Goal: Complete application form

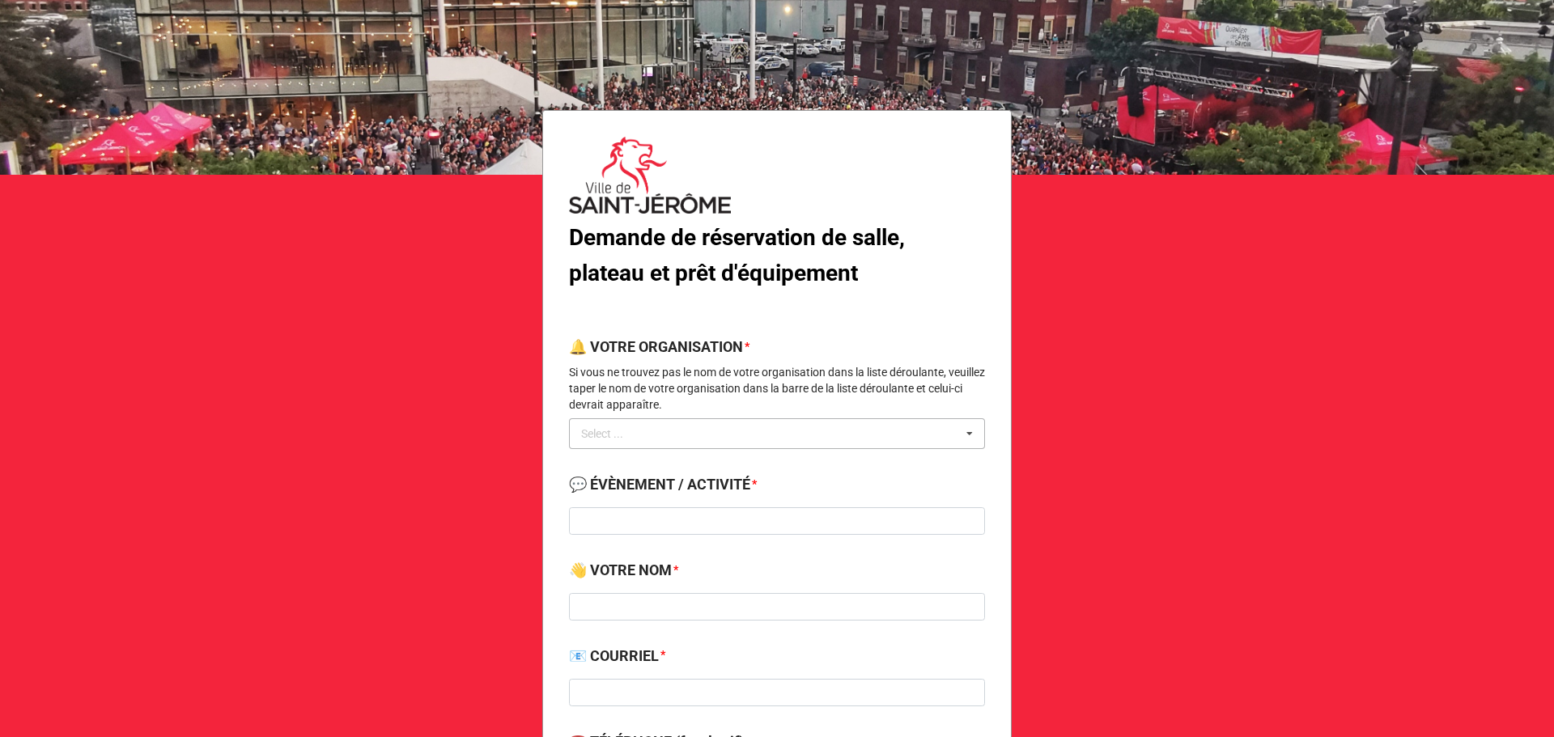
click at [749, 435] on div "Select ... No results found." at bounding box center [777, 433] width 416 height 31
click at [622, 440] on input "loii" at bounding box center [606, 434] width 50 height 14
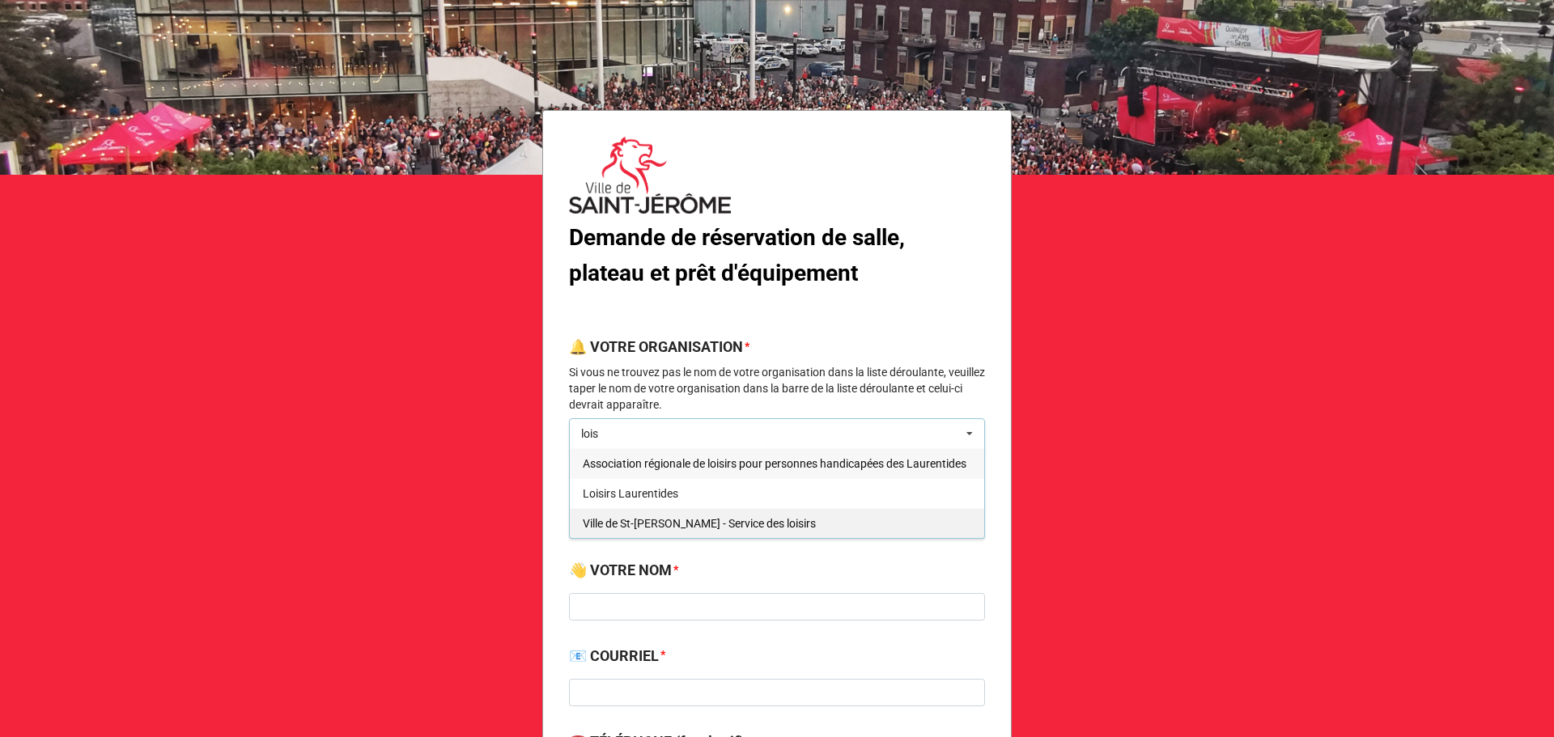
type input "lois"
click at [668, 511] on div "Ville de St-[PERSON_NAME] - Service des loisirs" at bounding box center [777, 523] width 414 height 30
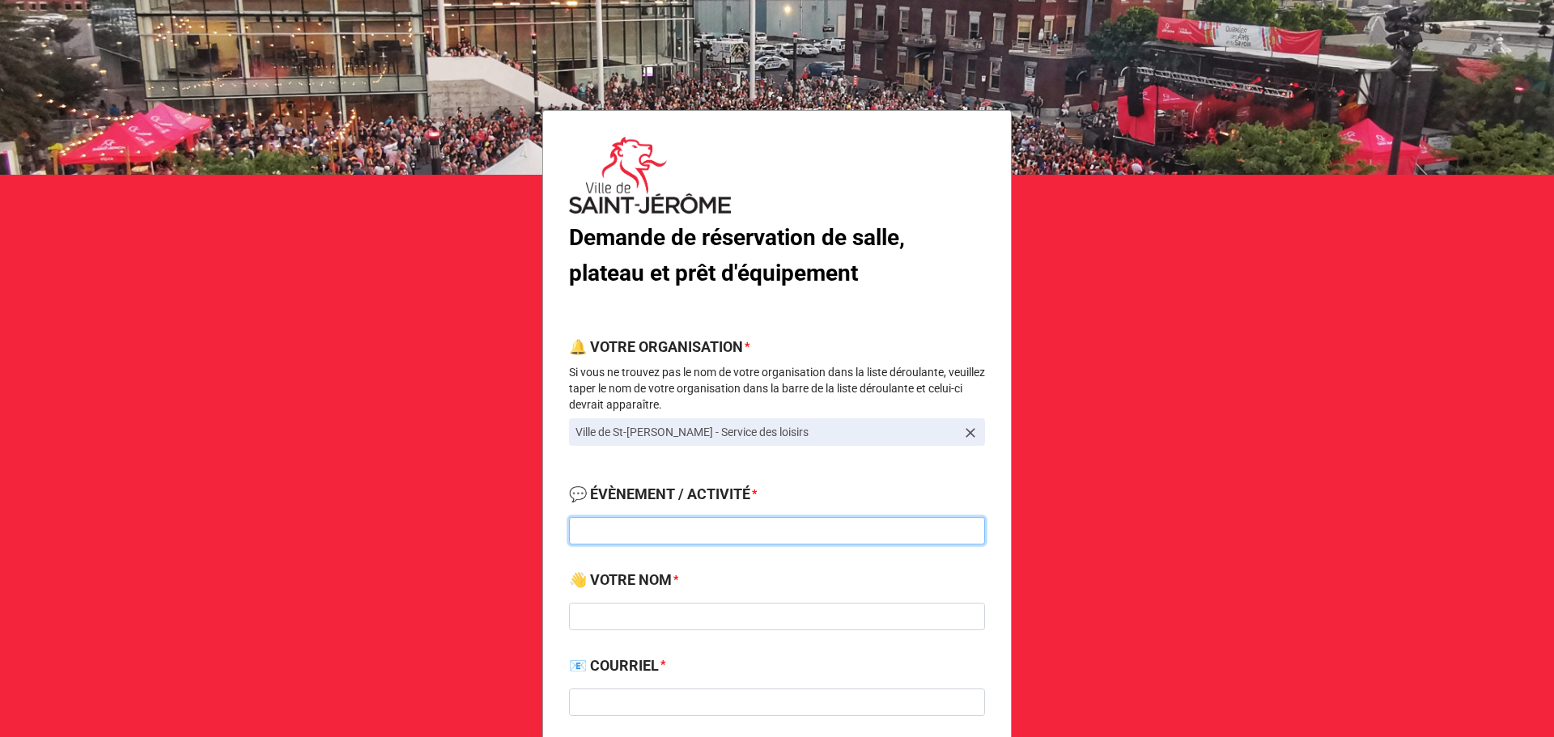
click at [651, 539] on input at bounding box center [777, 531] width 416 height 28
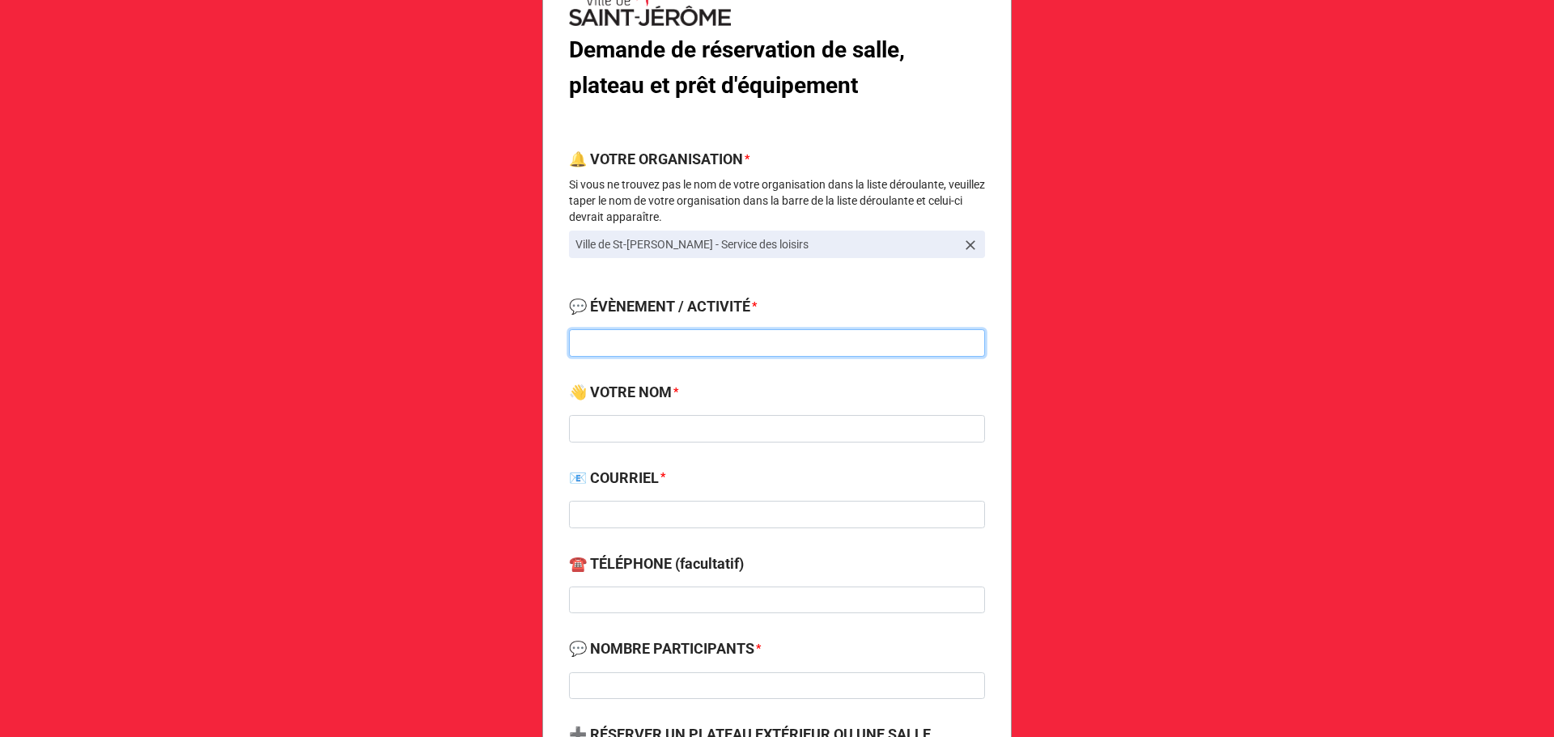
scroll to position [216, 0]
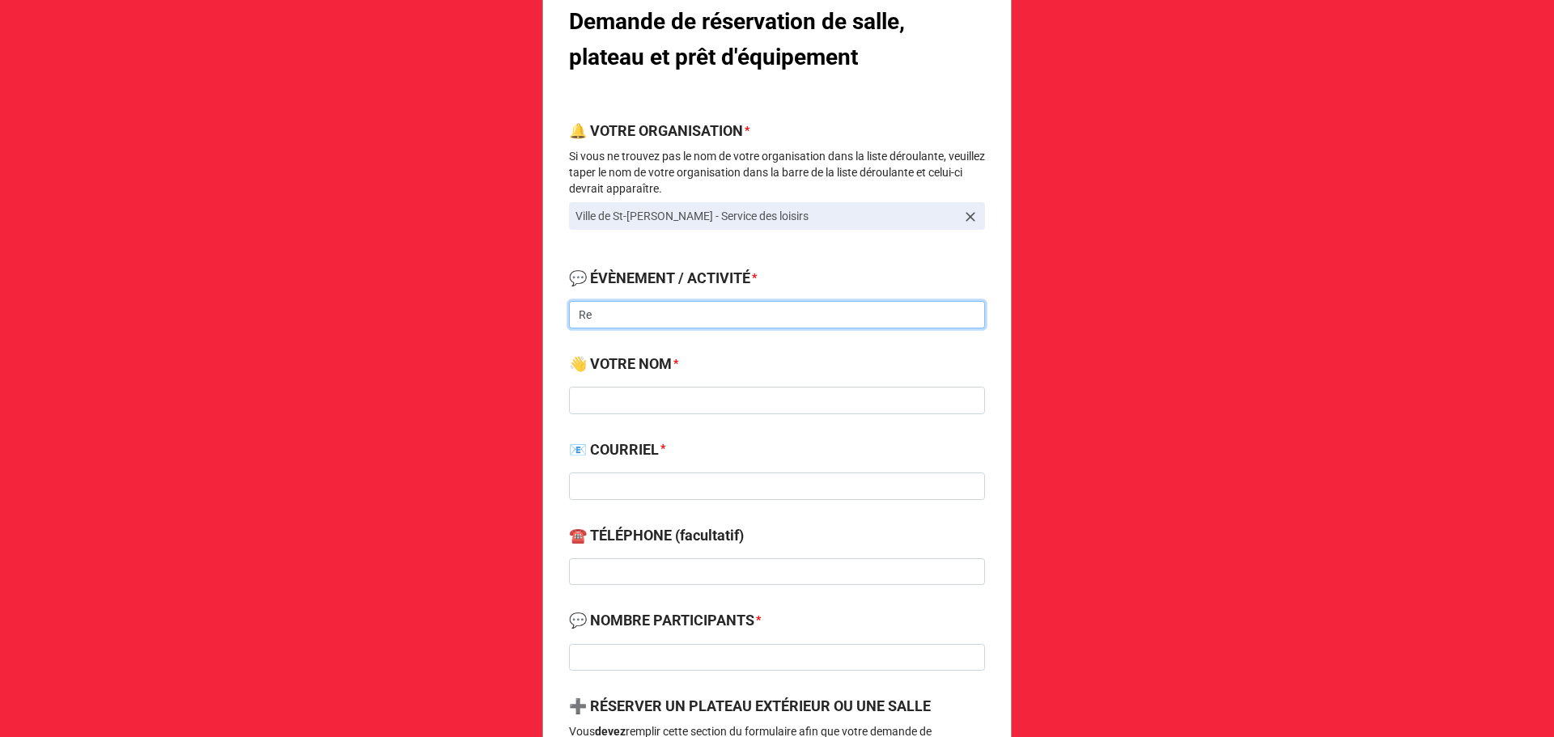
type input "R"
type input "Pause pour le gazon de la plaine gazonnée"
type input "[PERSON_NAME]"
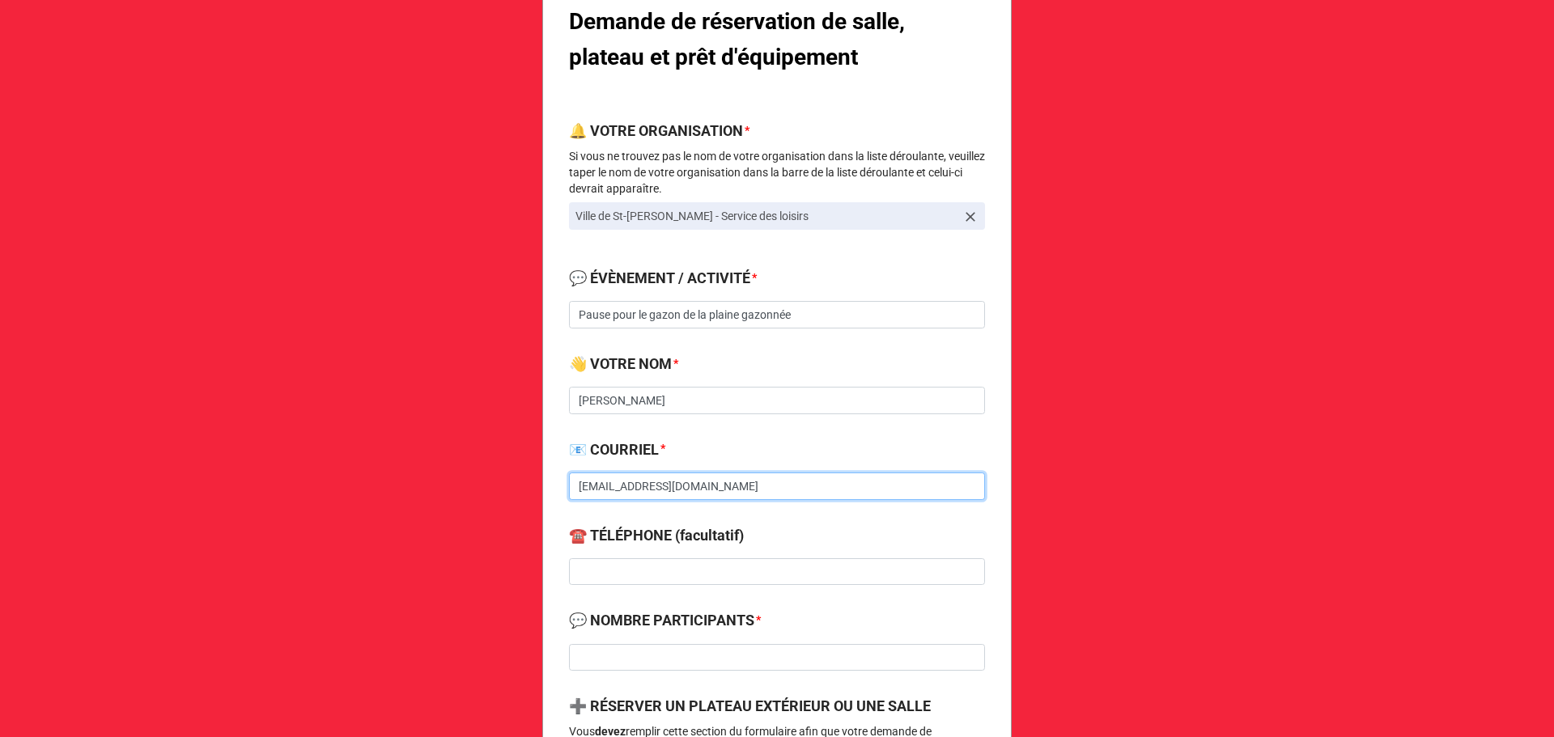
type input "[EMAIL_ADDRESS][DOMAIN_NAME]"
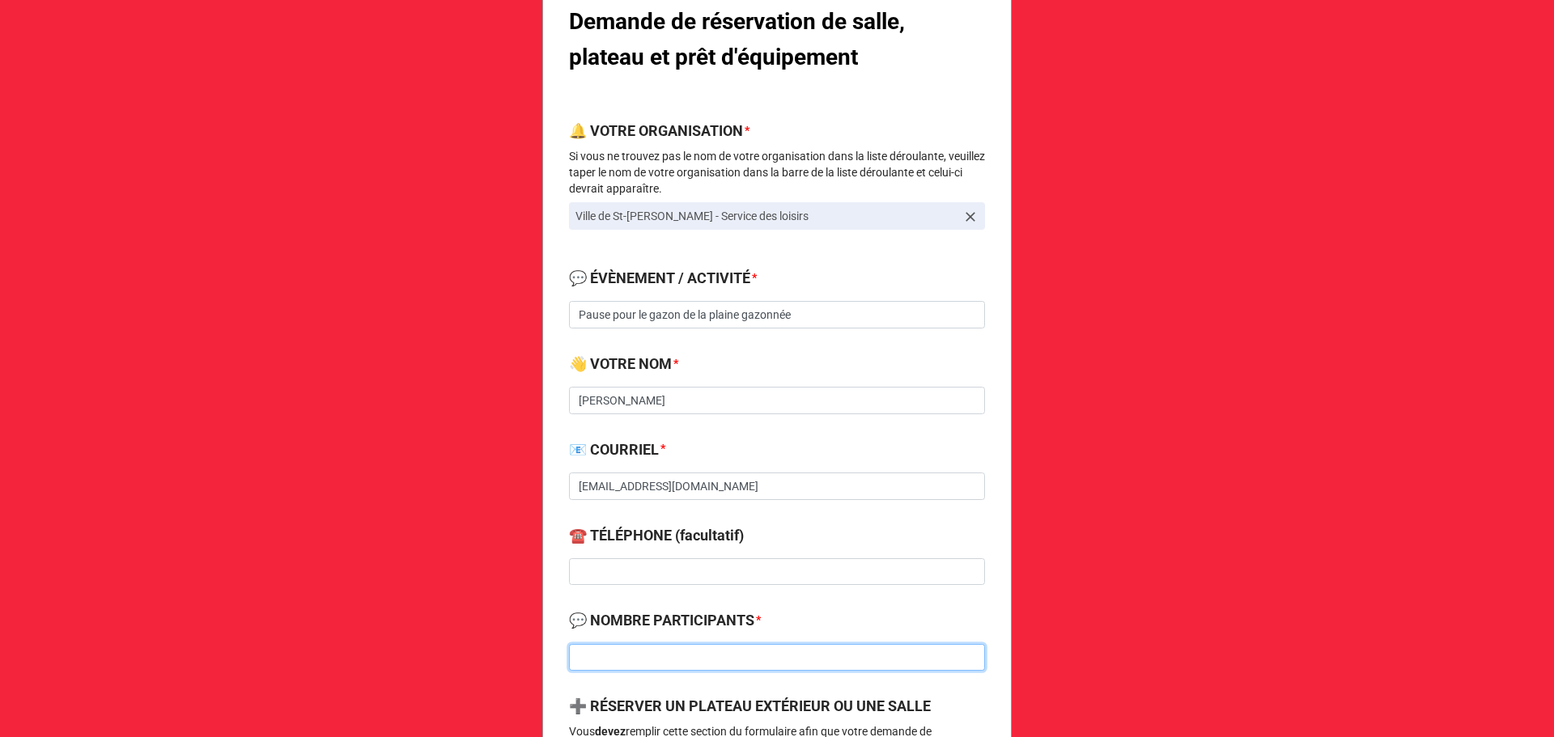
type input "-"
type input "0"
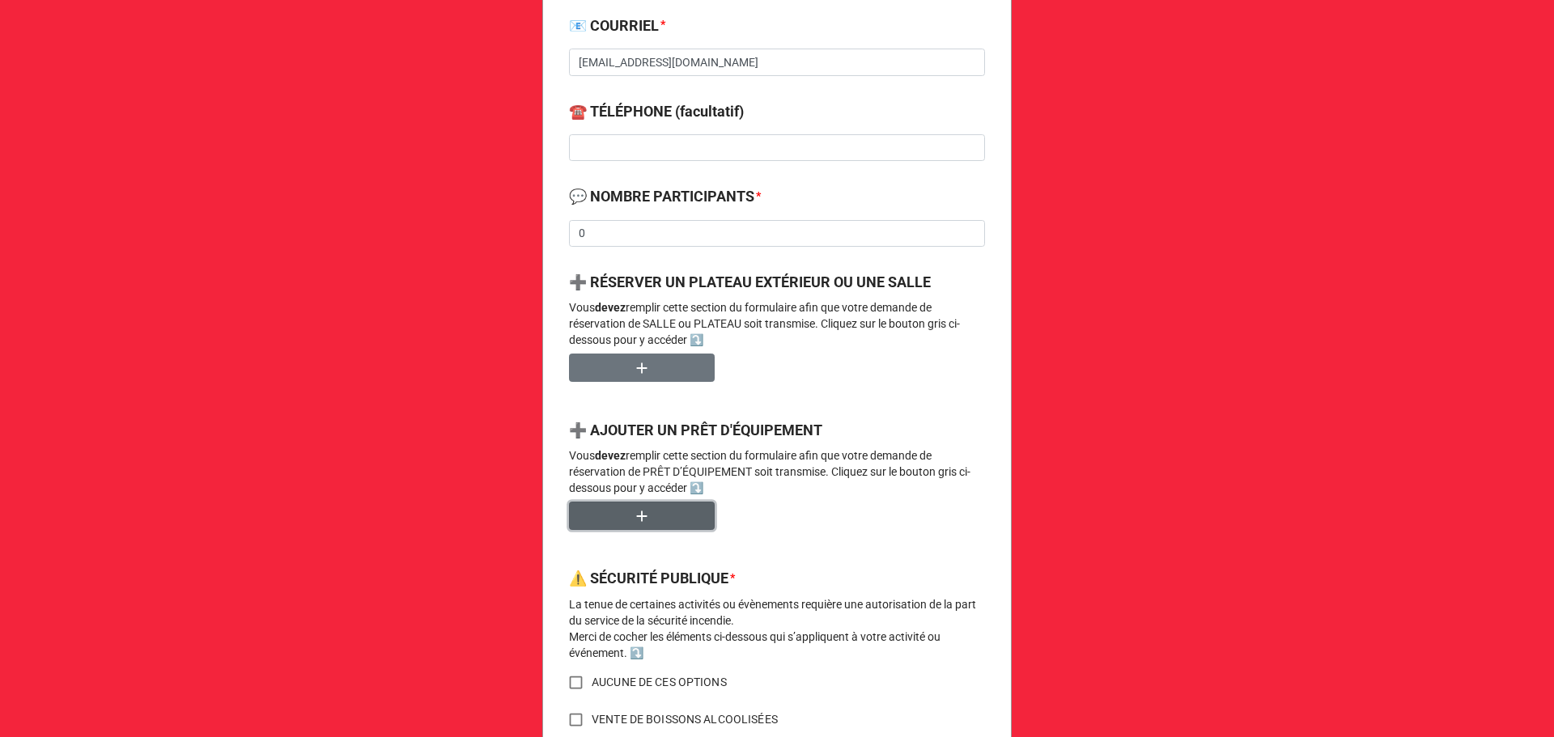
click at [666, 513] on button "button" at bounding box center [642, 516] width 146 height 28
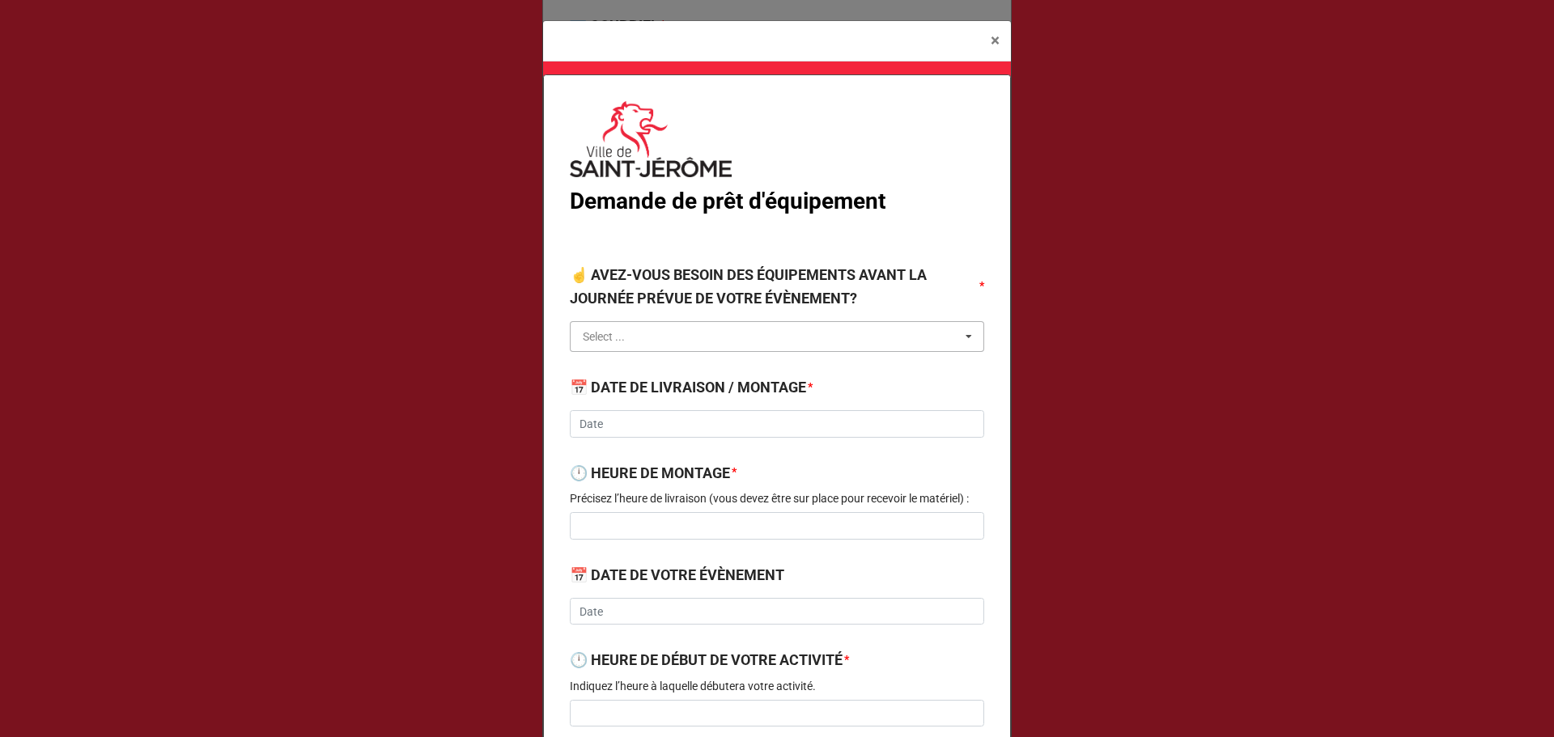
click at [642, 327] on input "text" at bounding box center [777, 336] width 413 height 29
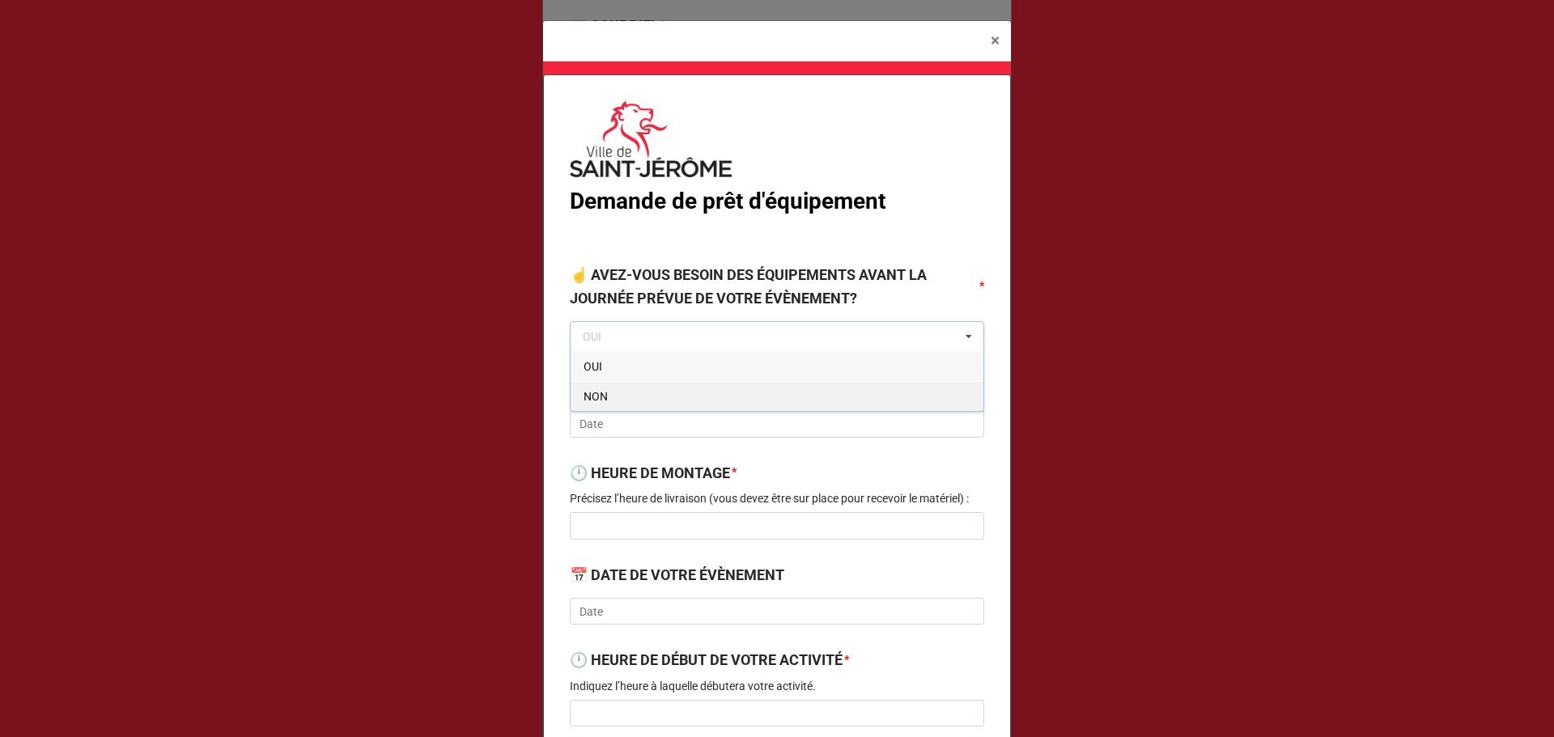
click at [634, 401] on div "NON" at bounding box center [776, 396] width 413 height 30
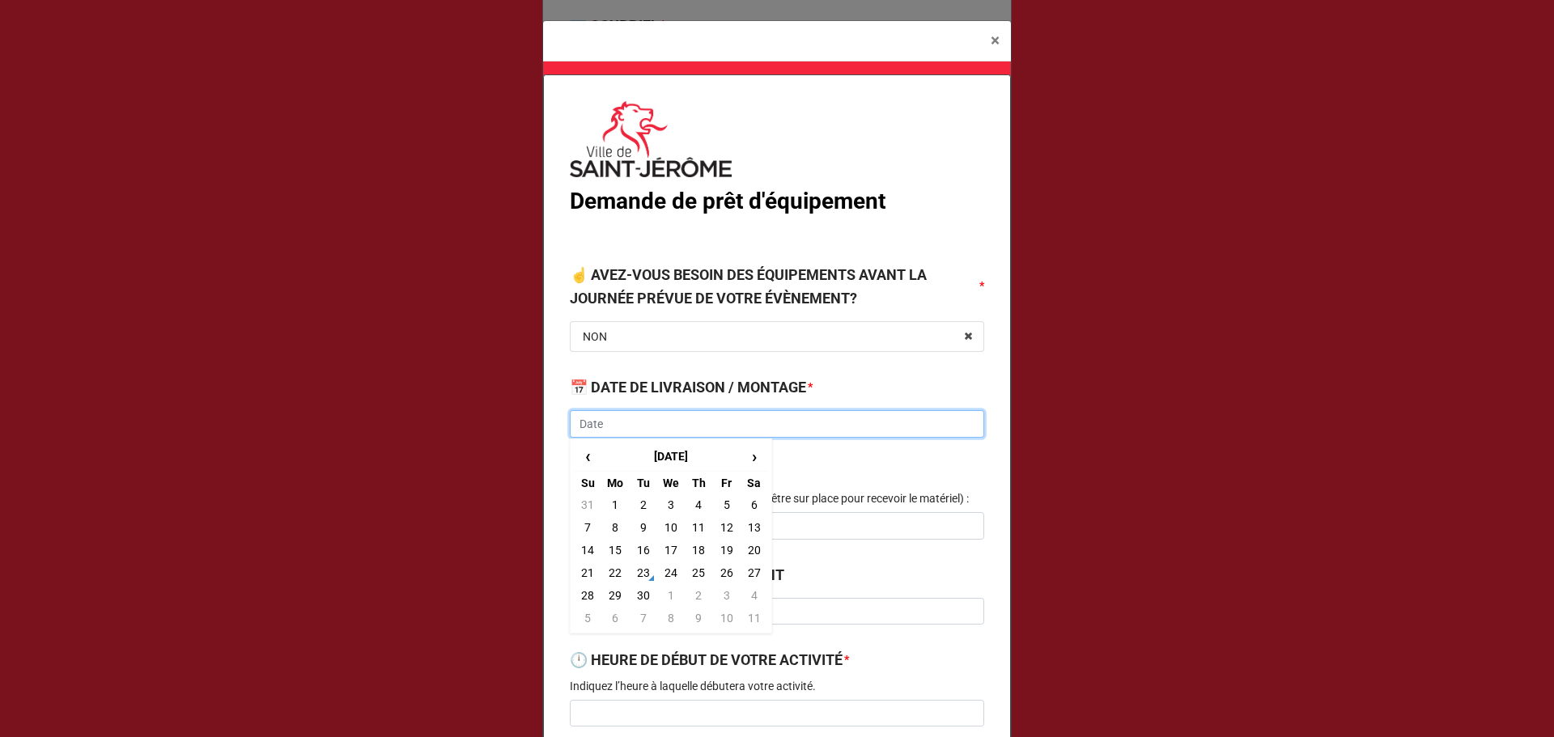
click at [634, 421] on input "text" at bounding box center [777, 424] width 414 height 28
click at [750, 468] on span "›" at bounding box center [754, 456] width 26 height 27
click at [617, 532] on td "6" at bounding box center [615, 527] width 28 height 23
type input "2025-10-06"
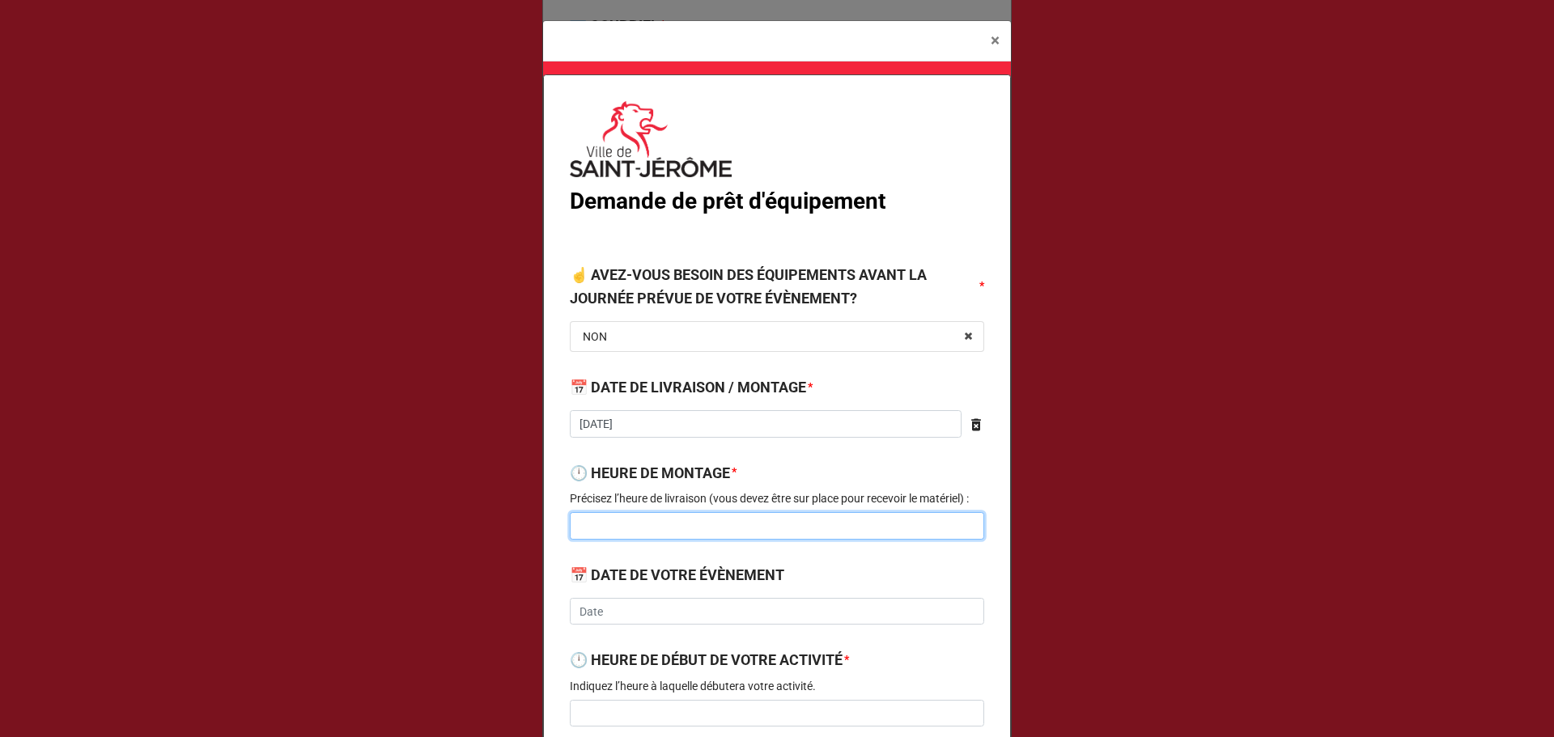
click at [640, 527] on input at bounding box center [777, 526] width 414 height 28
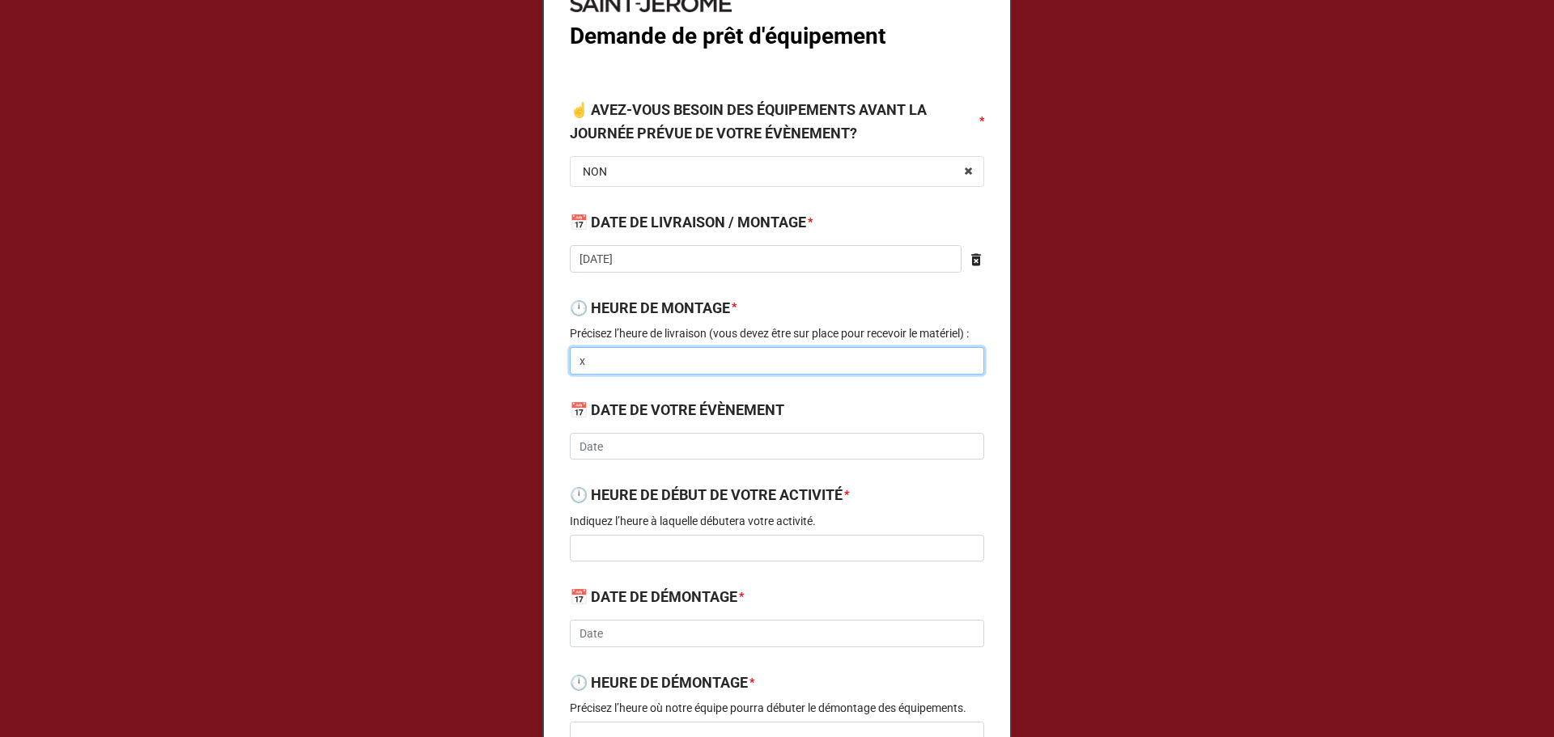
scroll to position [216, 0]
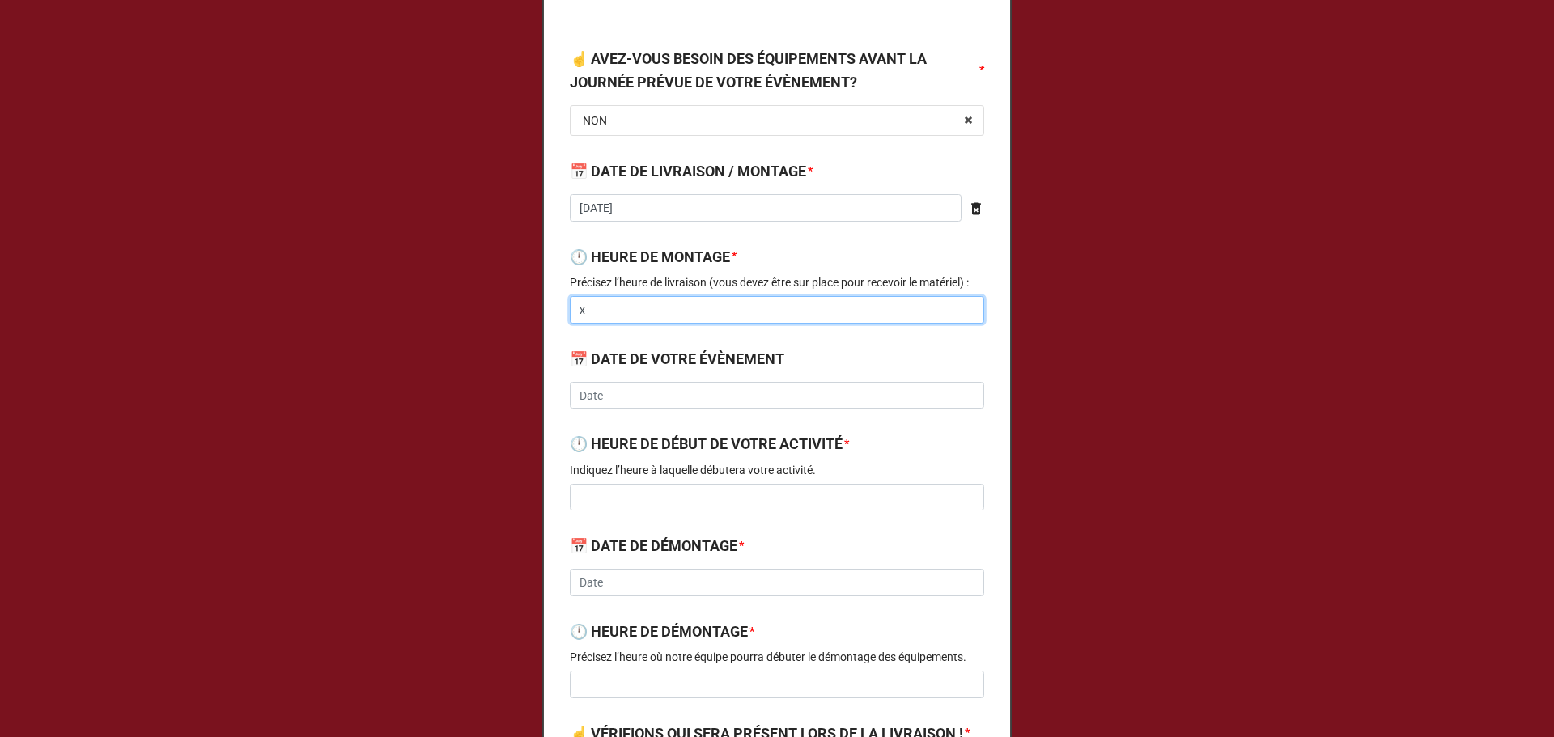
type input "x"
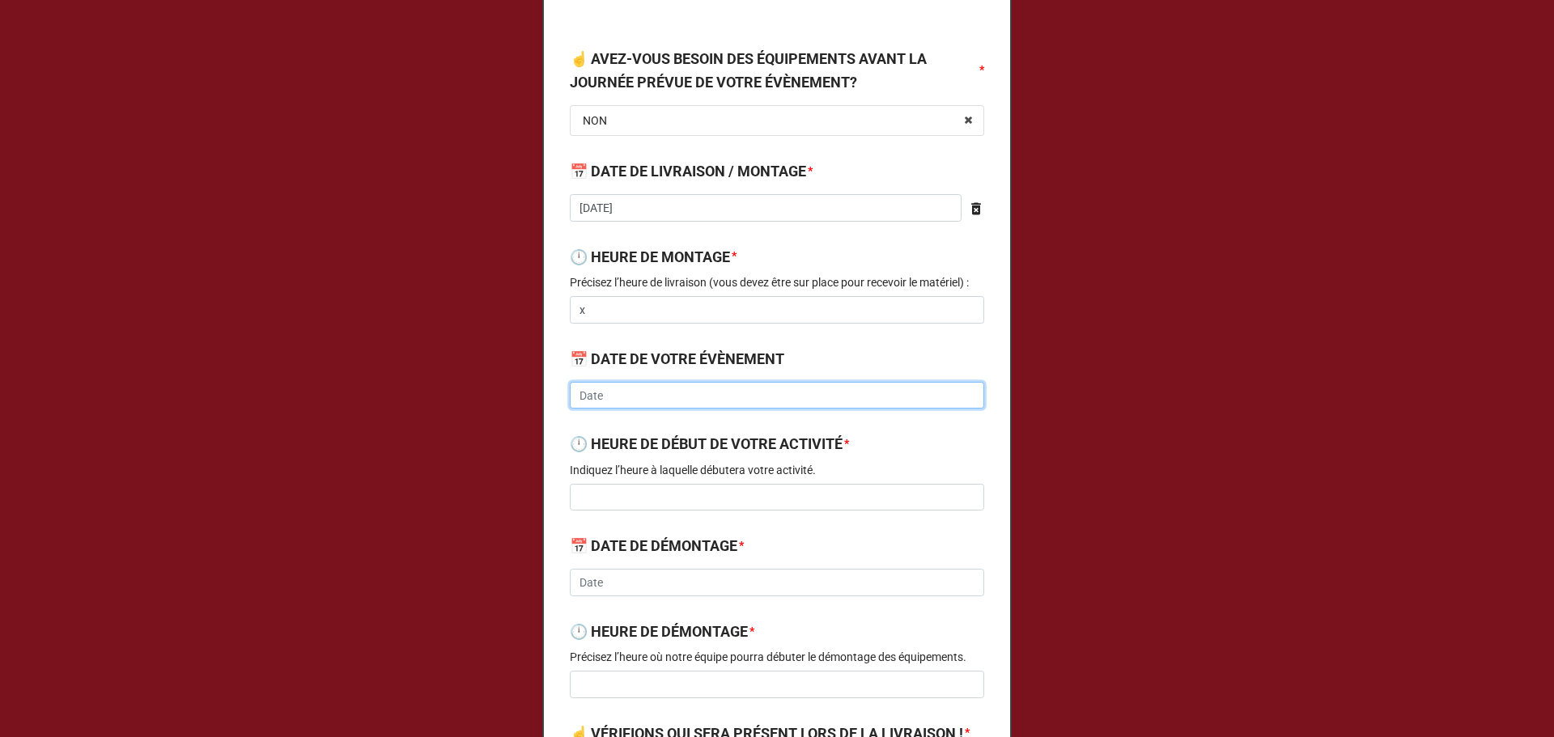
click at [630, 390] on input "text" at bounding box center [777, 396] width 414 height 28
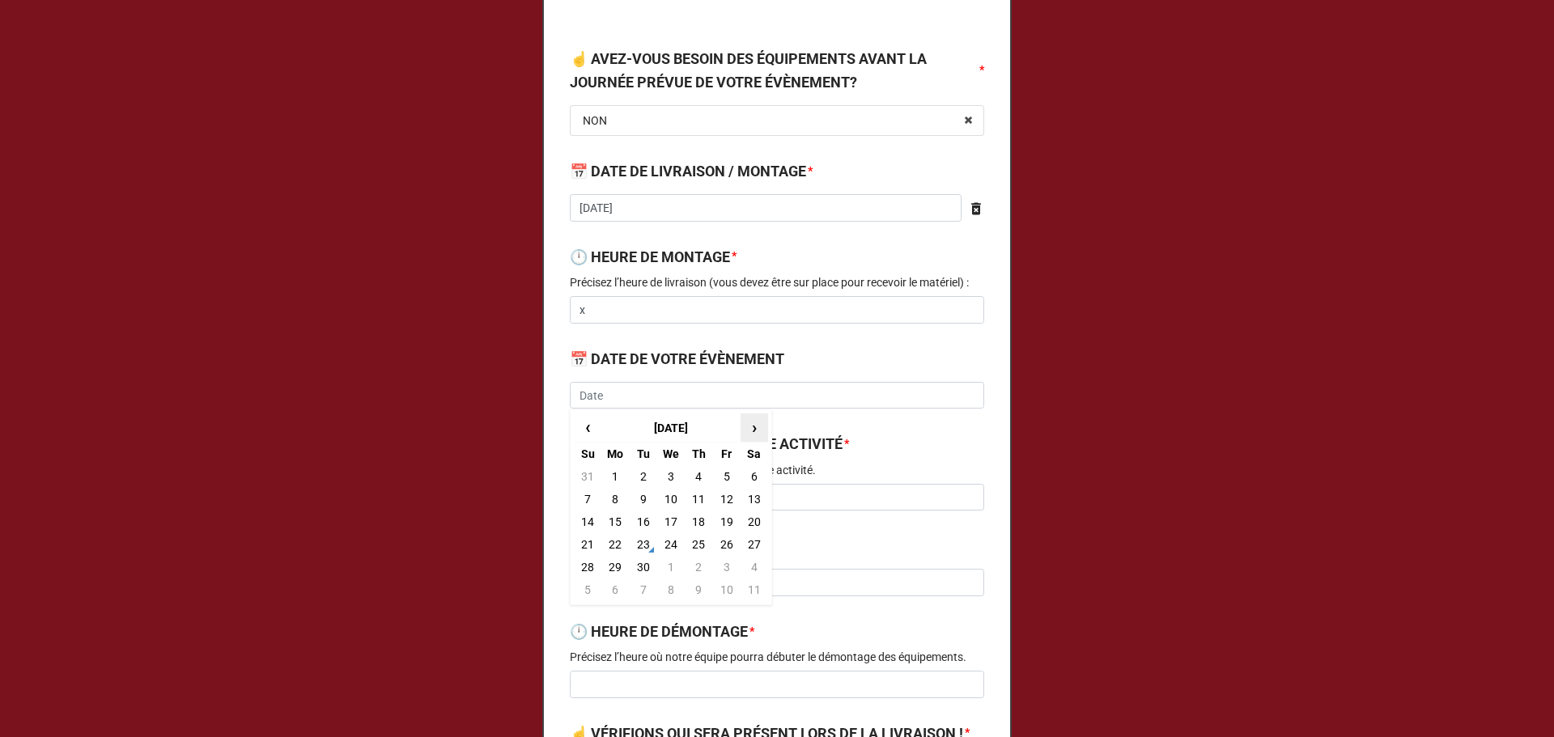
click at [747, 433] on span "›" at bounding box center [754, 427] width 26 height 27
click at [614, 495] on td "6" at bounding box center [615, 499] width 28 height 23
type input "2025-10-06"
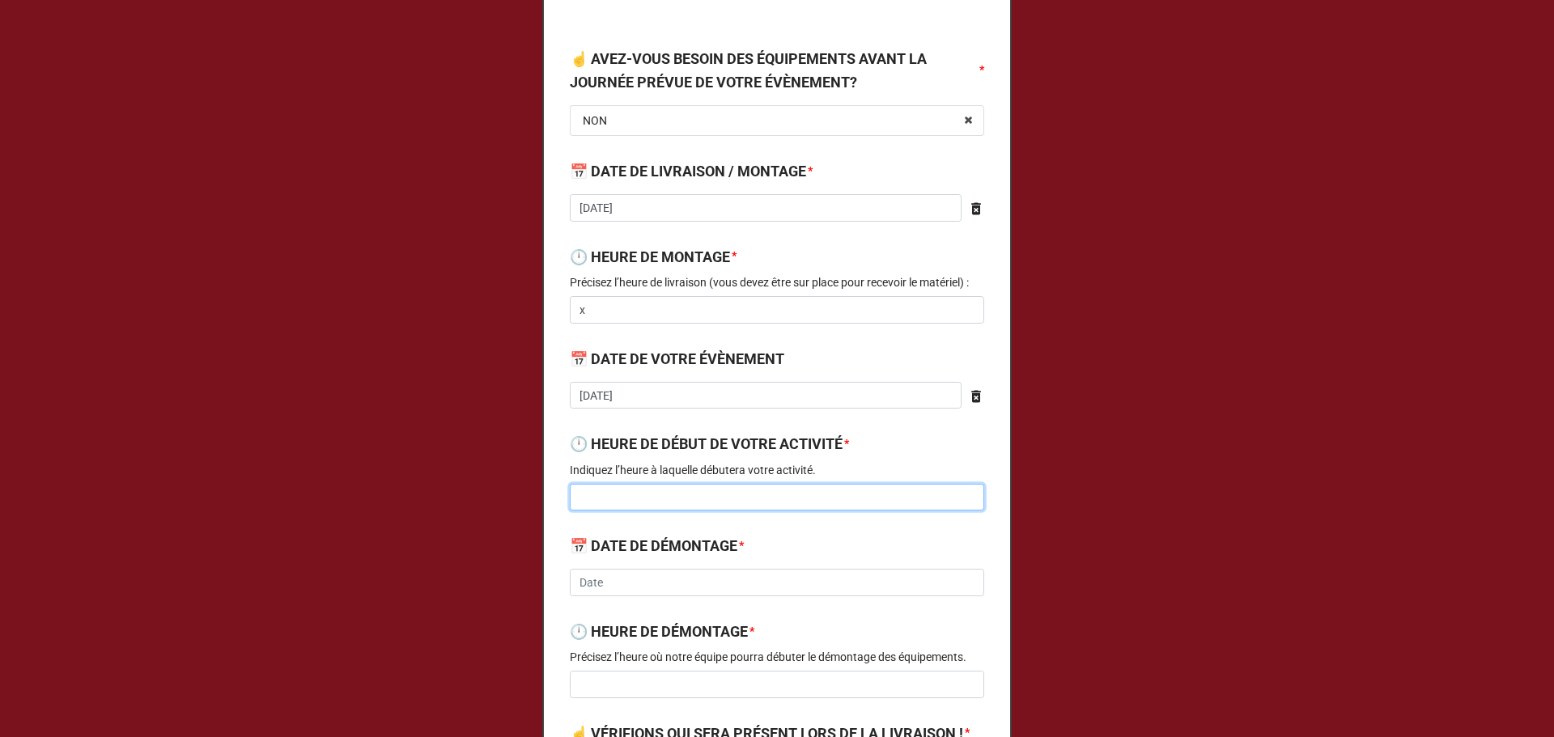
click at [675, 509] on input at bounding box center [777, 498] width 414 height 28
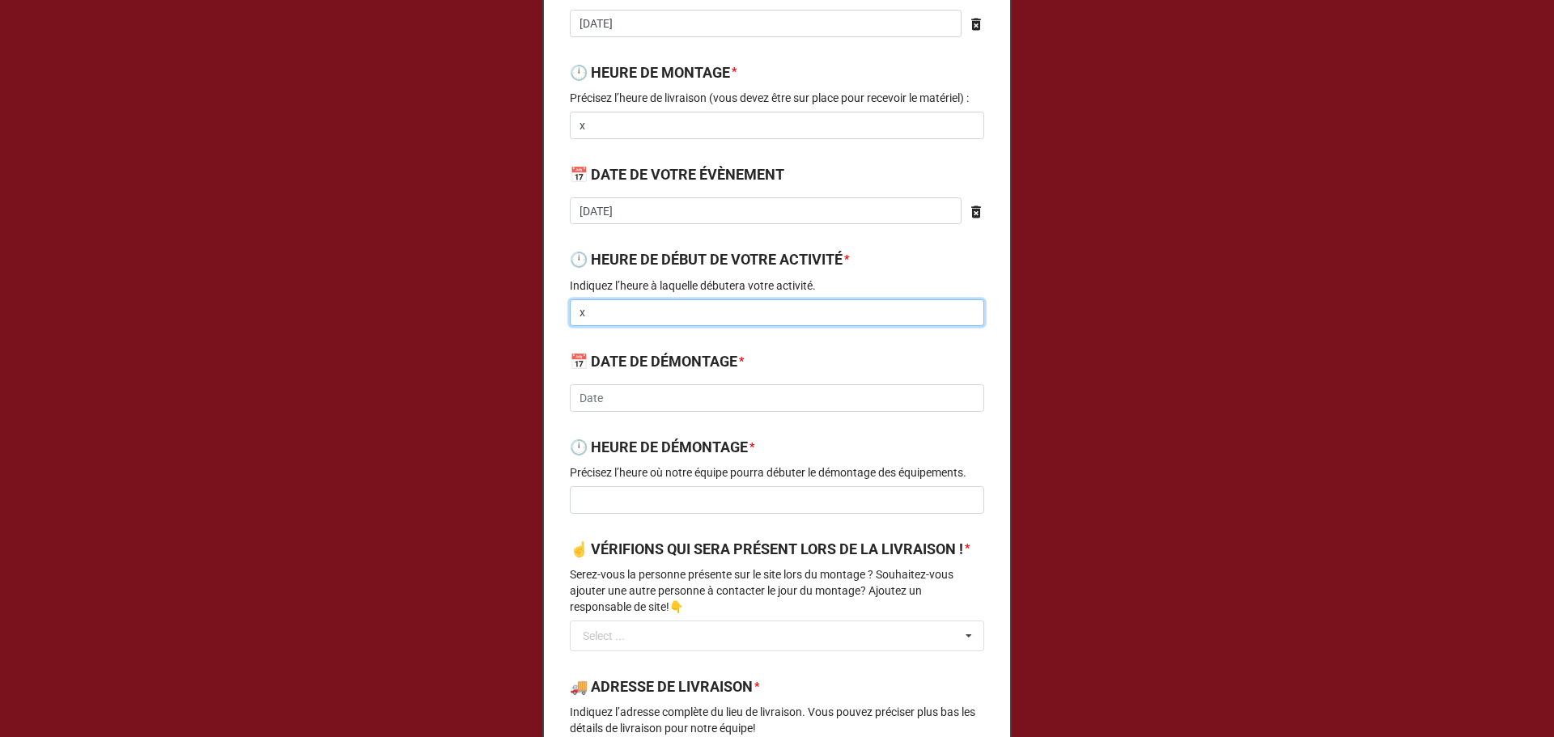
scroll to position [431, 0]
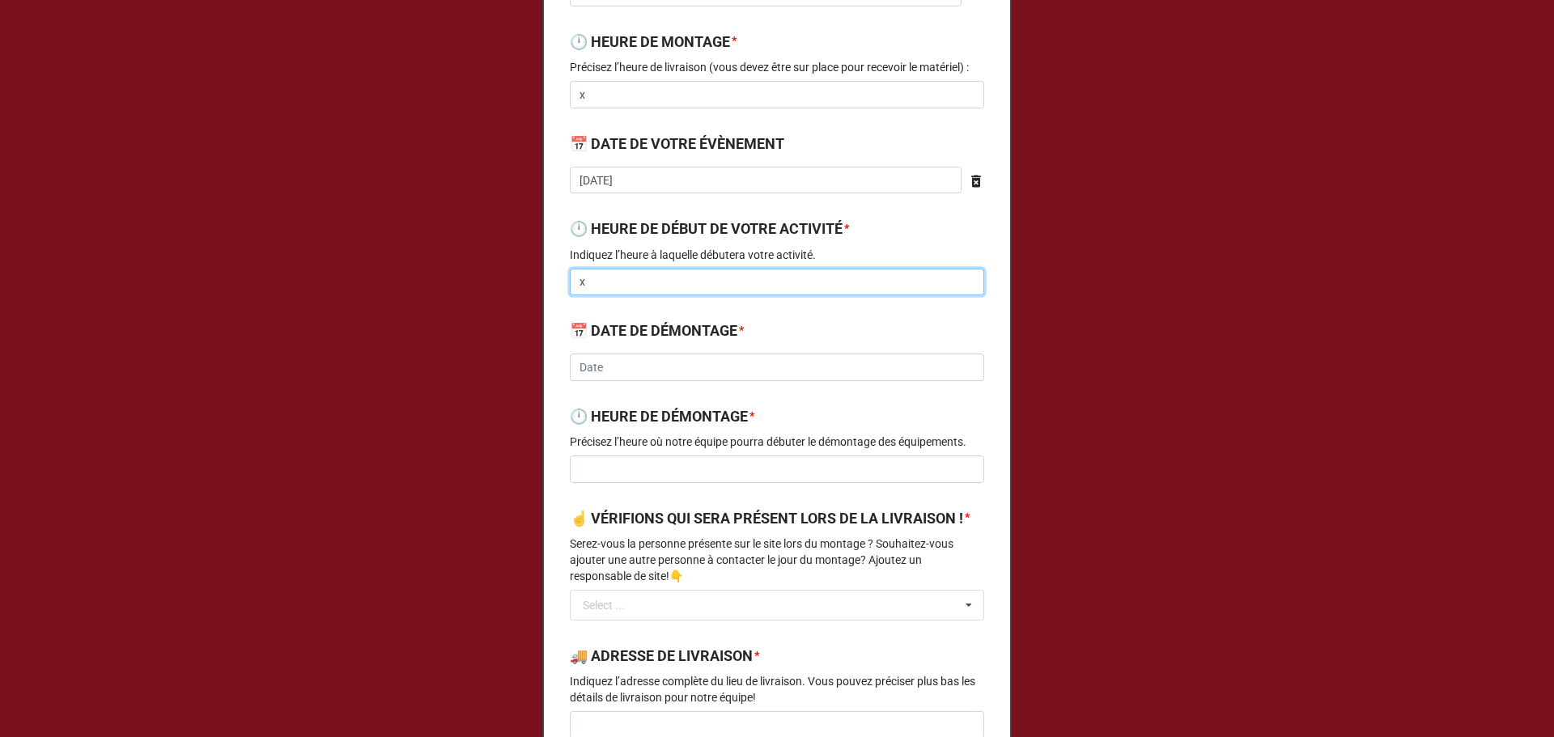
type input "x"
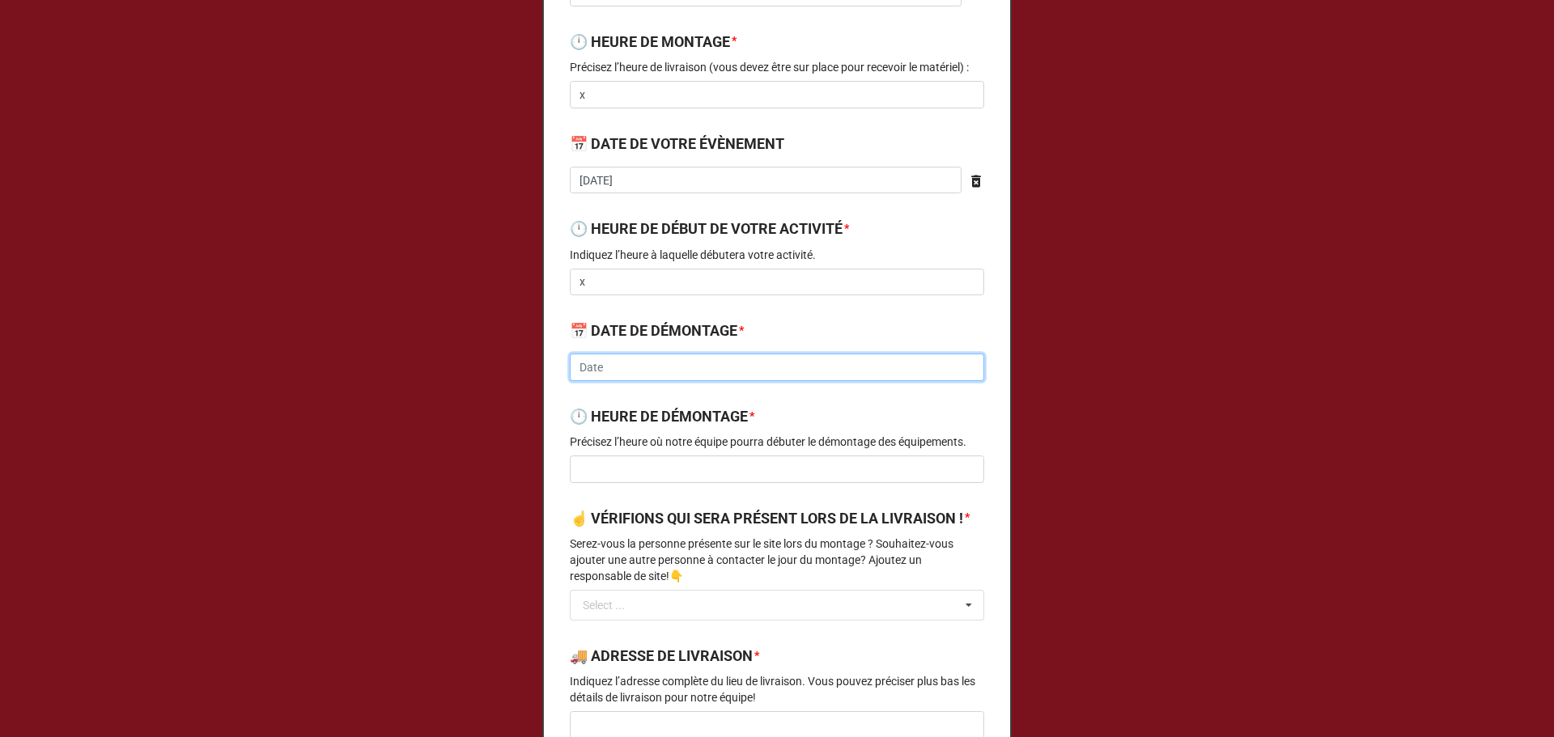
click at [636, 365] on input "text" at bounding box center [777, 368] width 414 height 28
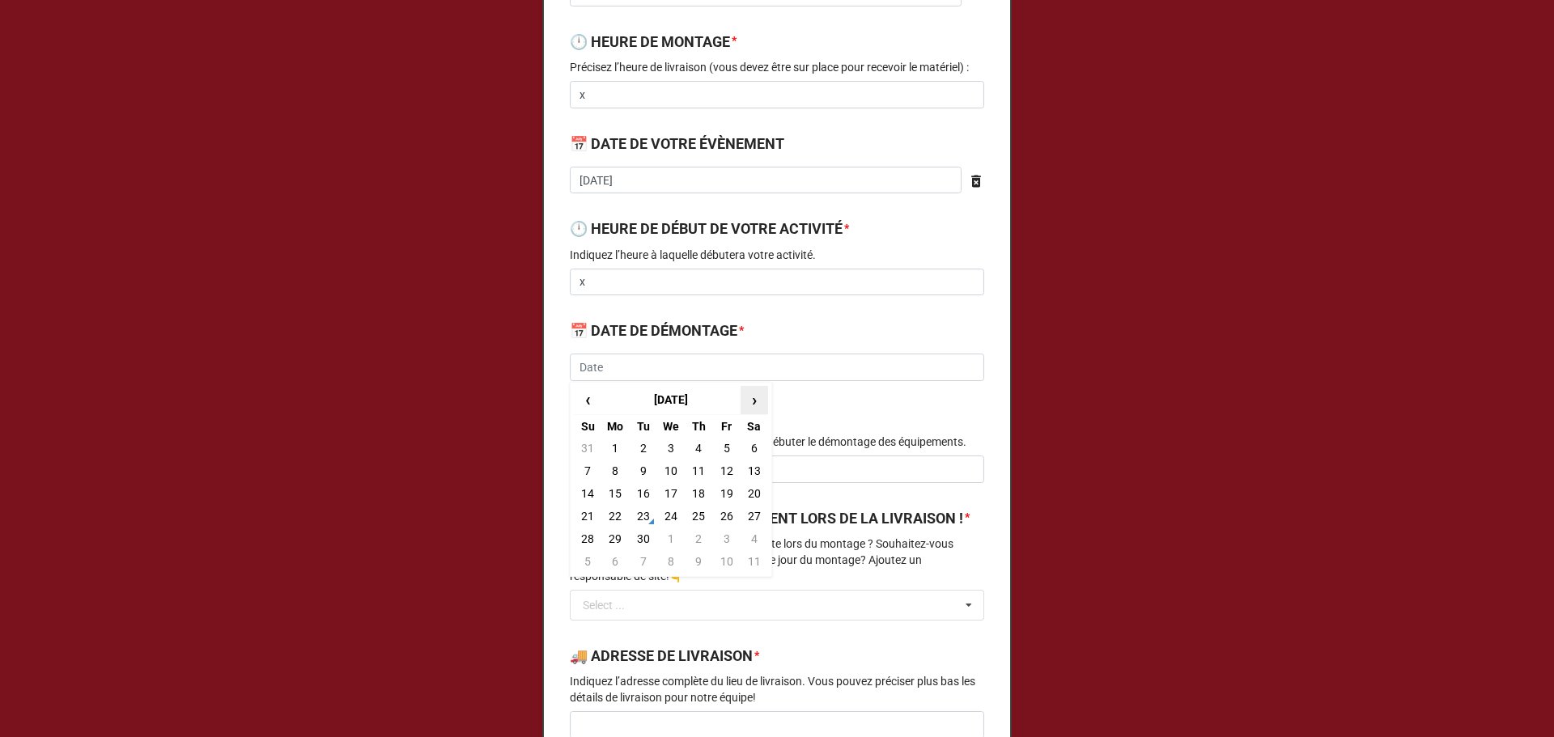
click at [756, 404] on span "›" at bounding box center [754, 400] width 26 height 27
click at [588, 393] on span "‹" at bounding box center [588, 400] width 26 height 27
click at [753, 392] on span "›" at bounding box center [754, 400] width 26 height 27
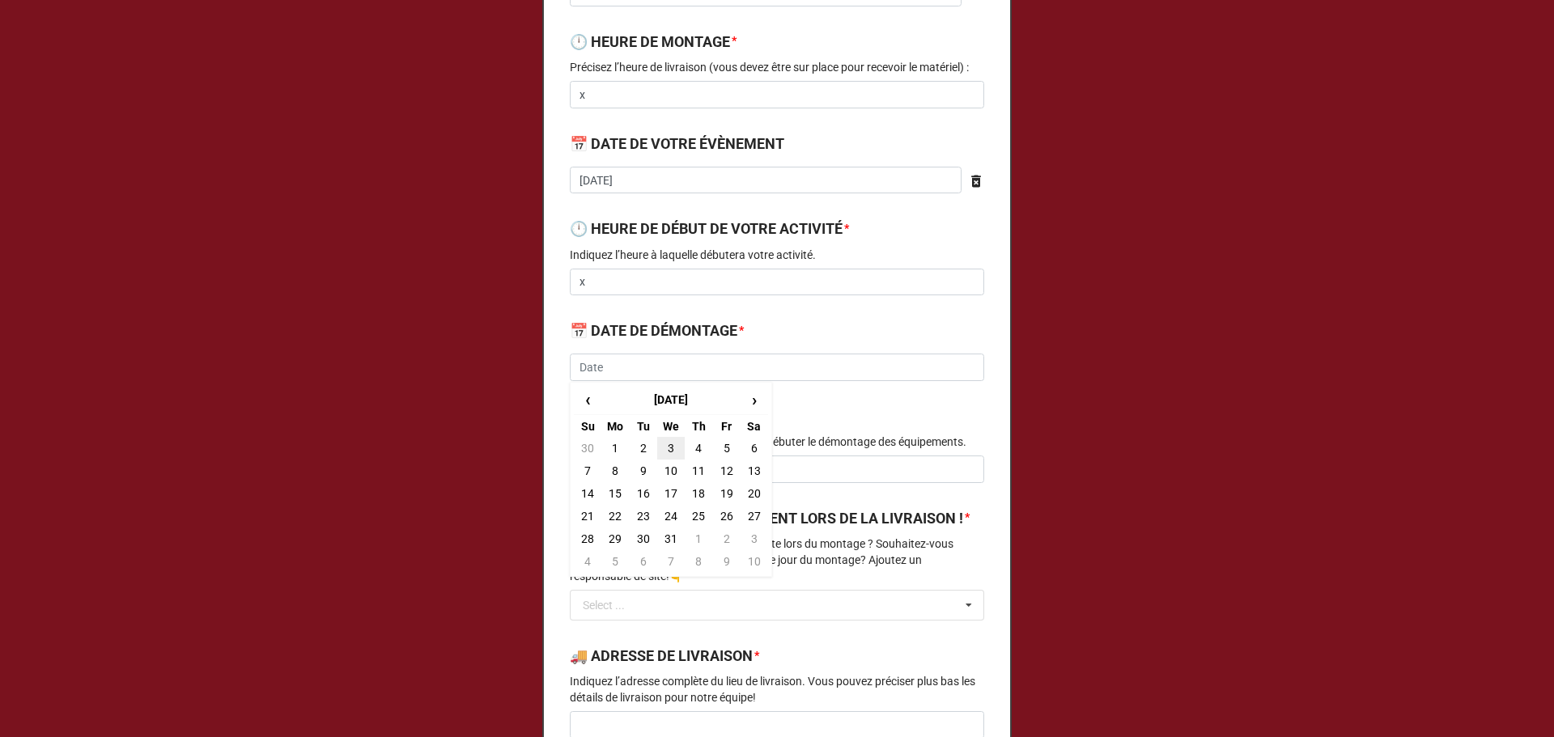
click at [670, 451] on td "3" at bounding box center [671, 448] width 28 height 23
type input "2025-12-03"
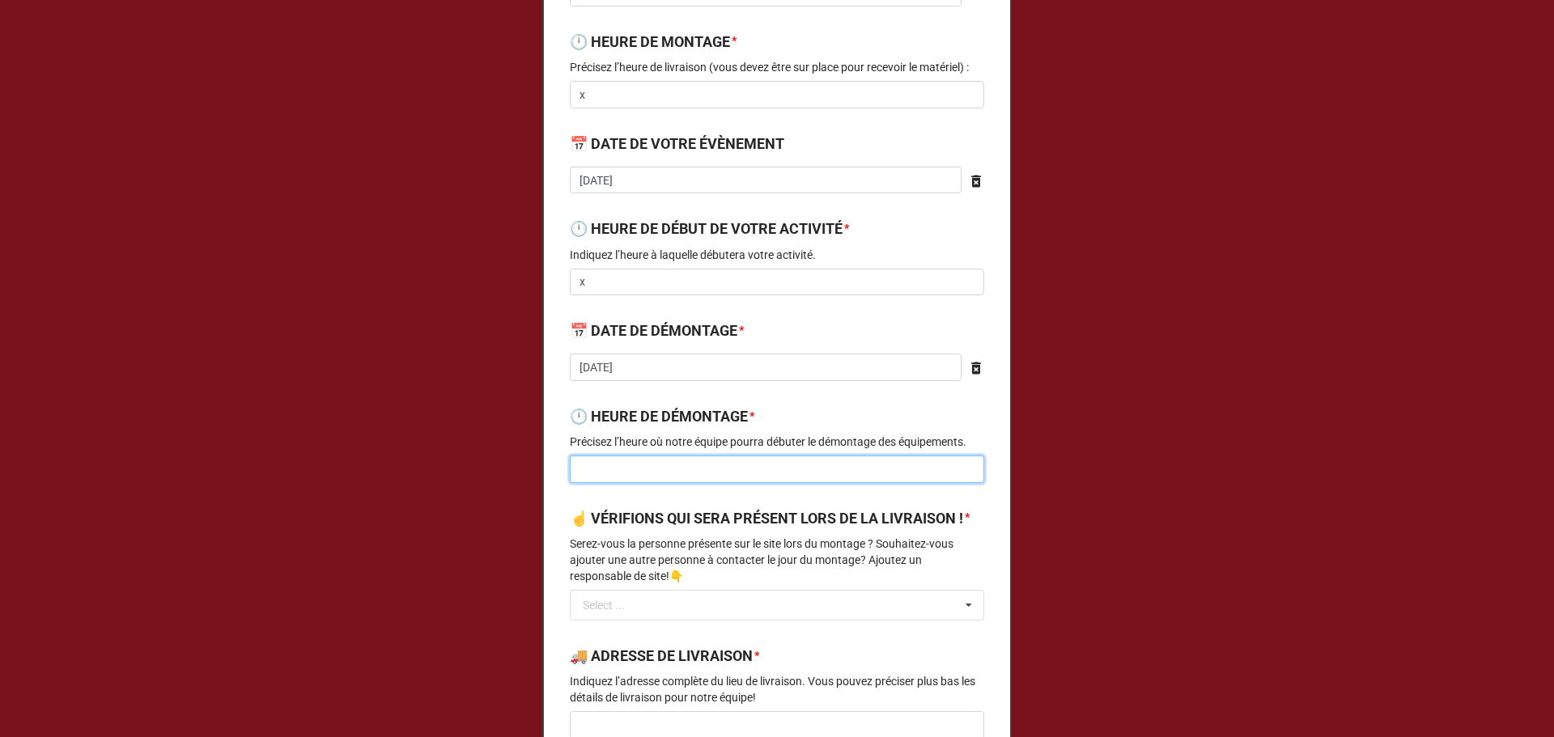
click at [667, 465] on input at bounding box center [777, 470] width 414 height 28
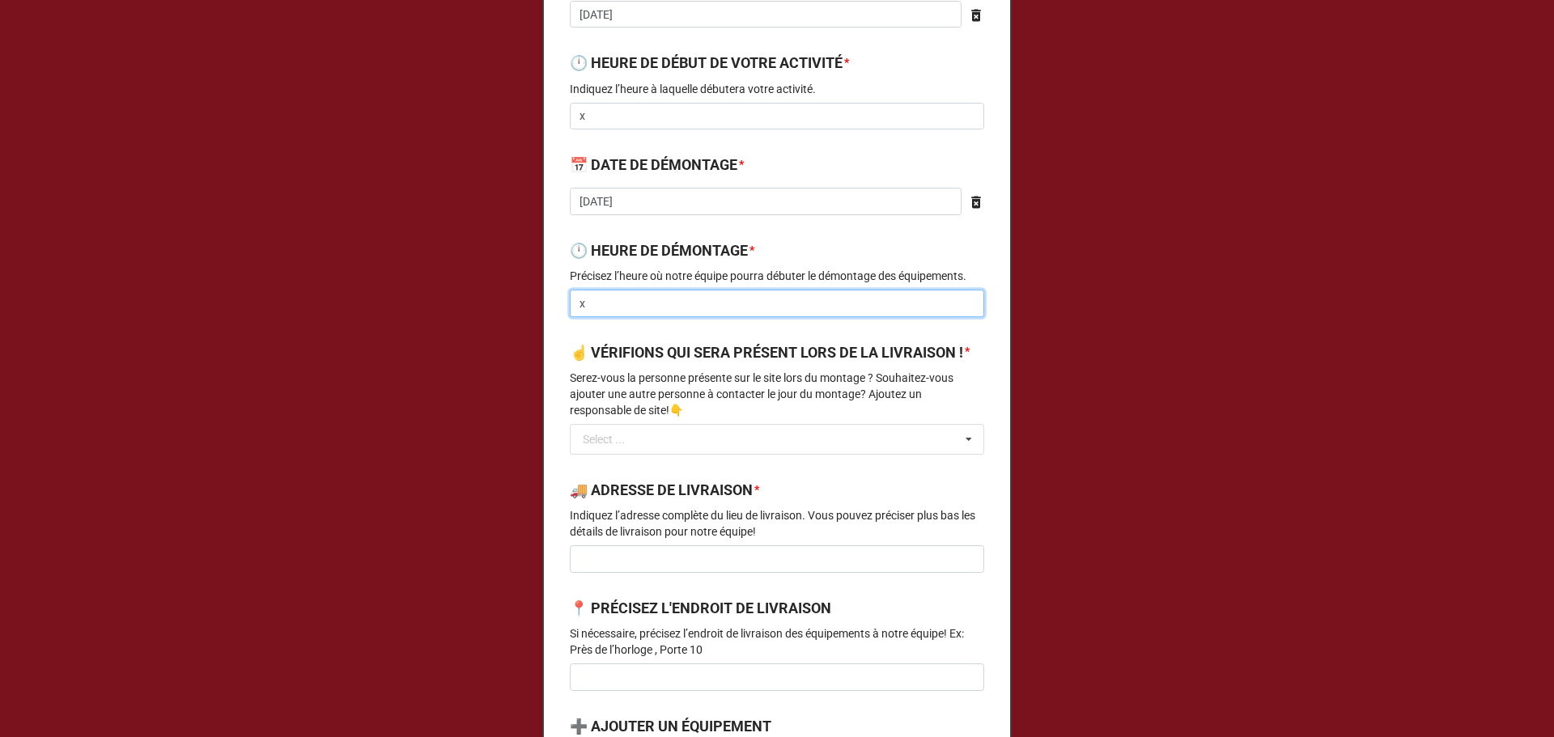
scroll to position [647, 0]
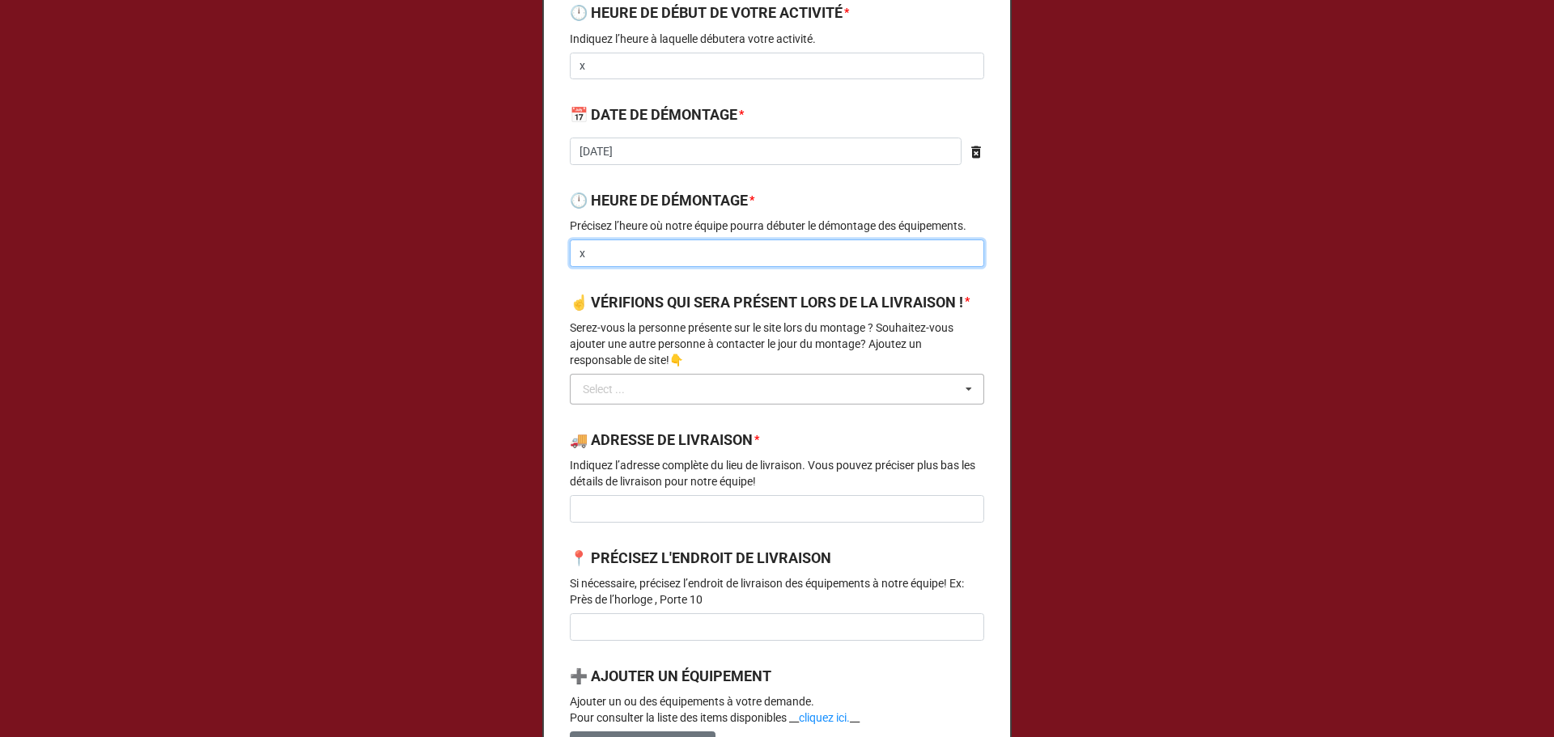
type input "x"
click at [672, 401] on input "text" at bounding box center [777, 389] width 413 height 29
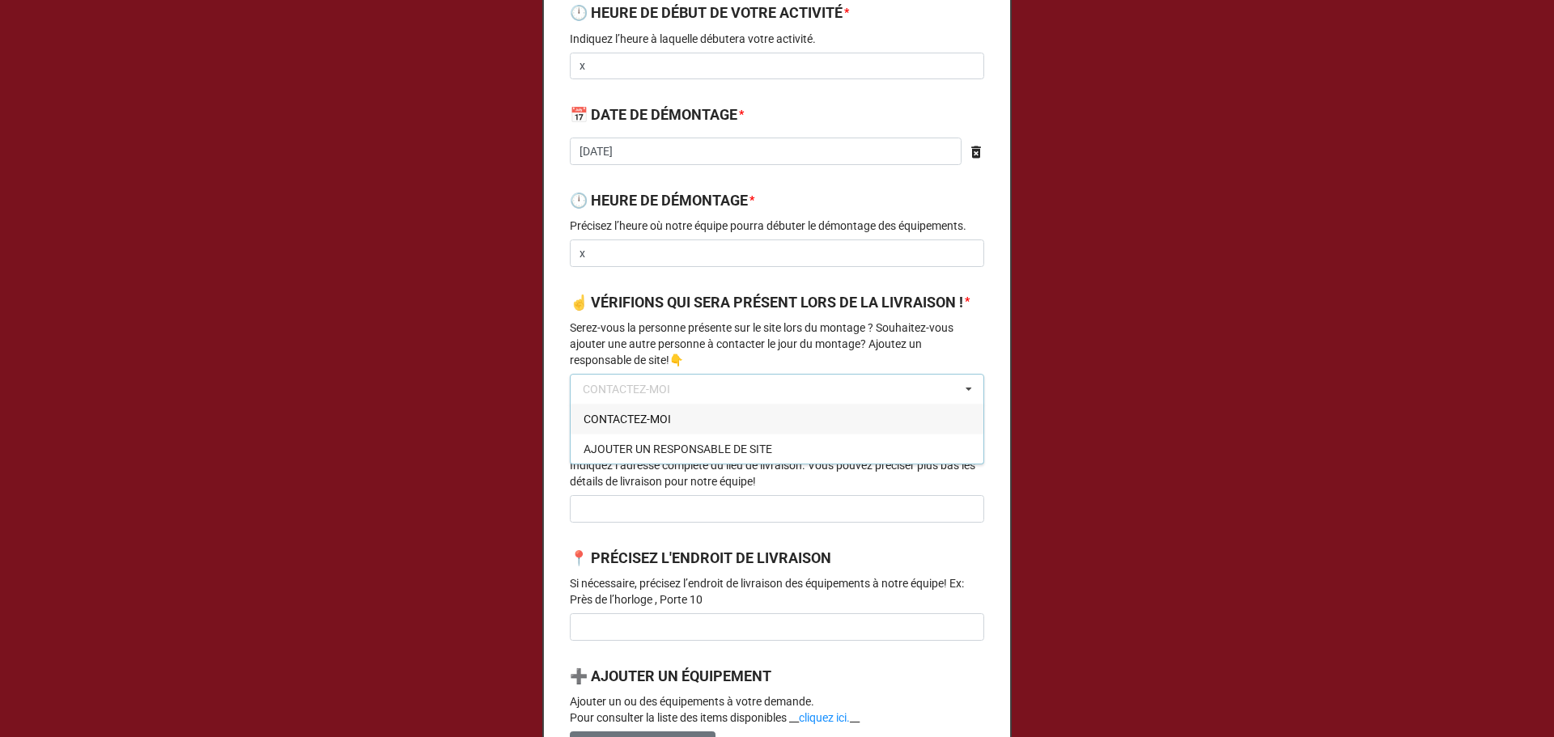
click at [664, 434] on div "CONTACTEZ-MOI" at bounding box center [776, 419] width 413 height 30
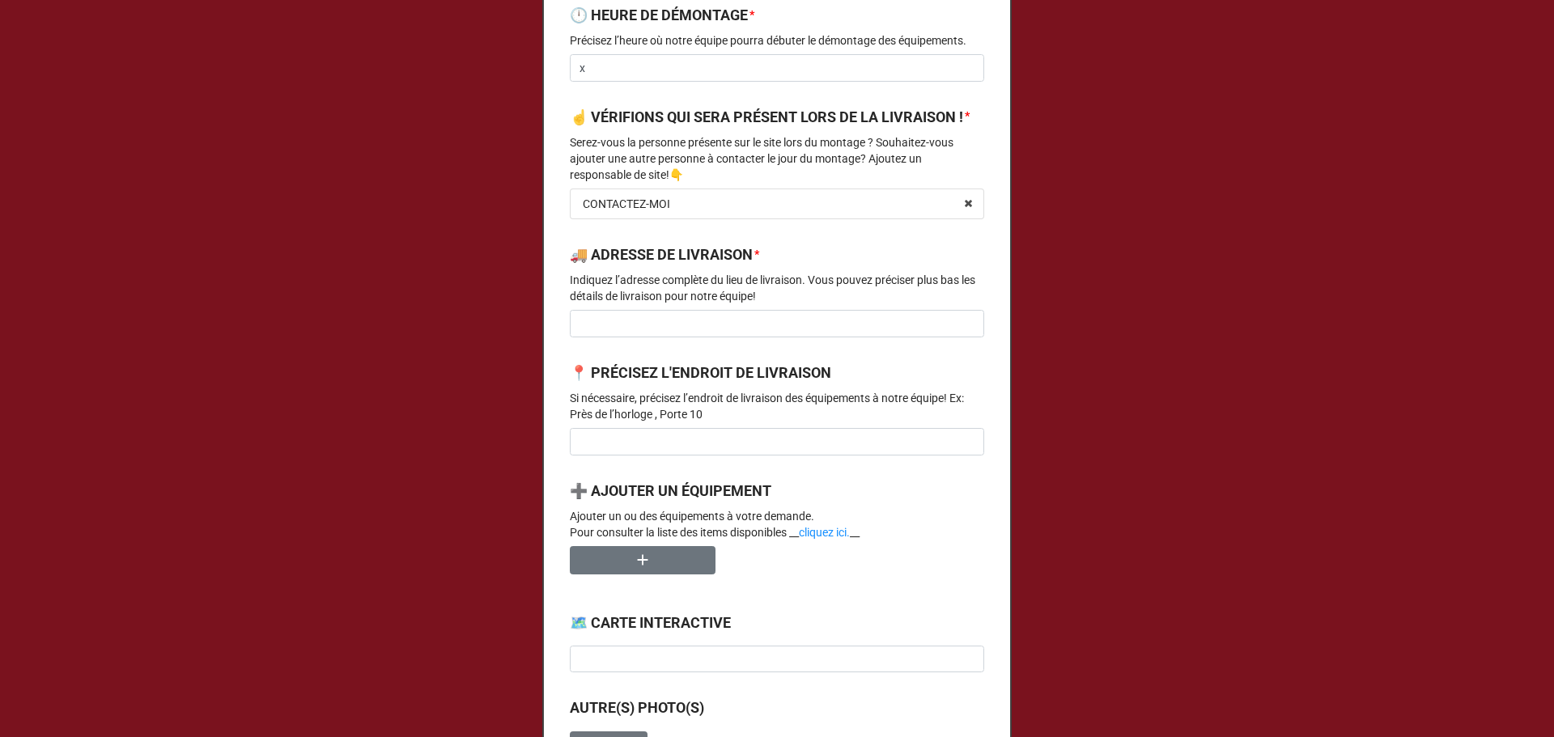
scroll to position [863, 0]
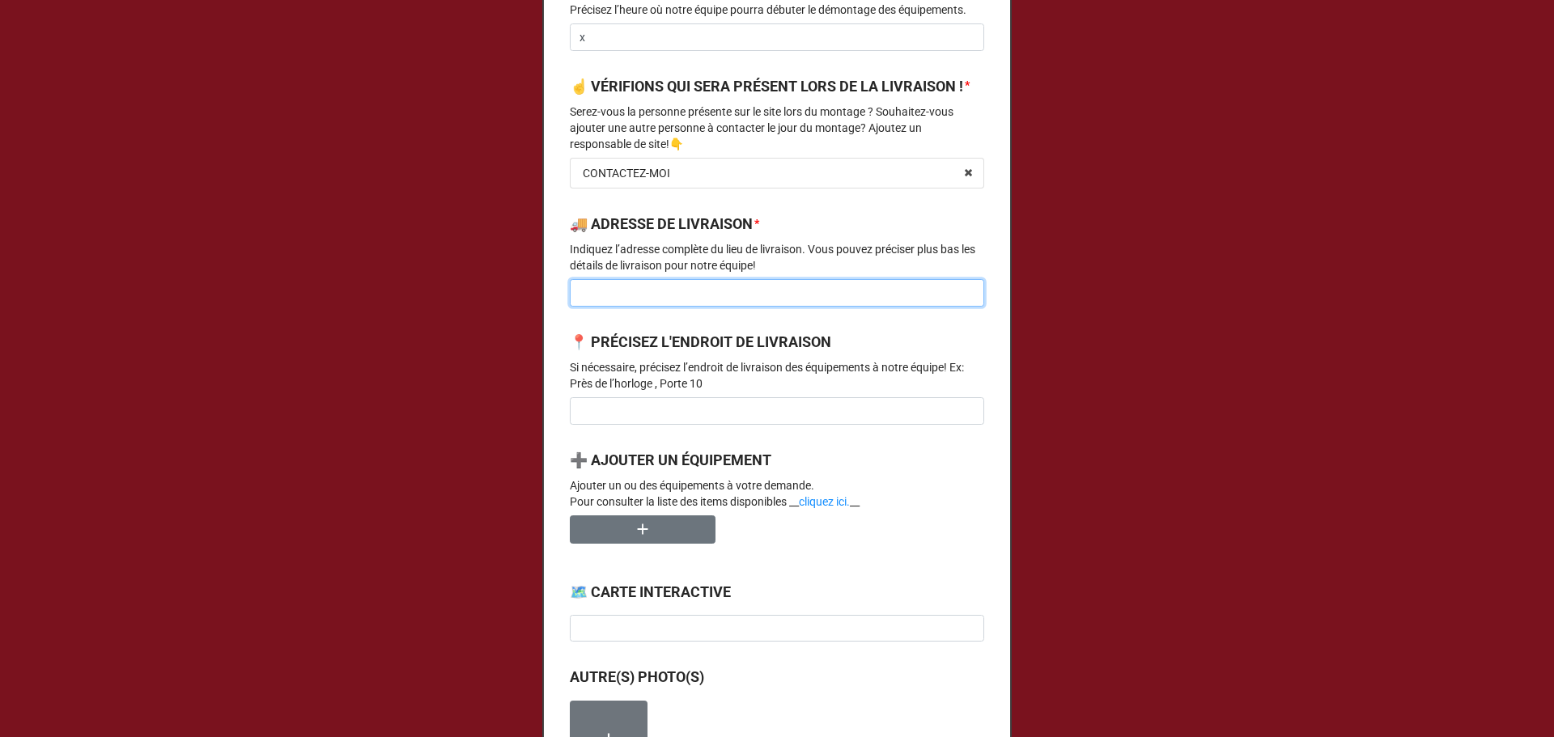
click at [656, 307] on input at bounding box center [777, 293] width 414 height 28
type input "Parc multisports"
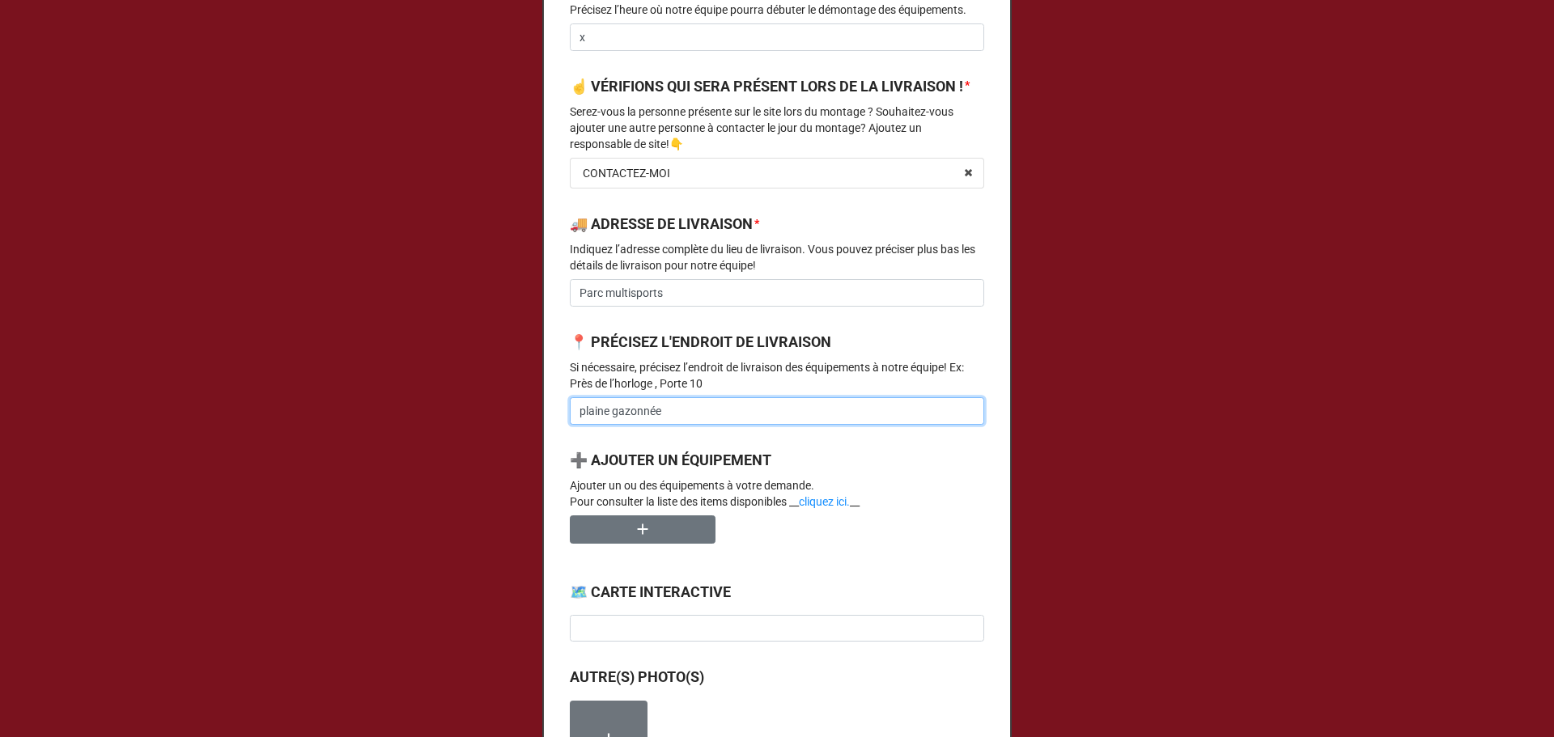
type input "plaine gazonnée"
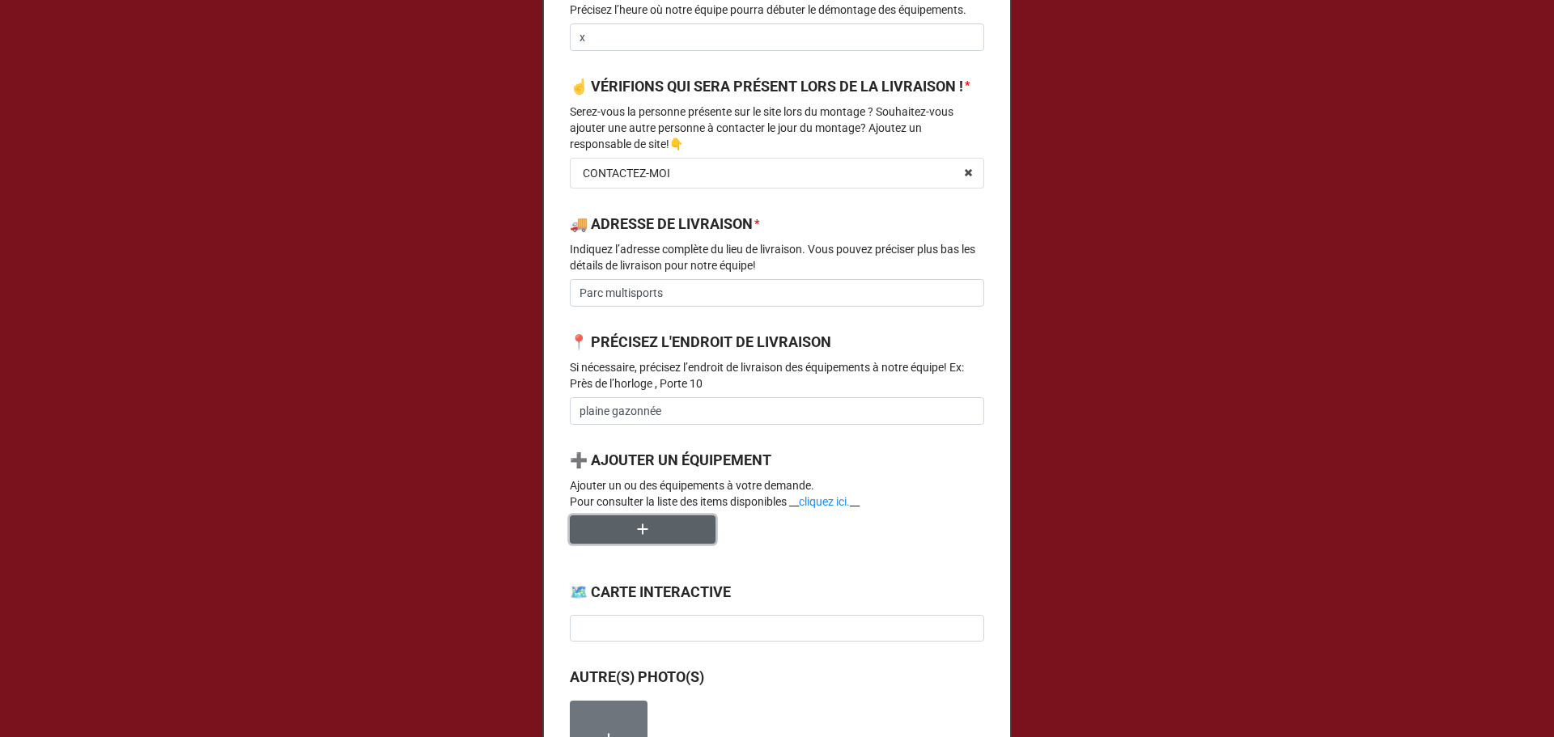
click at [570, 515] on button "button" at bounding box center [643, 529] width 146 height 28
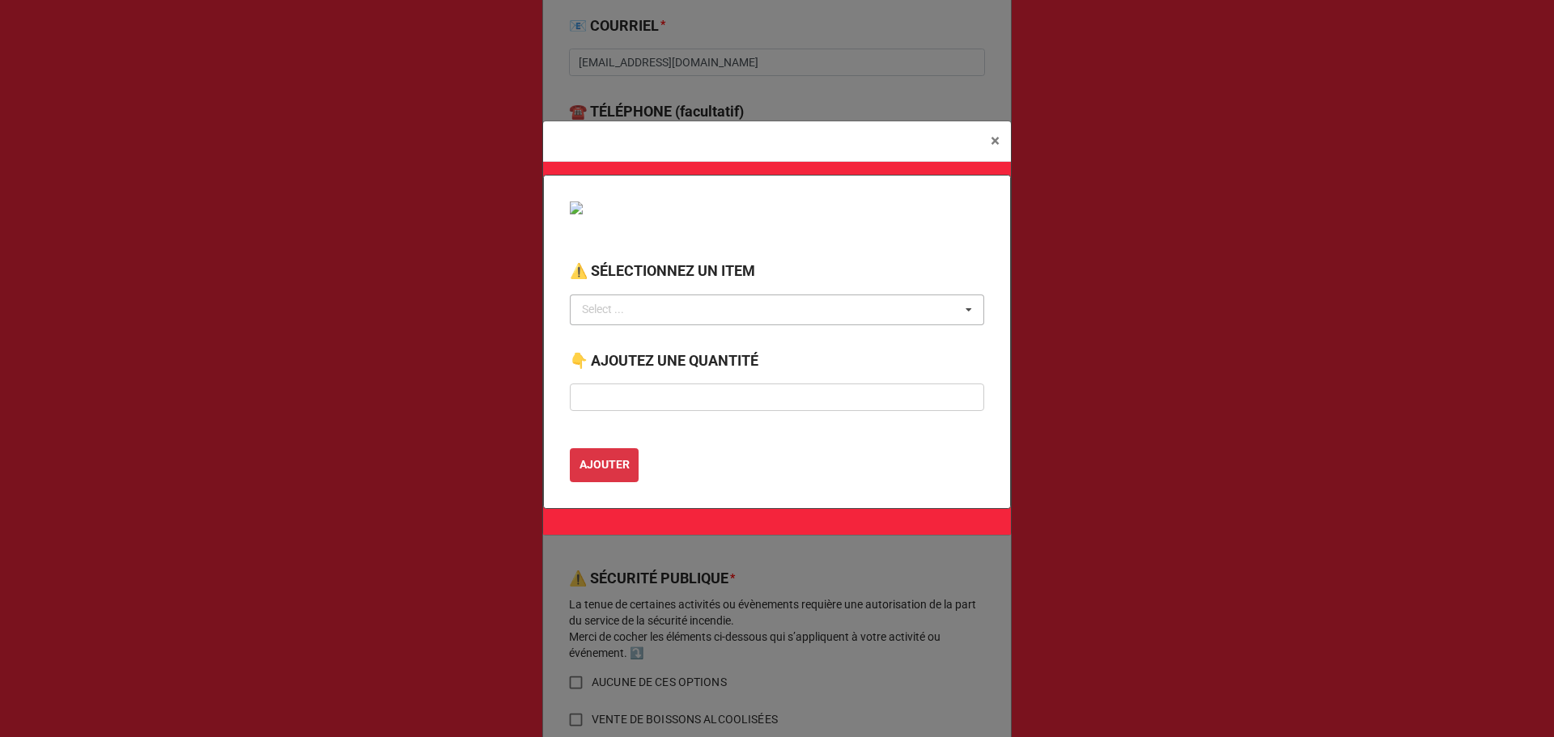
click at [651, 316] on div "Select ... No results found." at bounding box center [777, 310] width 414 height 31
type input "barri"
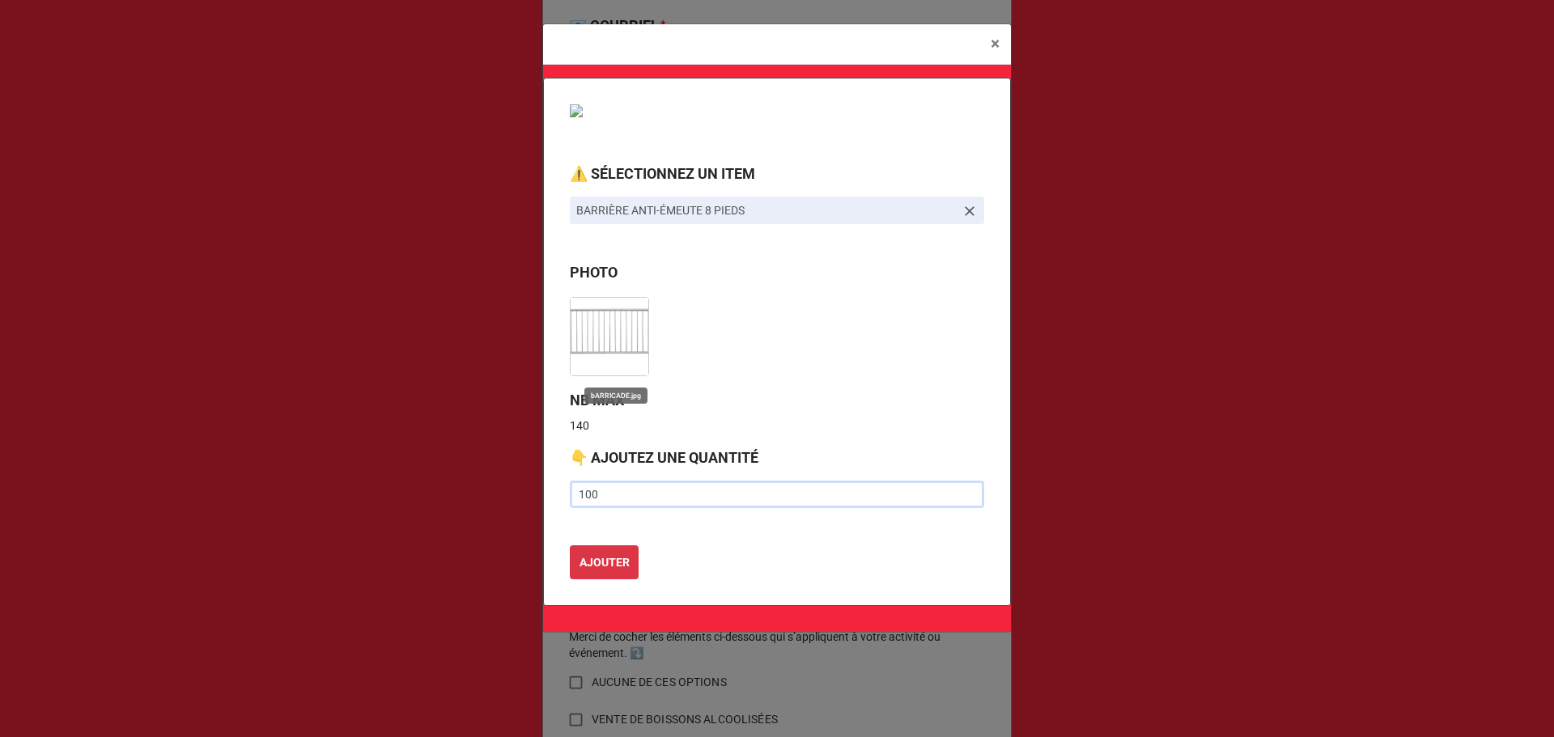
type input "100"
click at [570, 545] on button "AJOUTER" at bounding box center [604, 562] width 69 height 34
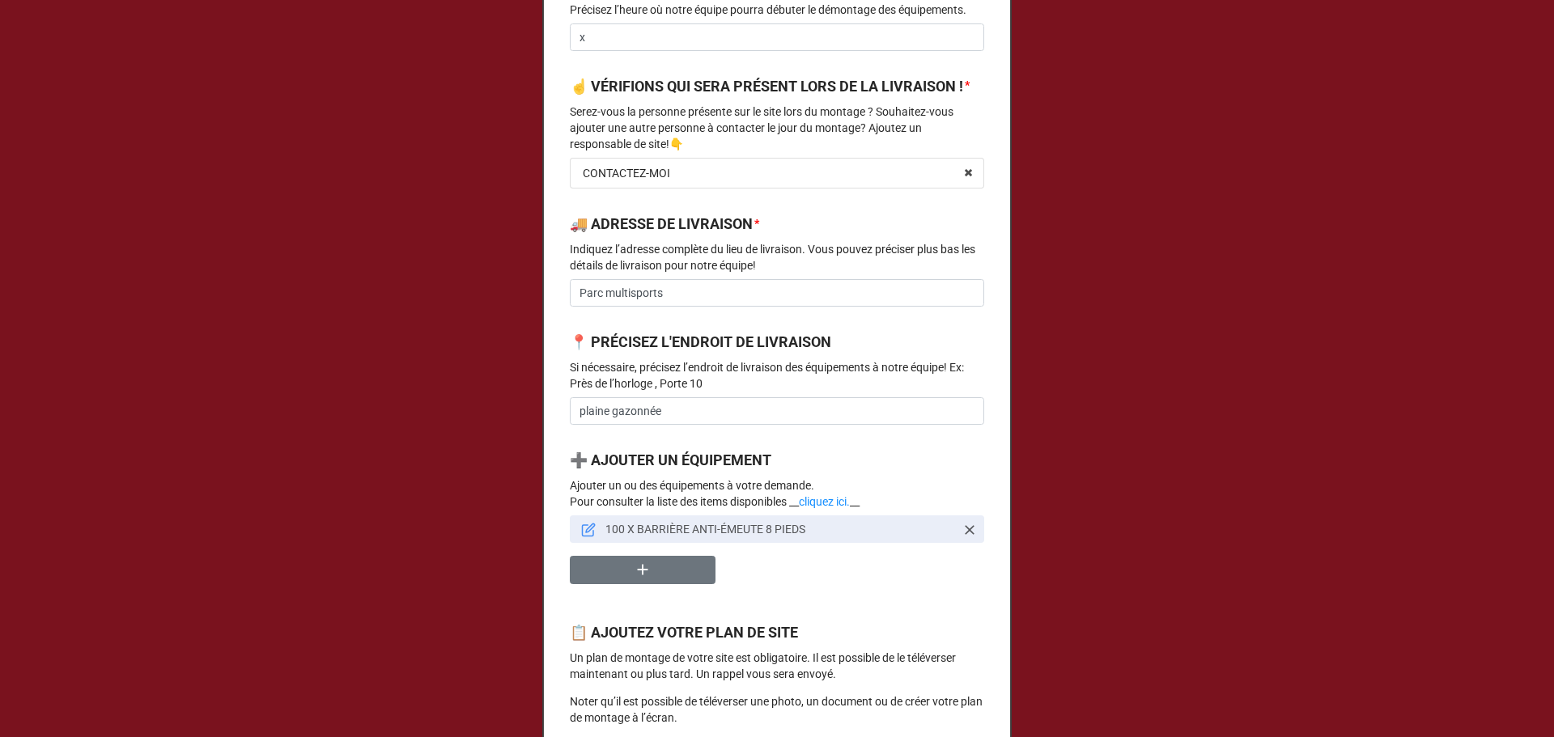
scroll to position [163, 0]
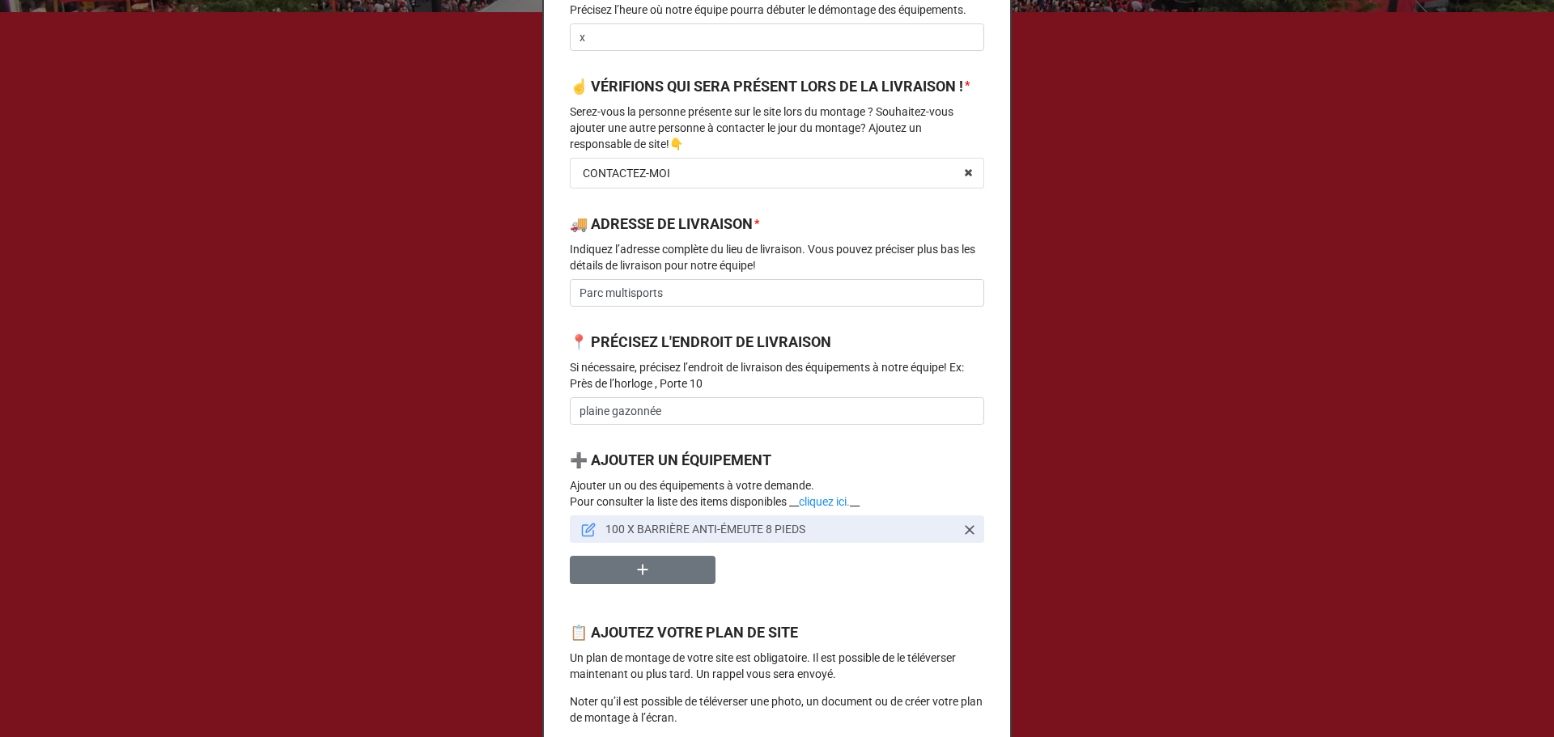
click at [710, 359] on b "📍 PRÉCISEZ L'ENDROIT DE LIVRAISON" at bounding box center [777, 345] width 414 height 28
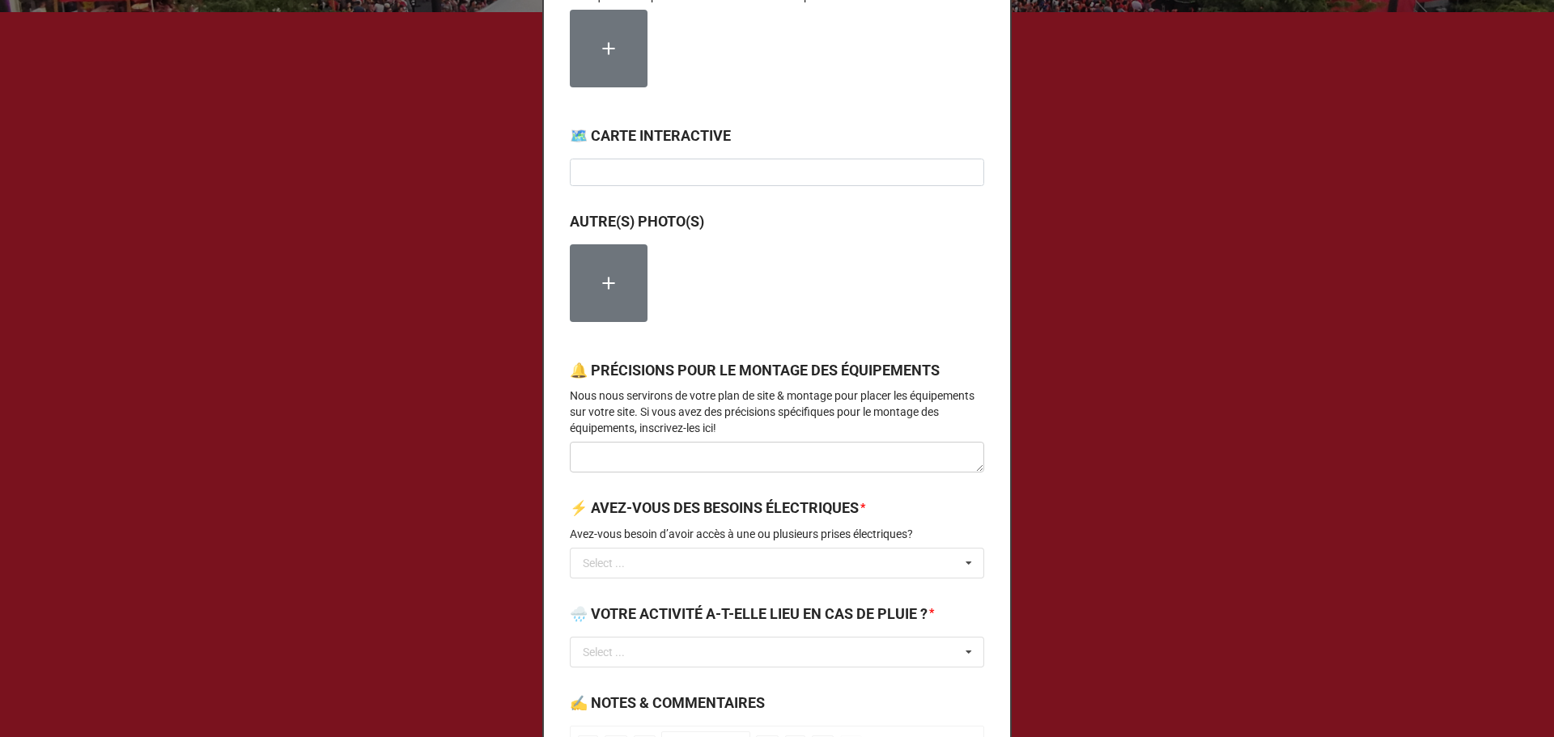
scroll to position [1726, 0]
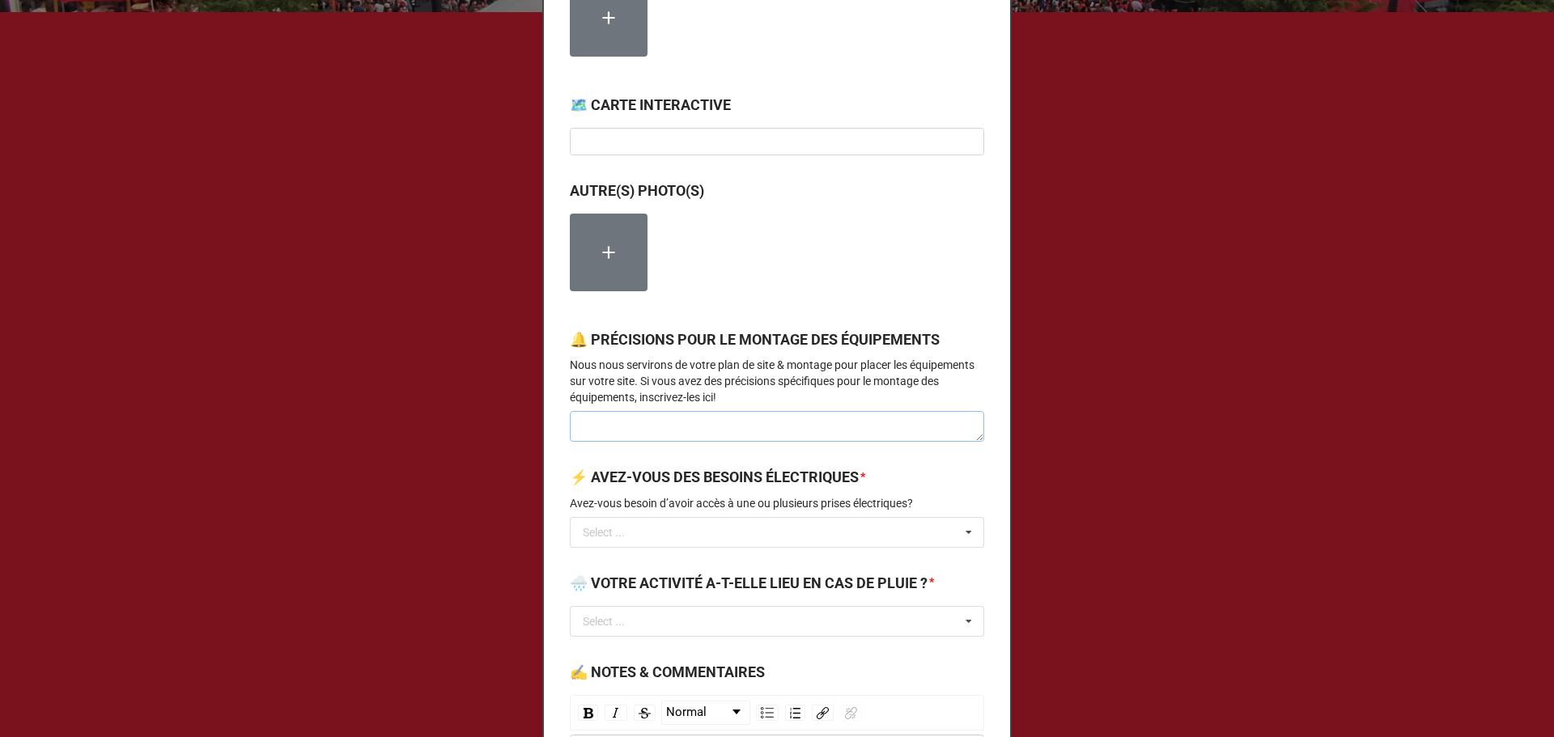
click at [728, 442] on textarea at bounding box center [777, 426] width 414 height 31
type textarea "x"
type textarea "e"
type textarea "x"
type textarea "en"
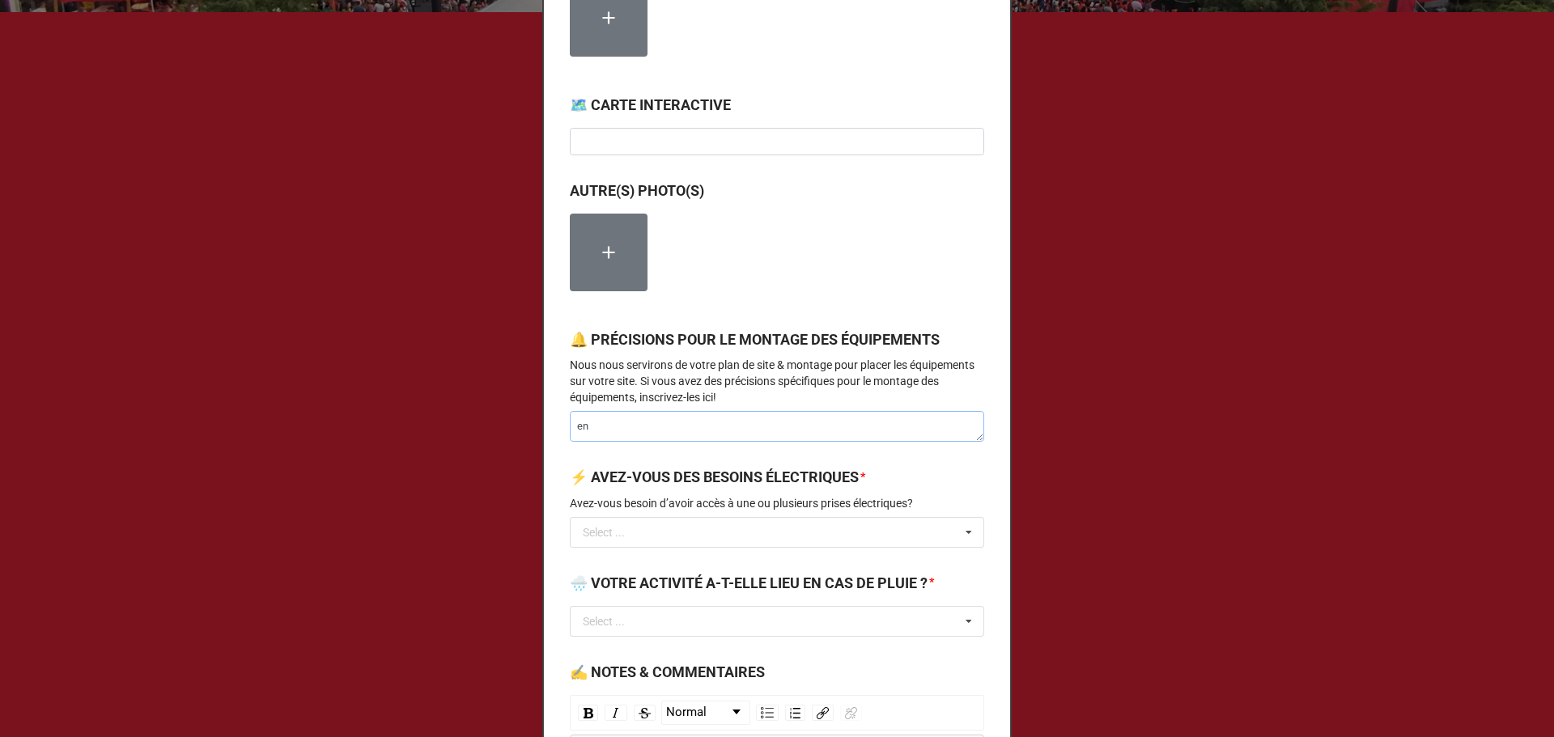
type textarea "x"
type textarea "env"
type textarea "x"
type textarea "envi"
type textarea "x"
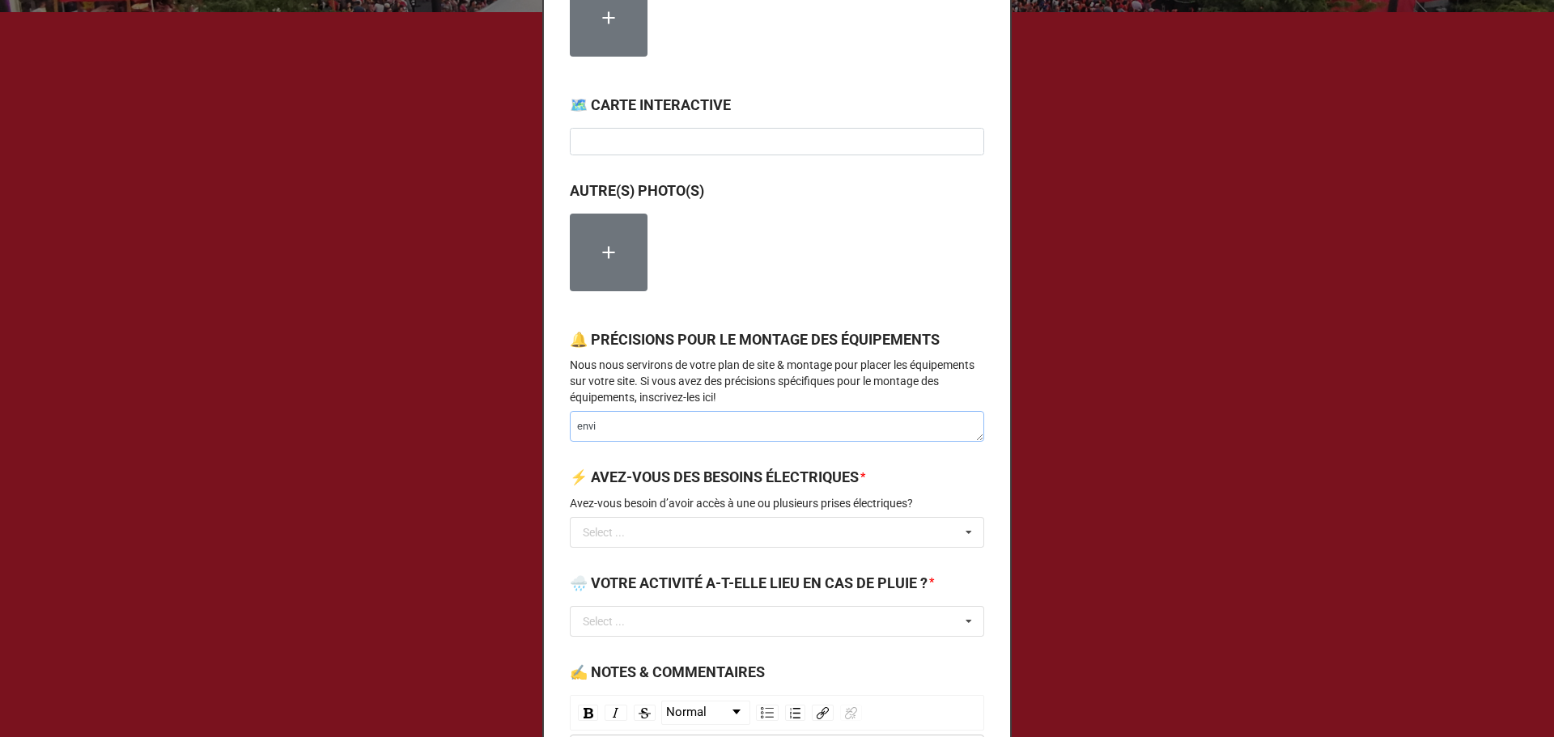
type textarea "envir"
type textarea "x"
type textarea "enviro"
type textarea "x"
type textarea "environ"
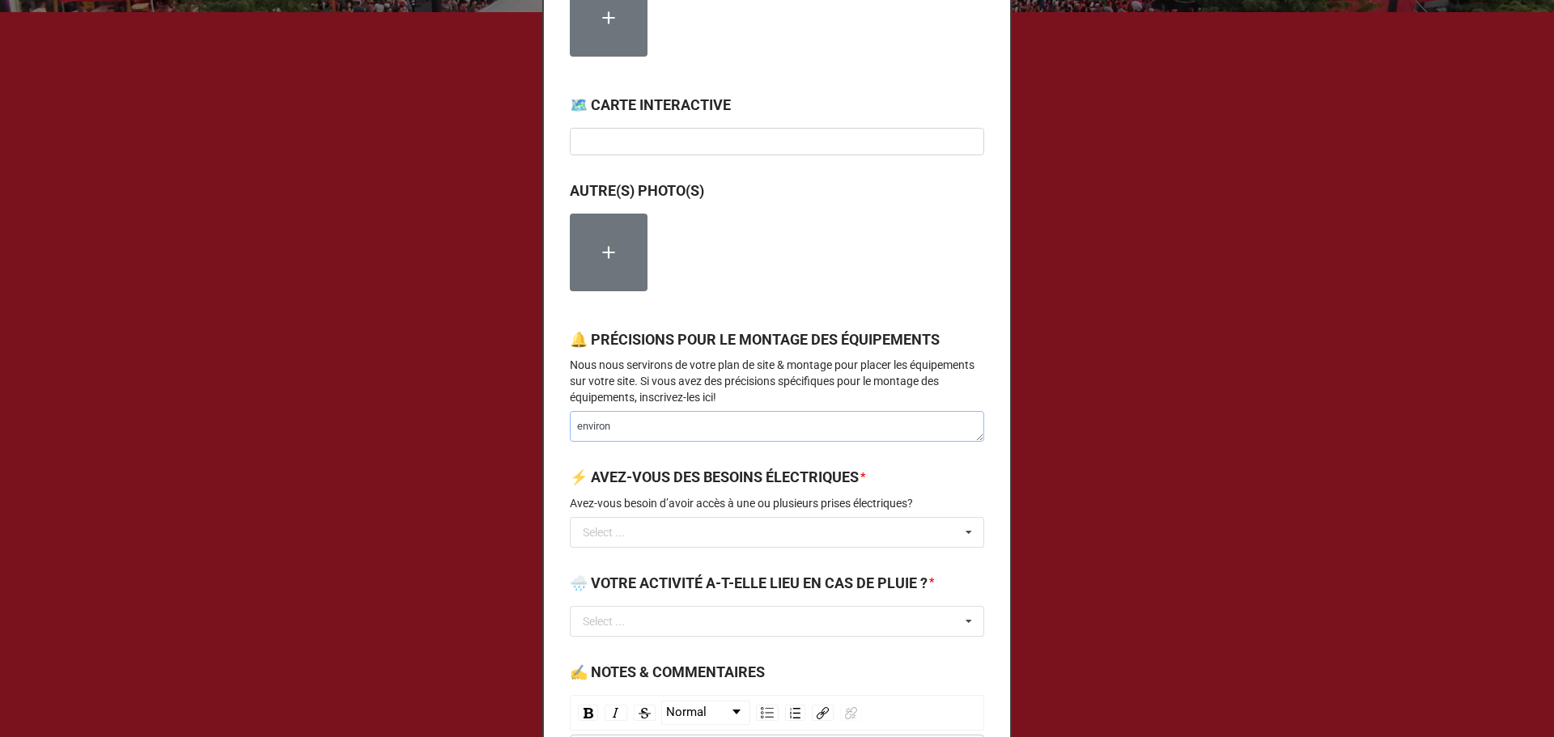
type textarea "x"
type textarea "environ"
type textarea "x"
type textarea "environ 1"
type textarea "x"
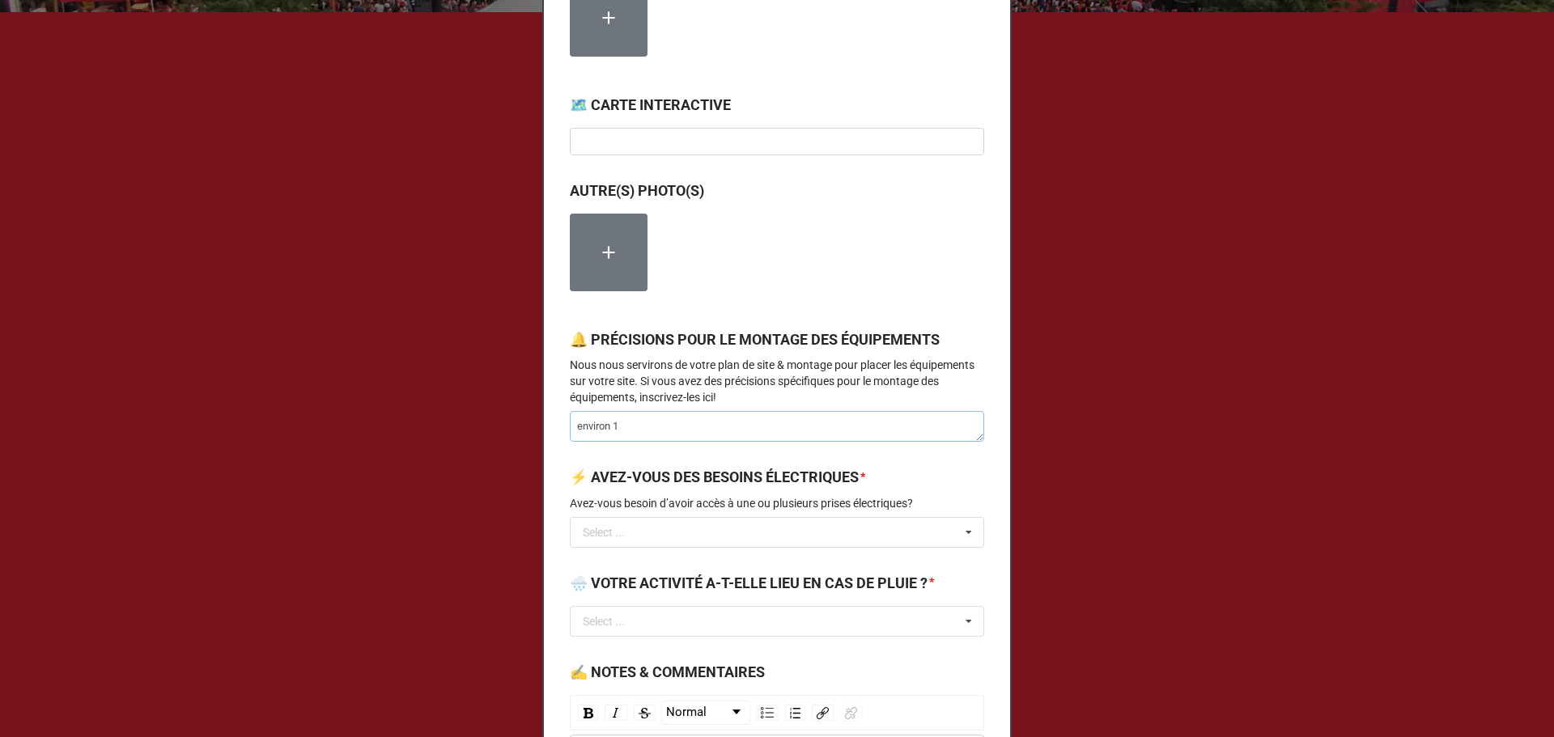
type textarea "environ 10"
type textarea "x"
type textarea "environ 100"
type textarea "x"
type textarea "environ 100"
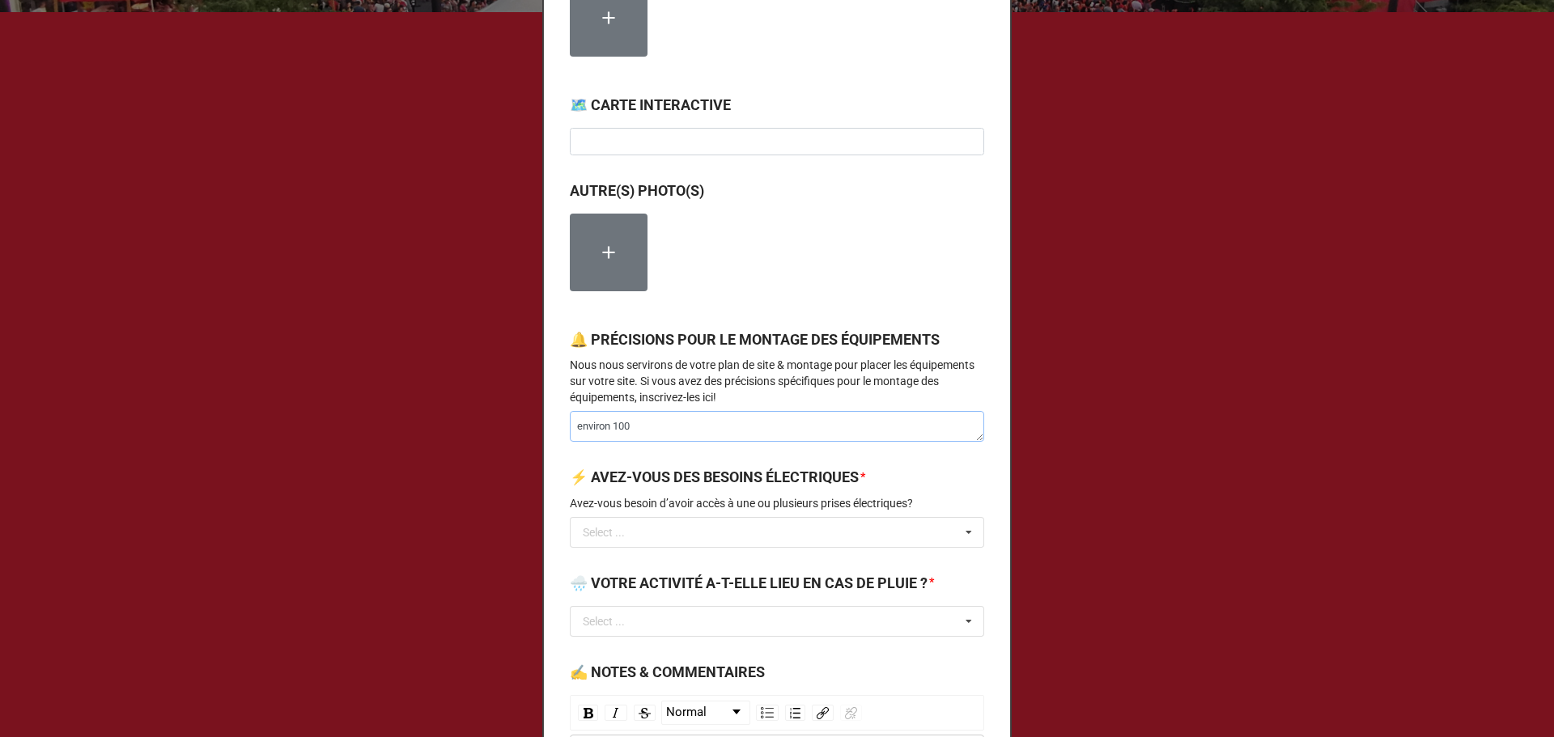
type textarea "x"
type textarea "environ 100 l"
type textarea "x"
type textarea "environ 100 lb"
type textarea "x"
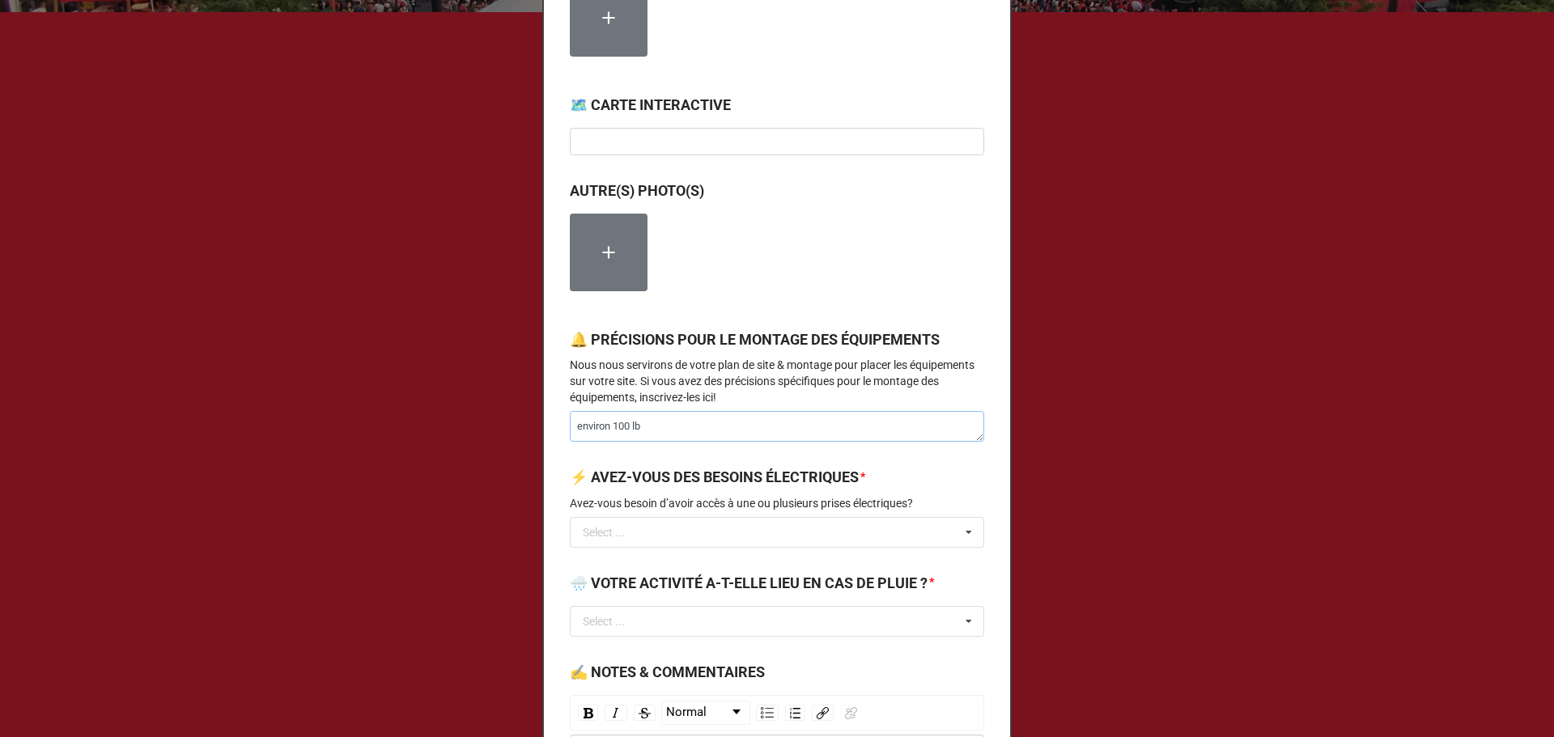
type textarea "environ 100 l"
type textarea "x"
type textarea "environ 100"
type textarea "x"
type textarea "environ 100 b"
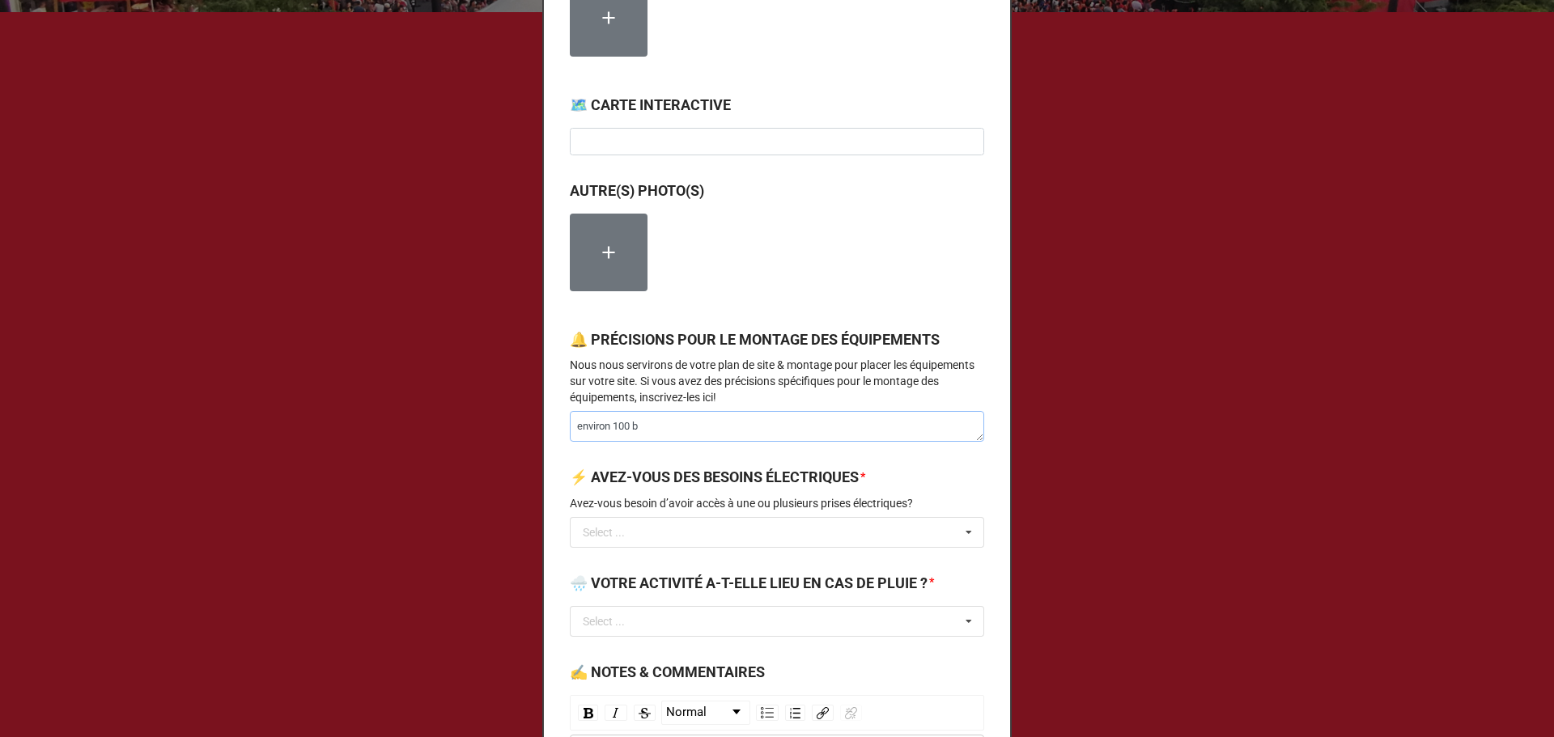
type textarea "x"
type textarea "environ 100 bar"
type textarea "x"
type textarea "environ 100 barr"
type textarea "x"
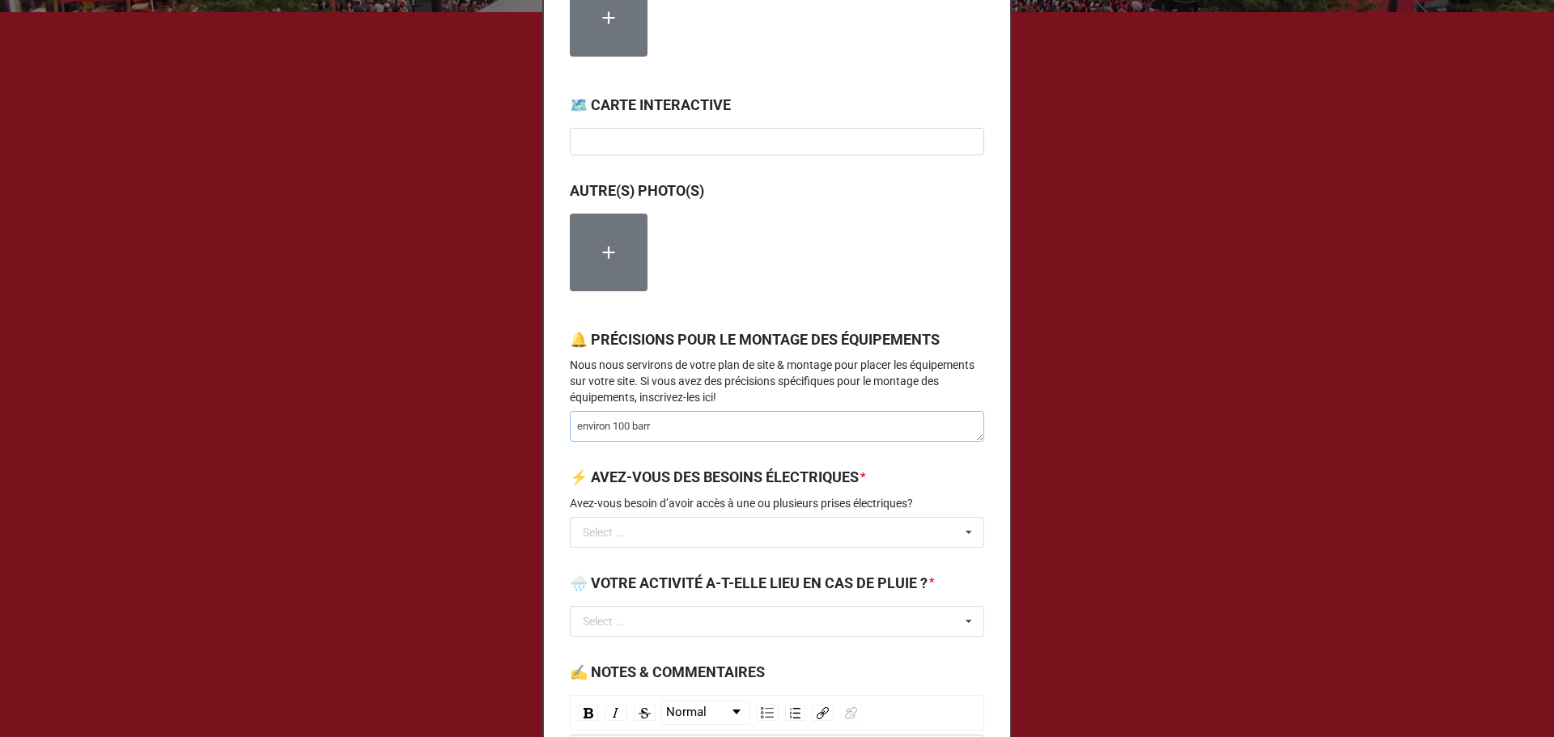
type textarea "environ 100 barri"
type textarea "x"
type textarea "environ 100 barric"
type textarea "x"
type textarea "environ 100 barrica"
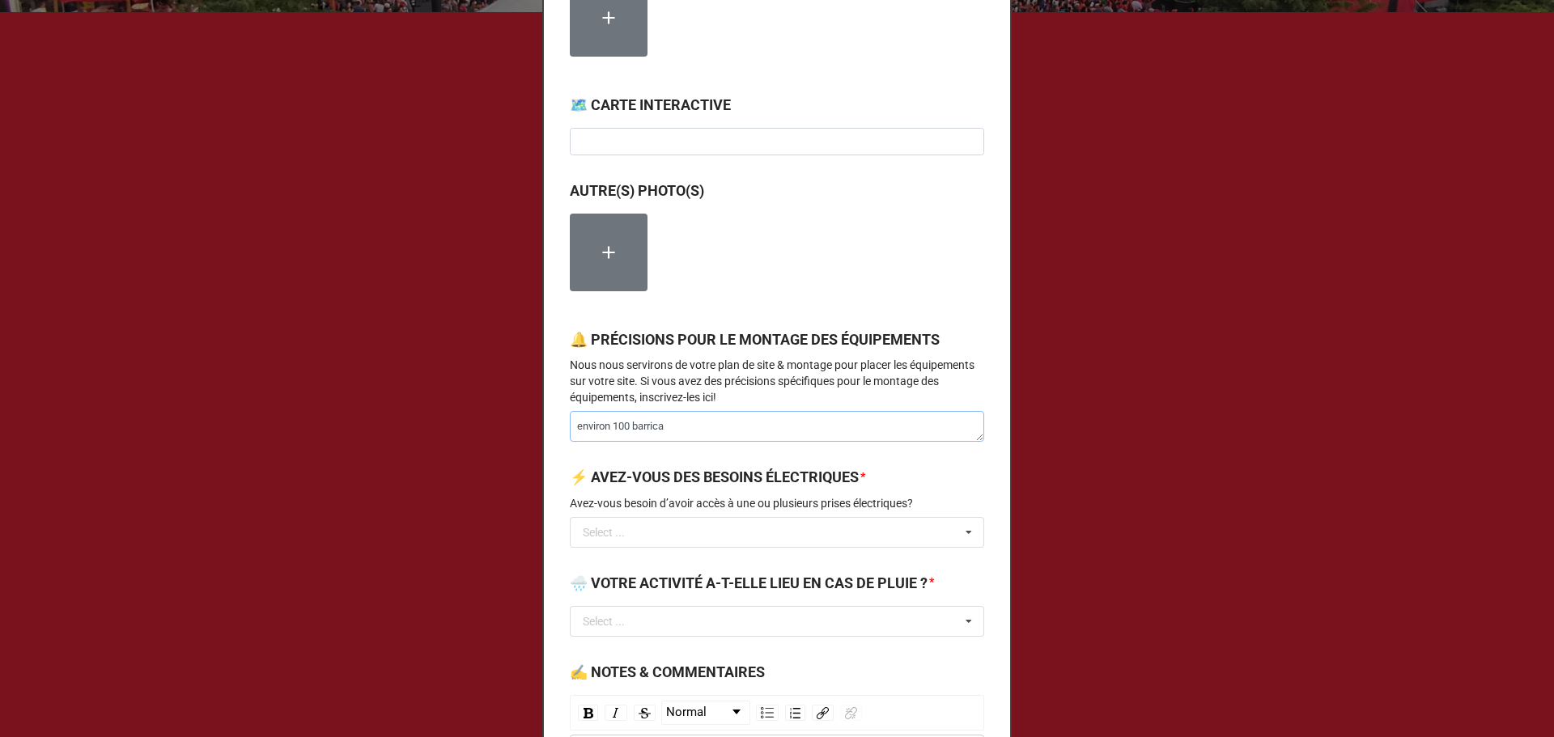
type textarea "x"
type textarea "environ 100 barricad"
type textarea "x"
type textarea "environ 100 barricade"
type textarea "x"
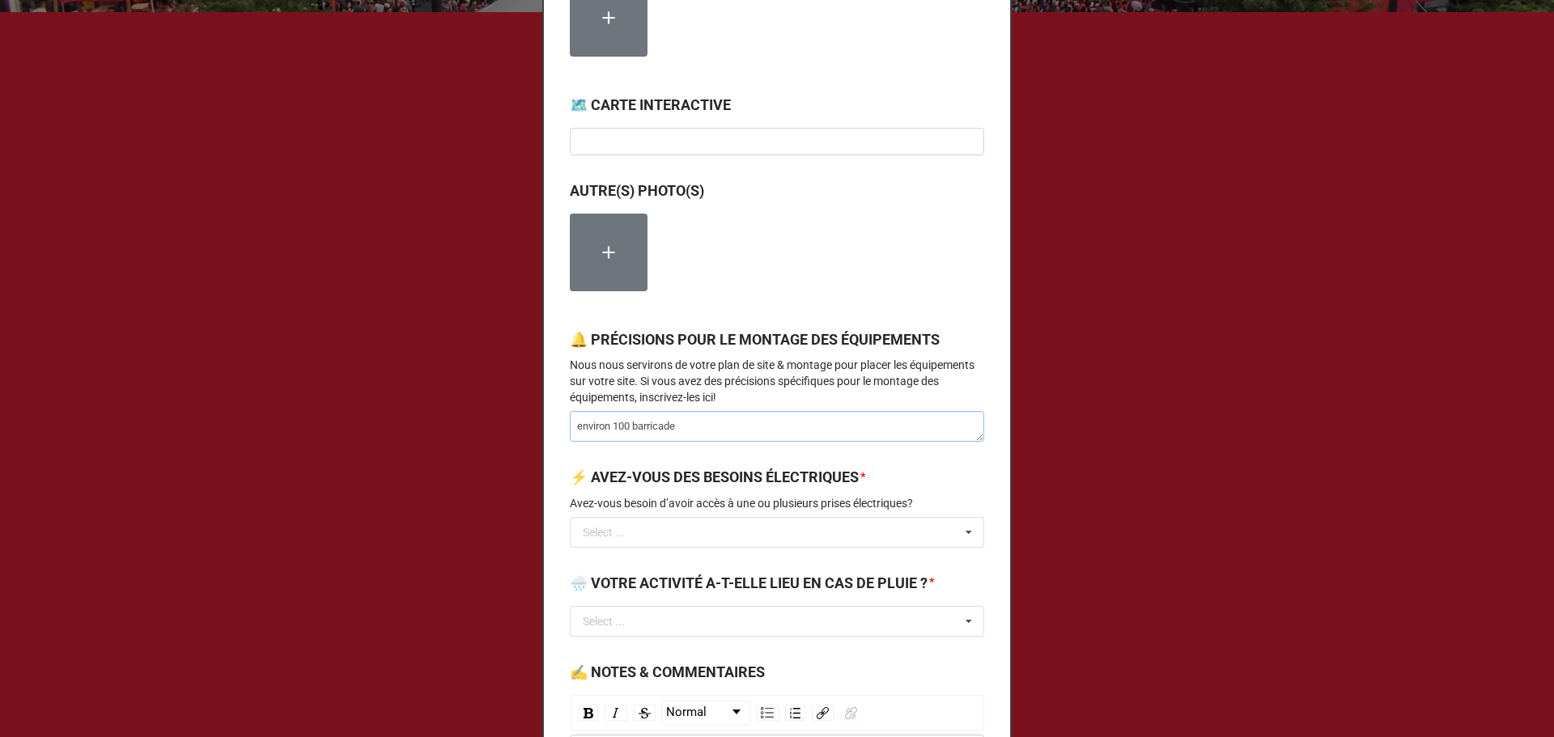
type textarea "environ 100 barricades"
type textarea "x"
type textarea "environ 100 barricades"
type textarea "x"
type textarea "environ 100 barricades p"
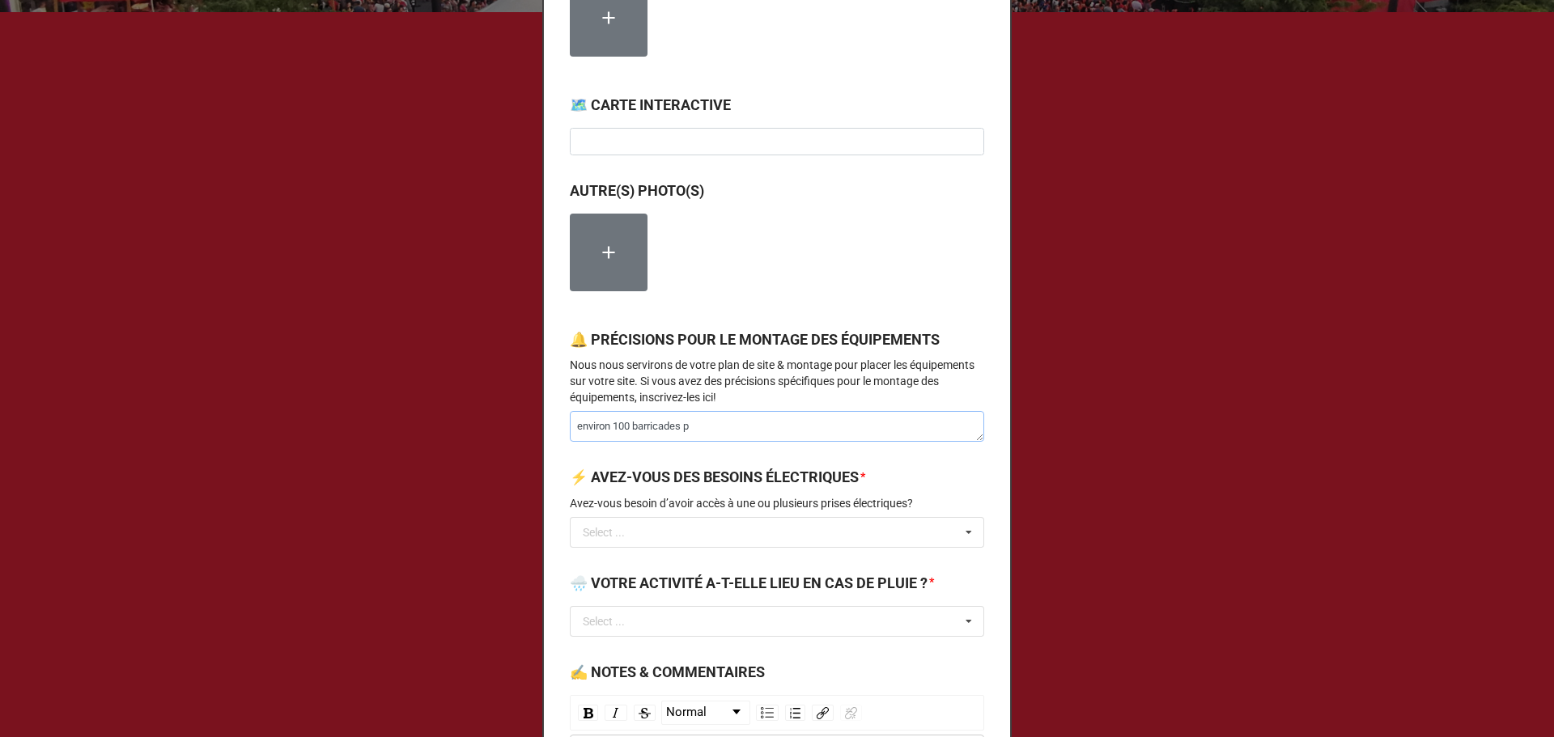
type textarea "x"
type textarea "environ 100 barricades po"
type textarea "x"
type textarea "environ 100 barricades pou"
type textarea "x"
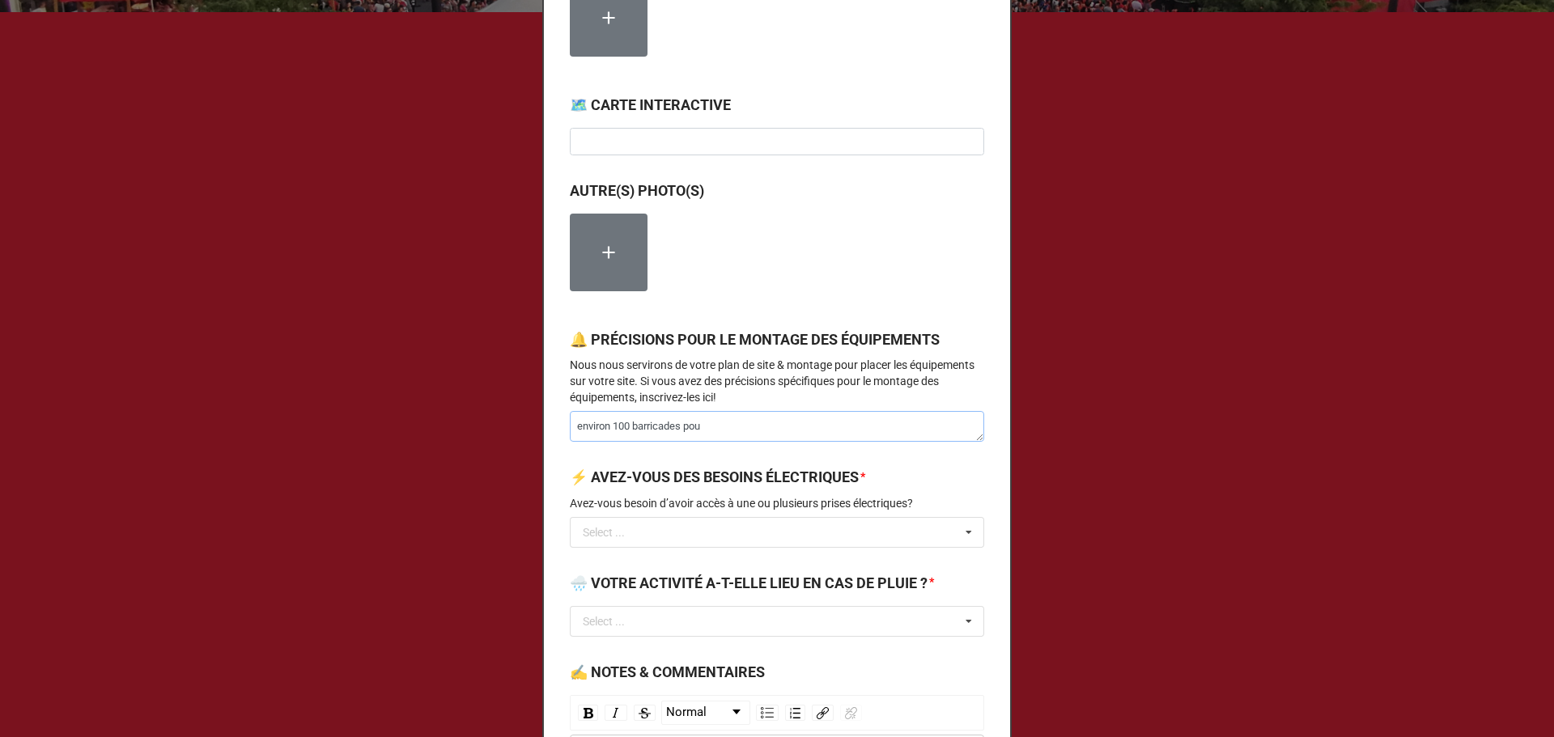
type textarea "environ 100 barricades pour"
type textarea "x"
type textarea "environ 100 barricades pour"
type textarea "x"
type textarea "environ 100 barricades pour e"
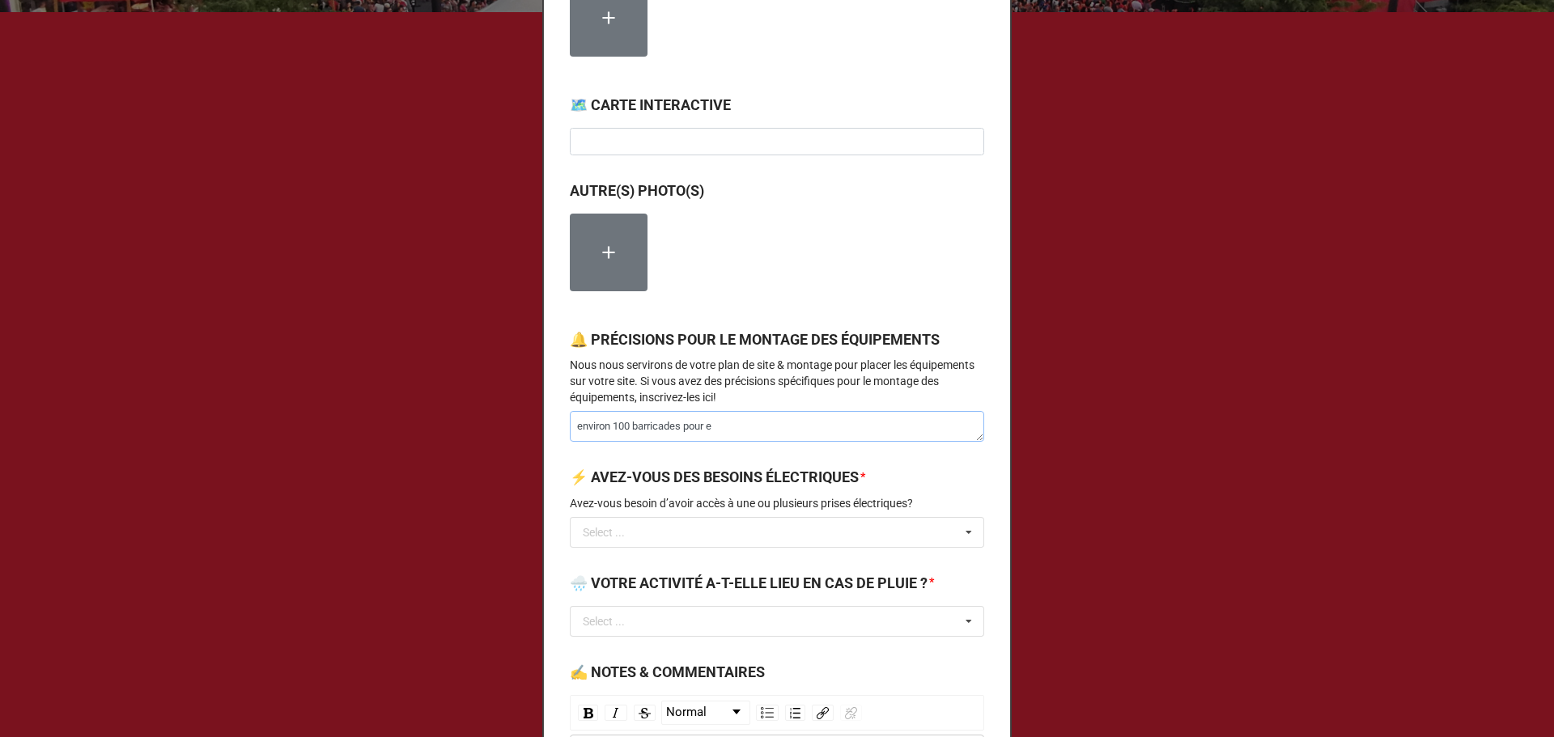
type textarea "x"
type textarea "environ 100 barricades pour en"
type textarea "x"
type textarea "environ 100 barricades pour env"
type textarea "x"
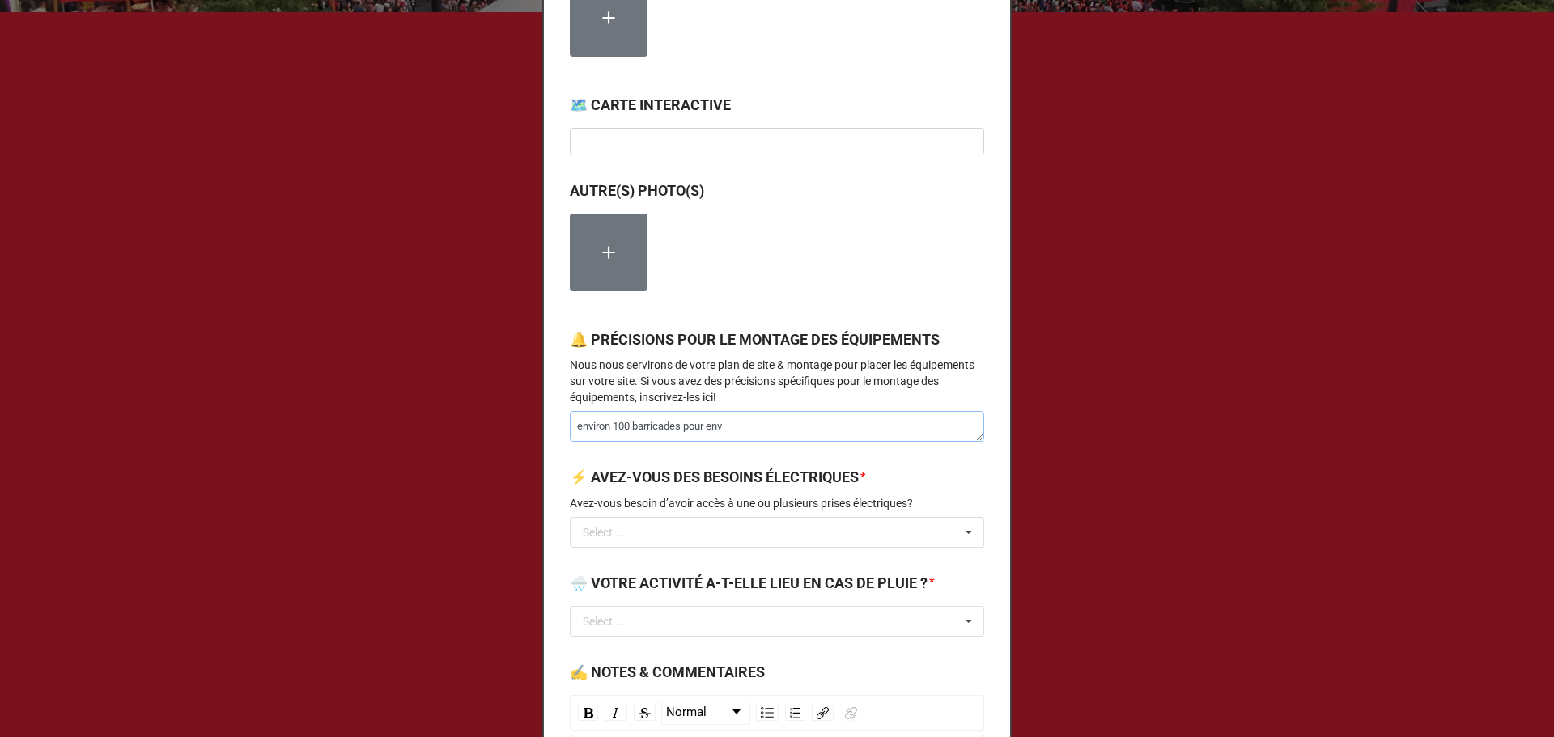
type textarea "environ 100 barricades pour envi"
type textarea "x"
type textarea "environ 100 barricades pour envir"
type textarea "x"
type textarea "environ 100 barricades pour enviro"
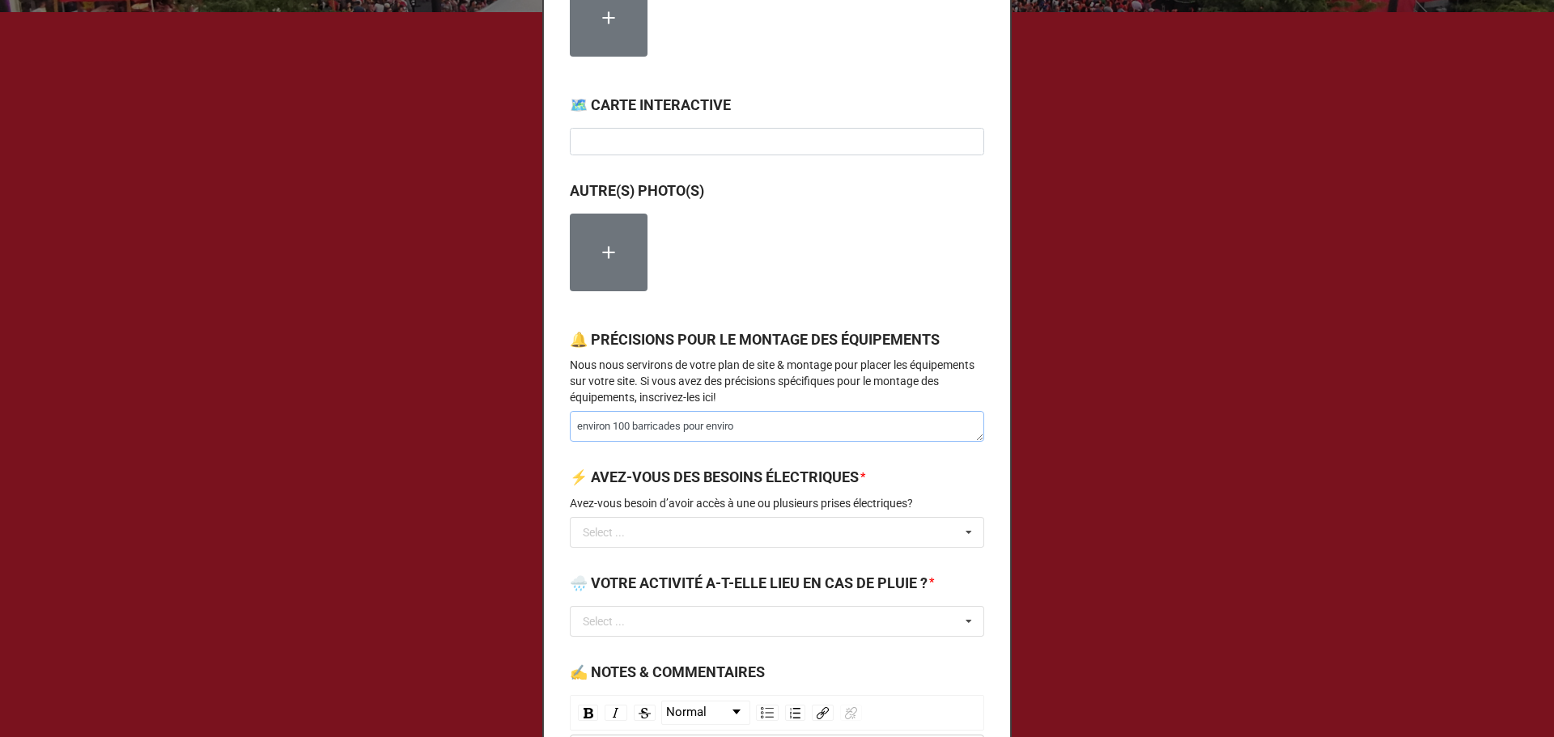
type textarea "x"
type textarea "environ 100 barricades pour environ"
type textarea "x"
type textarea "environ 100 barricades pour environ"
type textarea "x"
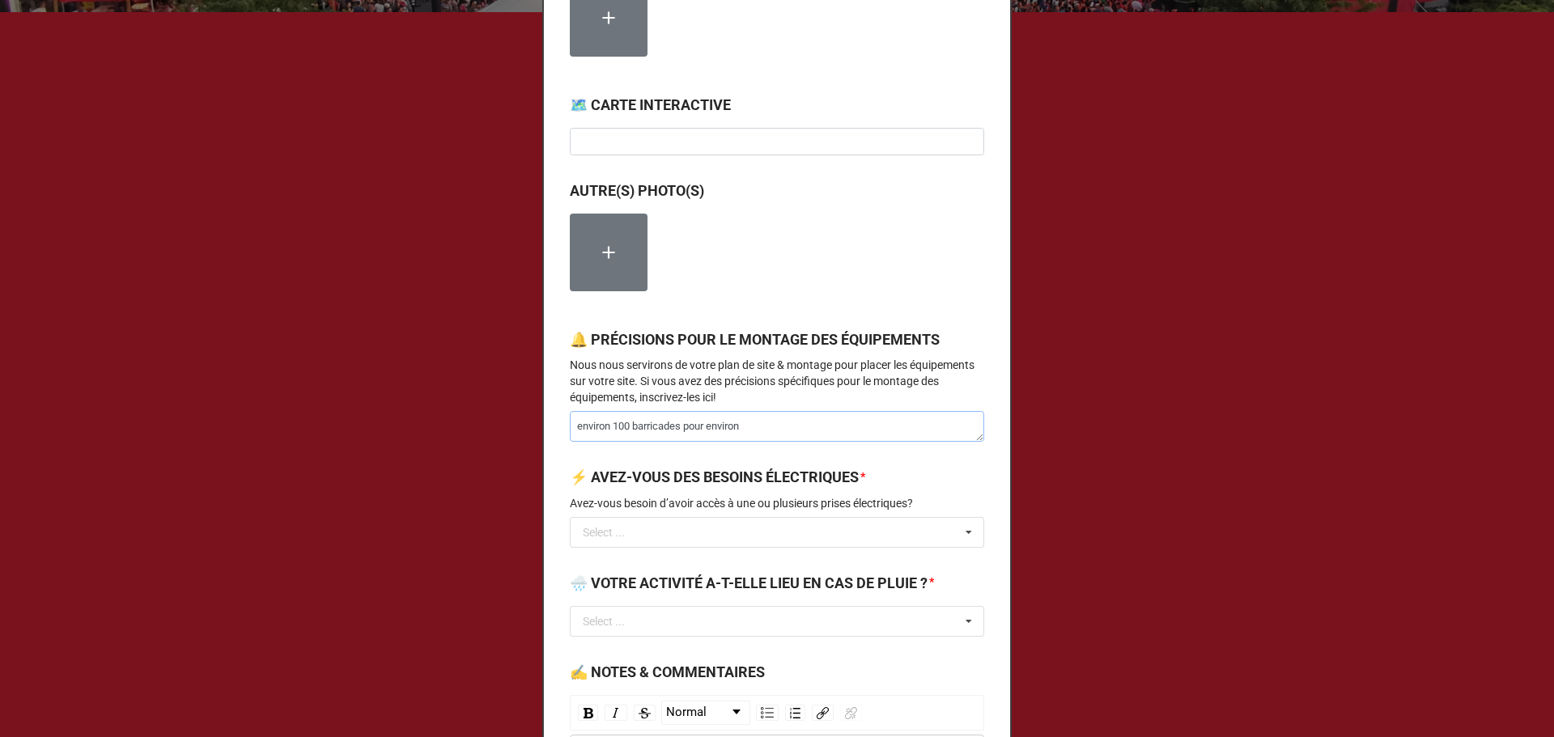
type textarea "environ 100 barricades pour environ 8"
type textarea "x"
type textarea "environ 100 barricades pour environ 80"
type textarea "x"
type textarea "environ 100 barricades pour environ 800"
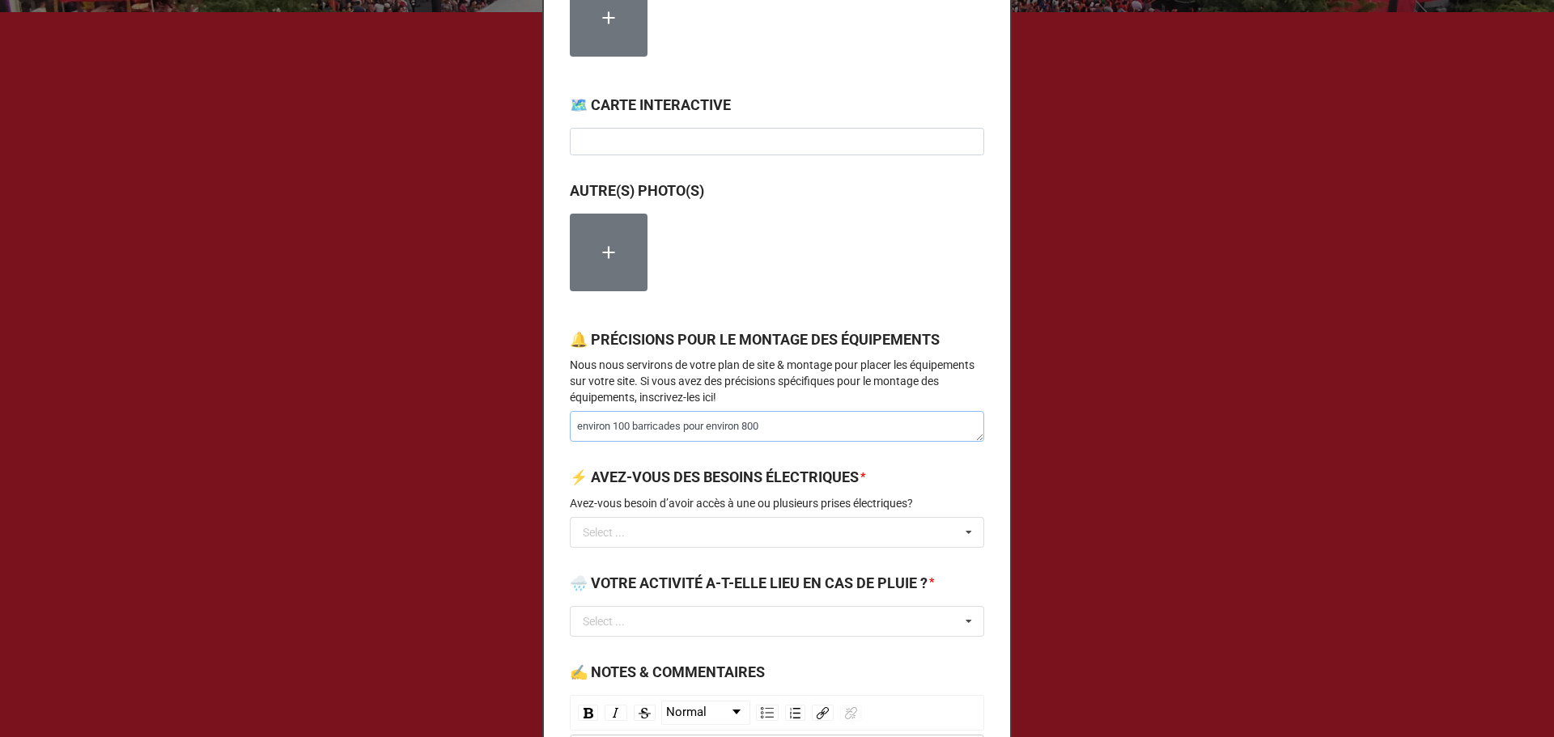
type textarea "x"
type textarea "environ 100 barricades pour environ 800"
type textarea "x"
type textarea "environ 100 barricades pour environ 800 p"
type textarea "x"
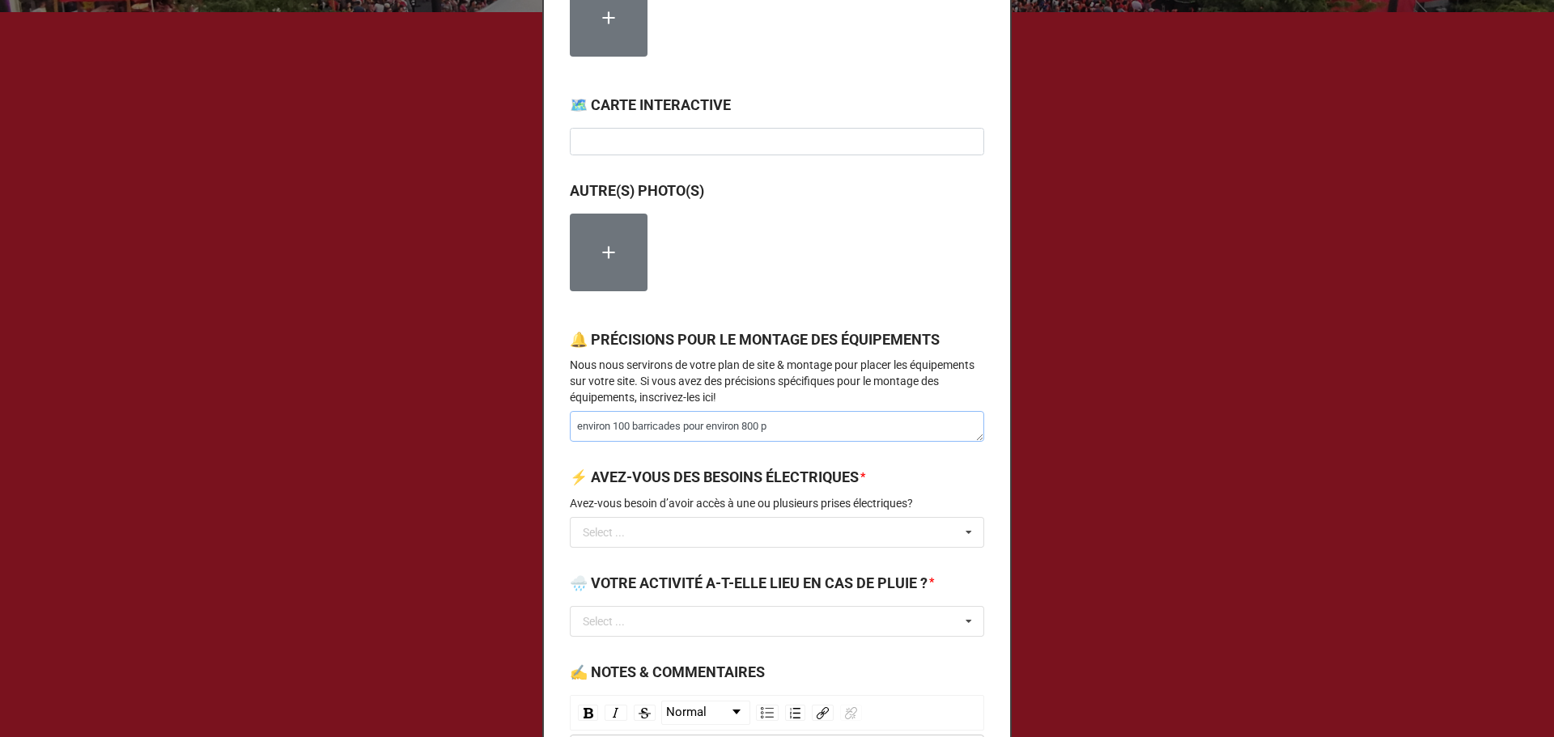
type textarea "environ 100 barricades pour environ 800 pi"
type textarea "x"
type textarea "environ 100 barricades pour environ 800 pie"
type textarea "x"
type textarea "environ 100 barricades pour environ 800 pied"
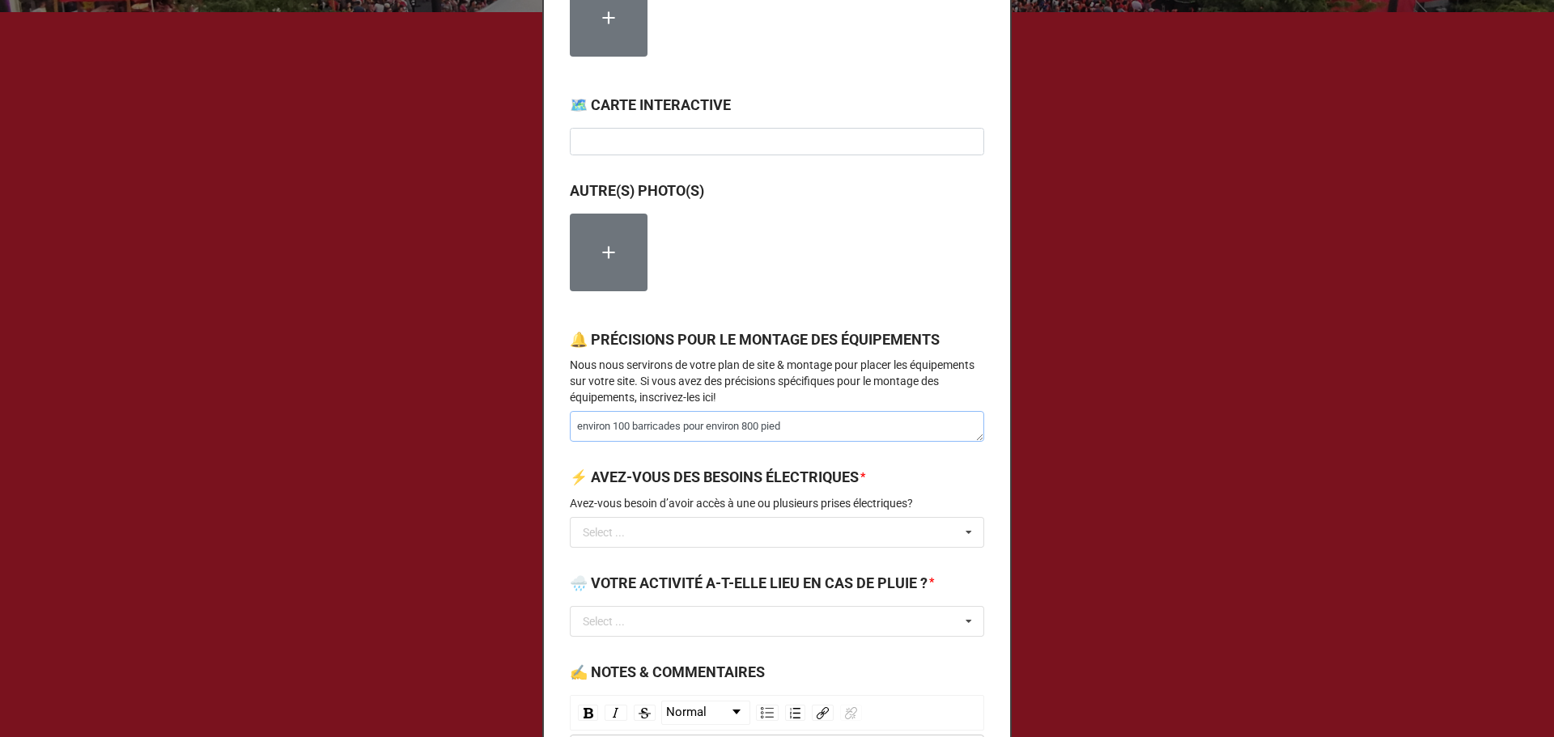
type textarea "x"
type textarea "environ 100 barricades pour environ 800 pieds"
type textarea "x"
type textarea "environ 100 barricades pour environ 800 pieds"
type textarea "x"
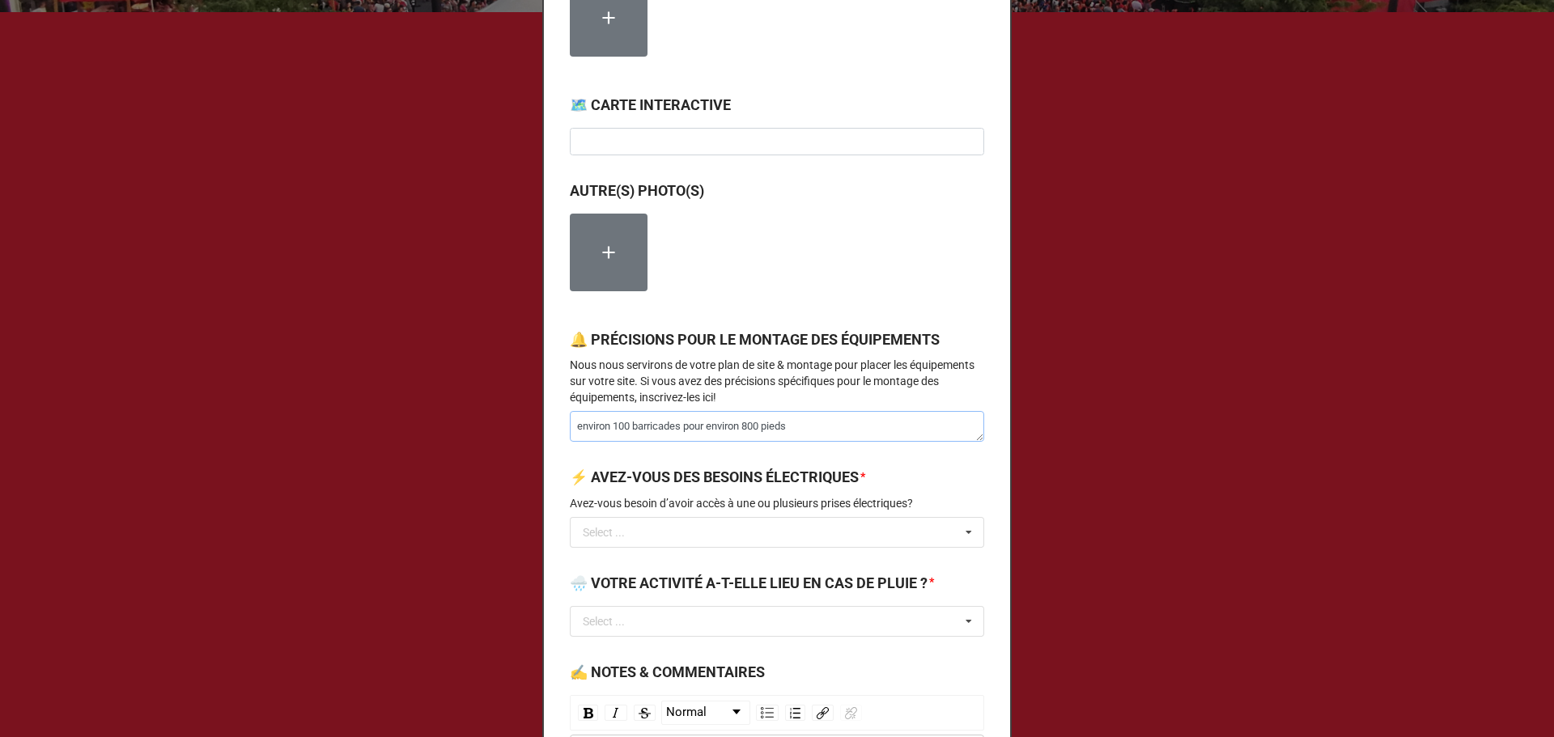
type textarea "environ 100 barricades pour environ 800 pieds d"
type textarea "x"
type textarea "environ 100 barricades pour environ 800 pieds de"
type textarea "x"
type textarea "environ 100 barricades pour environ 800 pieds de"
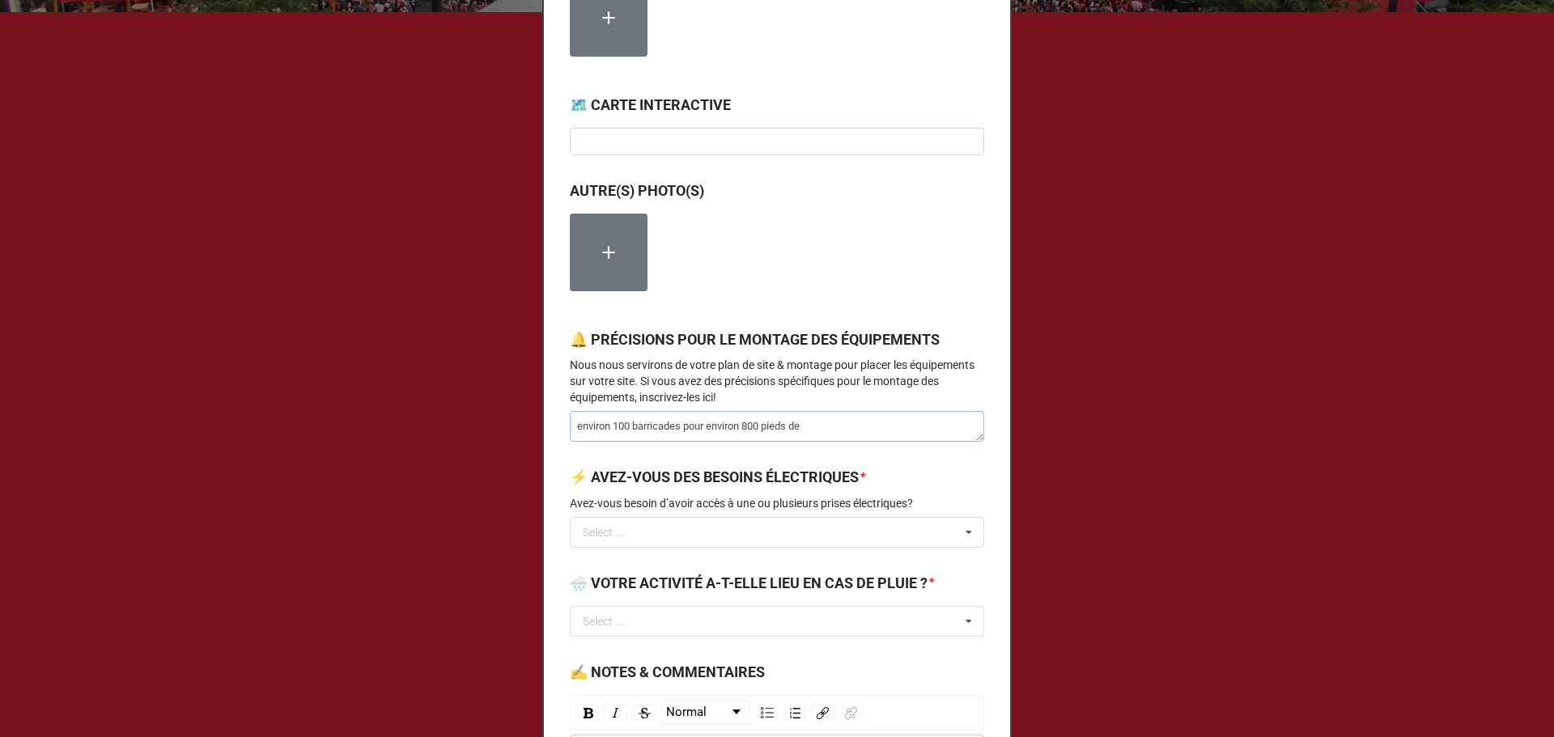
type textarea "x"
type textarea "environ 100 barricades pour environ 800 pieds de di"
type textarea "x"
type textarea "environ 100 barricades pour environ 800 pieds de dis"
type textarea "x"
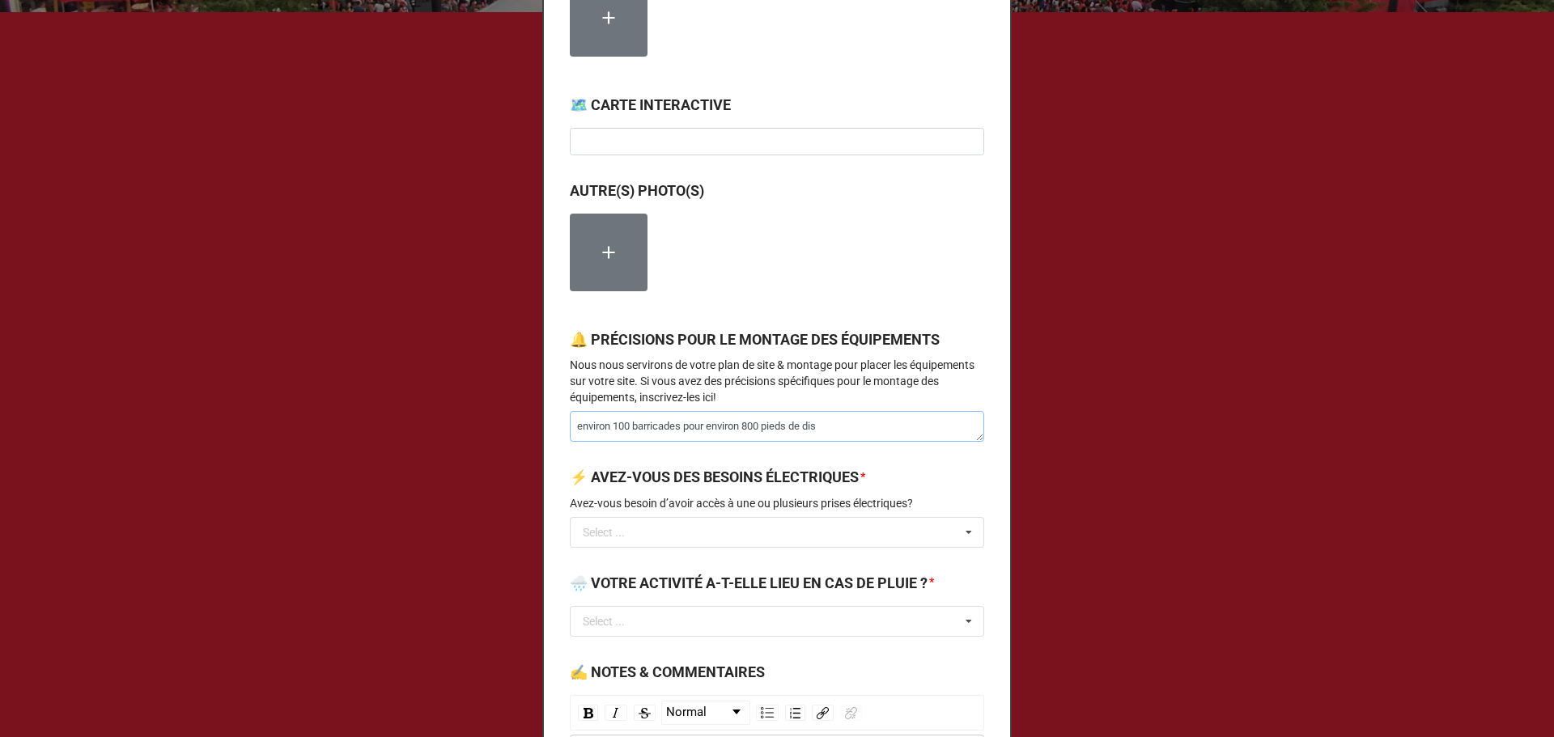
type textarea "environ 100 barricades pour environ 800 pieds de dist"
type textarea "x"
type textarea "environ 100 barricades pour environ 800 pieds de dista"
type textarea "x"
type textarea "environ 100 barricades pour environ 800 pieds de distan"
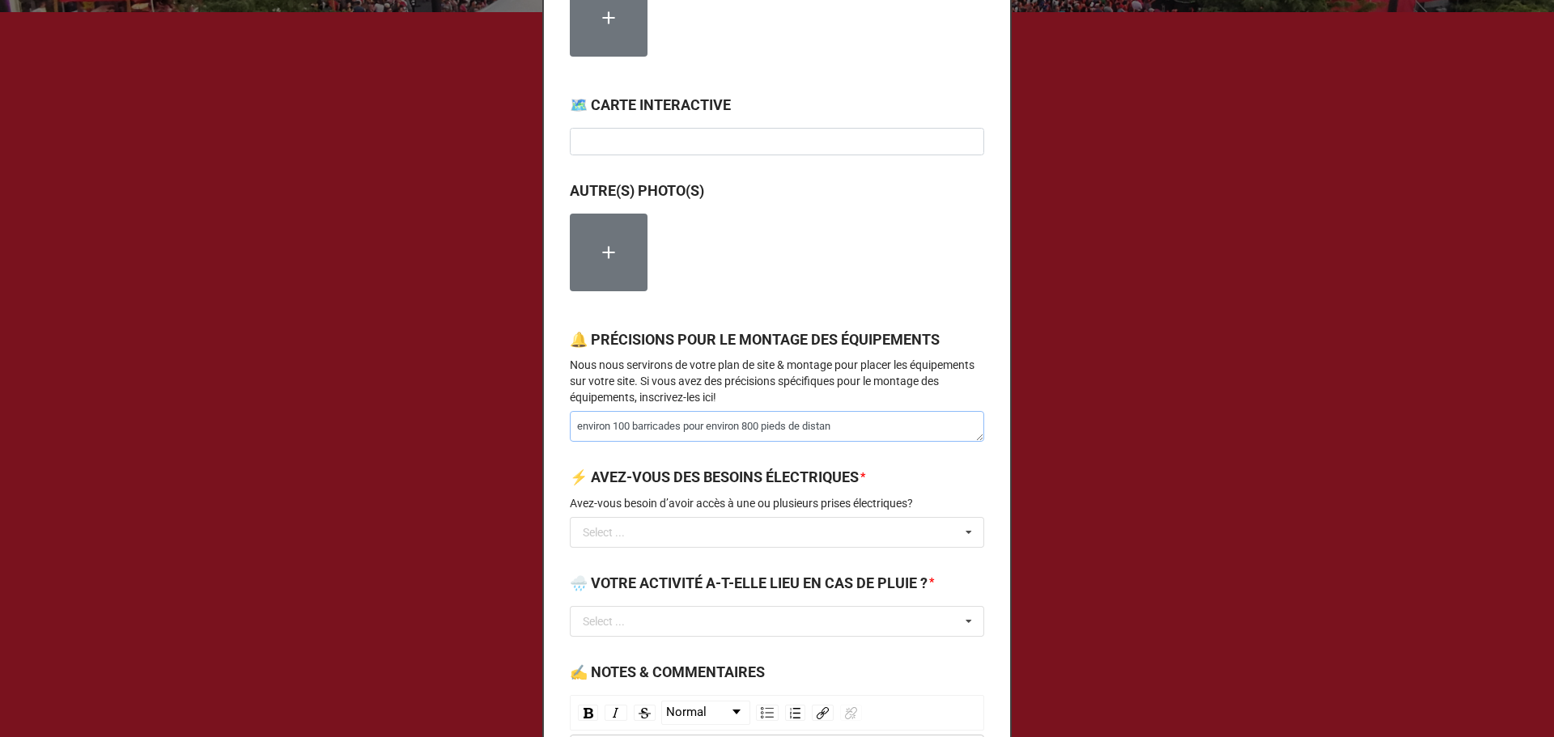
type textarea "x"
type textarea "environ 100 barricades pour environ 800 pieds de distanc"
type textarea "x"
type textarea "environ 100 barricades pour environ 800 pieds de distance"
type textarea "x"
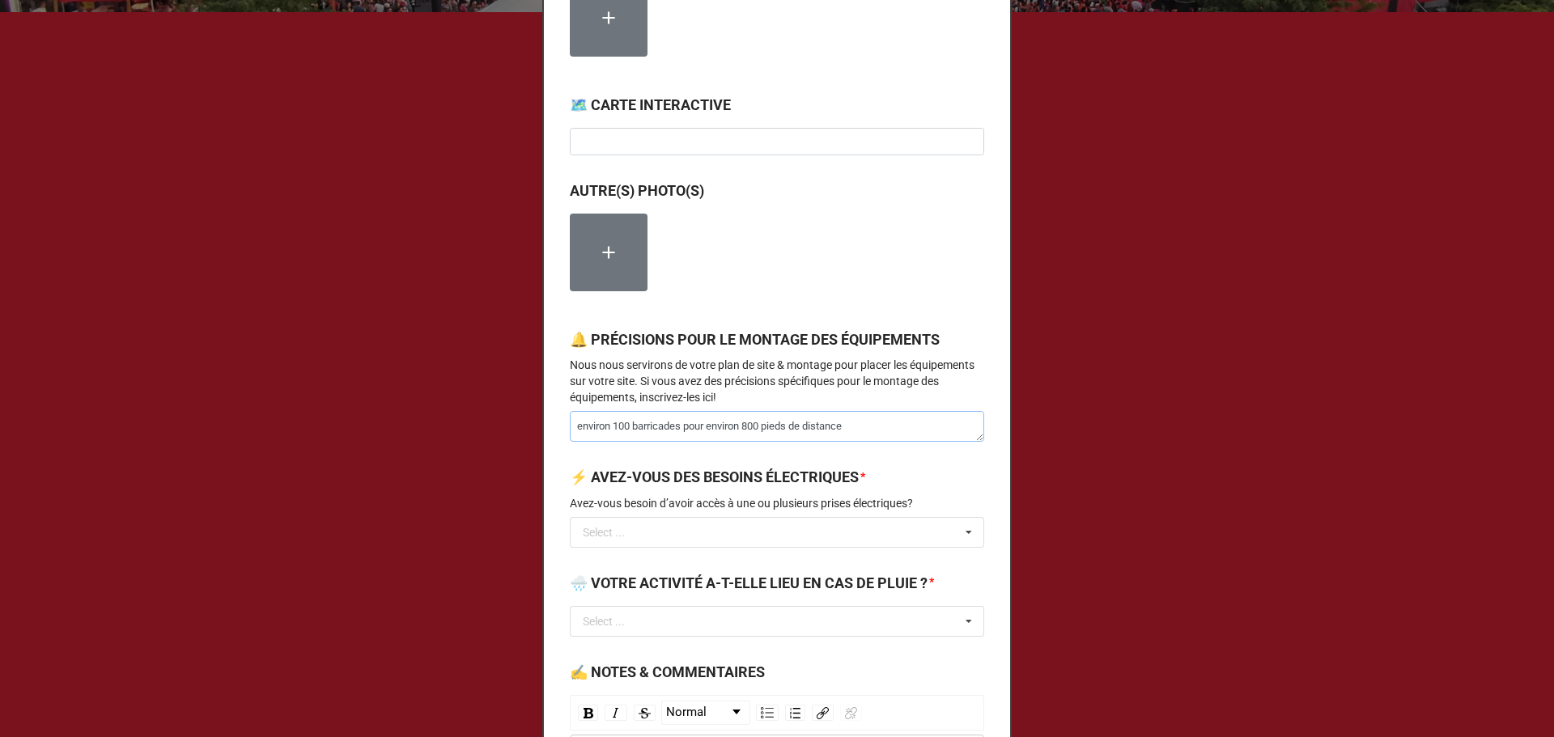
type textarea "environ 100 barricades pour environ 800 pieds de distance,"
type textarea "x"
type textarea "environ 100 barricades pour environ 800 pieds de distance,"
type textarea "x"
type textarea "environ 100 barricades pour environ 800 pieds de distance, v"
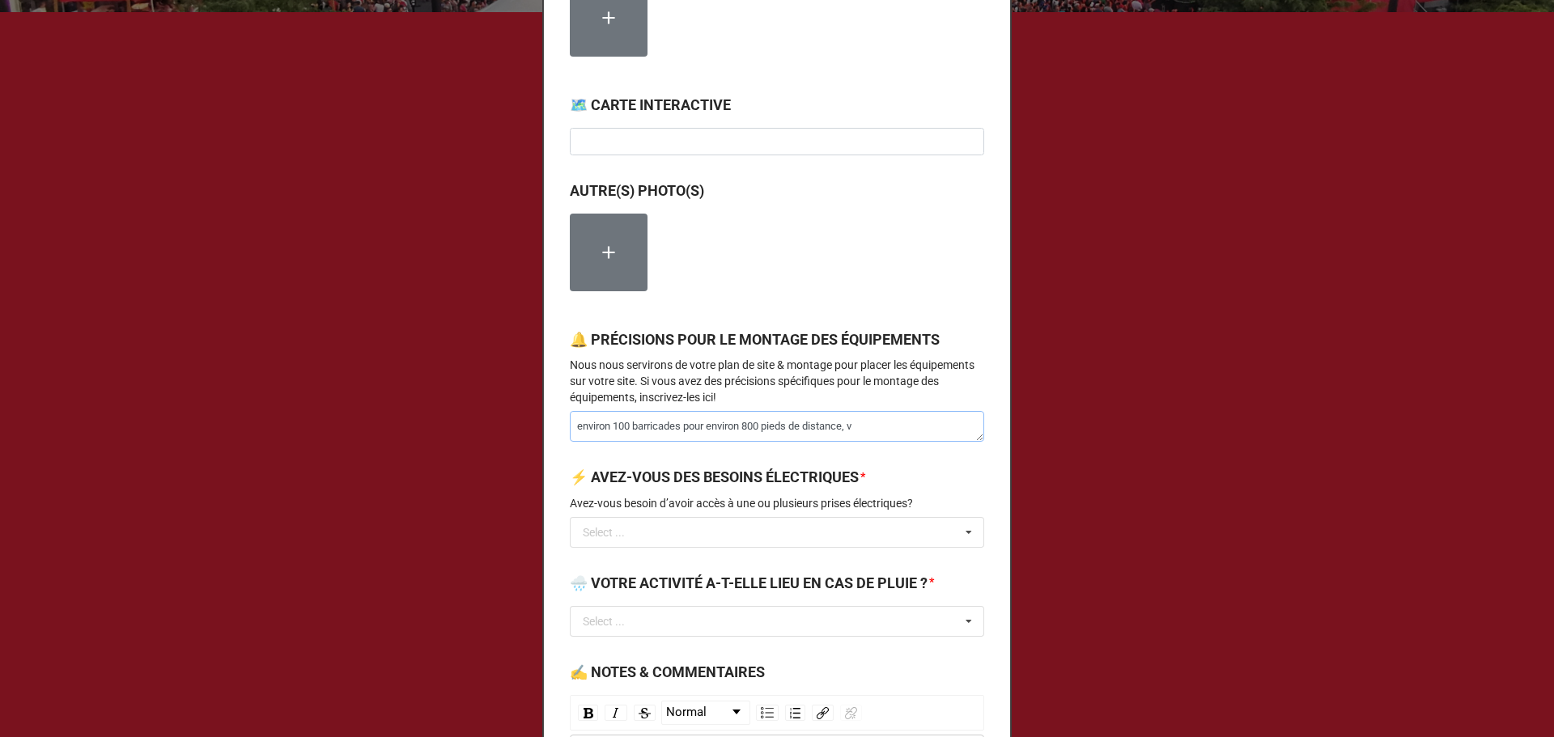
type textarea "x"
type textarea "environ 100 barricades pour environ 800 pieds de distance, vo"
type textarea "x"
type textarea "environ 100 barricades pour environ 800 pieds de distance, voir"
type textarea "x"
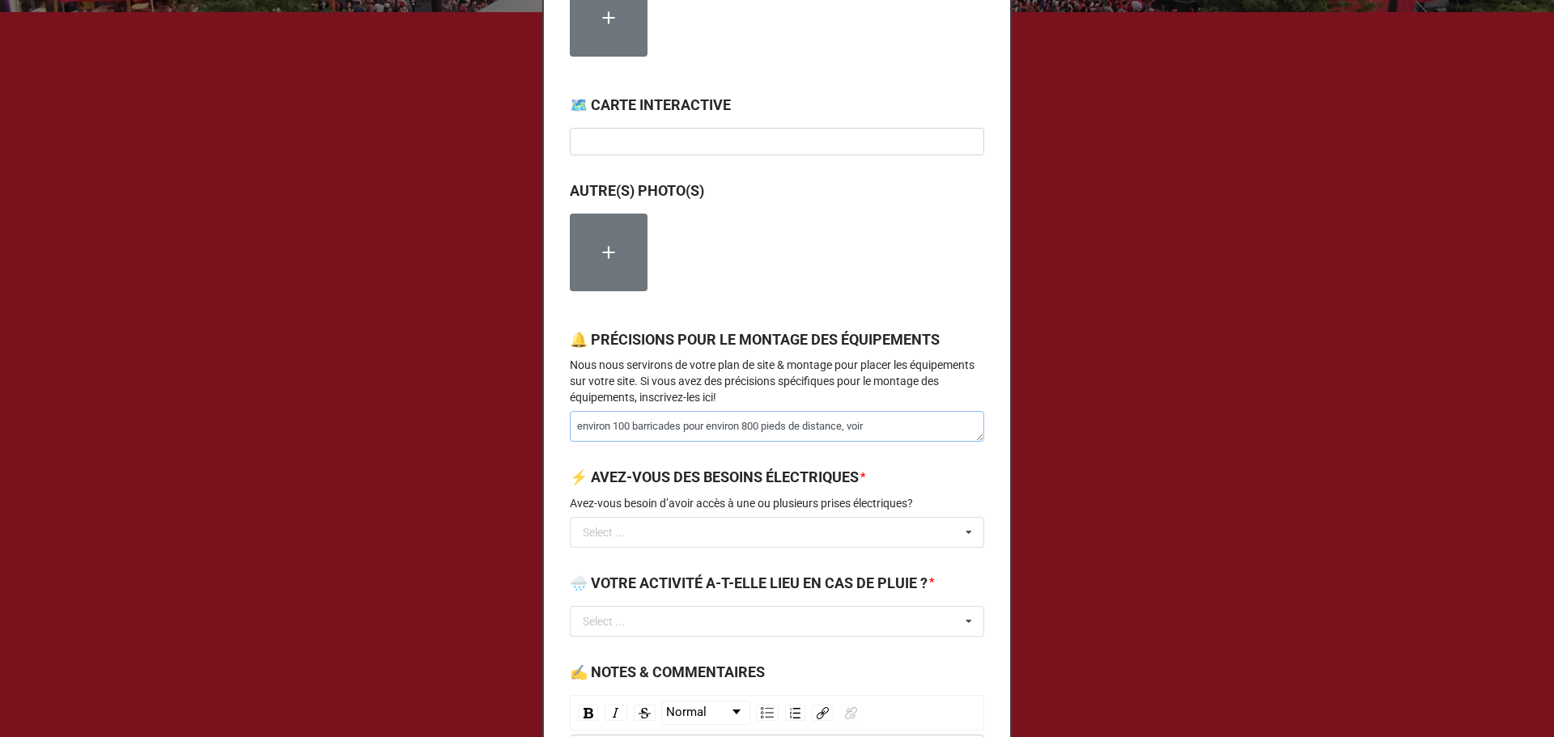
type textarea "environ 100 barricades pour environ 800 pieds de distance, voir"
type textarea "x"
type textarea "environ 100 barricades pour environ 800 pieds de distance, voir p"
type textarea "x"
type textarea "environ 100 barricades pour environ 800 pieds de distance, voir pl"
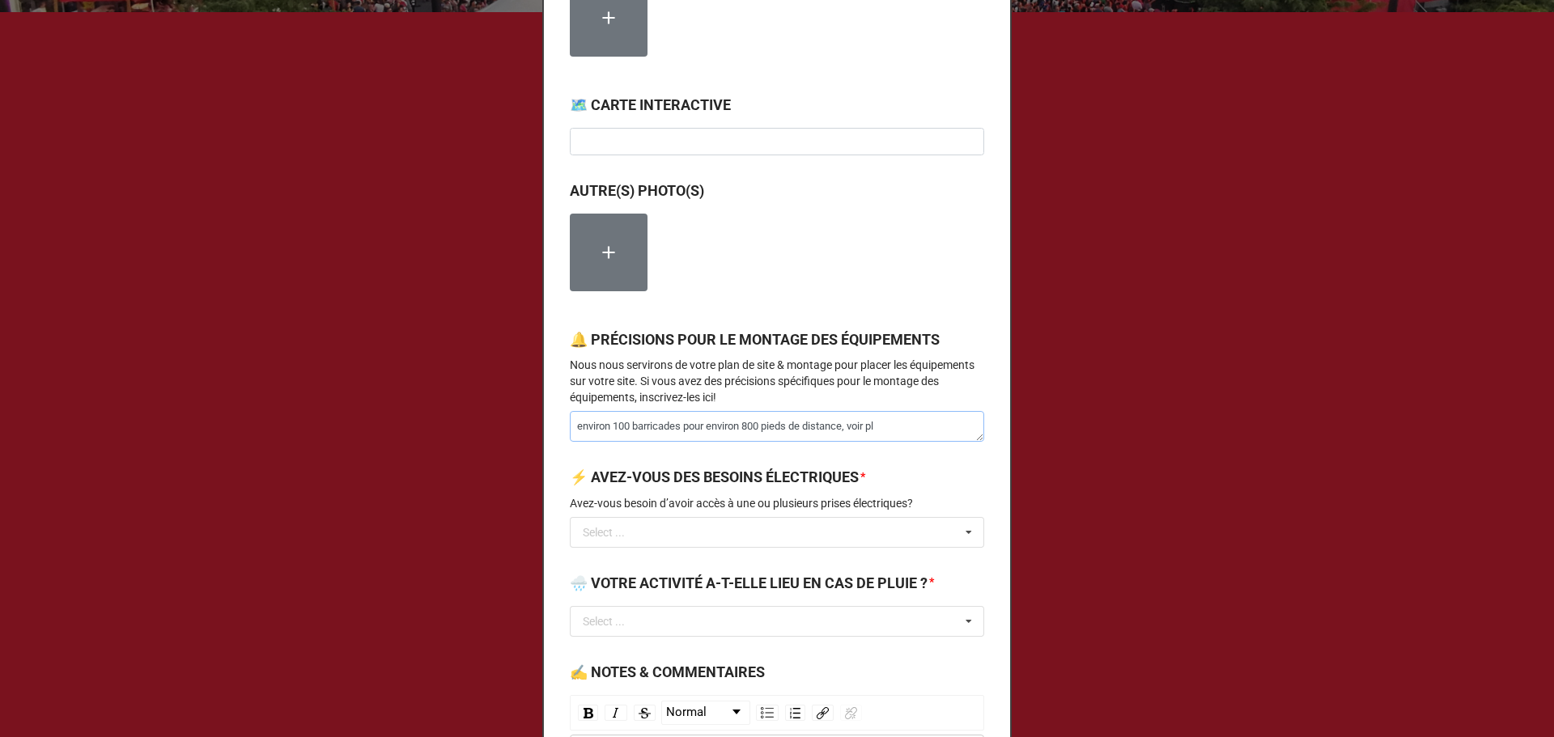
type textarea "x"
type textarea "environ 100 barricades pour environ 800 pieds de distance, voir pla"
type textarea "x"
type textarea "environ 100 barricades pour environ 800 pieds de distance, voir plan"
type textarea "x"
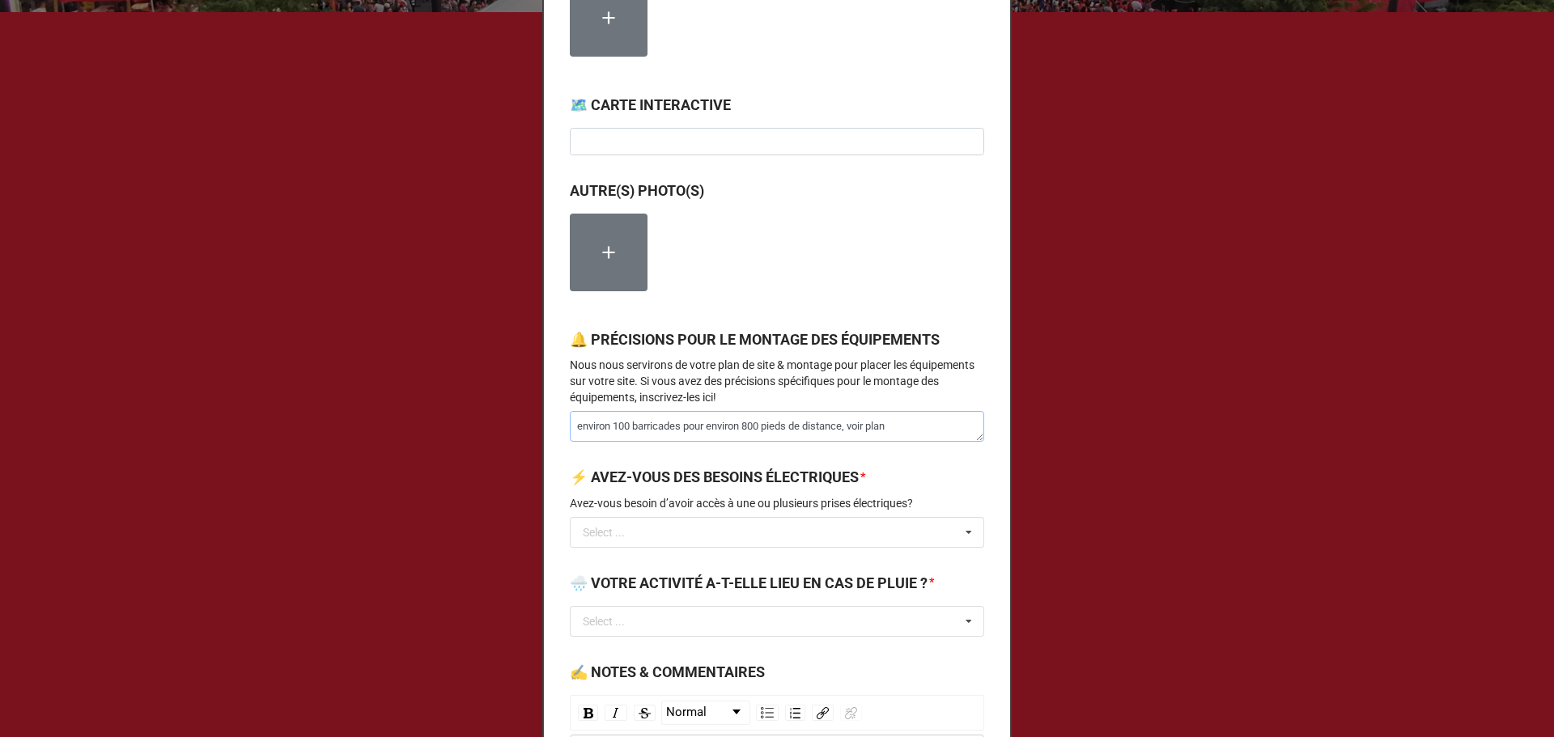
type textarea "environ 100 barricades pour environ 800 pieds de distance, voir plan"
type textarea "x"
type textarea "environ 100 barricades pour environ 800 pieds de distance, voir plan e"
type textarea "x"
type textarea "environ 100 barricades pour environ 800 pieds de distance, voir plan en"
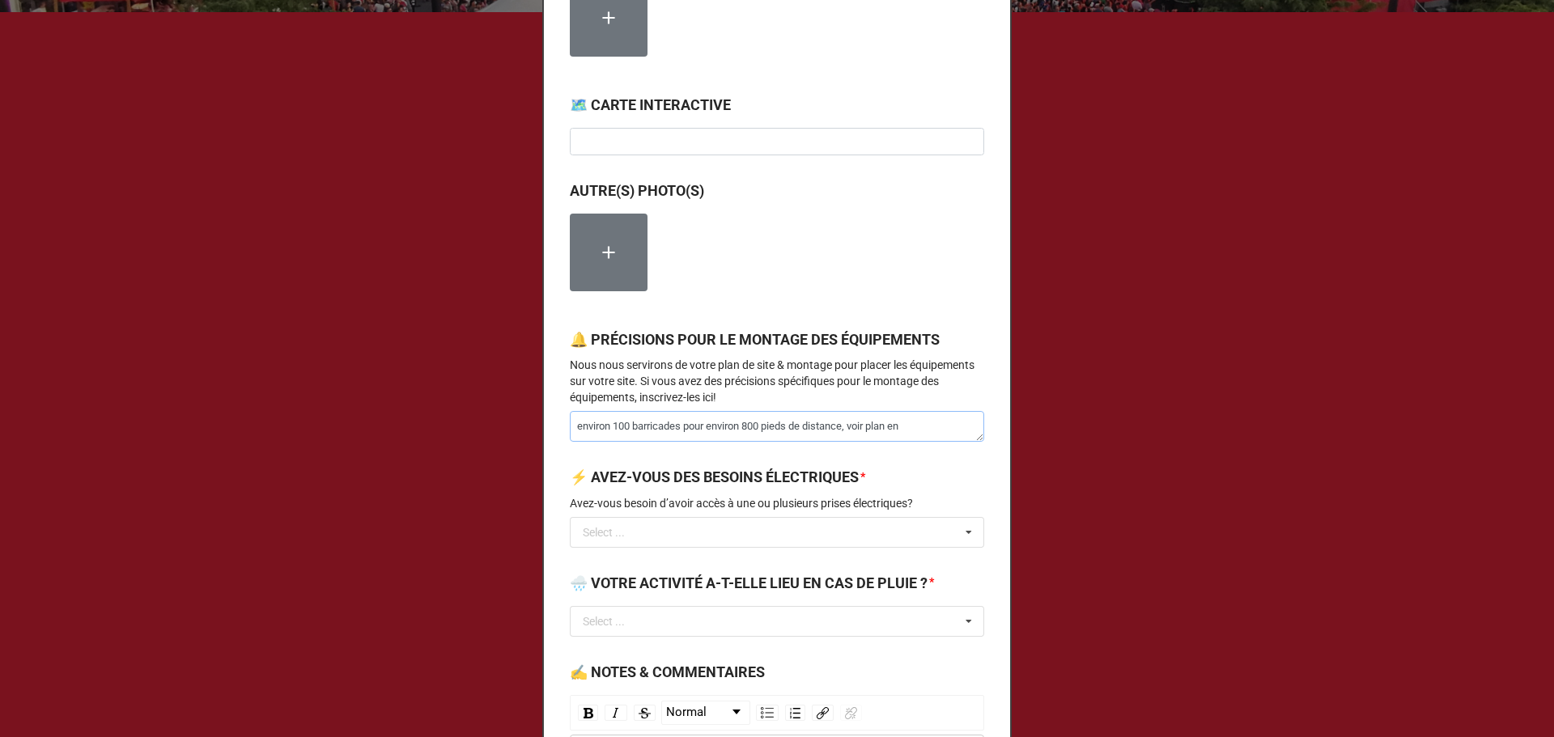
type textarea "x"
type textarea "environ 100 barricades pour environ 800 pieds de distance, voir plan en"
type textarea "x"
type textarea "environ 100 barricades pour environ 800 pieds de distance, voir plan en r"
type textarea "x"
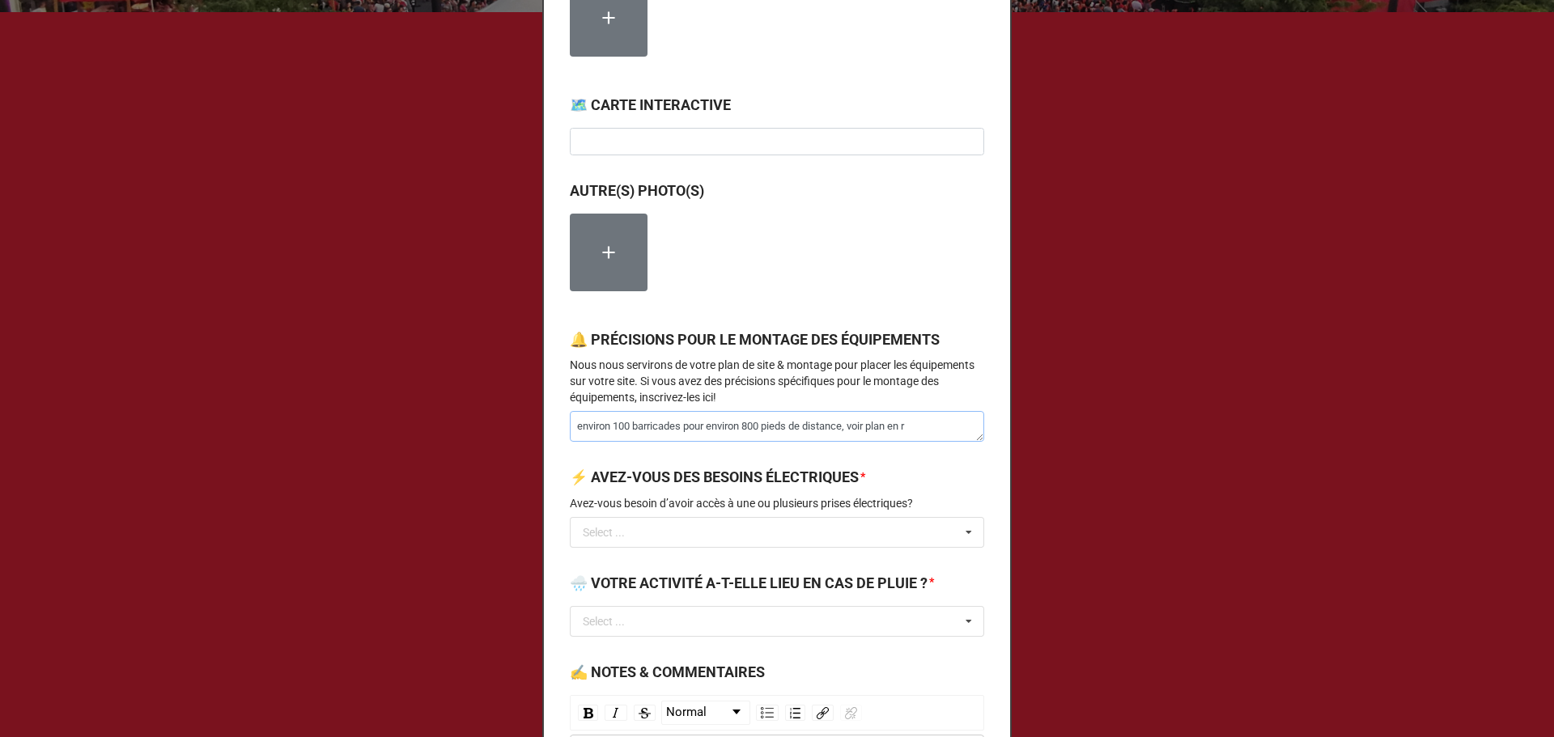
type textarea "environ 100 barricades pour environ 800 pieds de distance, voir plan en ré"
type textarea "x"
type textarea "environ 100 barricades pour environ 800 pieds de distance, voir plan en réf"
type textarea "x"
type textarea "environ 100 barricades pour environ 800 pieds de distance, voir plan en référ"
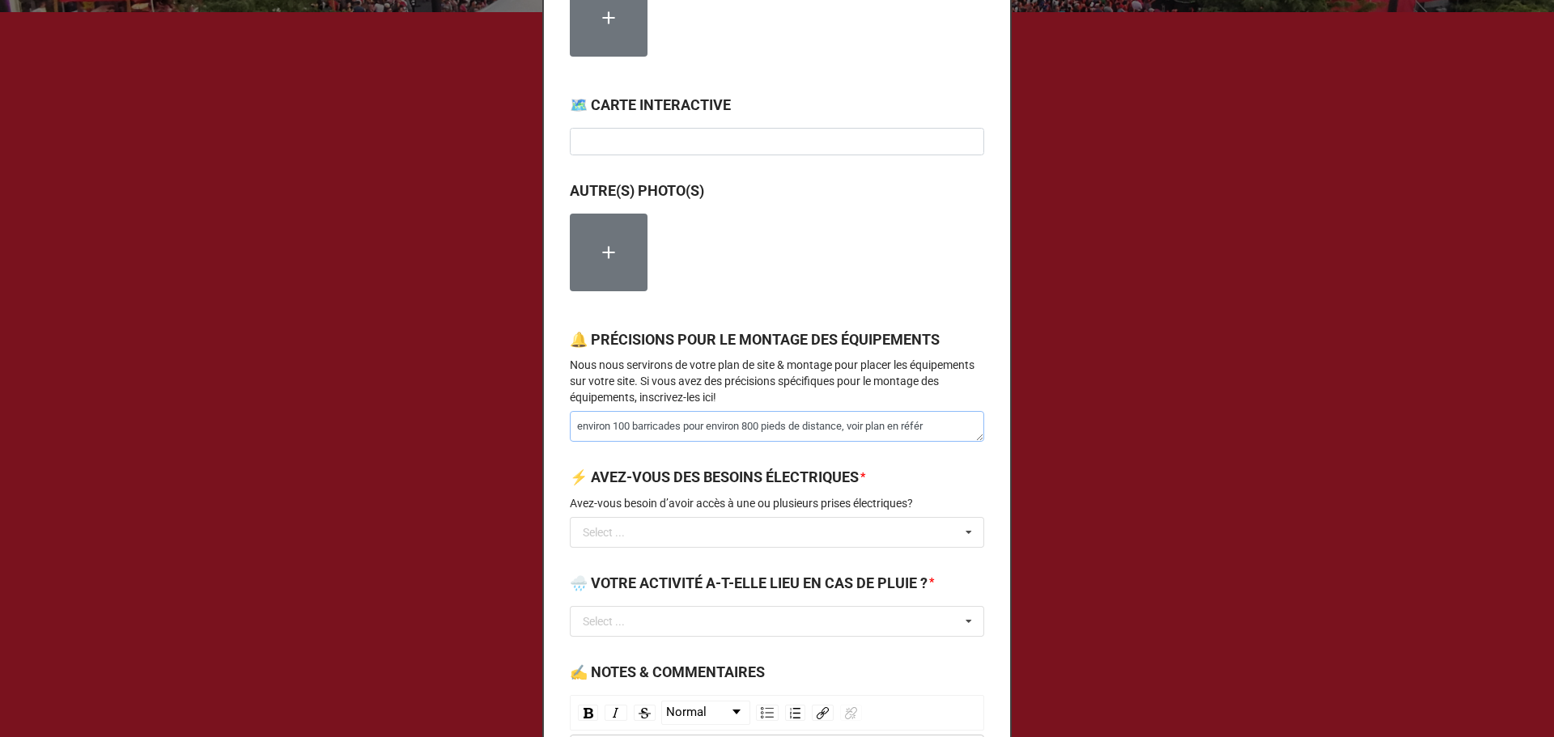
type textarea "x"
type textarea "environ 100 barricades pour environ 800 pieds de distance, voir plan en référe"
type textarea "x"
type textarea "environ 100 barricades pour environ 800 pieds de distance, voir plan en référen"
type textarea "x"
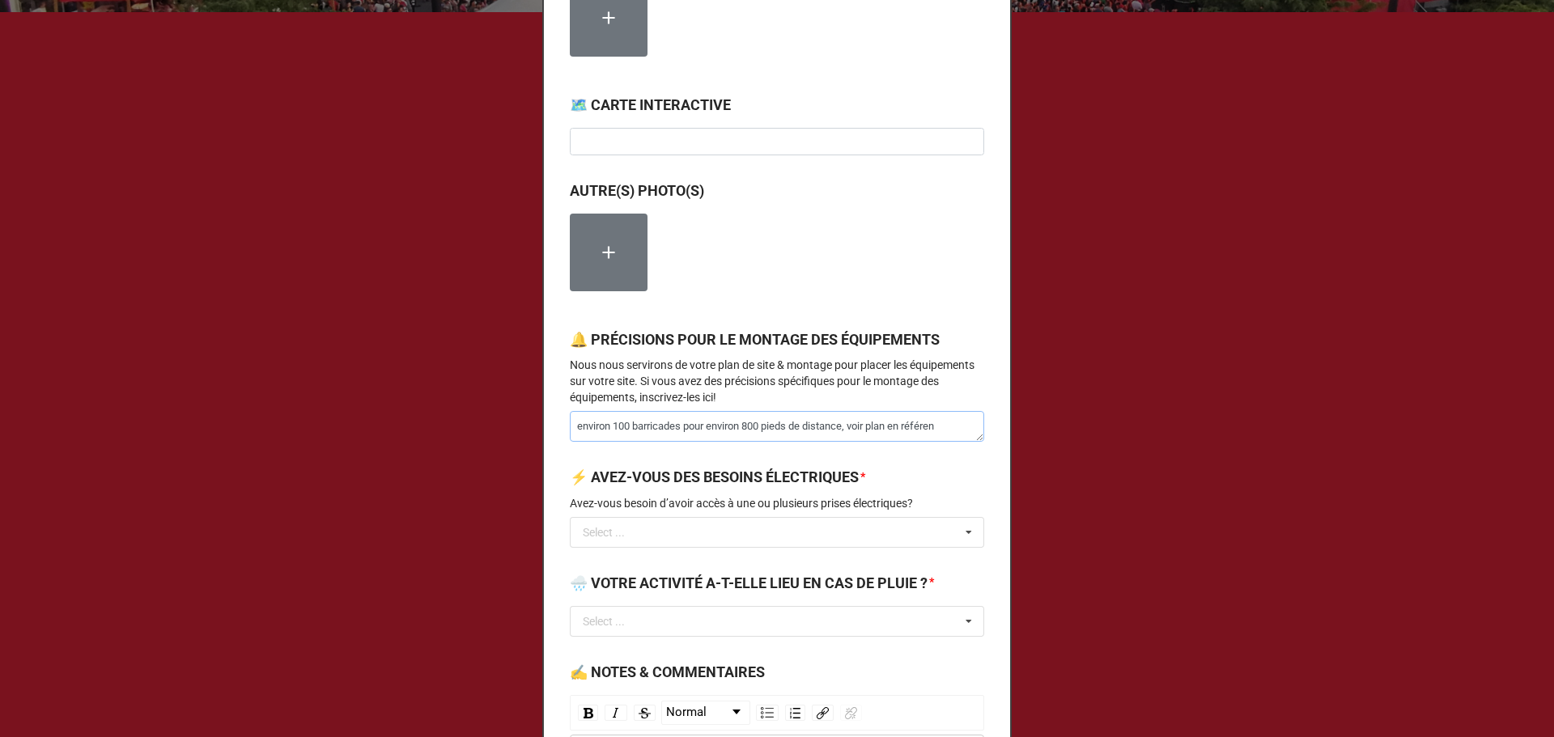
type textarea "environ 100 barricades pour environ 800 pieds de distance, voir plan en référenc"
type textarea "x"
type textarea "environ 100 barricades pour environ 800 pieds de distance, voir plan en référen…"
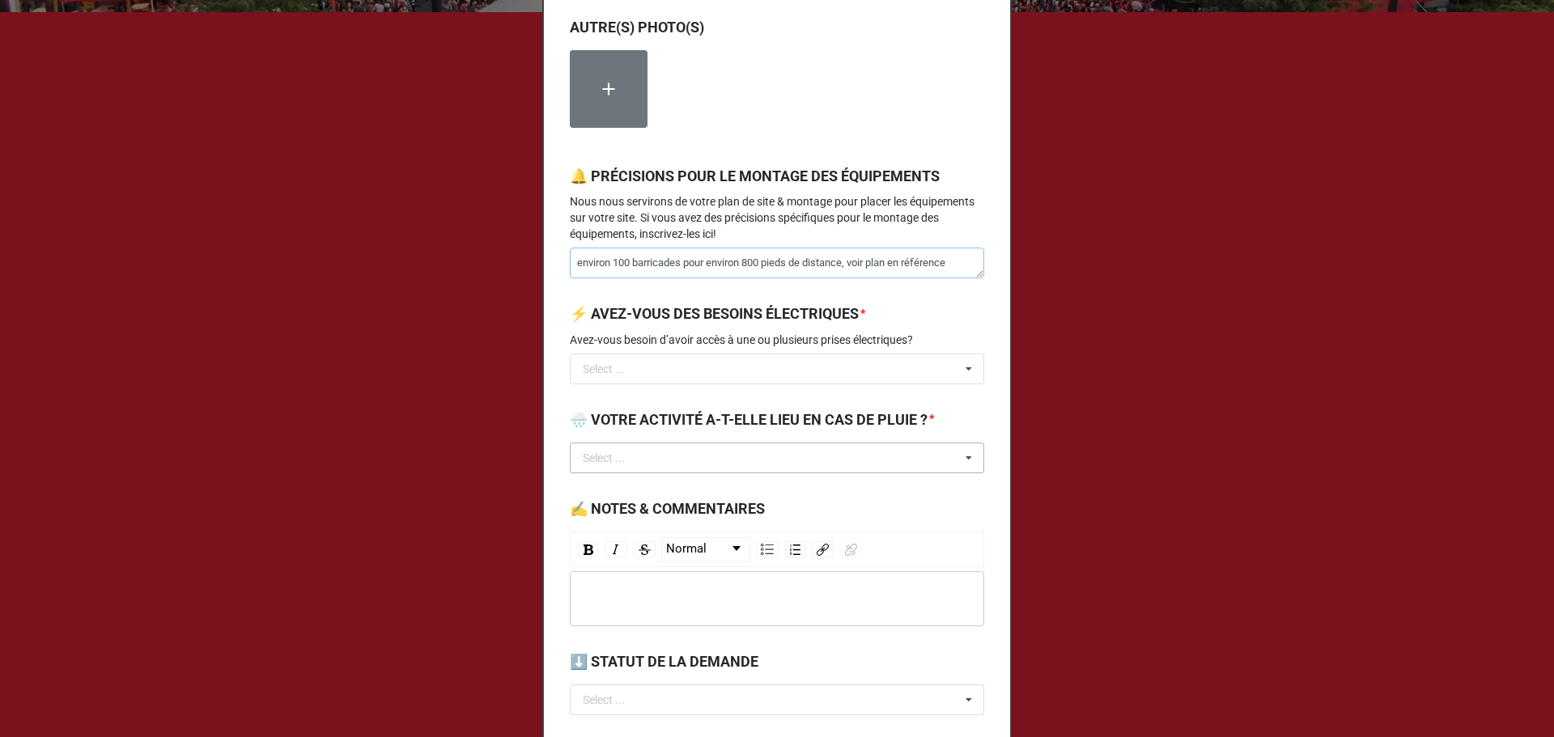
scroll to position [1942, 0]
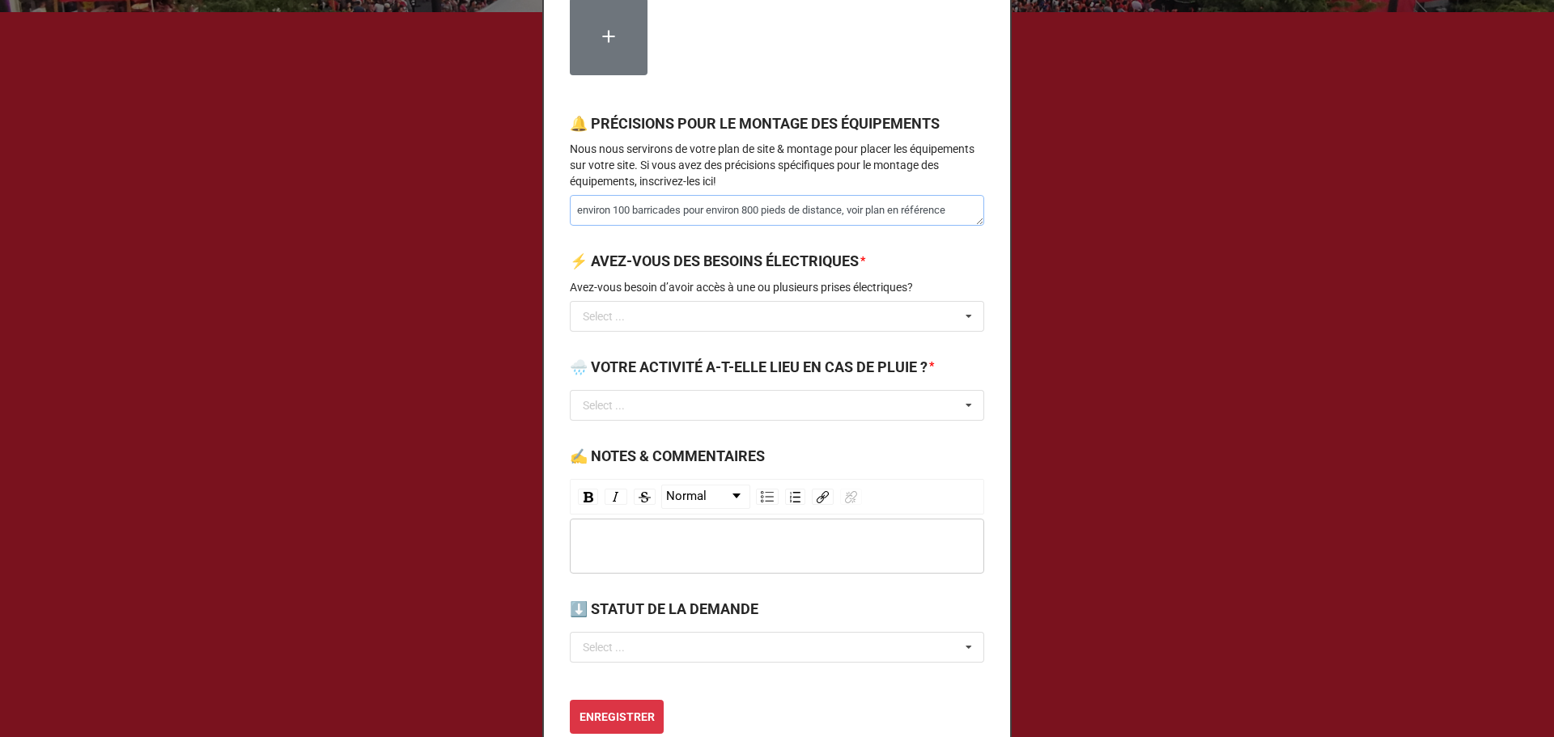
type textarea "x"
type textarea "environ 100 barricades pour environ 800 pieds de distance, voir plan en référen…"
type textarea "x"
type textarea "environ 100 barricades pour environ 800 pieds de distance, voir plan en référen…"
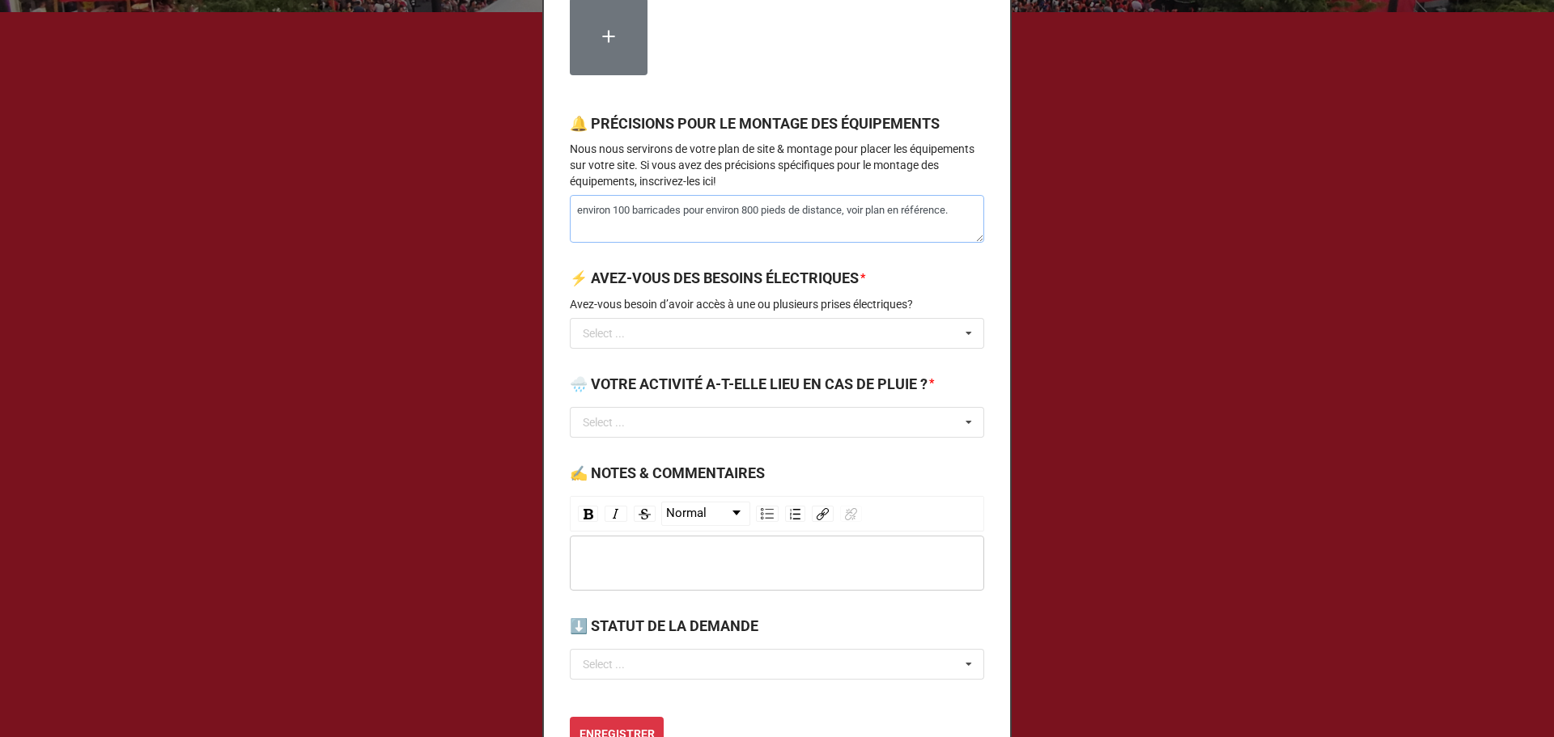
type textarea "x"
type textarea "environ 100 barricades pour environ 800 pieds de distance, voir plan en référen…"
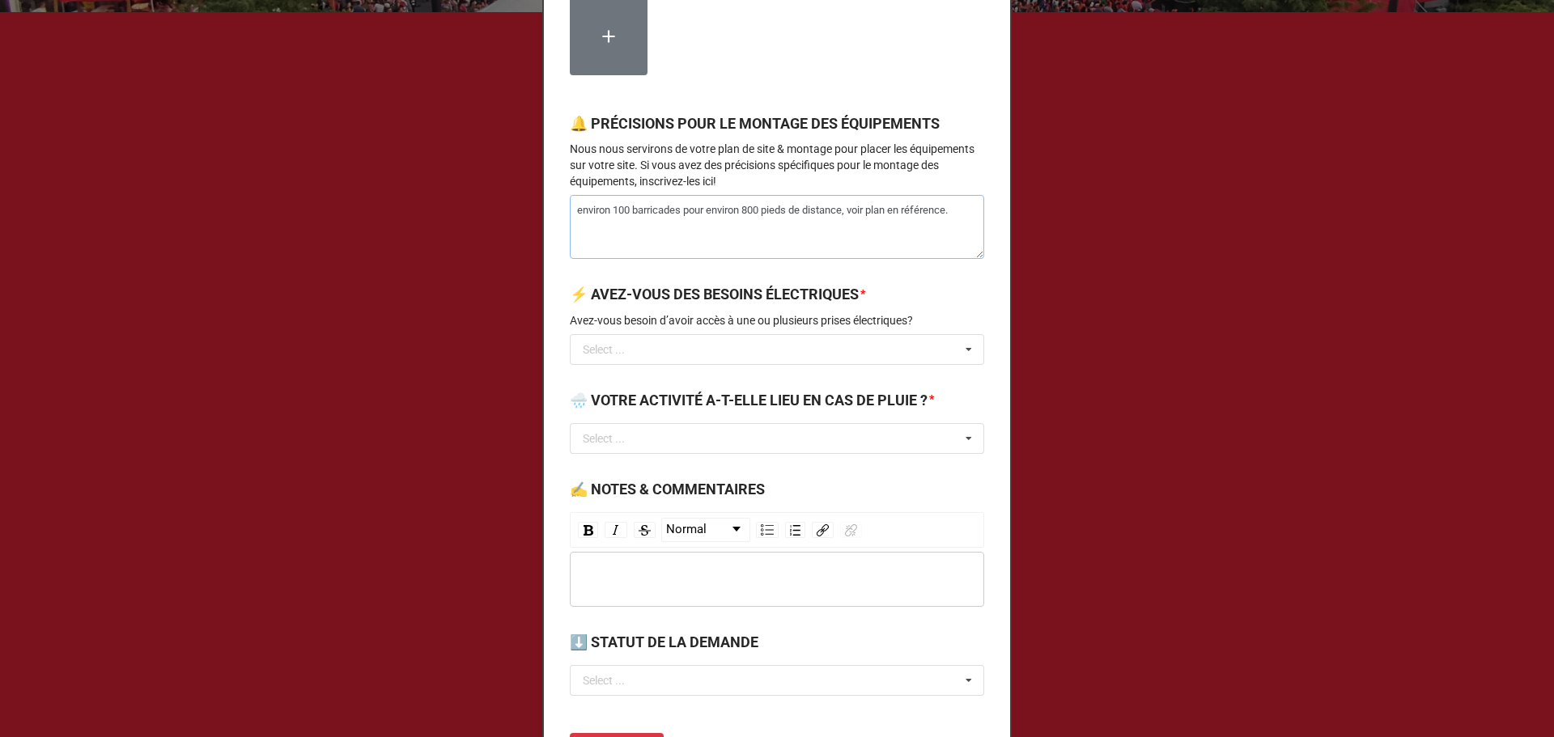
type textarea "x"
type textarea "environ 100 barricades pour environ 800 pieds de distance, voir plan en référen…"
type textarea "x"
type textarea "environ 100 barricades pour environ 800 pieds de distance, voir plan en référen…"
type textarea "x"
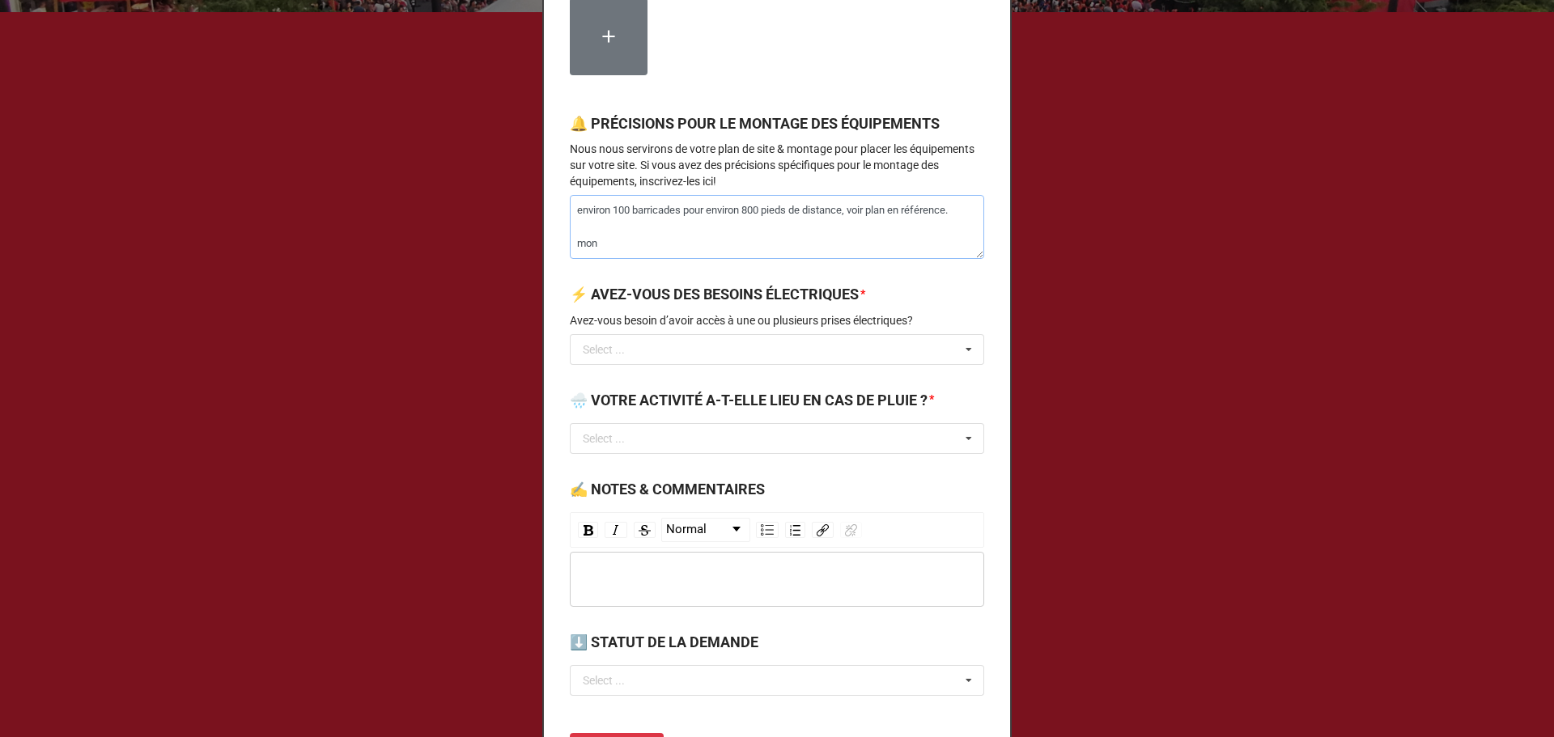
type textarea "environ 100 barricades pour environ 800 pieds de distance, voir plan en référen…"
type textarea "x"
type textarea "environ 100 barricades pour environ 800 pieds de distance, voir plan en référen…"
type textarea "x"
type textarea "environ 100 barricades pour environ 800 pieds de distance, voir plan en référen…"
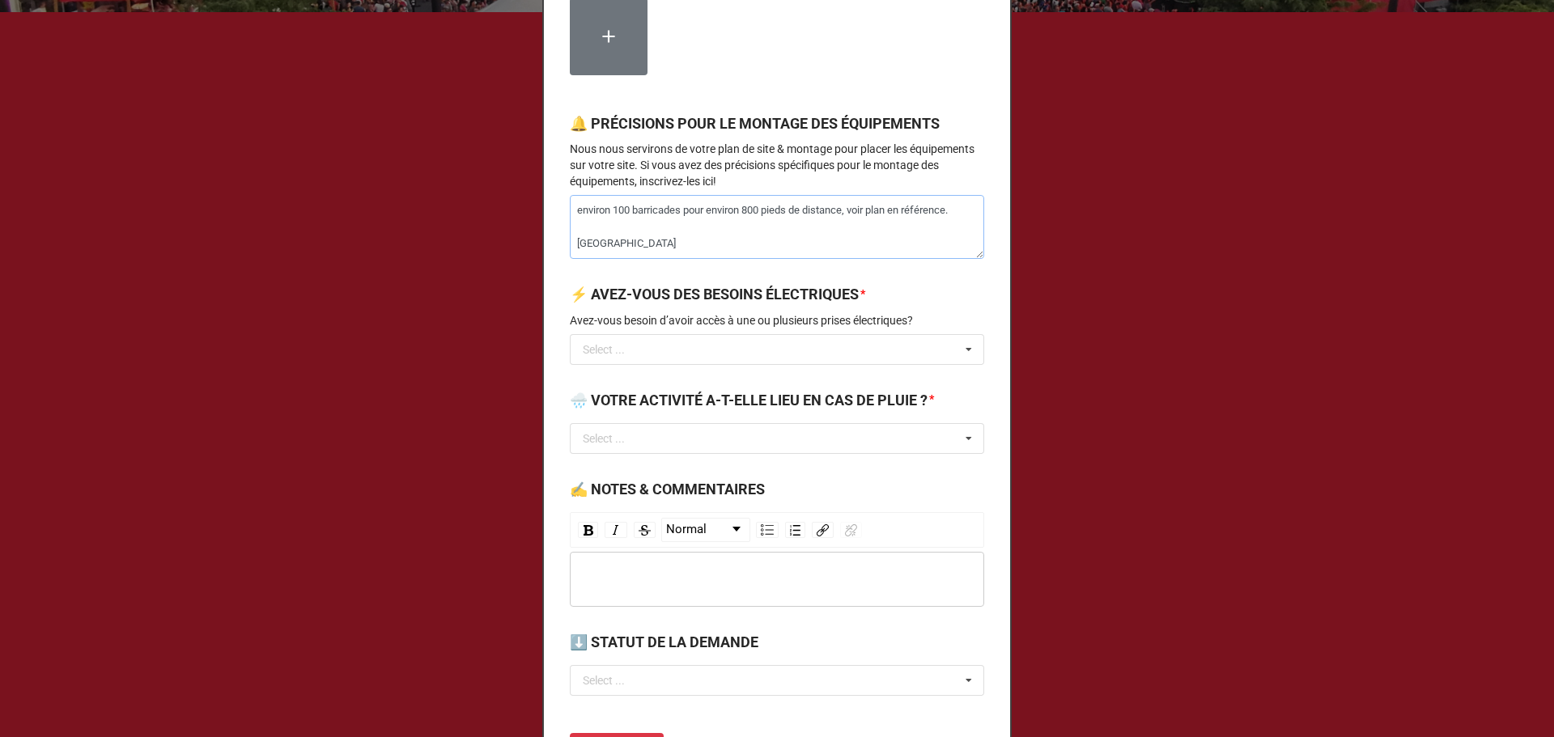
type textarea "x"
click at [600, 355] on div "Select ..." at bounding box center [604, 349] width 42 height 11
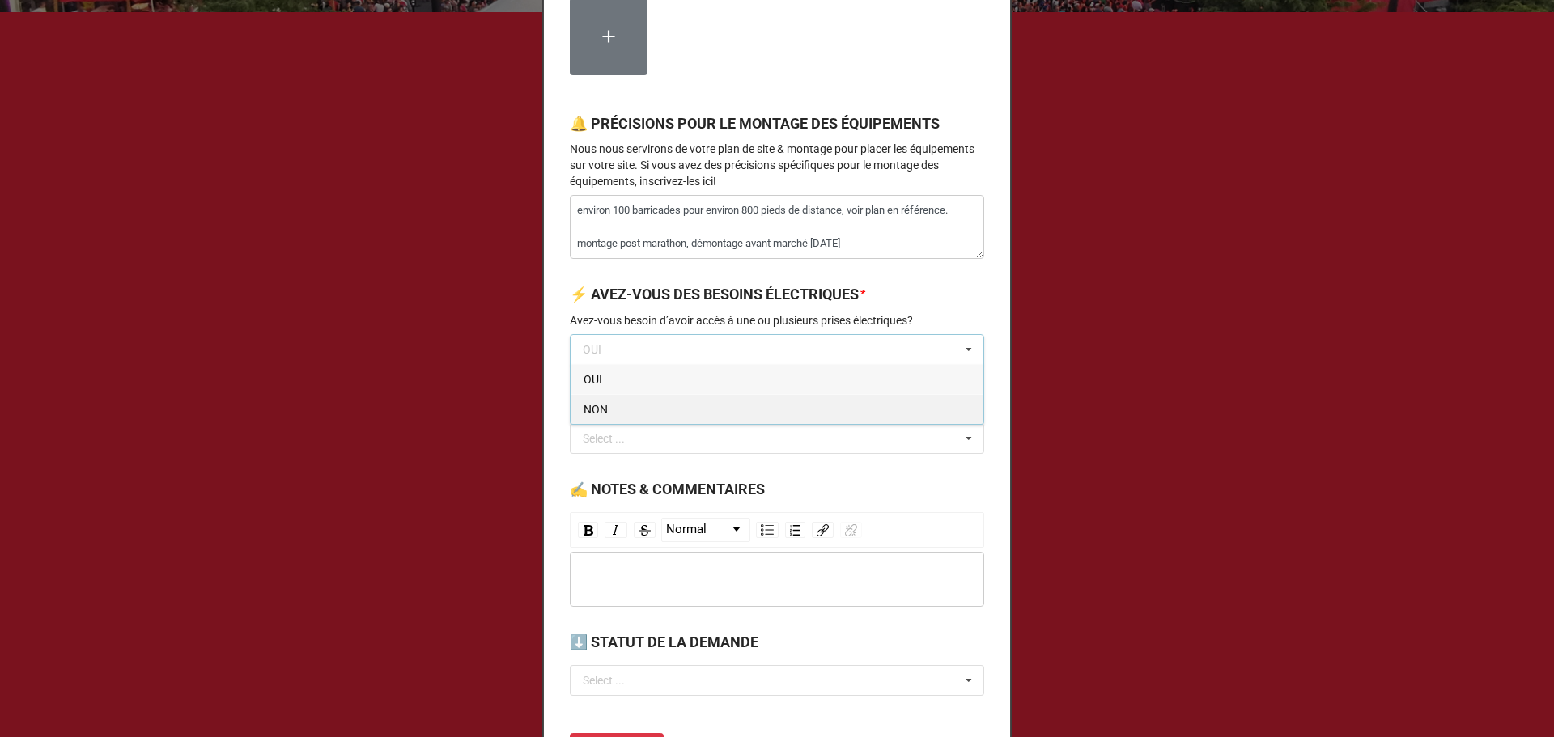
click at [617, 424] on div "NON" at bounding box center [776, 409] width 413 height 30
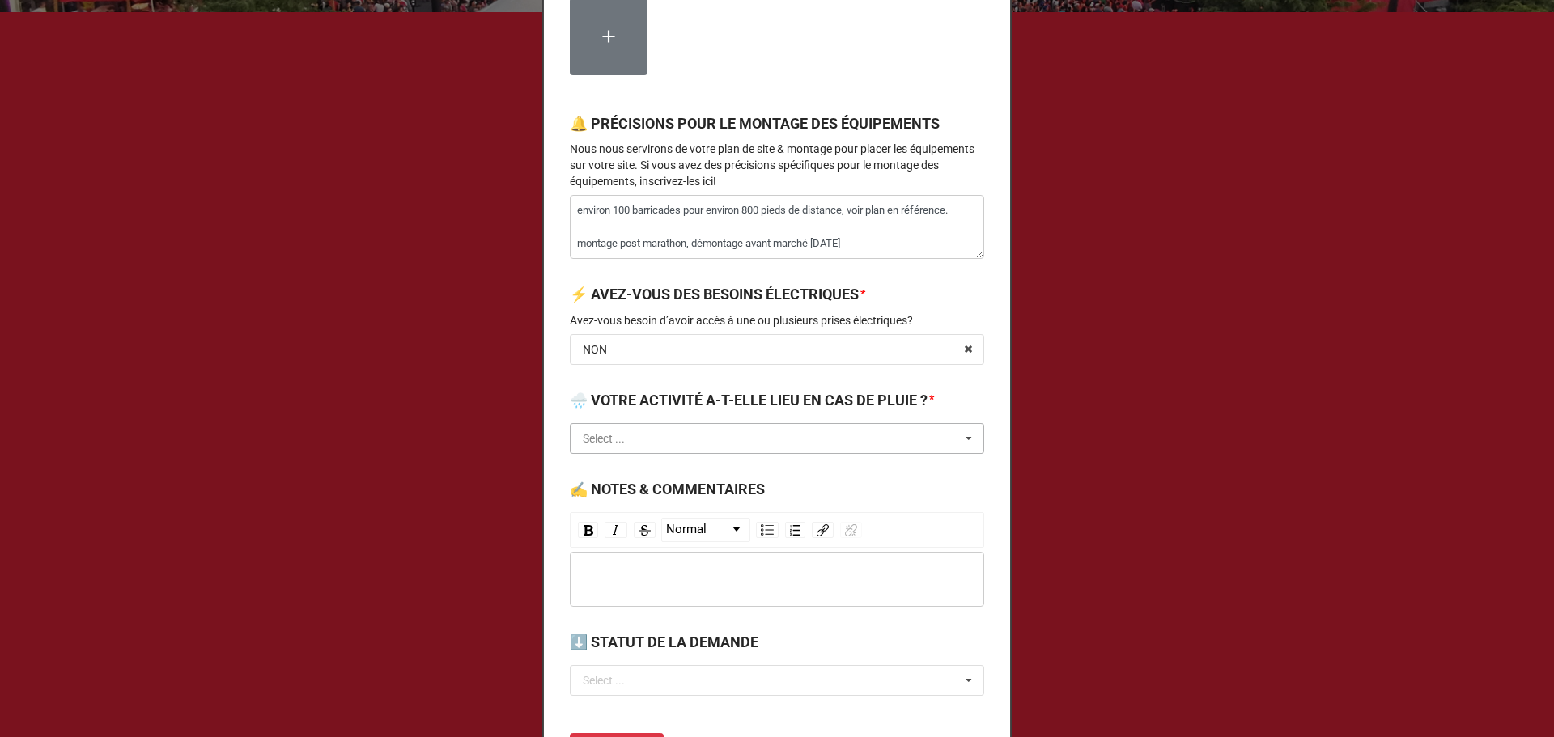
click at [621, 453] on input "text" at bounding box center [777, 438] width 413 height 29
click at [625, 483] on div "OUI" at bounding box center [776, 468] width 413 height 30
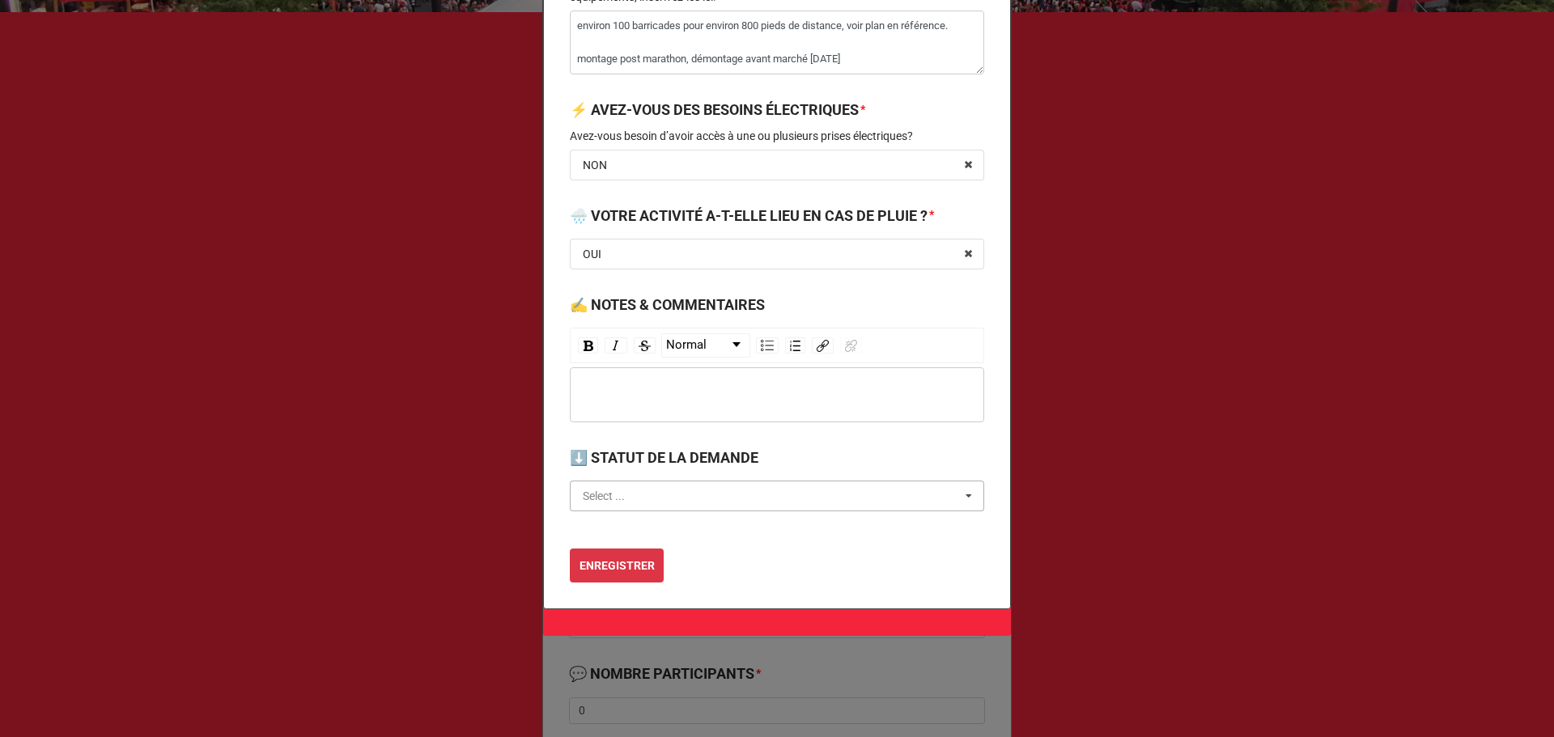
click at [672, 481] on input "text" at bounding box center [777, 495] width 413 height 29
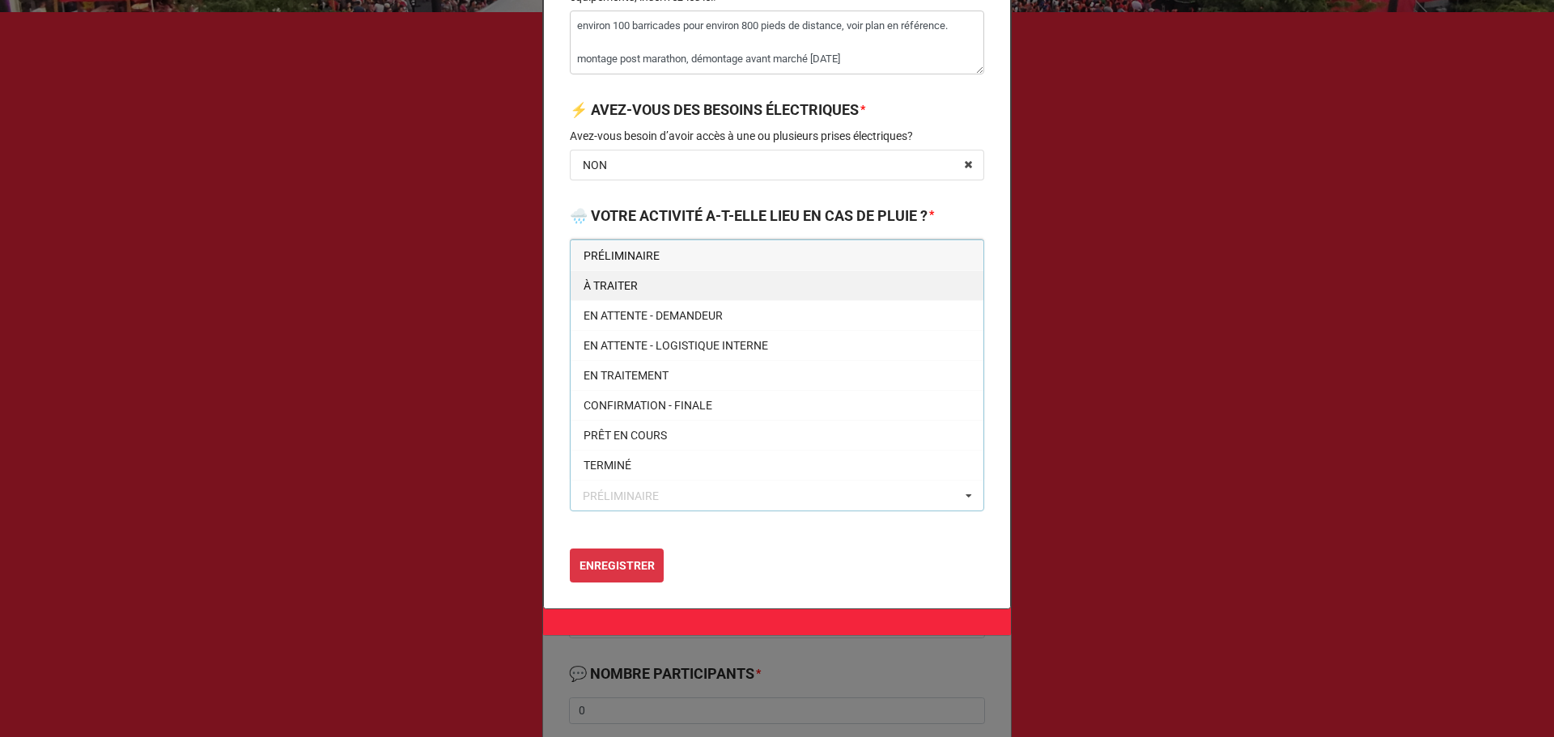
click at [659, 277] on div "À TRAITER" at bounding box center [776, 285] width 413 height 30
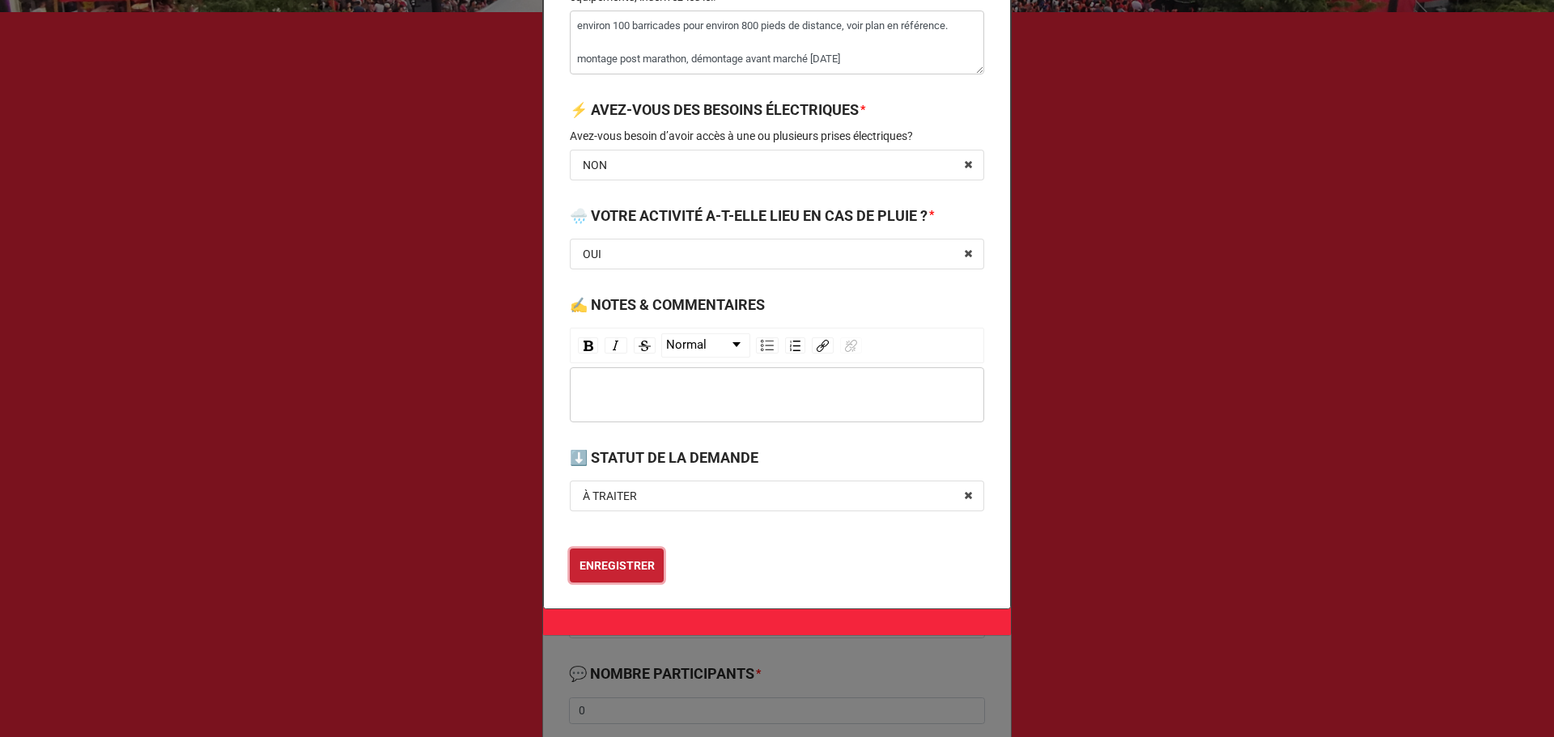
click at [634, 557] on button "ENREGISTRER" at bounding box center [617, 566] width 94 height 34
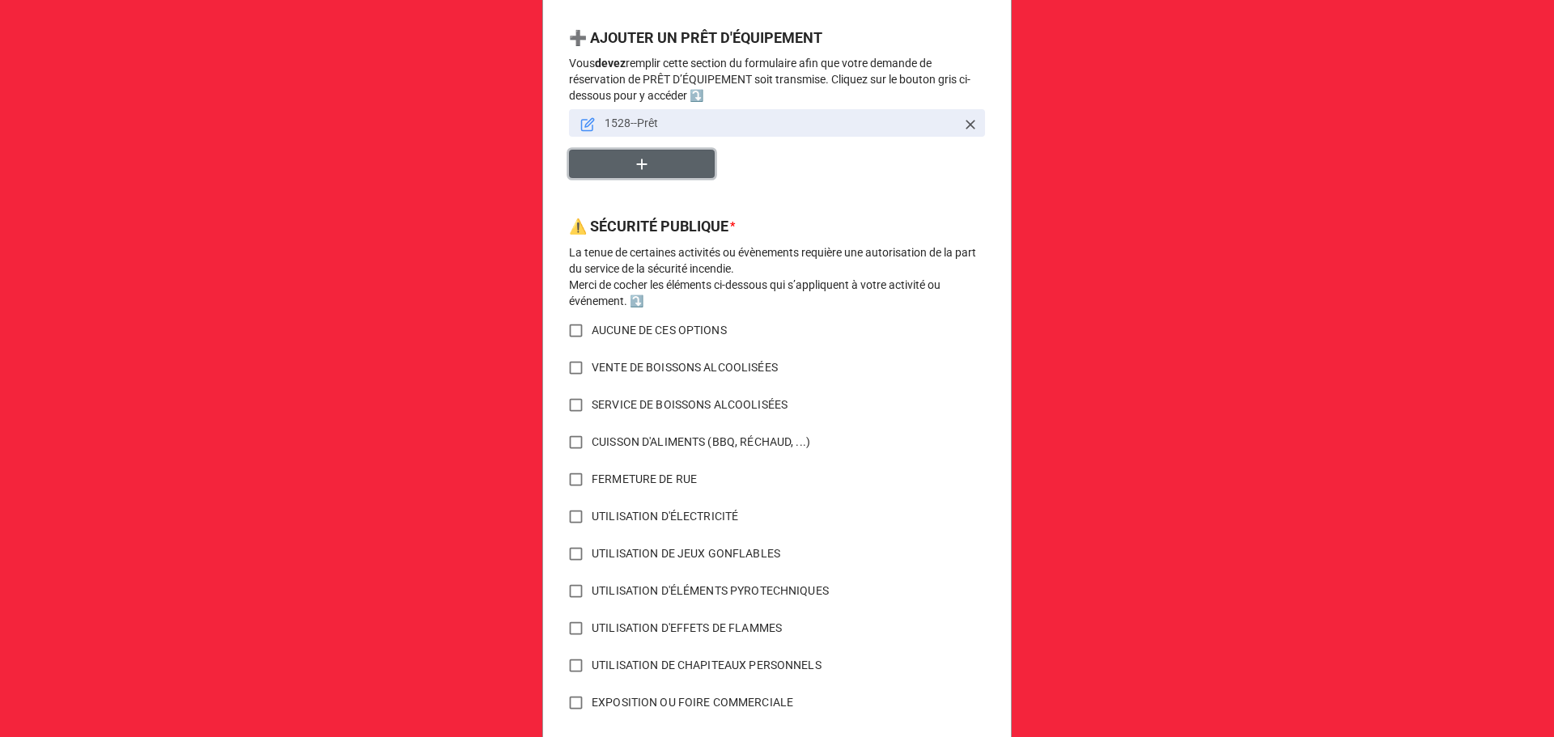
scroll to position [1145, 0]
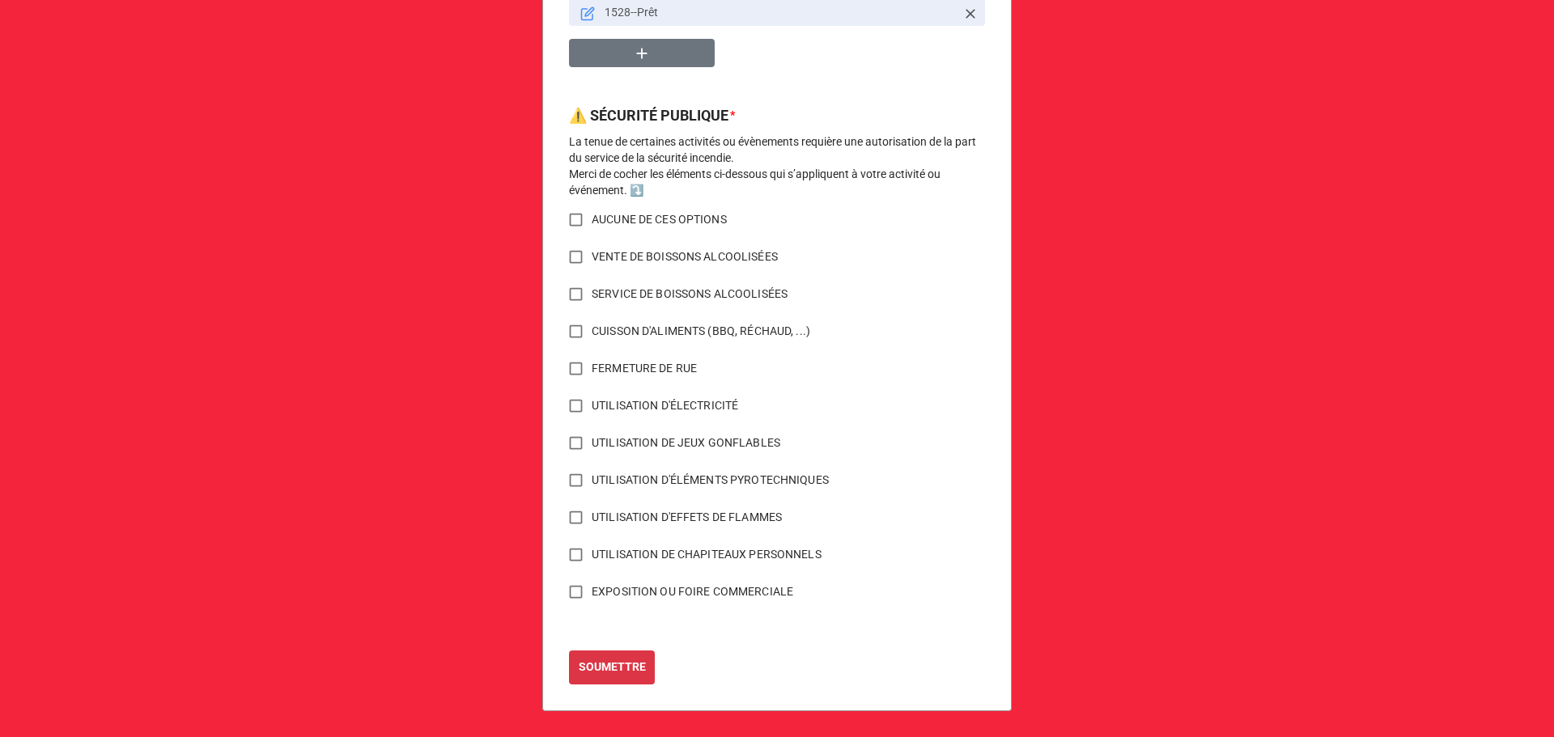
click at [636, 218] on span "AUCUNE DE CES OPTIONS" at bounding box center [659, 219] width 135 height 17
click at [592, 218] on input "AUCUNE DE CES OPTIONS" at bounding box center [576, 220] width 32 height 32
click at [629, 655] on button "SOUMETTRE" at bounding box center [612, 668] width 86 height 34
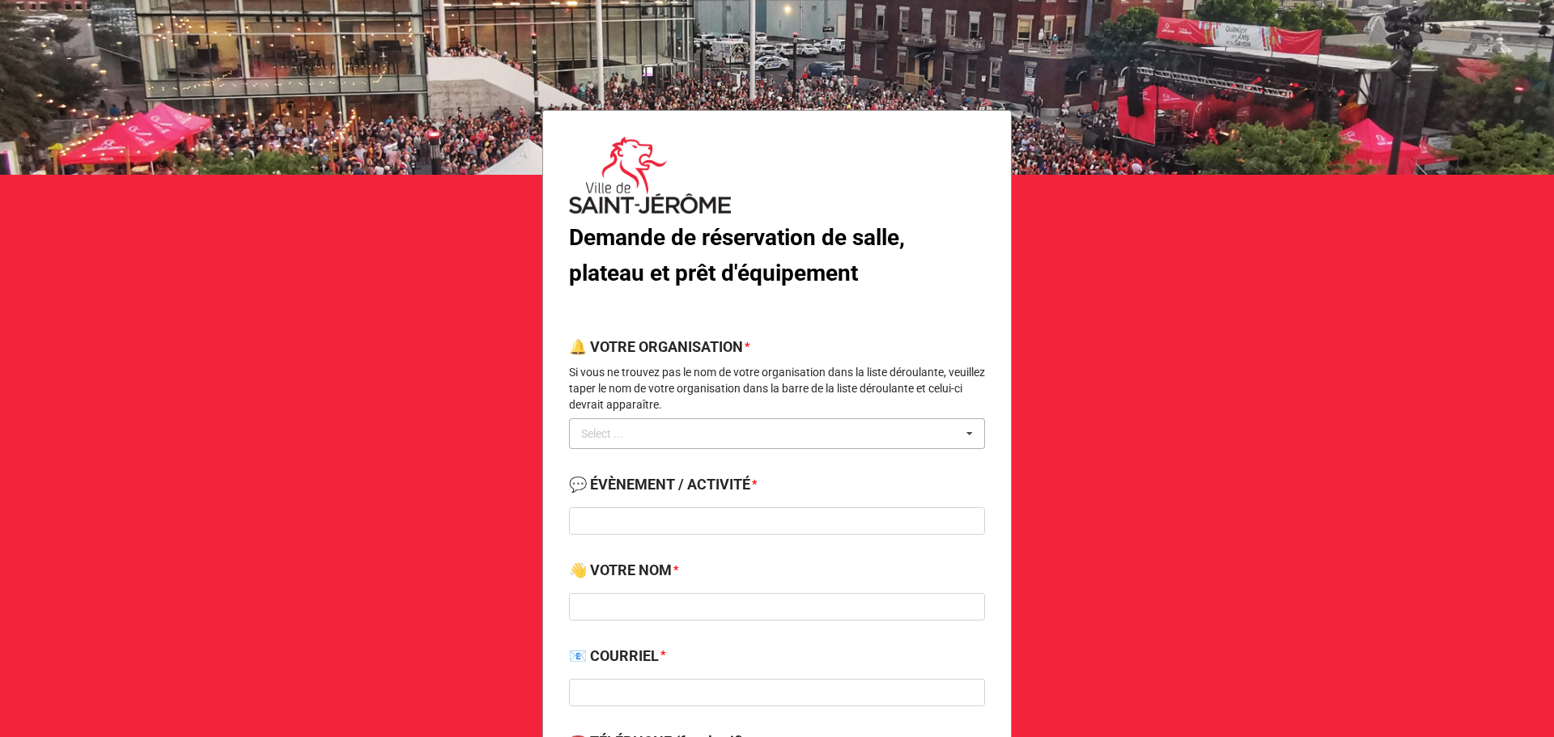
click at [637, 428] on div "Select ..." at bounding box center [612, 434] width 70 height 19
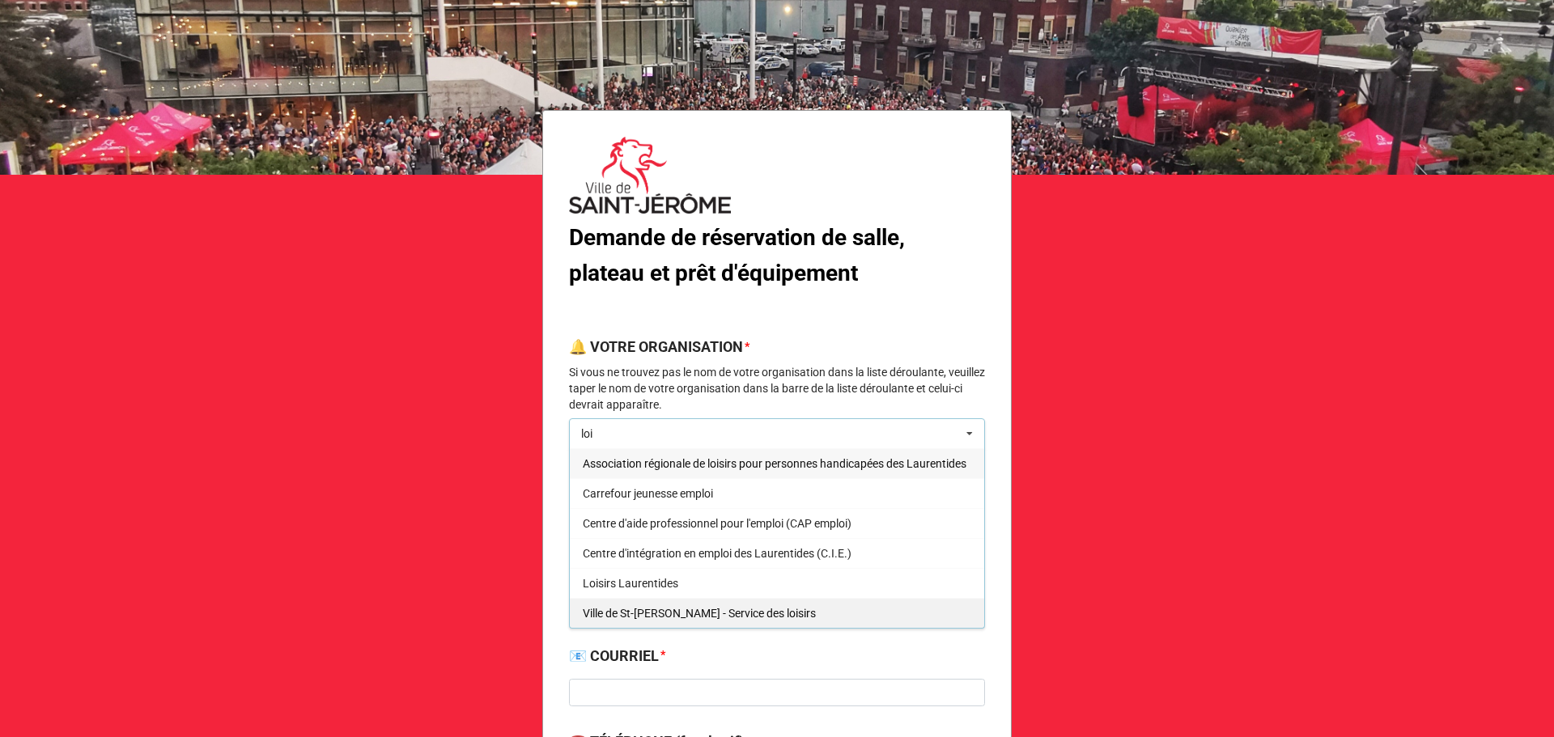
type input "loi"
click at [681, 607] on span "Ville de St-[PERSON_NAME] - Service des loisirs" at bounding box center [699, 613] width 233 height 13
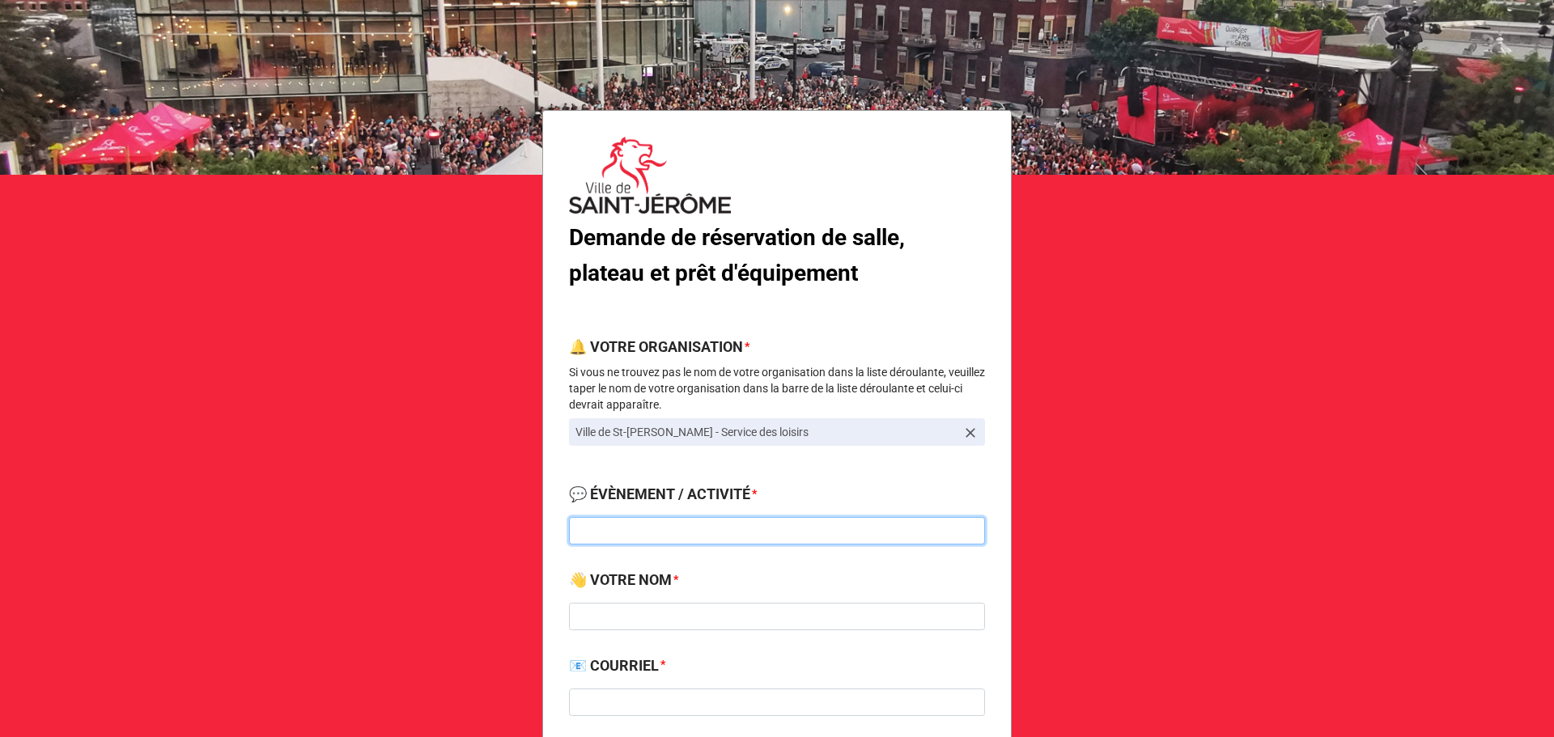
click at [655, 540] on input at bounding box center [777, 531] width 416 height 28
type input "Pause pour la plaine gazonnée"
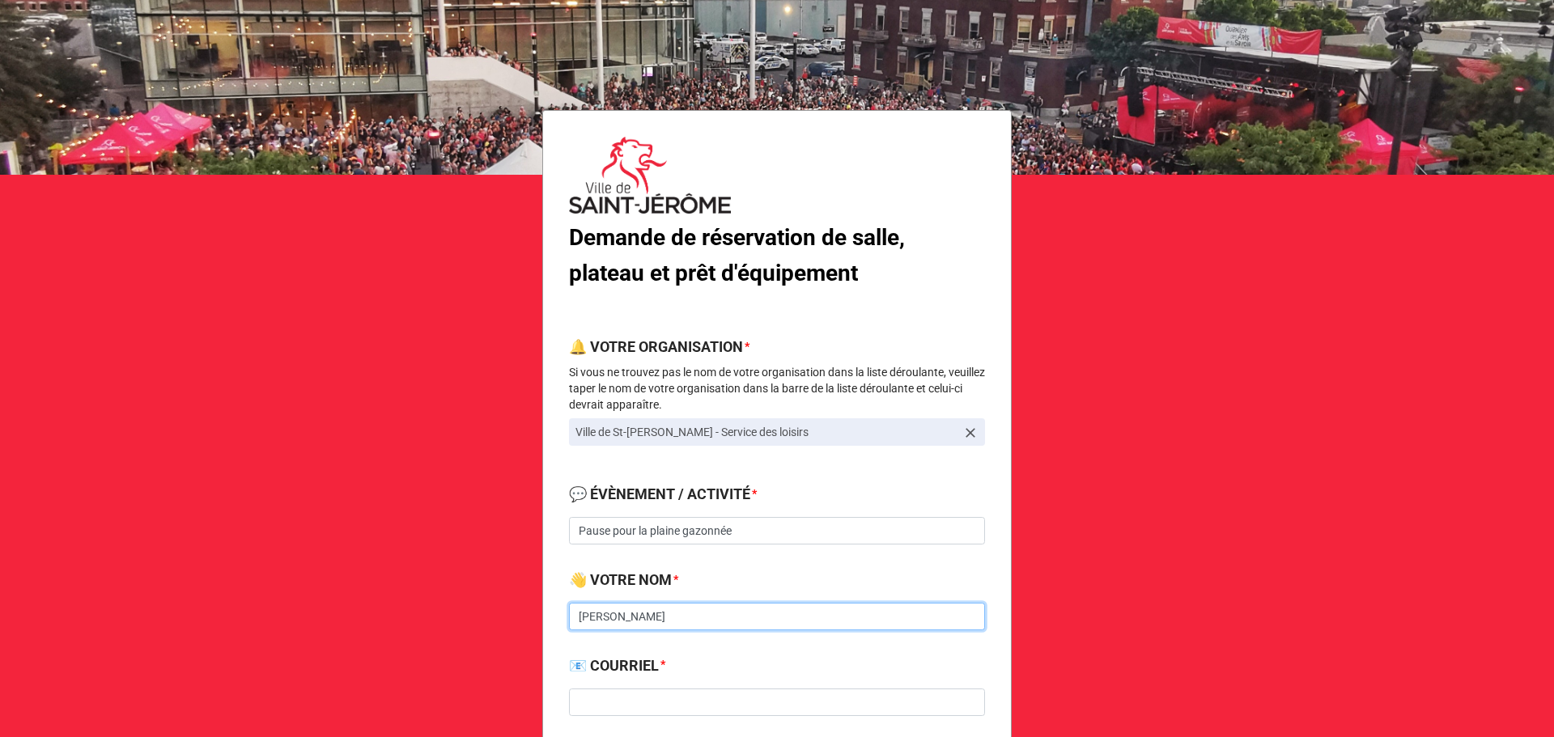
type input "[PERSON_NAME]"
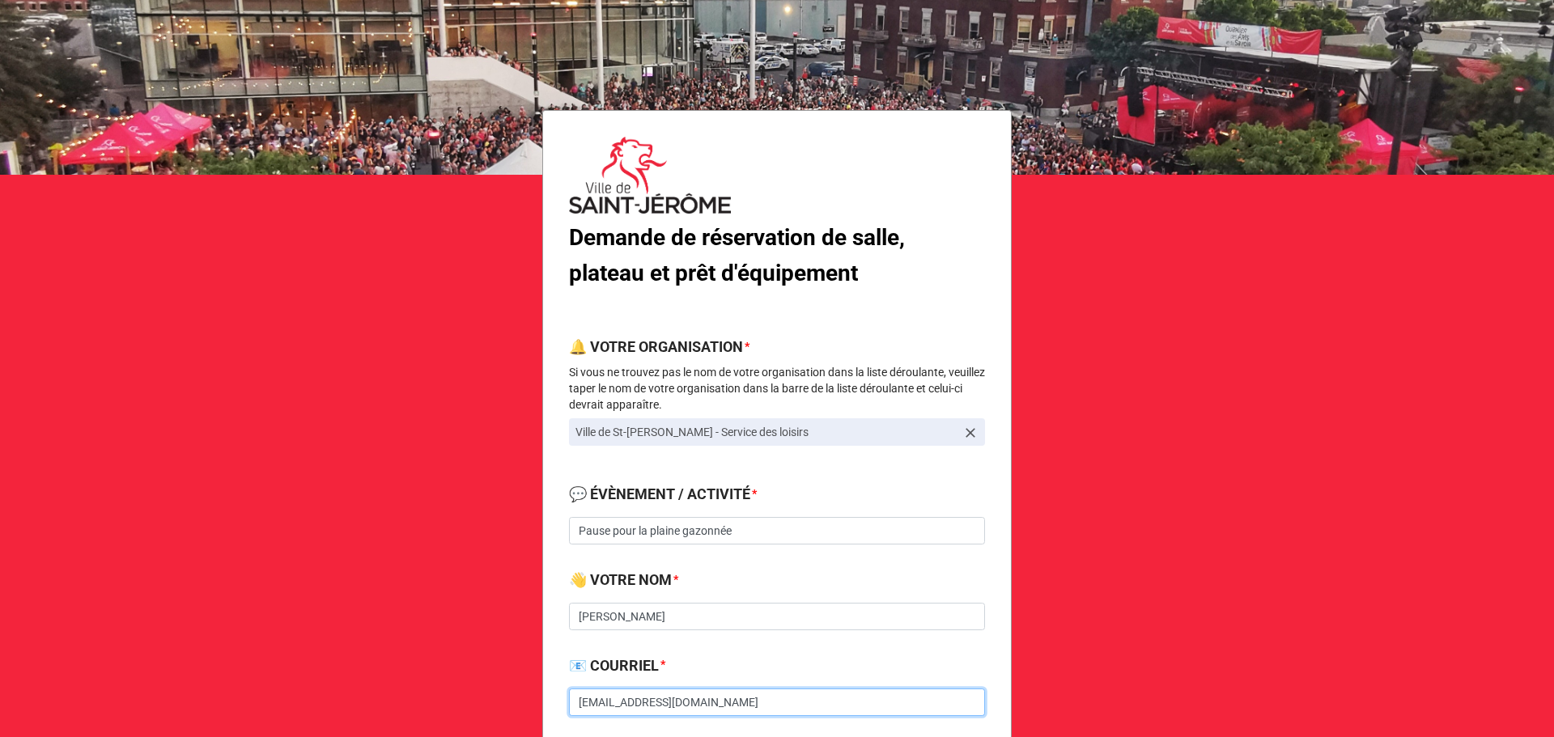
type input "[EMAIL_ADDRESS][DOMAIN_NAME]"
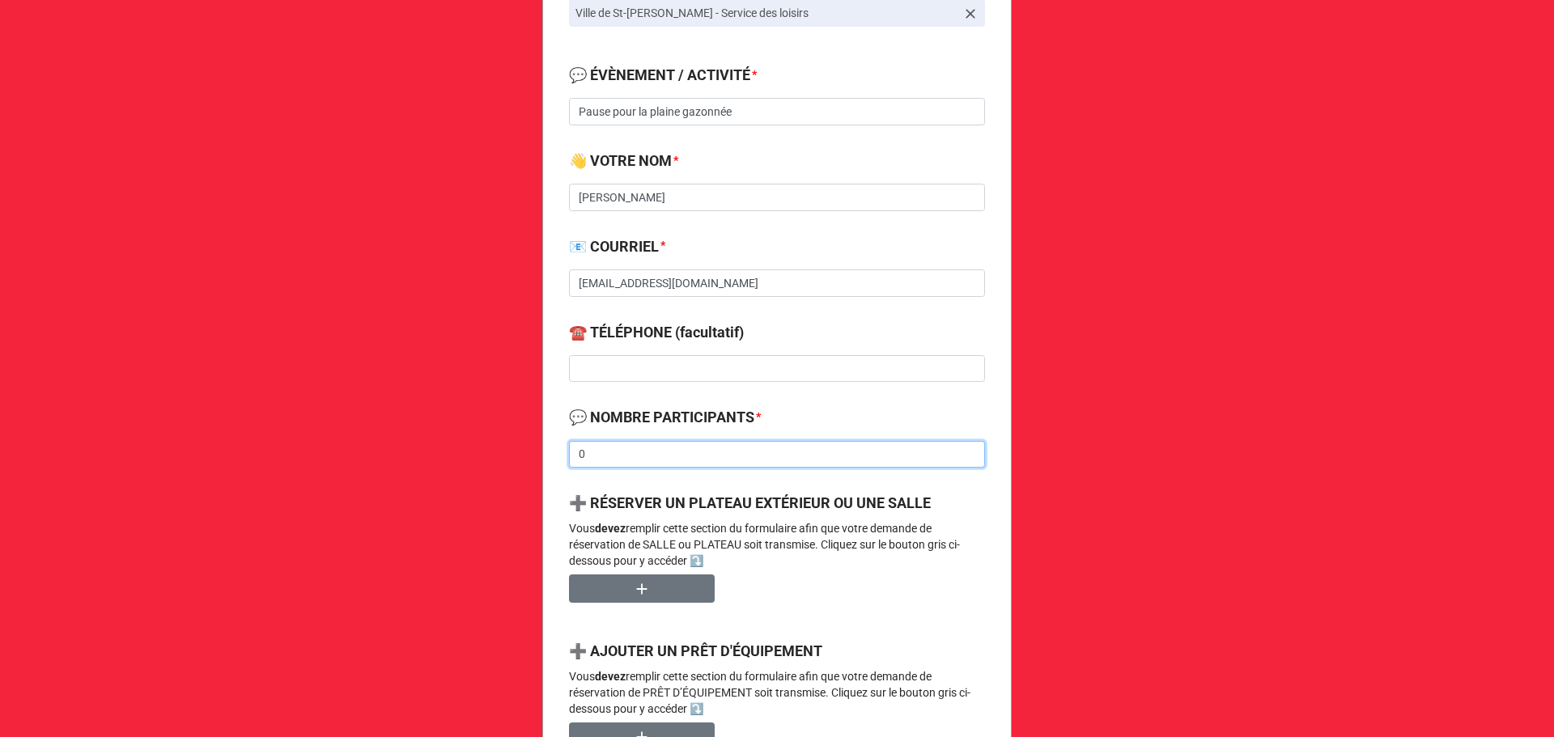
type input "0"
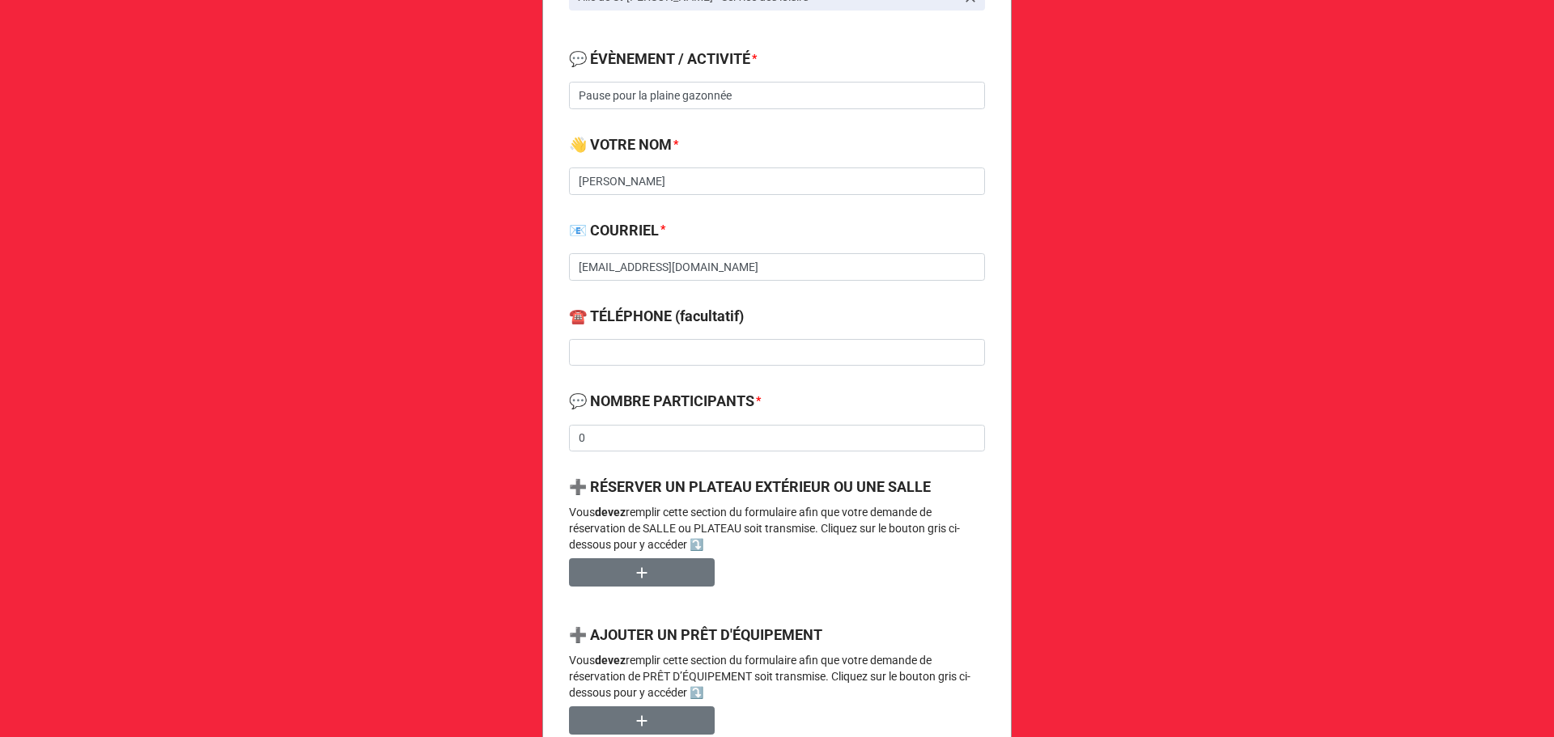
scroll to position [956, 0]
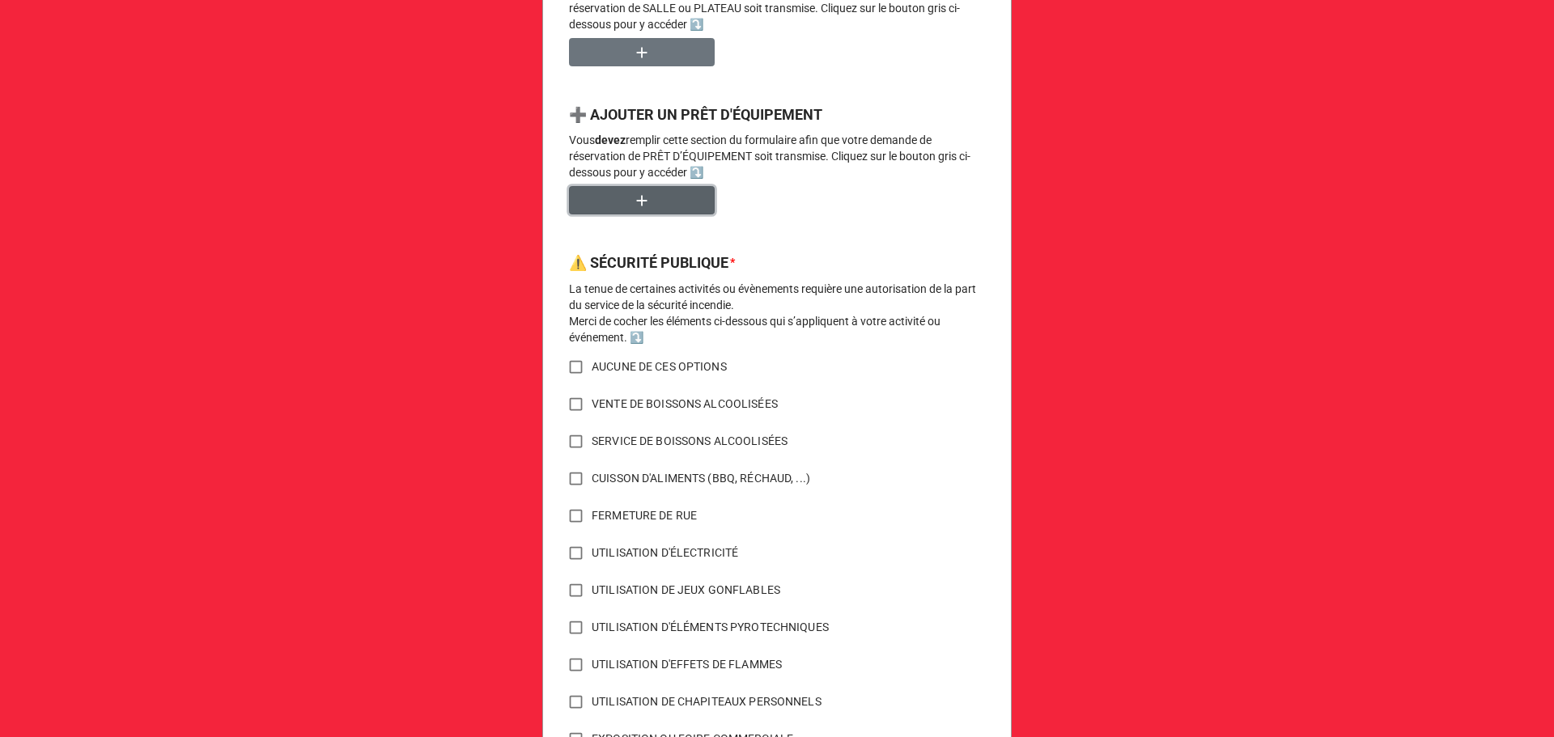
click at [569, 186] on button "button" at bounding box center [642, 200] width 146 height 28
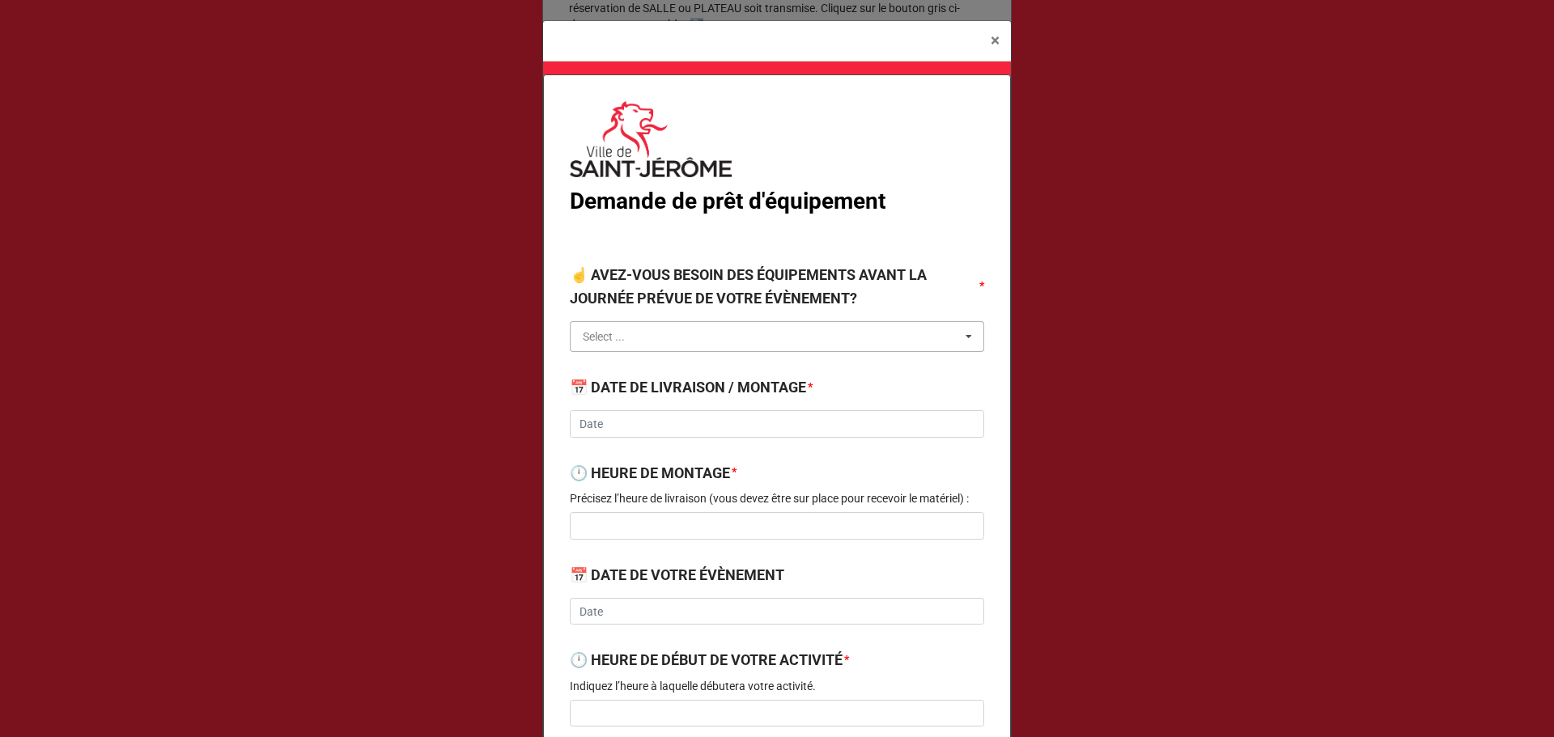
click at [657, 343] on input "text" at bounding box center [777, 336] width 413 height 29
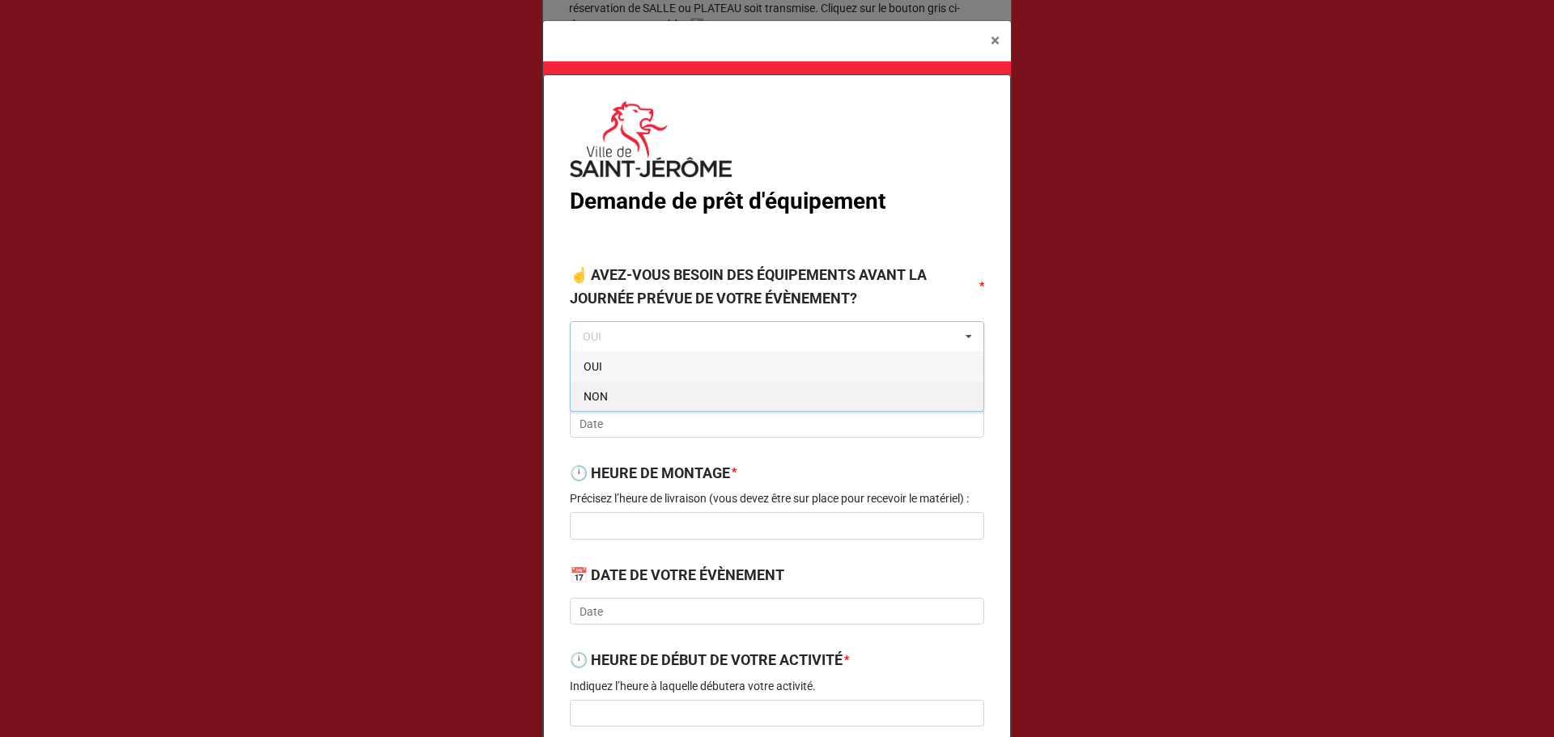
click at [634, 399] on div "NON" at bounding box center [776, 396] width 413 height 30
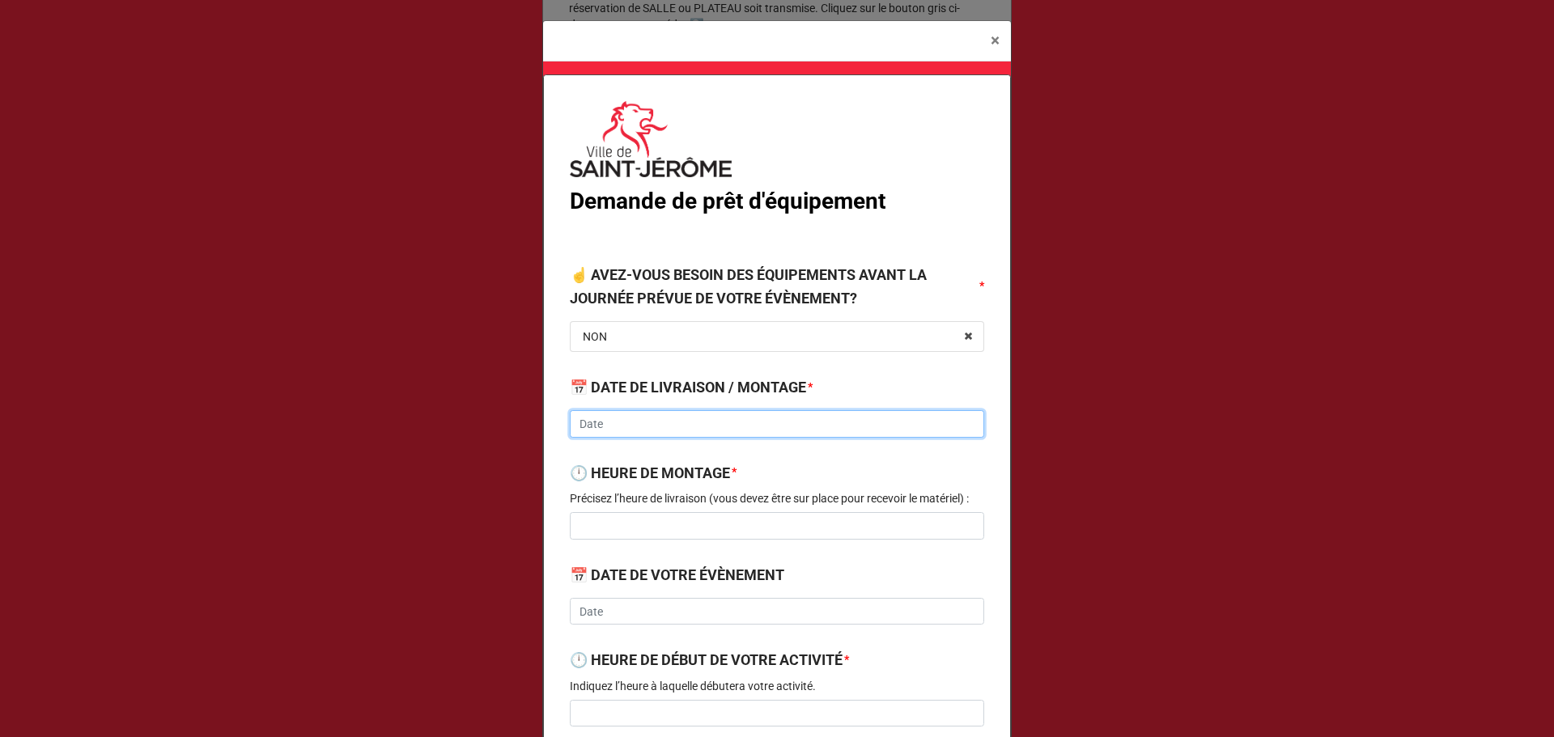
click at [616, 427] on input "text" at bounding box center [777, 424] width 414 height 28
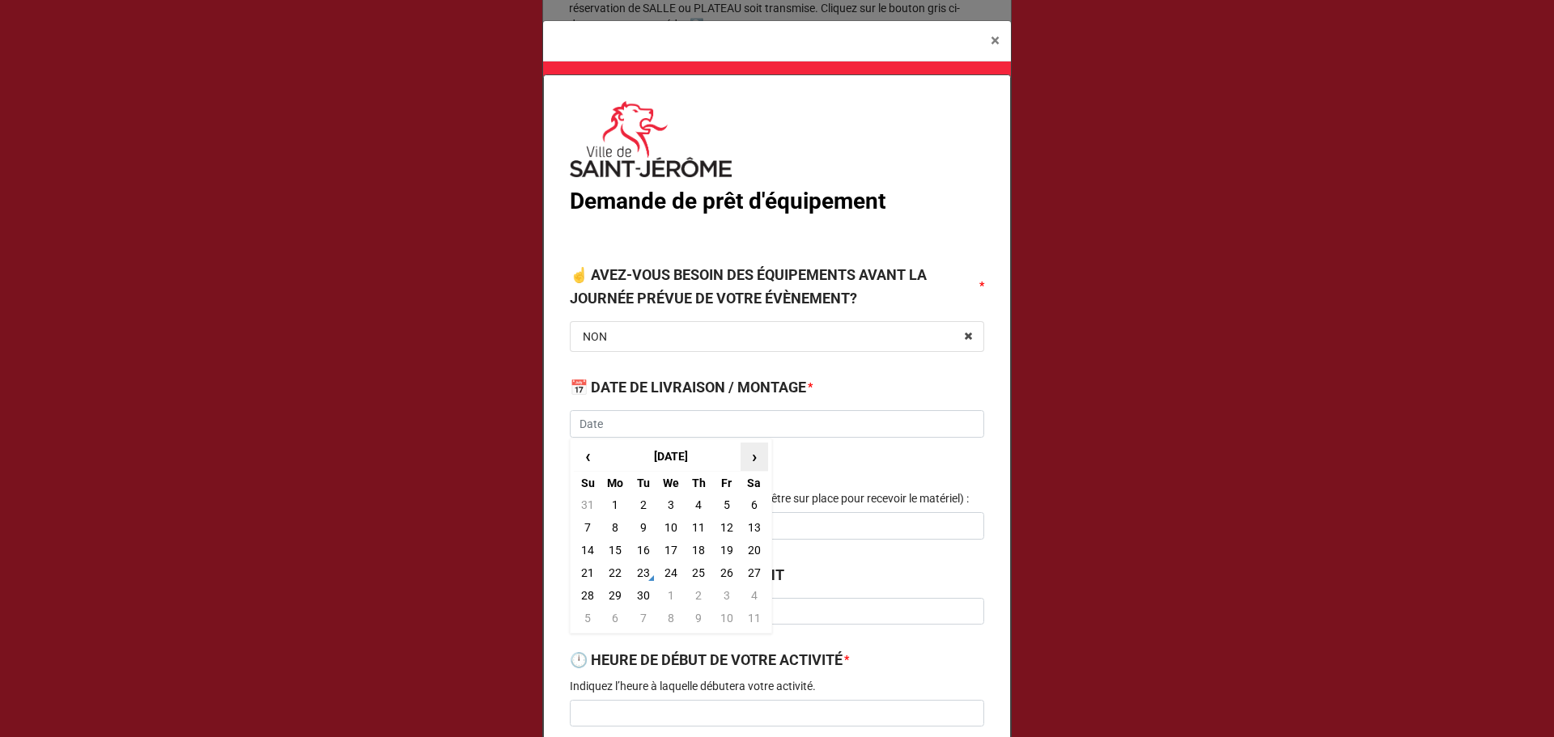
click at [741, 452] on span "›" at bounding box center [754, 456] width 26 height 27
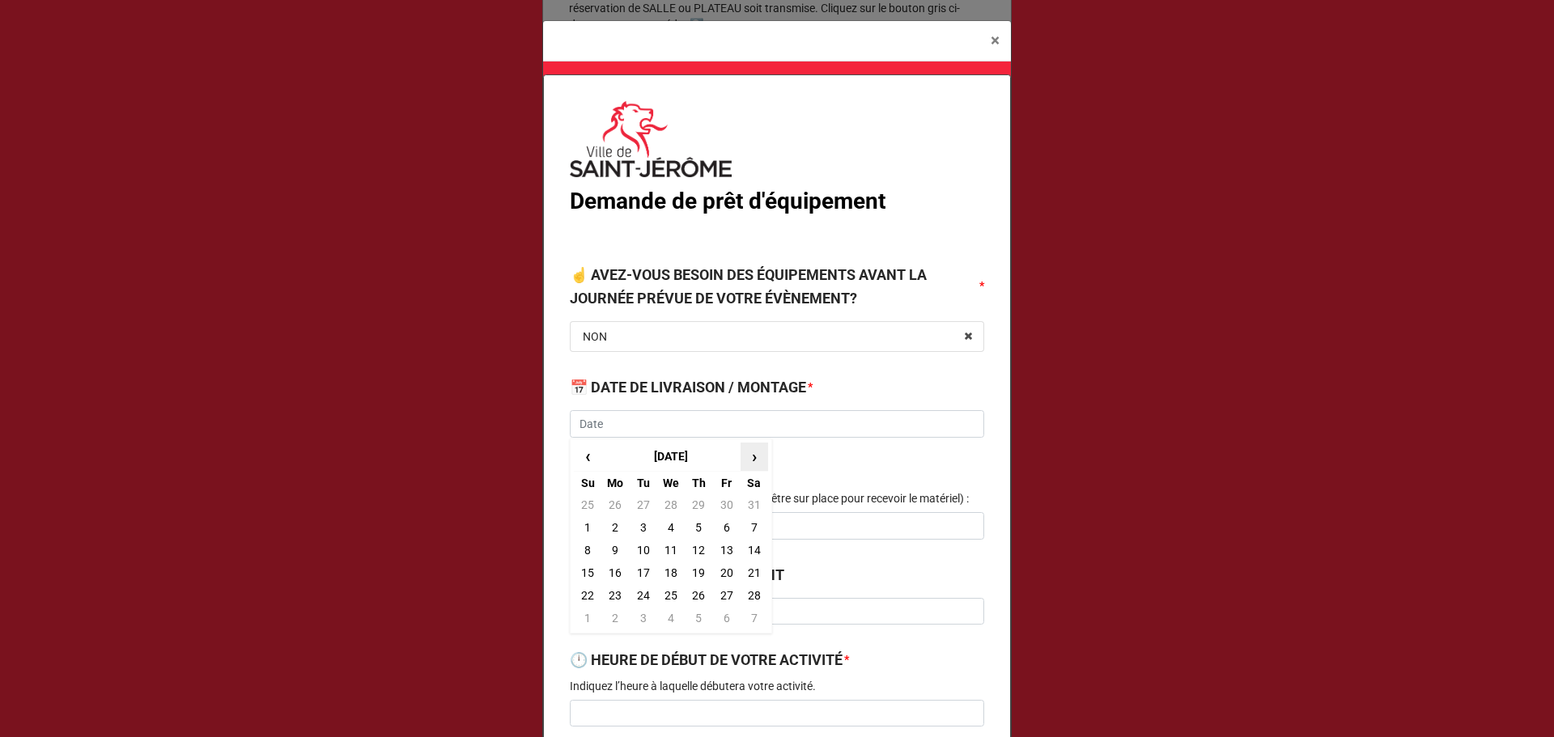
click at [741, 452] on span "›" at bounding box center [754, 456] width 26 height 27
click at [581, 567] on td "15" at bounding box center [588, 573] width 28 height 23
type input "[DATE]"
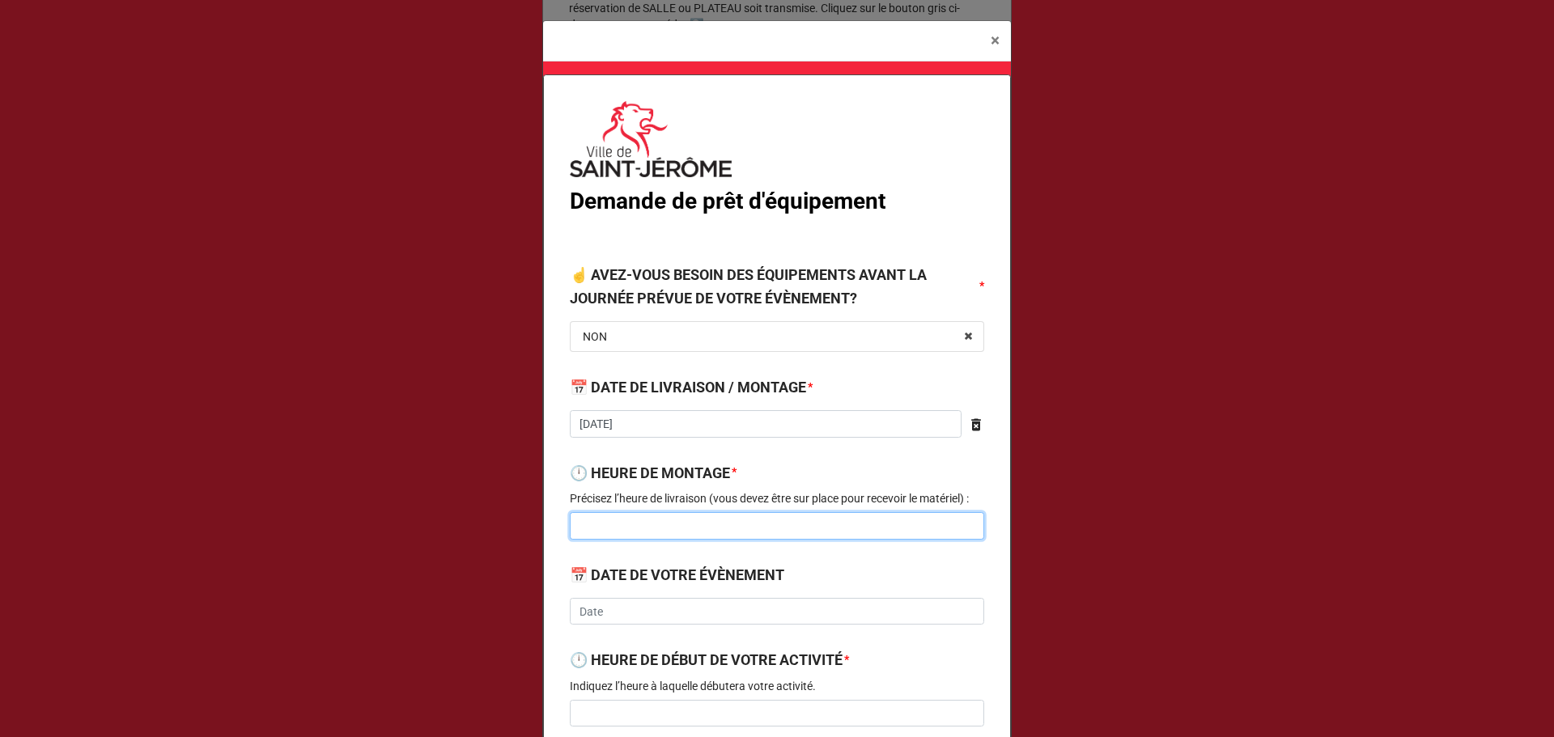
click at [641, 522] on input at bounding box center [777, 526] width 414 height 28
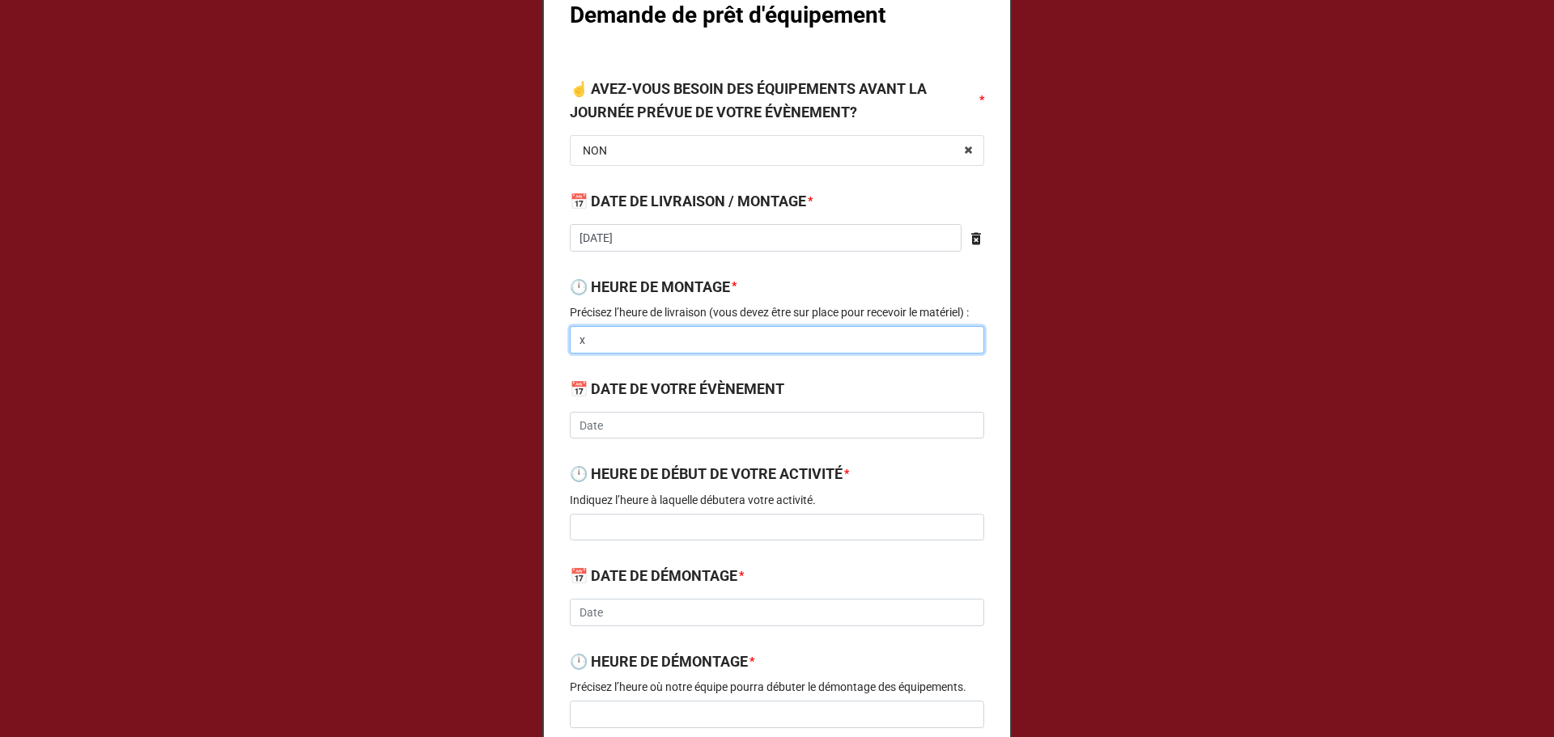
scroll to position [216, 0]
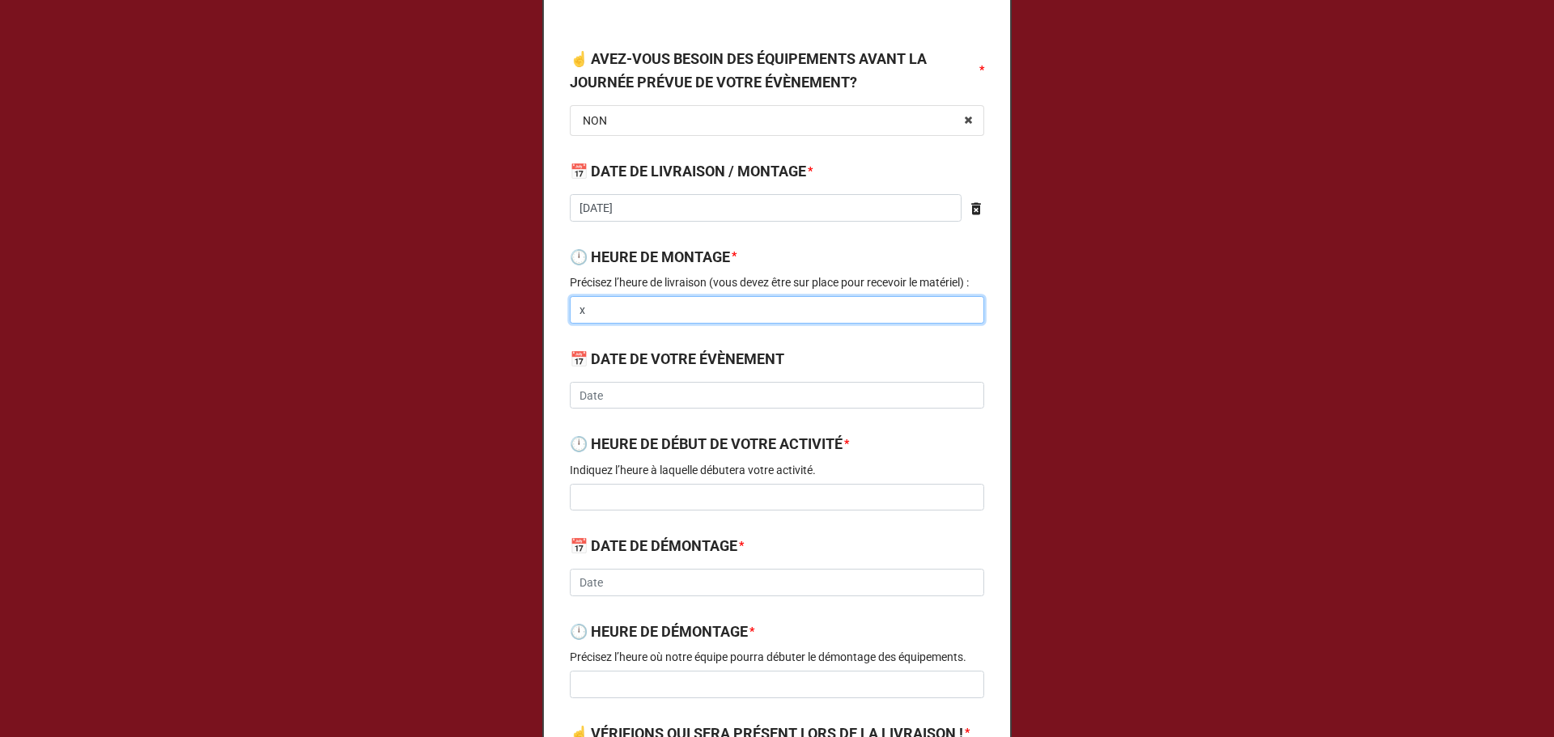
type input "x"
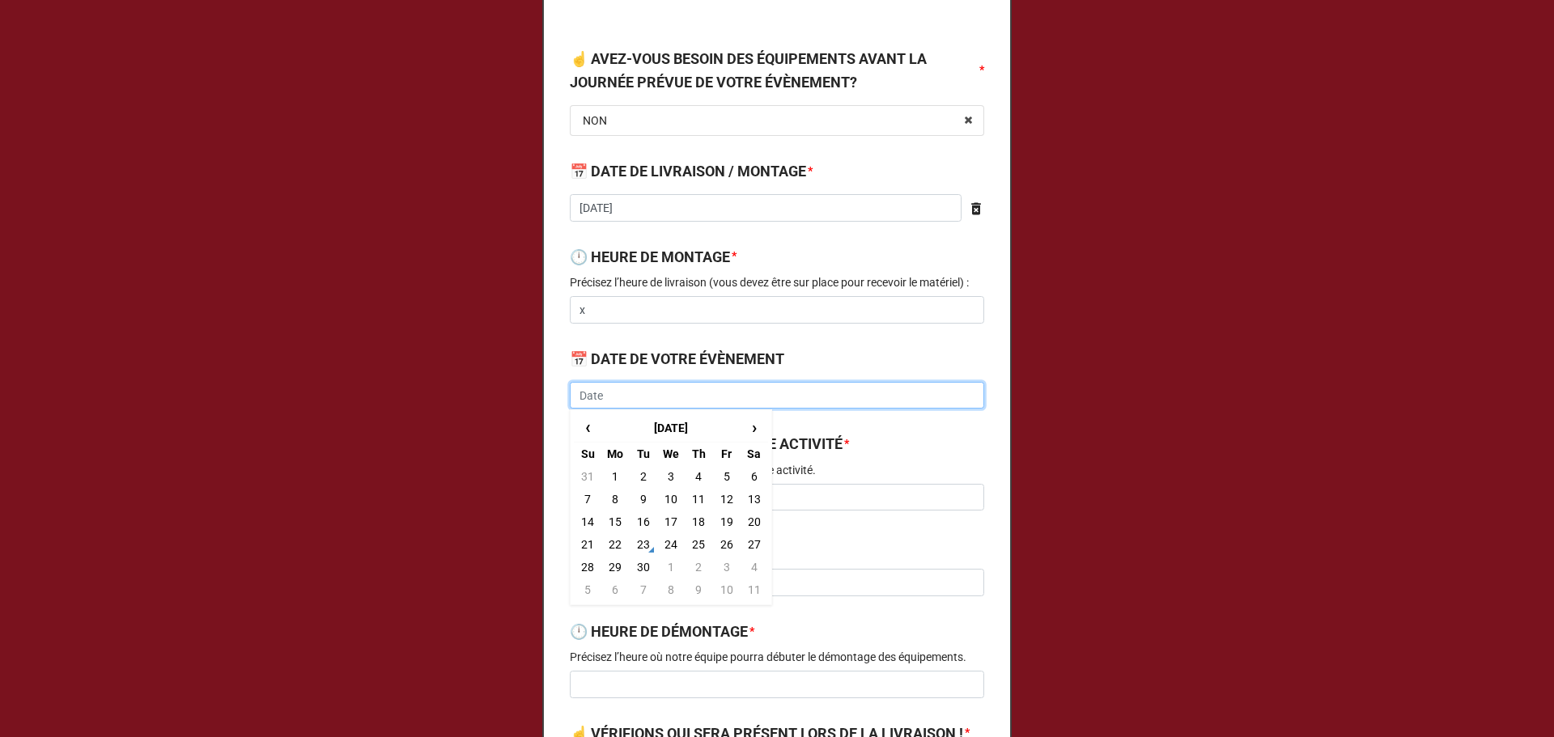
click at [606, 392] on input "text" at bounding box center [777, 396] width 414 height 28
click at [731, 418] on th "[DATE]" at bounding box center [670, 427] width 138 height 29
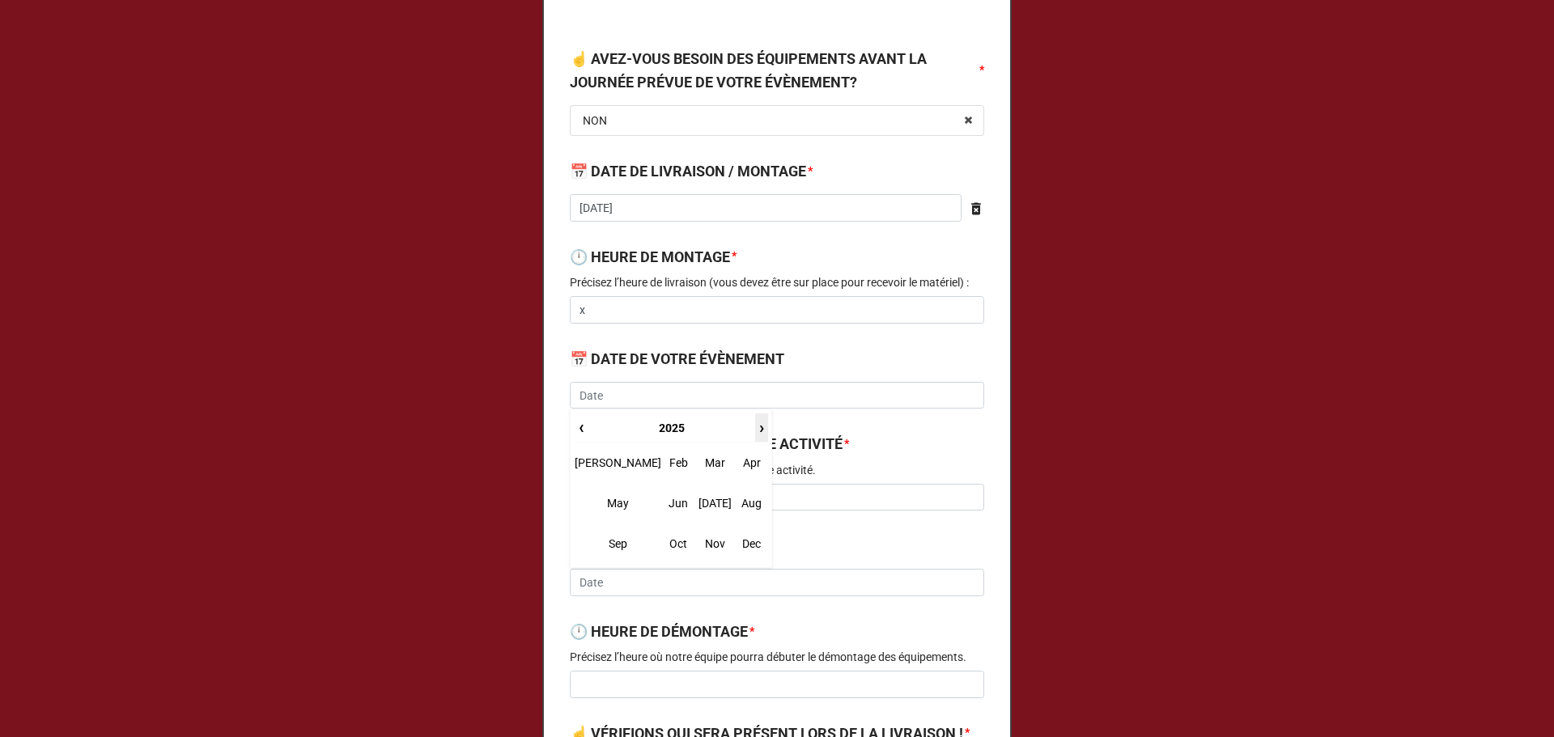
click at [756, 425] on span "›" at bounding box center [761, 427] width 11 height 27
click at [756, 426] on span "›" at bounding box center [761, 427] width 11 height 27
click at [588, 430] on th "2028" at bounding box center [671, 427] width 166 height 29
click at [723, 430] on span "›" at bounding box center [741, 427] width 52 height 27
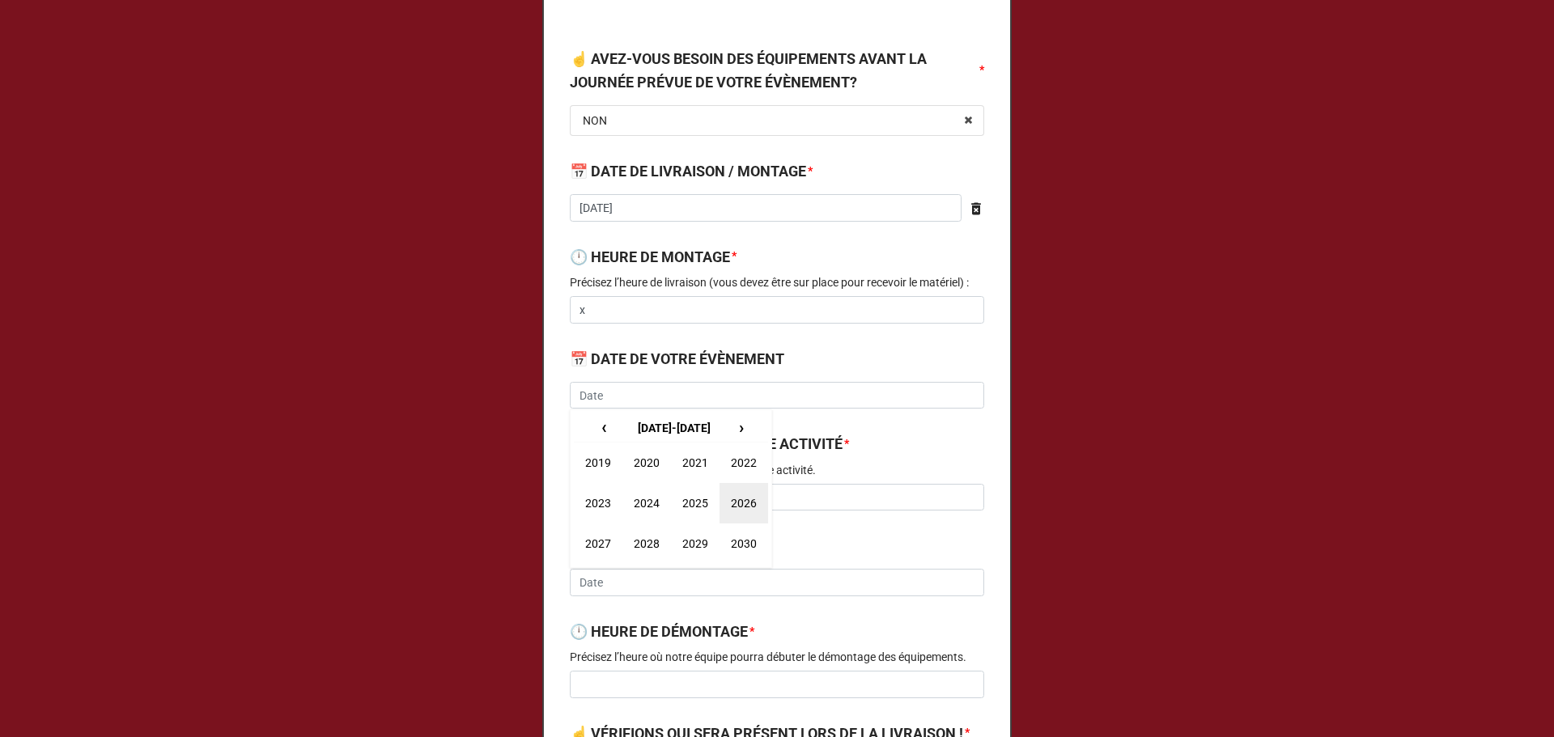
click at [732, 495] on td "2026" at bounding box center [743, 503] width 49 height 40
click at [694, 466] on td "Mar" at bounding box center [714, 463] width 40 height 40
click at [592, 544] on td "15" at bounding box center [588, 544] width 28 height 23
type input "[DATE]"
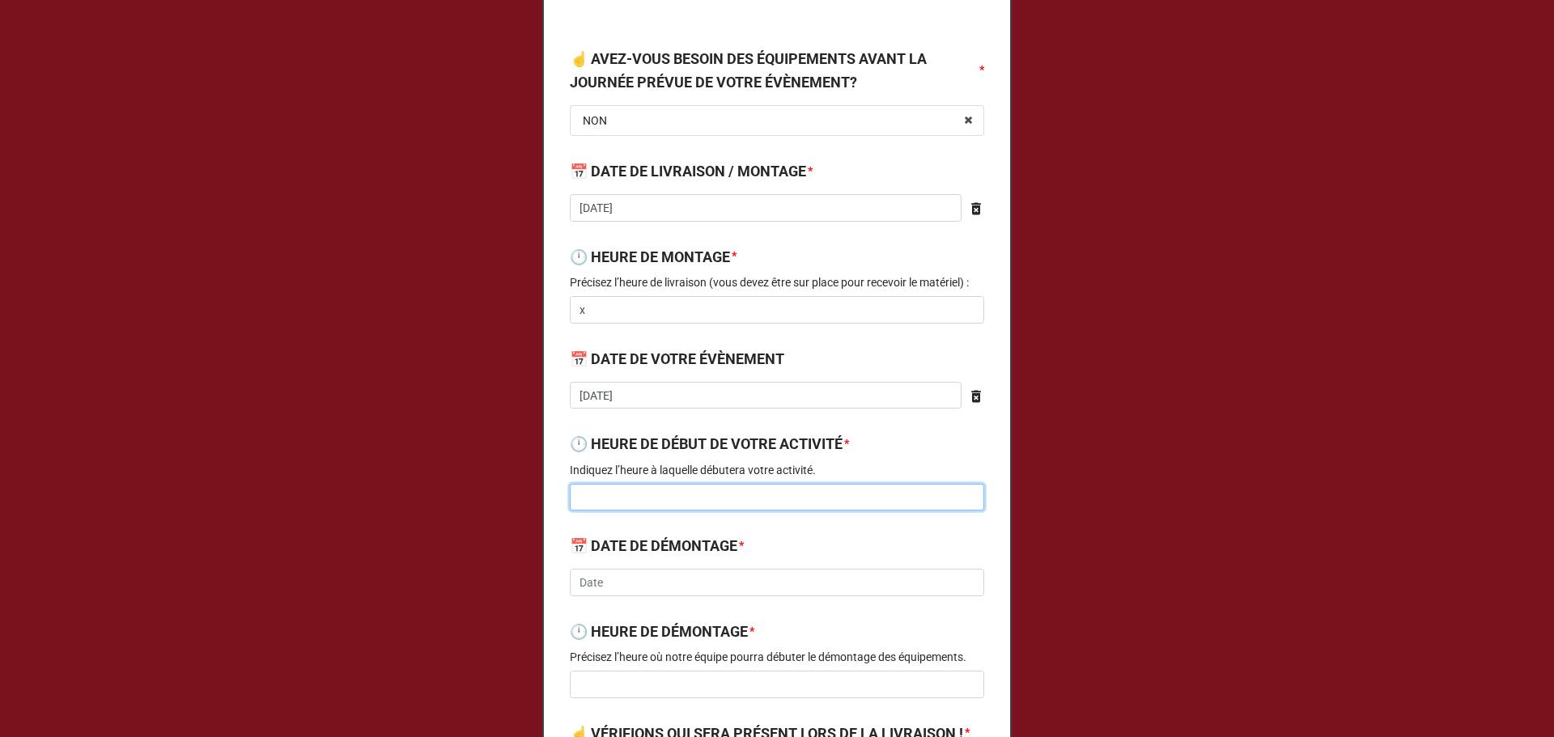
click at [621, 497] on input at bounding box center [777, 498] width 414 height 28
type input "x"
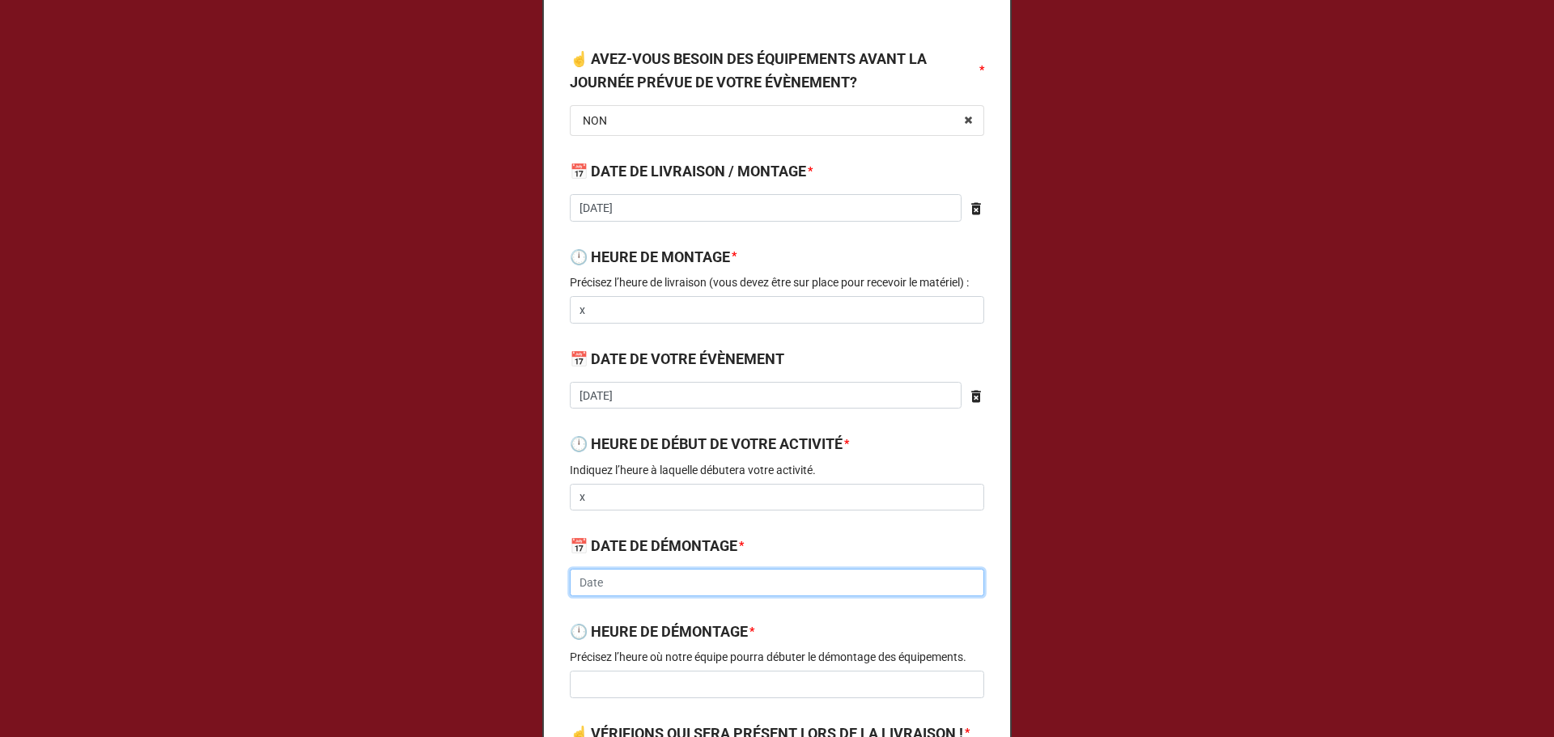
click at [649, 590] on input "text" at bounding box center [777, 583] width 414 height 28
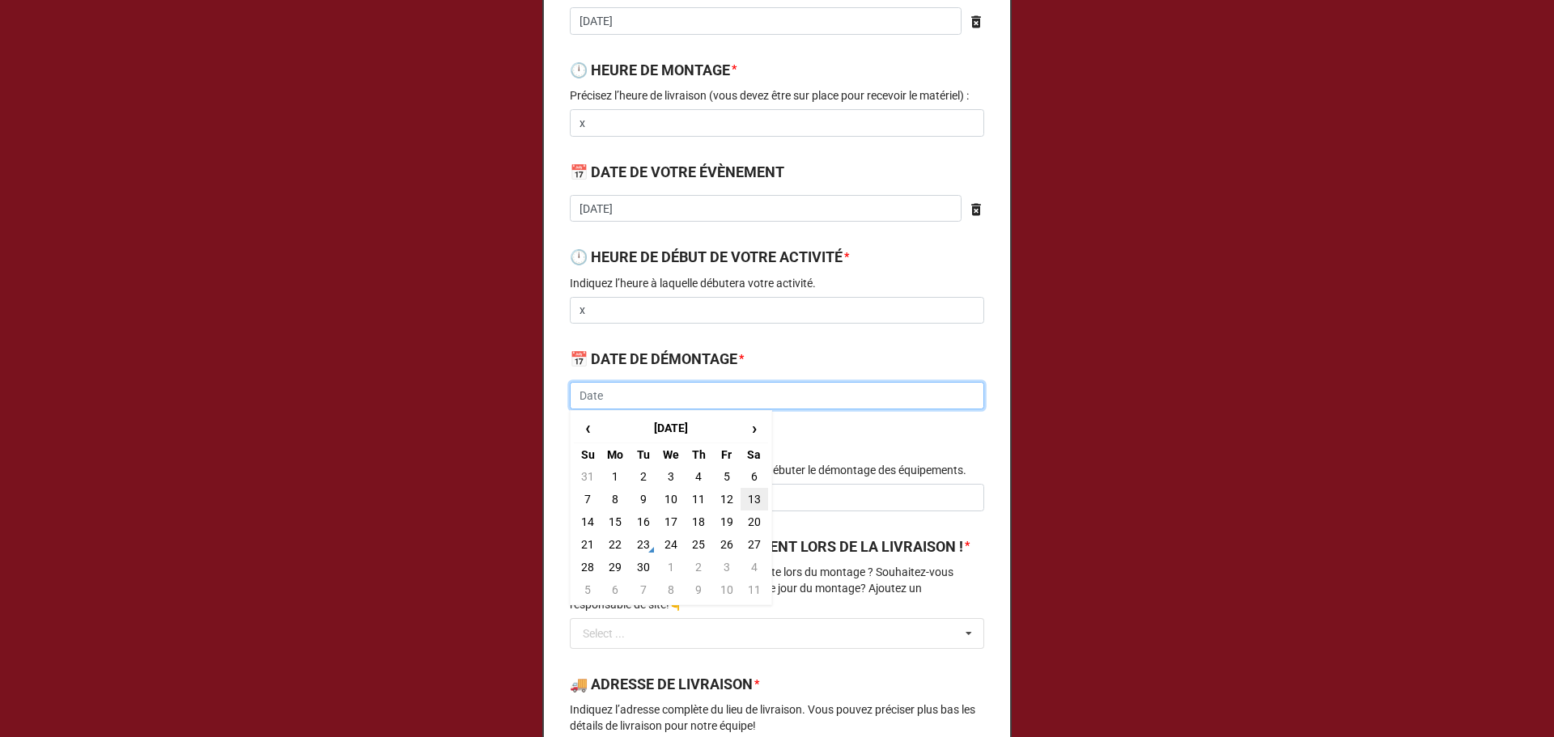
scroll to position [431, 0]
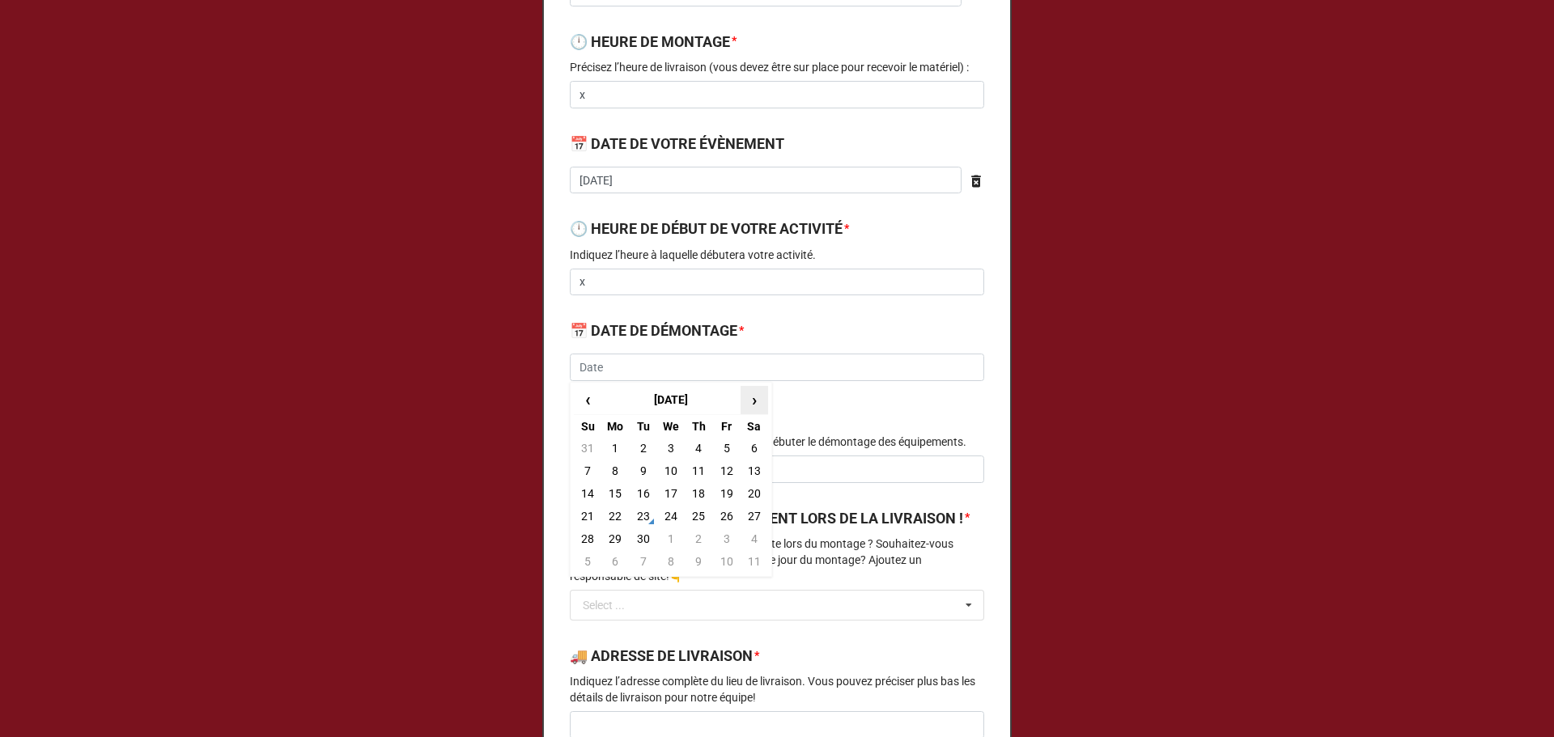
click at [760, 407] on span "›" at bounding box center [754, 400] width 26 height 27
click at [760, 408] on span "›" at bounding box center [754, 400] width 26 height 27
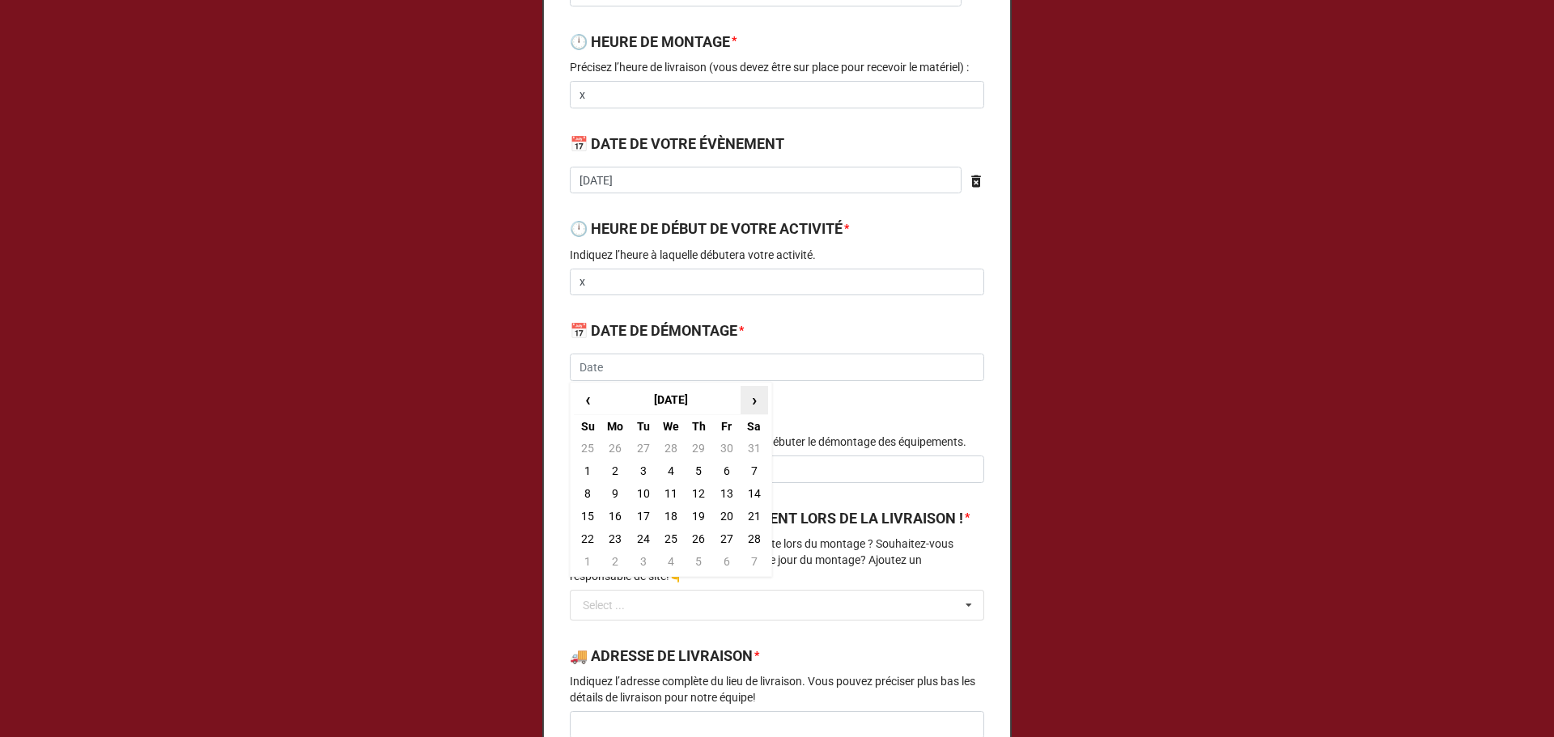
click at [758, 407] on span "›" at bounding box center [754, 400] width 26 height 27
click at [746, 413] on span "›" at bounding box center [754, 400] width 26 height 27
click at [750, 405] on span "›" at bounding box center [754, 400] width 26 height 27
click at [720, 443] on td "1" at bounding box center [726, 448] width 28 height 23
type input "[DATE]"
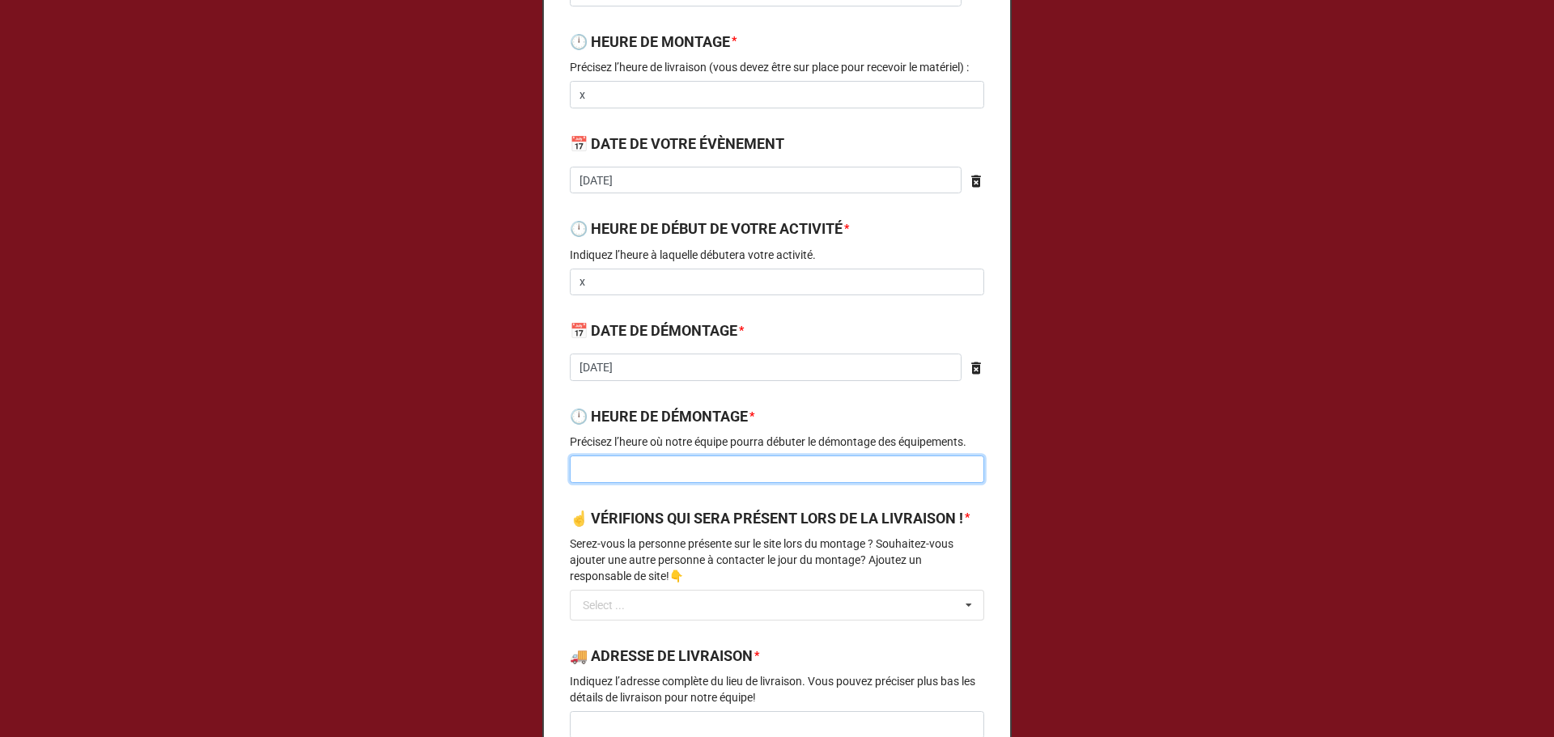
click at [638, 472] on input at bounding box center [777, 470] width 414 height 28
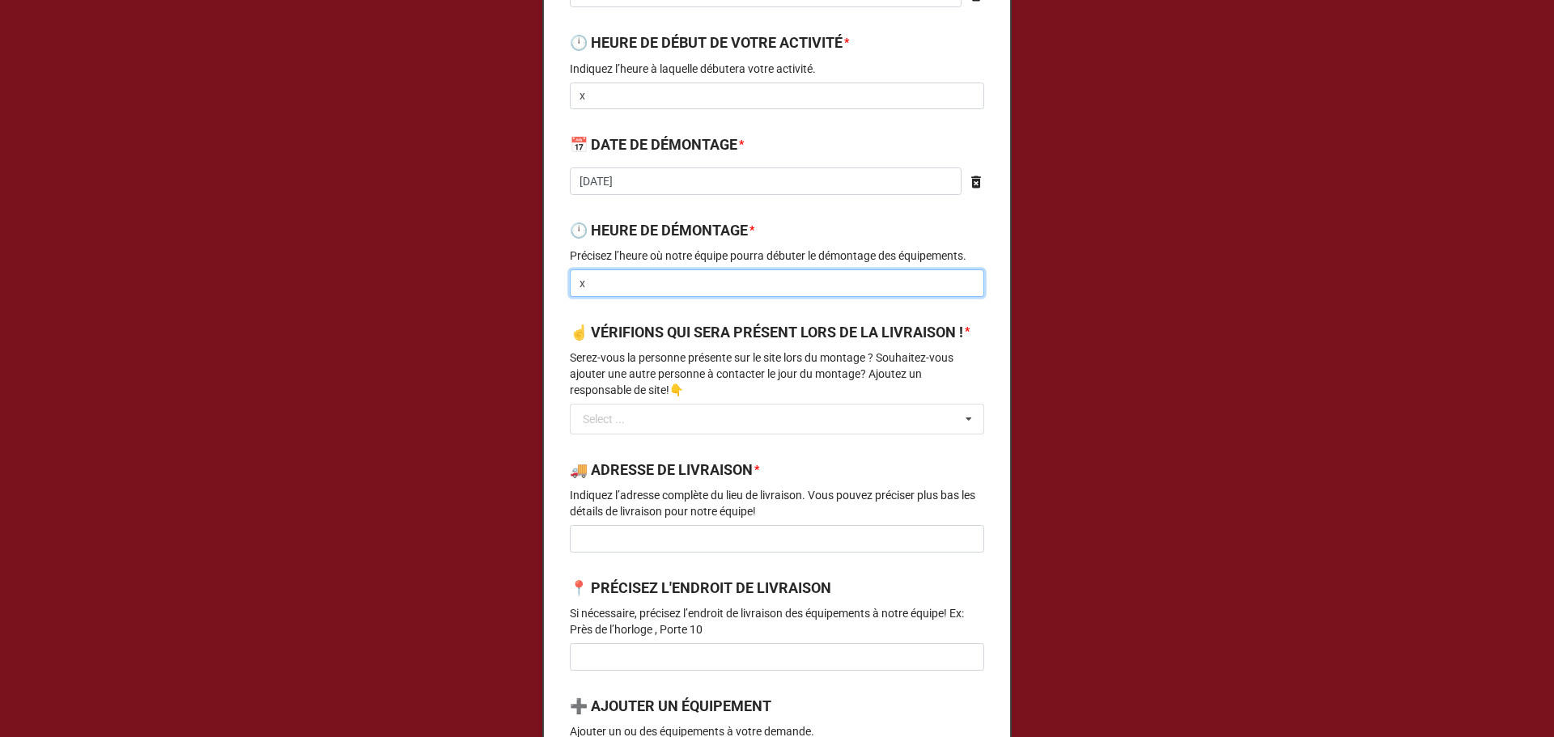
scroll to position [647, 0]
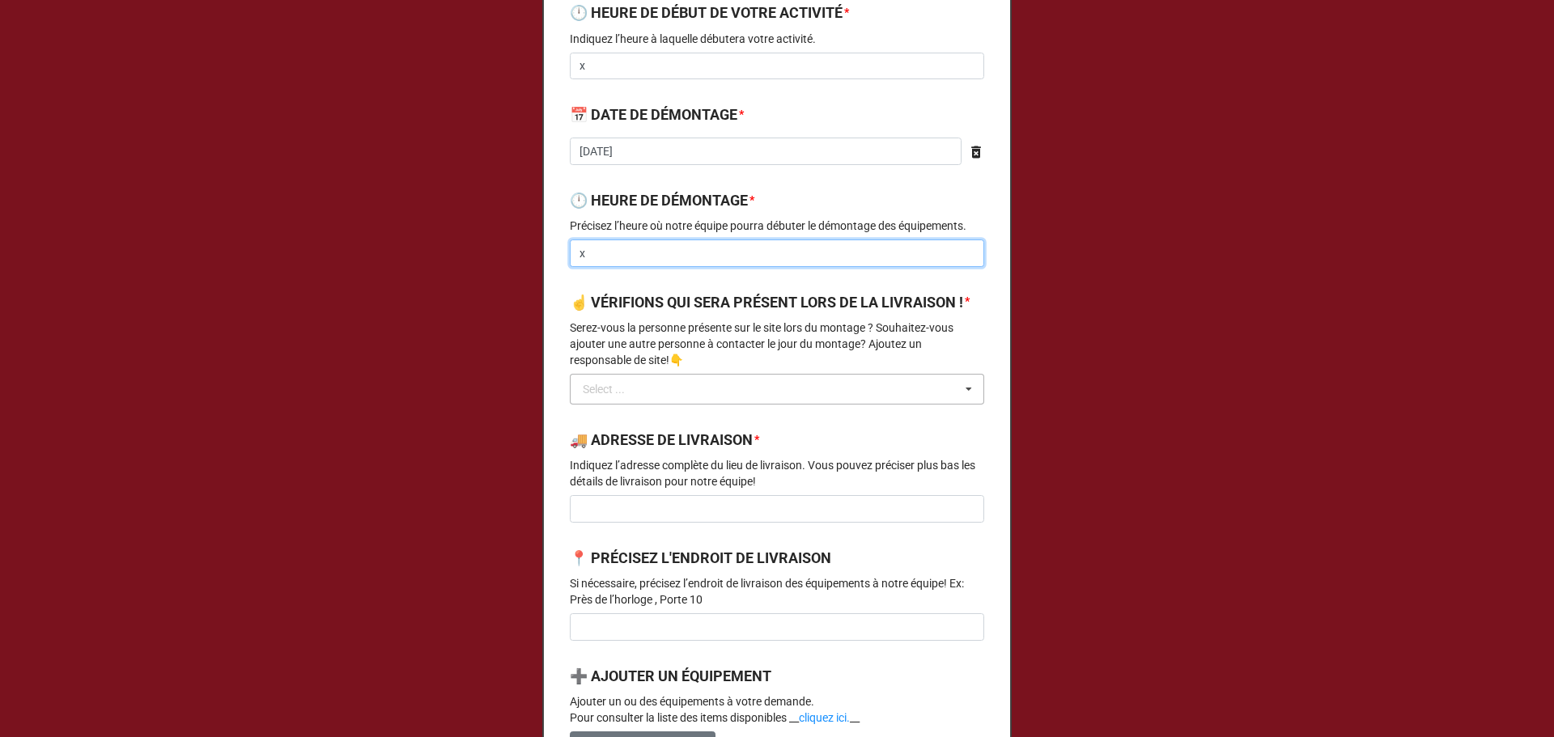
type input "x"
click at [698, 404] on input "text" at bounding box center [777, 389] width 413 height 29
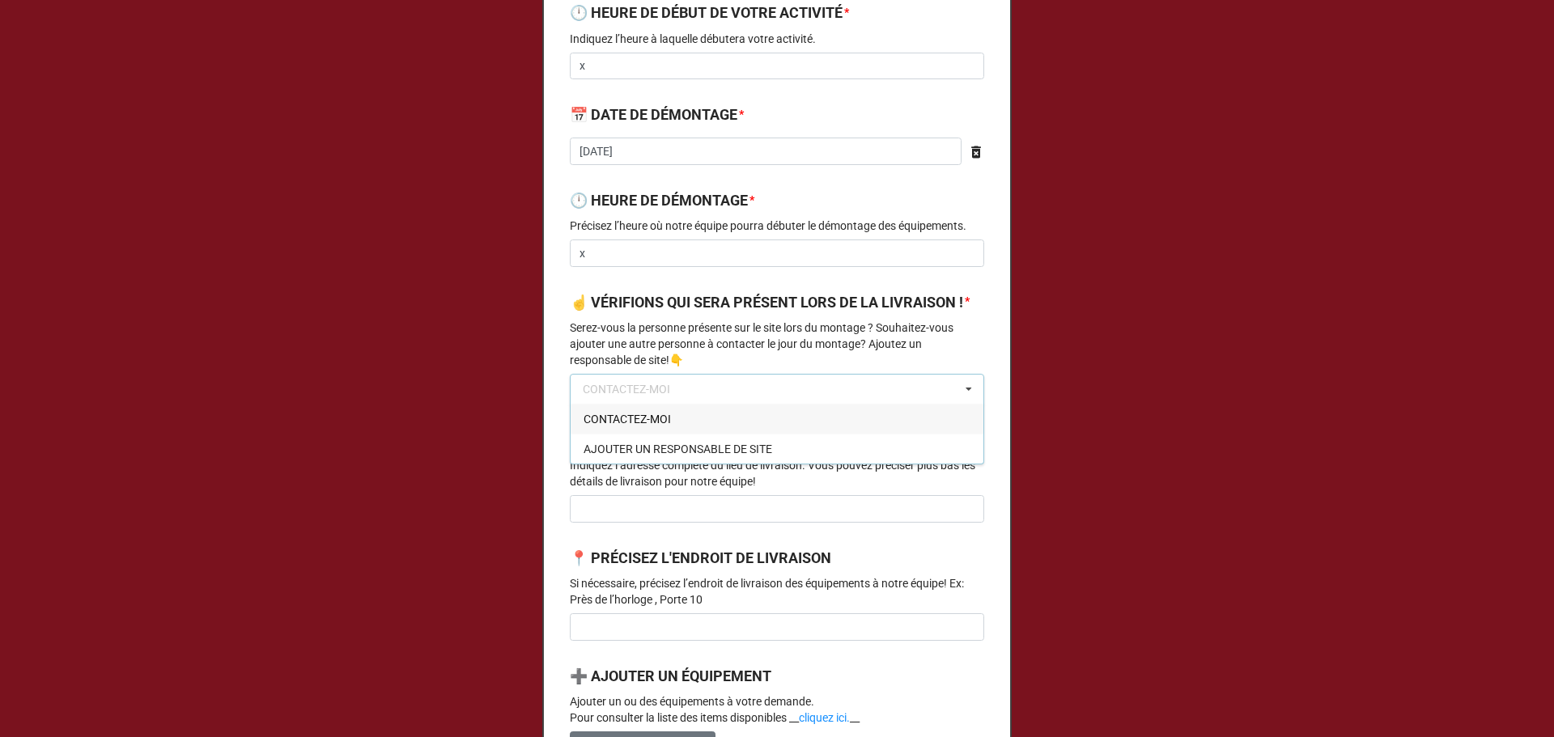
click at [673, 434] on div "CONTACTEZ-MOI" at bounding box center [776, 419] width 413 height 30
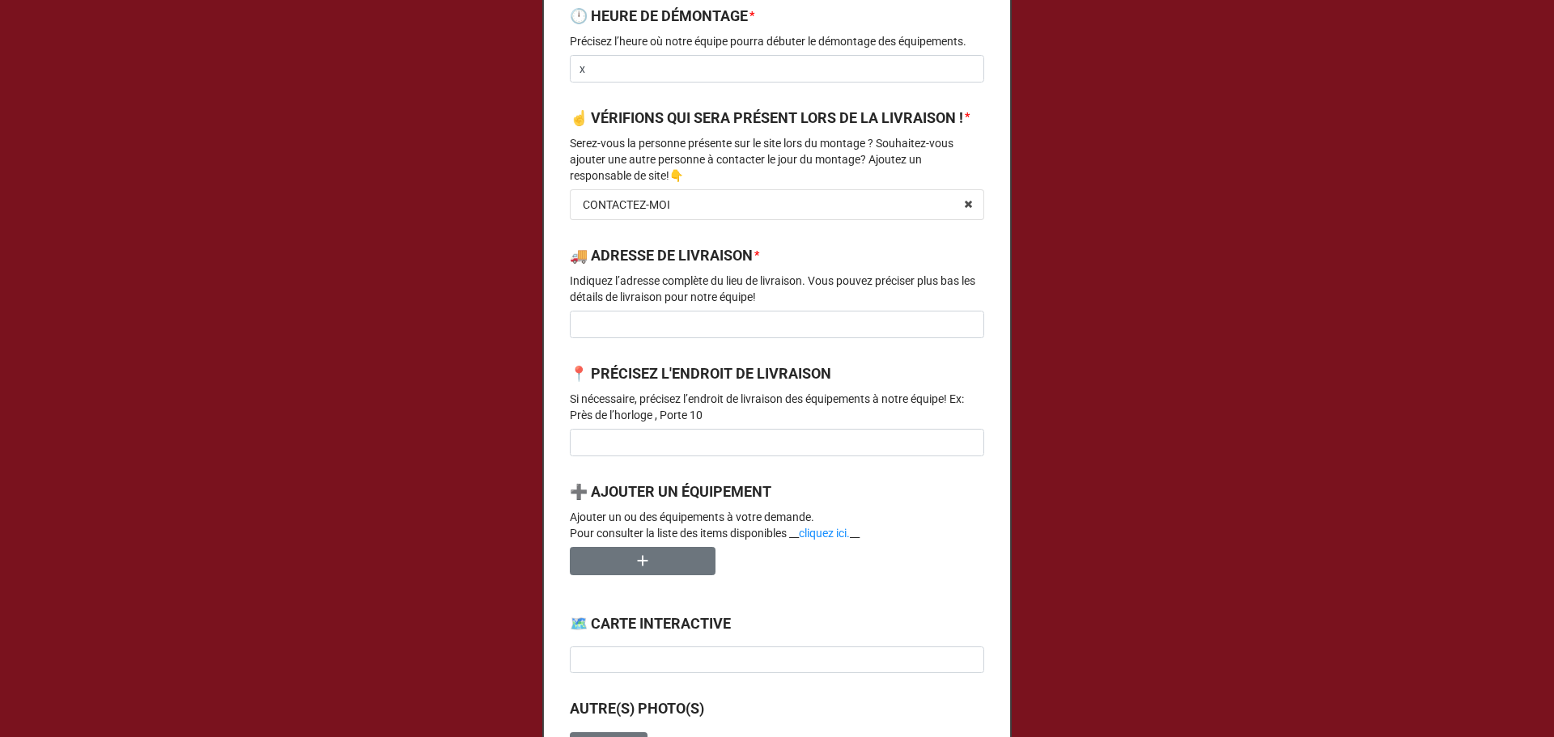
scroll to position [863, 0]
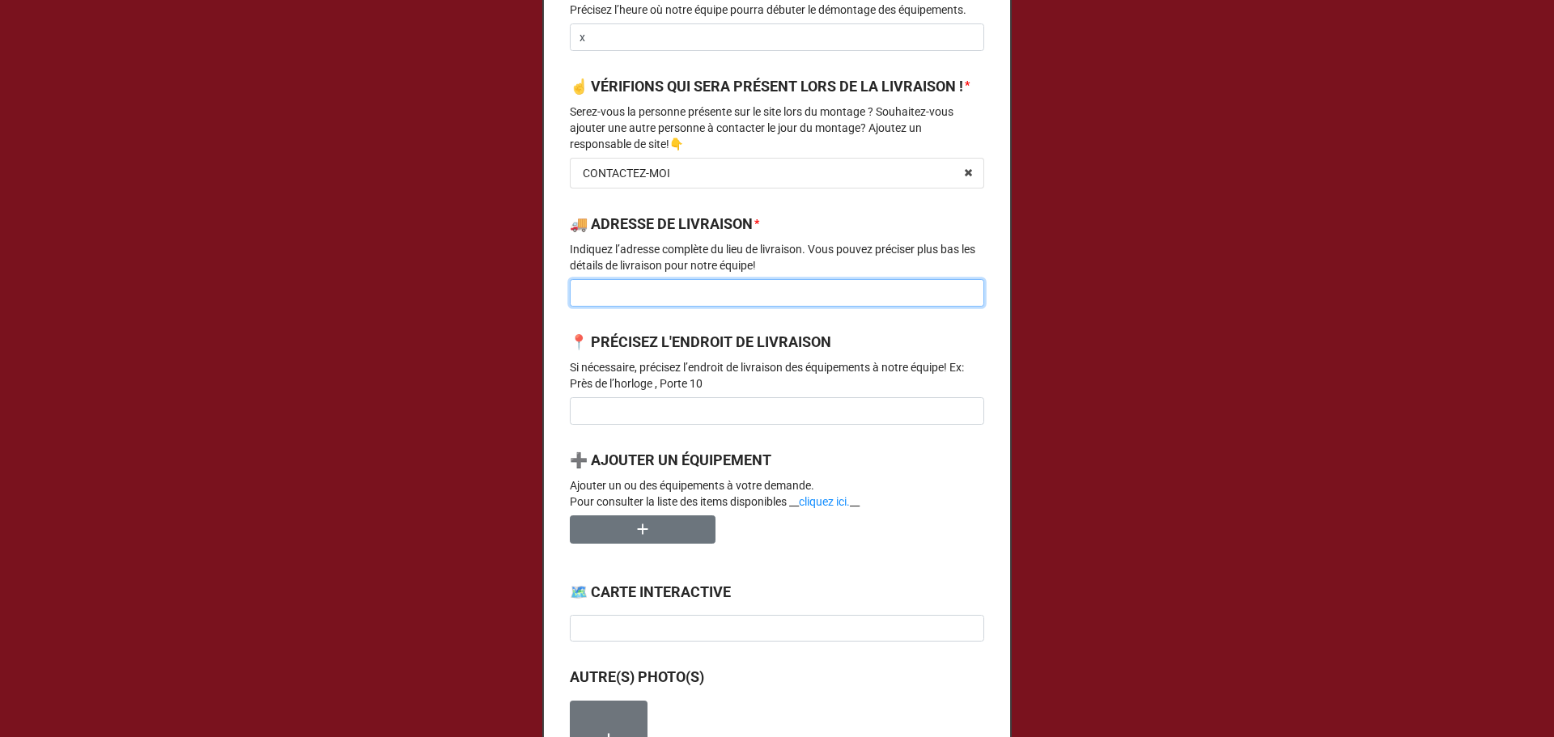
click at [663, 307] on input at bounding box center [777, 293] width 414 height 28
type input "Parc multisports"
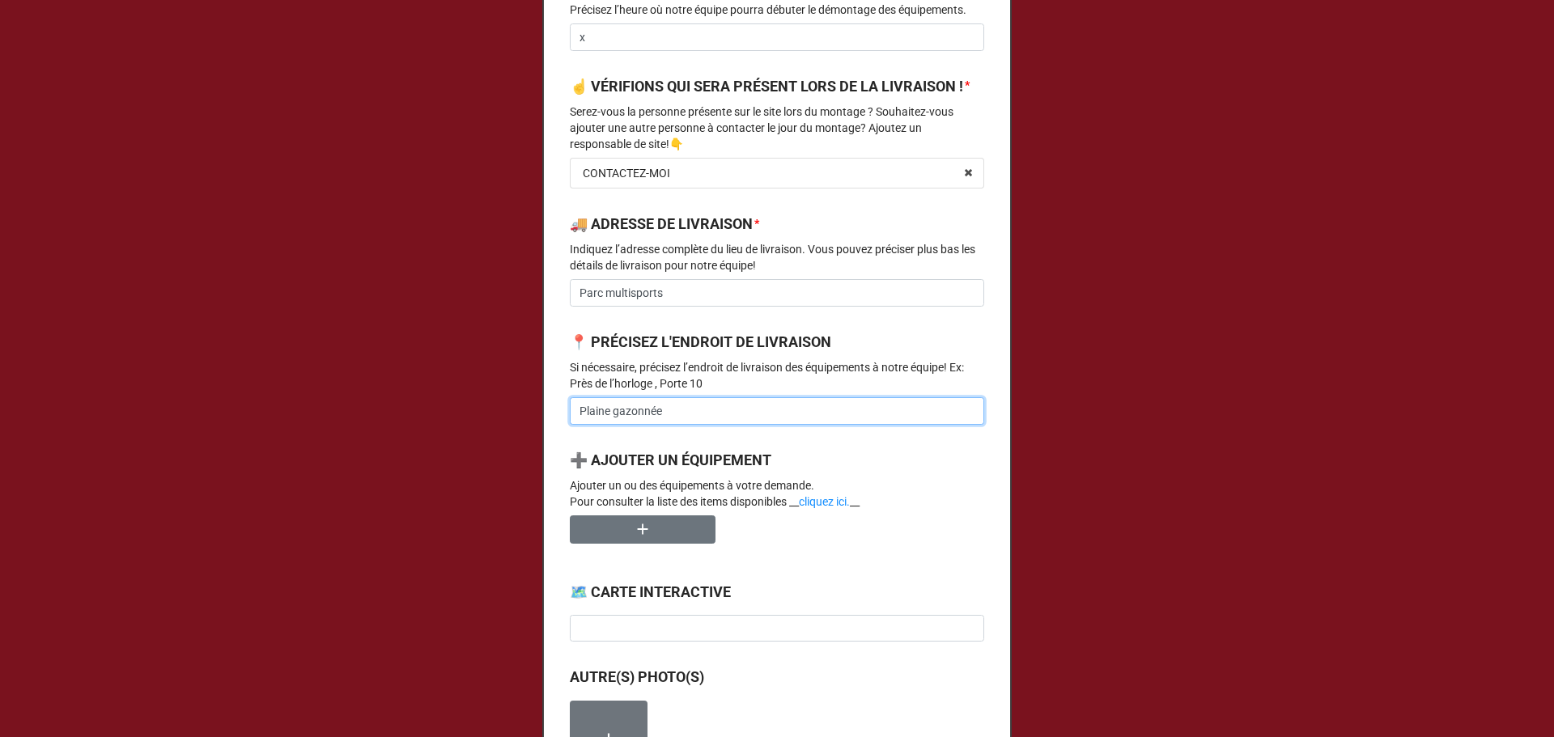
type input "Plaine gazonnée"
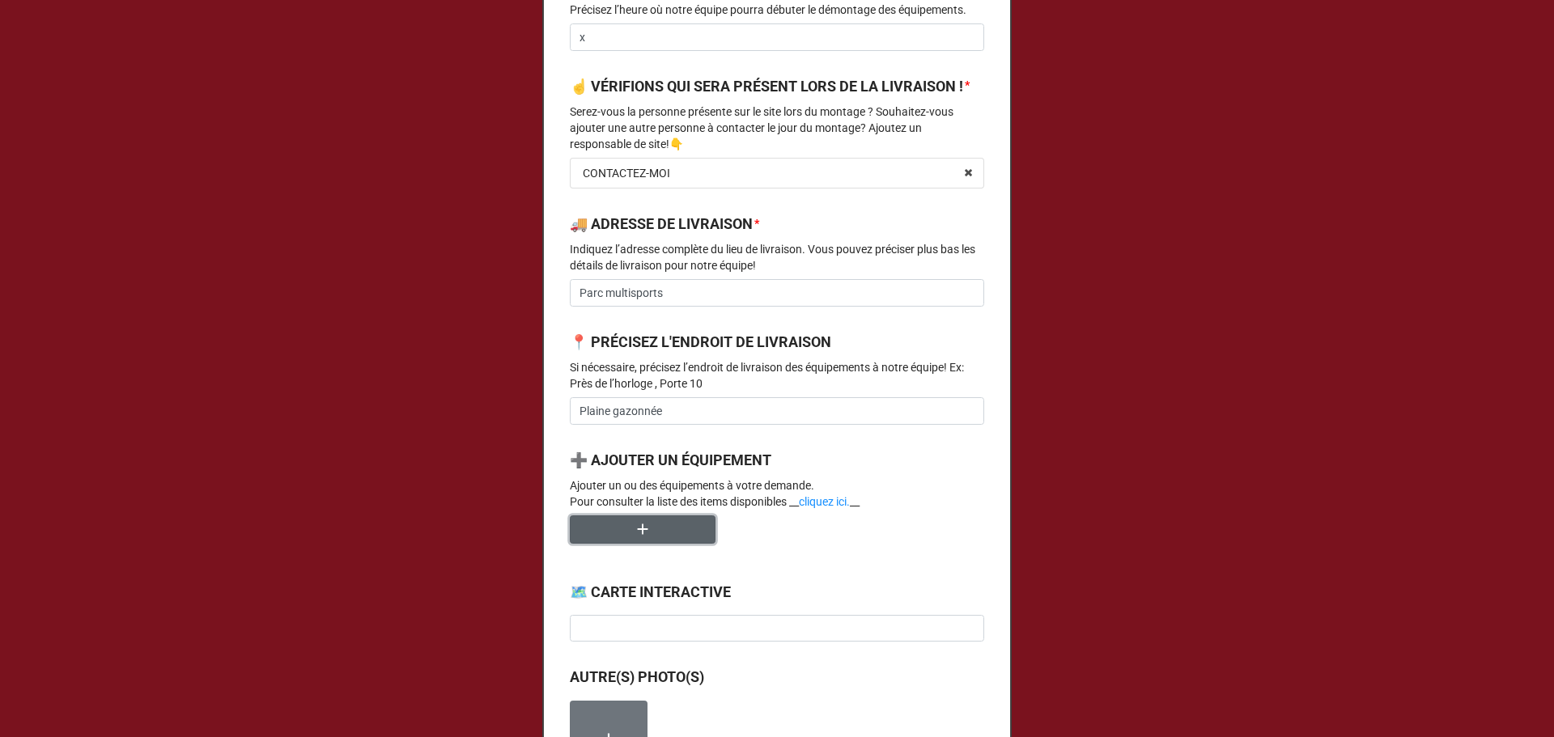
click at [570, 515] on button "button" at bounding box center [643, 529] width 146 height 28
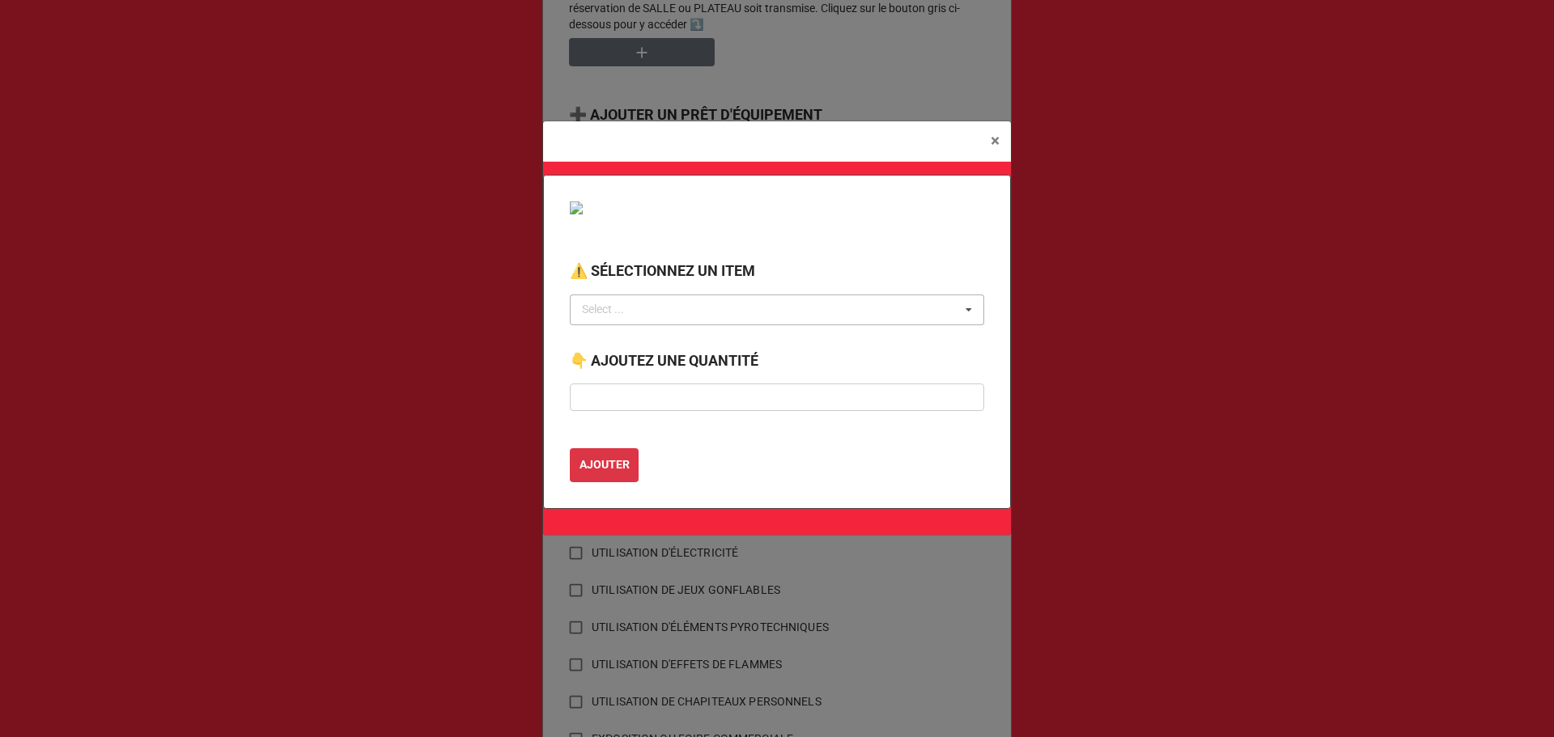
click at [668, 303] on div "Select ... No results found." at bounding box center [777, 310] width 414 height 31
type input "barr"
click at [655, 346] on span "BARRIÈRE ANTI-ÉMEUTE 8 PIEDS" at bounding box center [667, 339] width 168 height 13
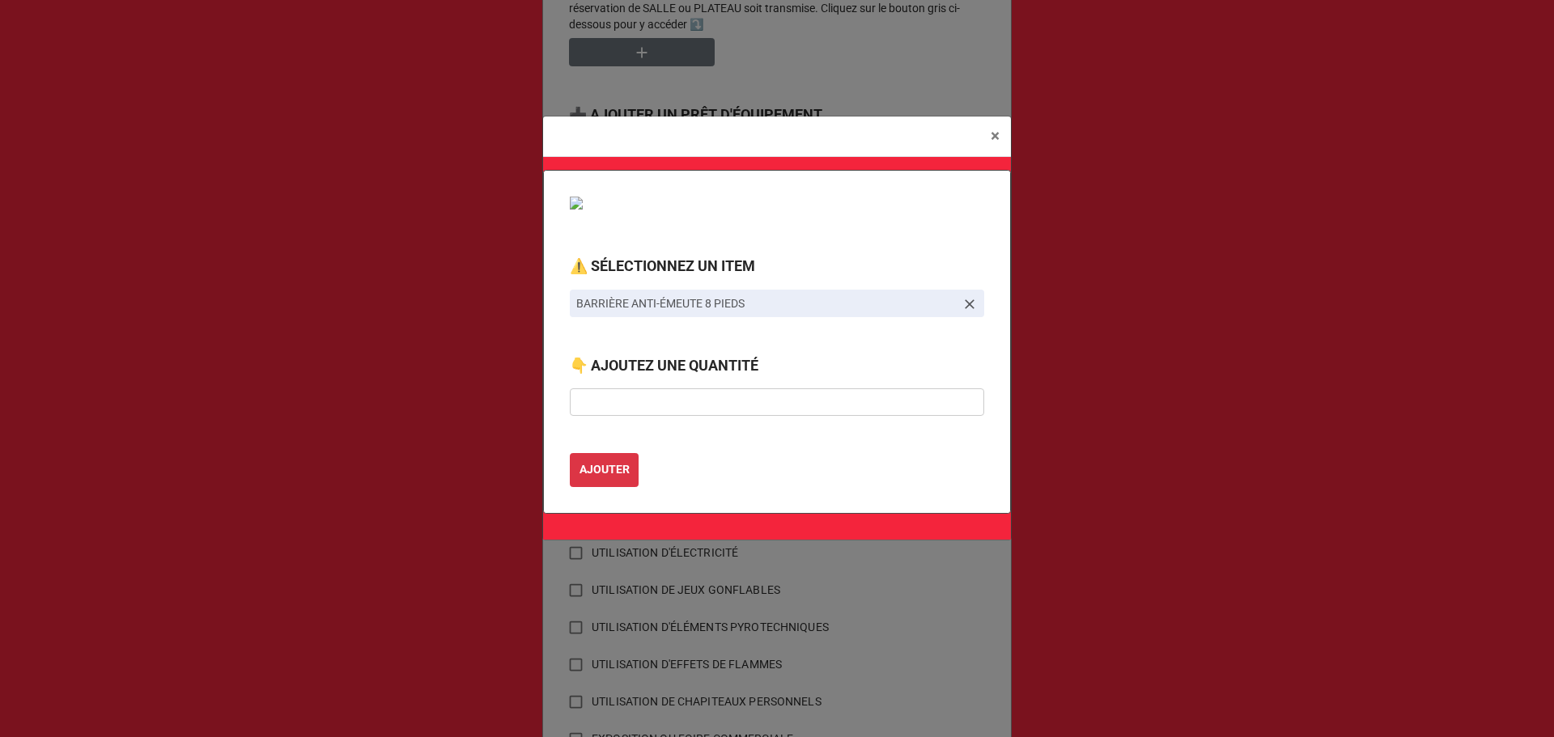
click at [668, 388] on div "👇 AJOUTEZ UNE QUANTITÉ" at bounding box center [777, 371] width 414 height 34
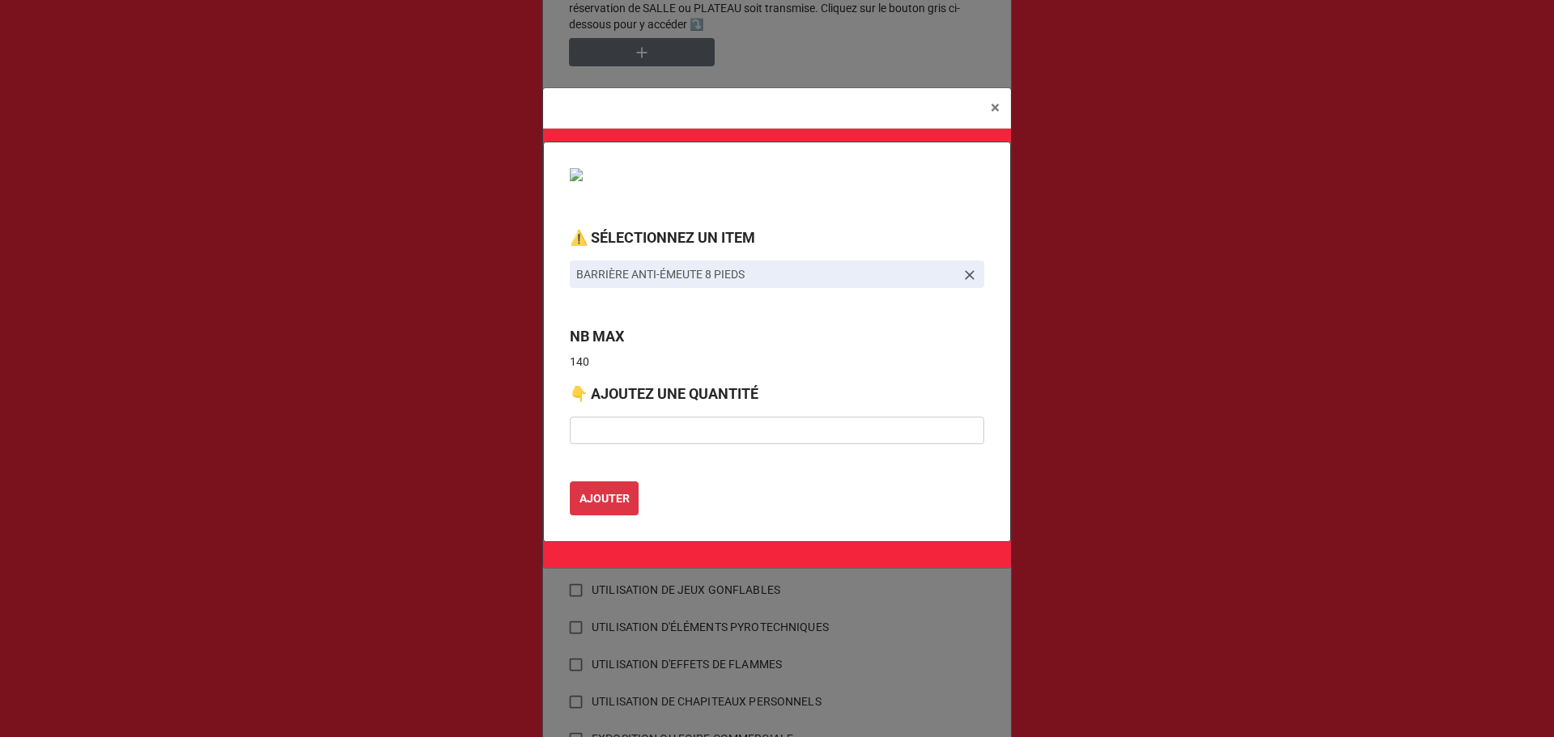
click at [675, 443] on div "⚠️ SÉLECTIONNEZ UN ITEM BARRIÈRE ANTI-ÉMEUTE 8 PIEDS NB MAX 140 👇 AJOUTEZ UNE Q…" at bounding box center [777, 342] width 468 height 401
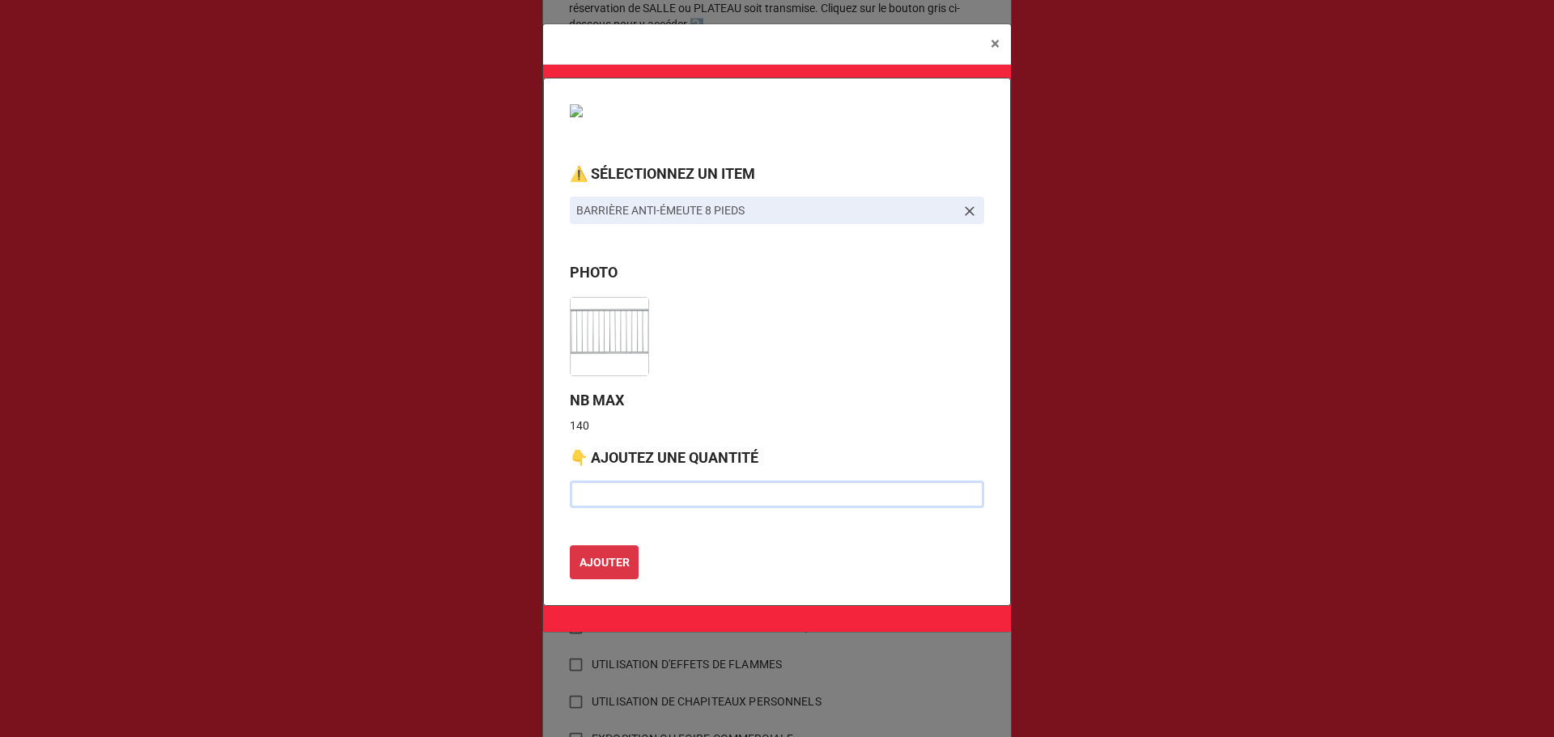
click at [673, 488] on input "text" at bounding box center [777, 495] width 414 height 28
type input "100"
click at [570, 545] on button "AJOUTER" at bounding box center [604, 562] width 69 height 34
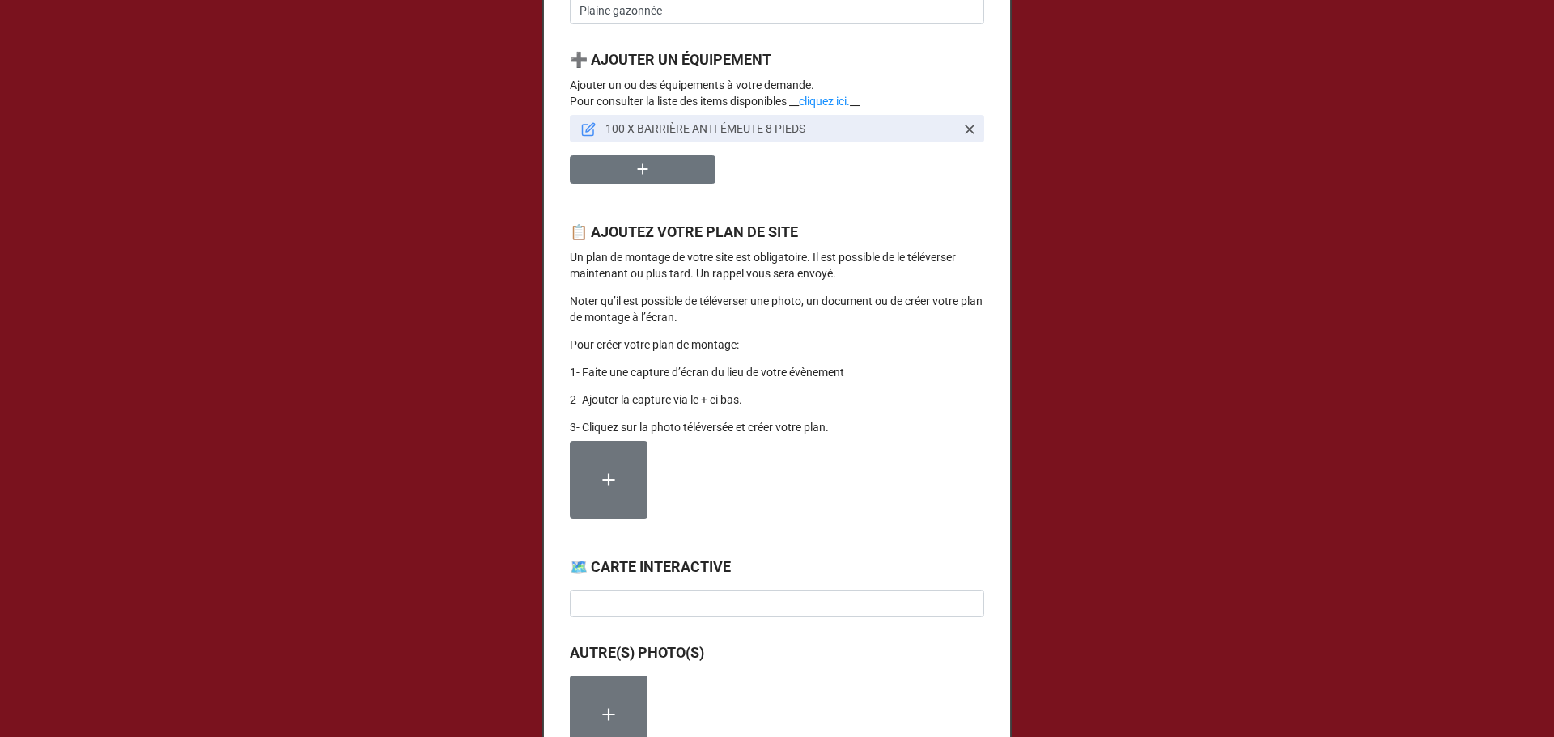
scroll to position [1295, 0]
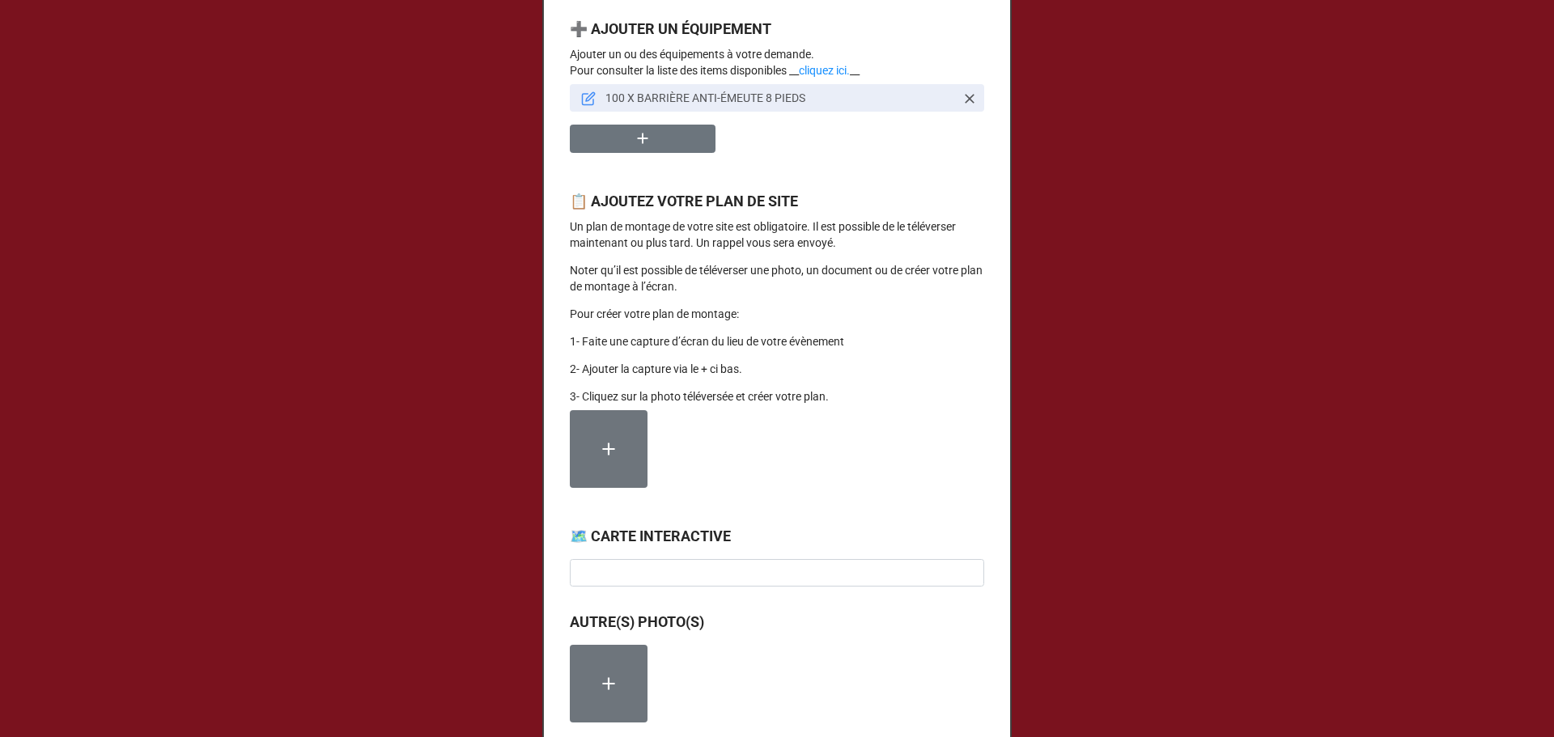
click at [600, 488] on label at bounding box center [609, 449] width 78 height 78
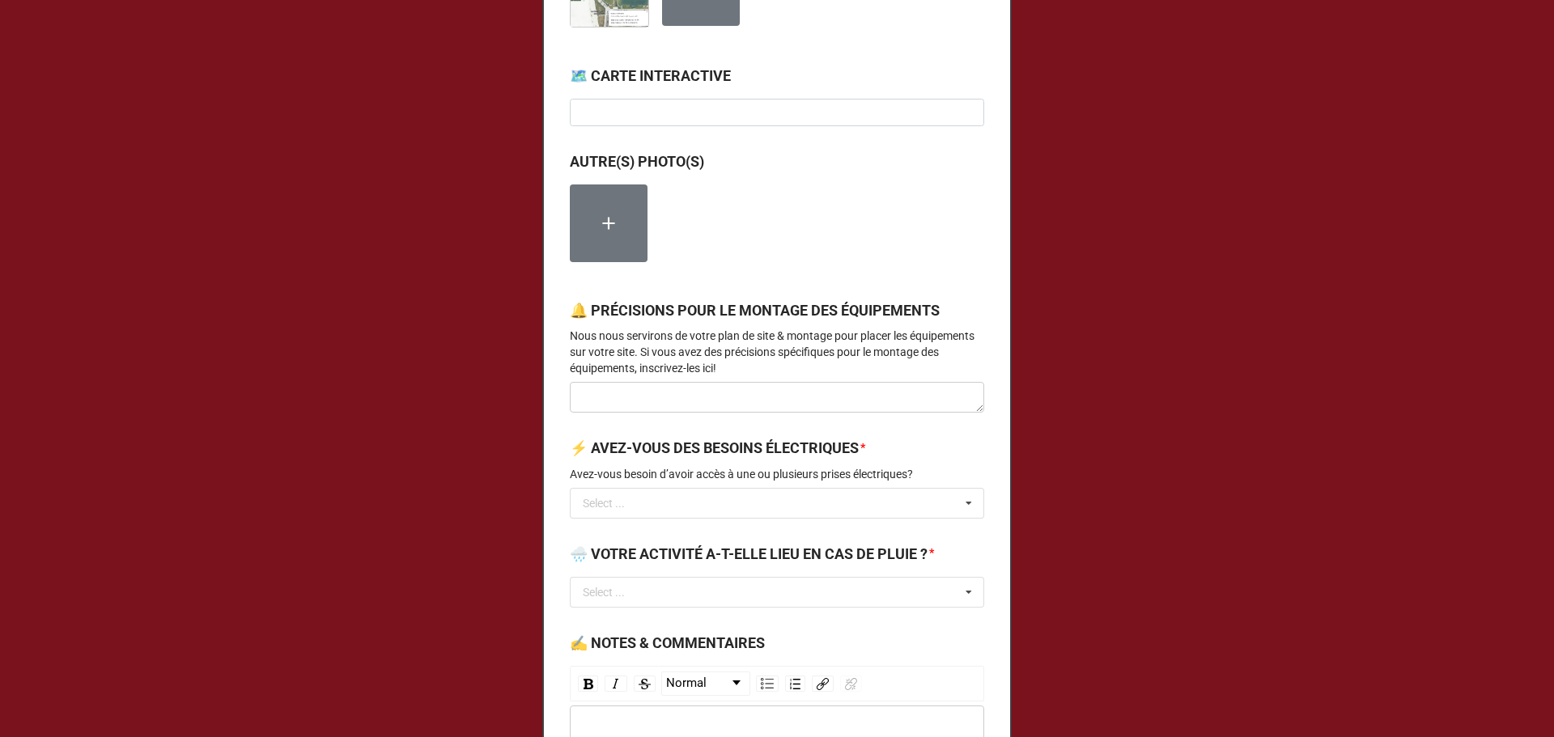
scroll to position [1726, 0]
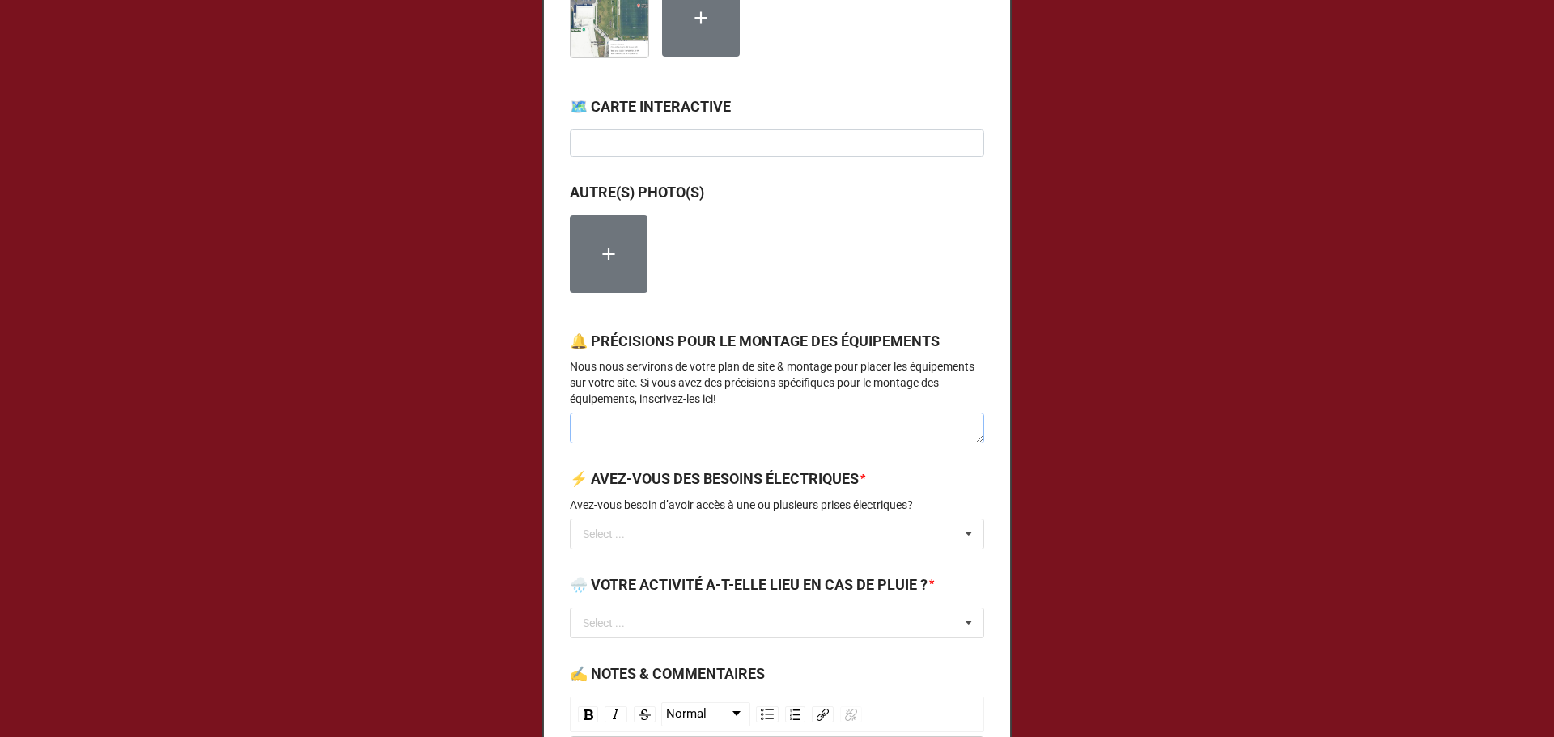
click at [679, 443] on textarea at bounding box center [777, 428] width 414 height 31
paste textarea ""environ 100 barricades pour environ 800 pieds de distance, voir plan en référe…"
type textarea "x"
type textarea ""environ 100 barricades pour environ 800 pieds de distance, voir plan en référe…"
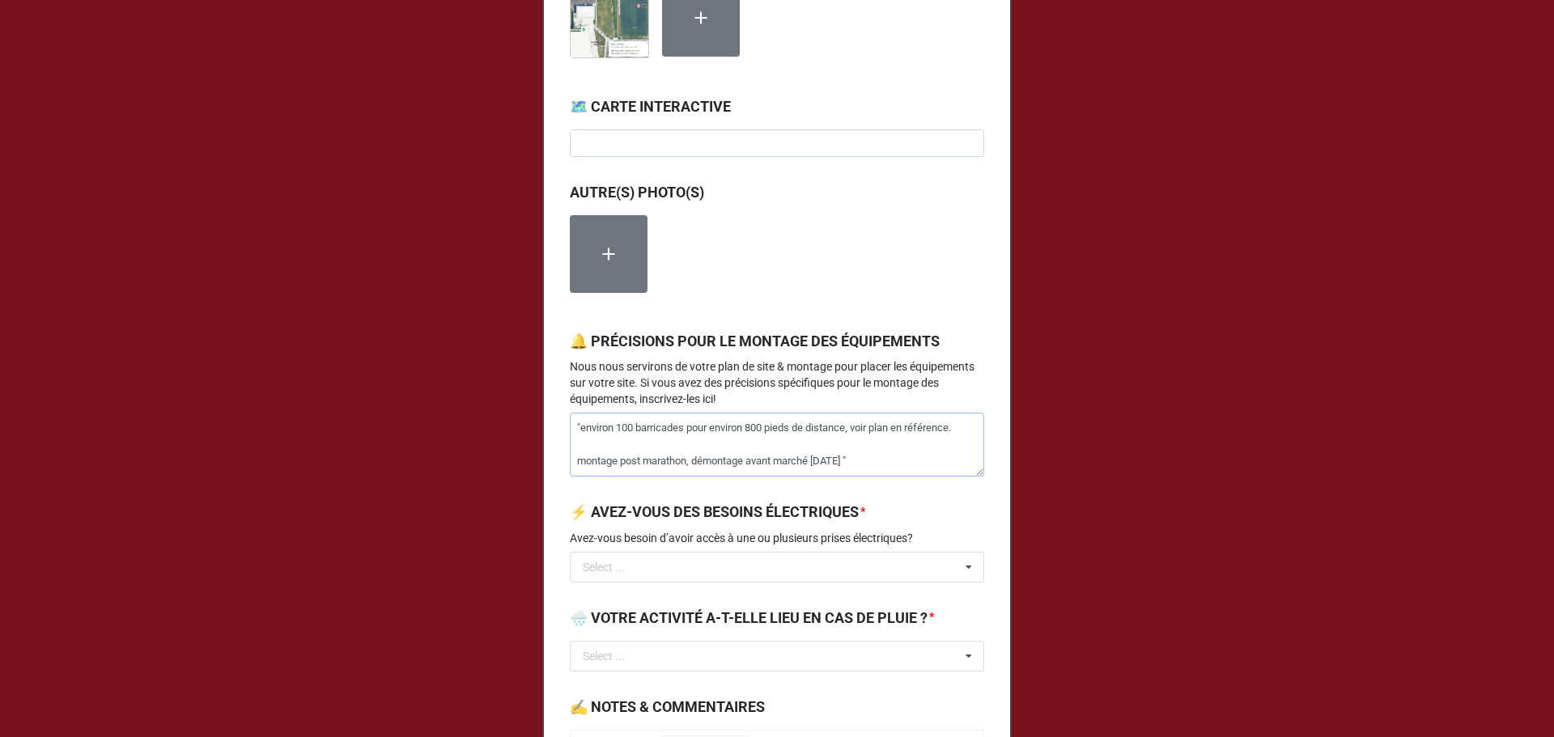
drag, startPoint x: 685, startPoint y: 486, endPoint x: 619, endPoint y: 490, distance: 66.4
click at [619, 477] on textarea ""environ 100 barricades pour environ 800 pieds de distance, voir plan en référe…" at bounding box center [777, 445] width 414 height 64
type textarea "x"
type textarea ""environ 100 barricades pour environ 800 pieds de distance, voir plan en référe…"
type textarea "x"
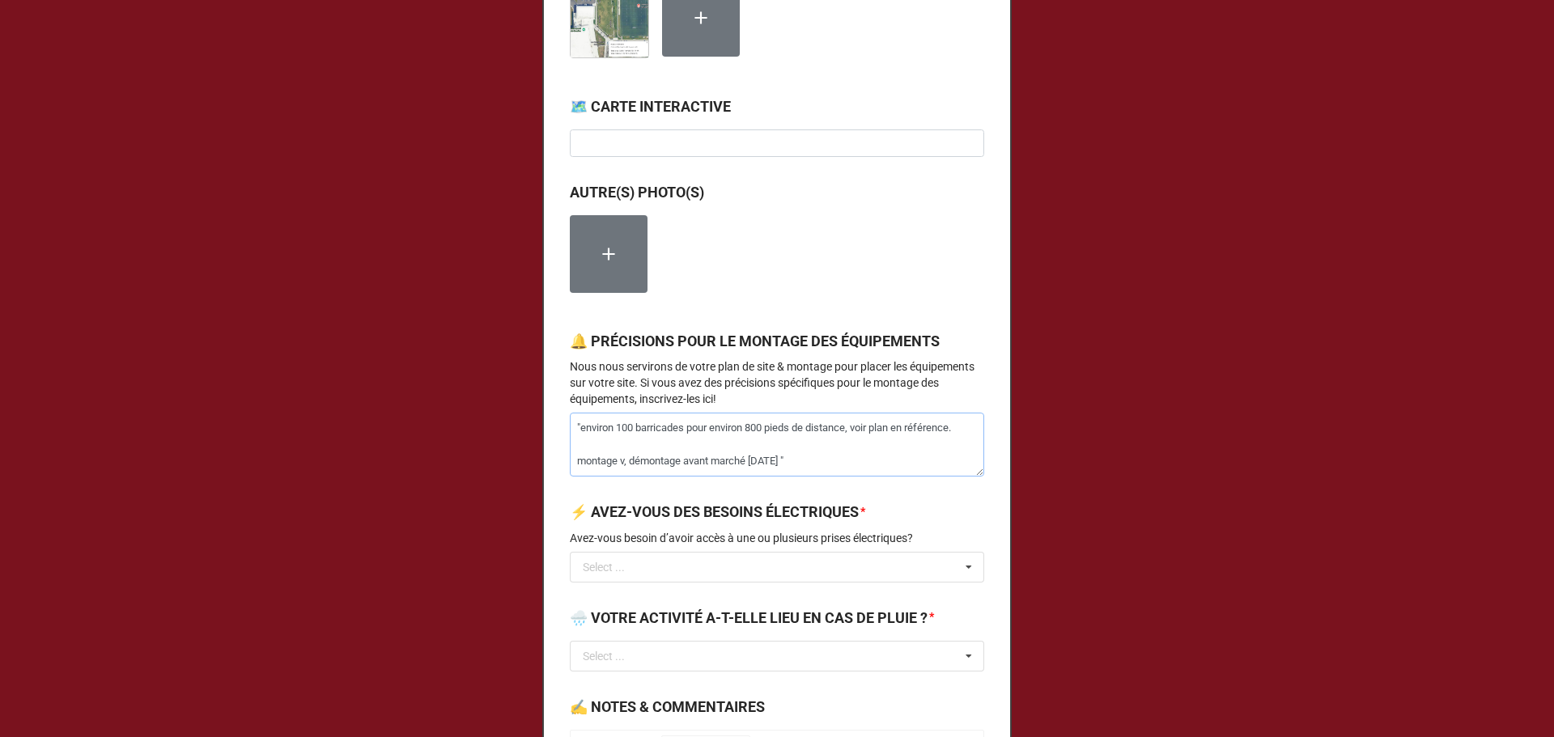
type textarea ""environ 100 barricades pour environ 800 pieds de distance, voir plan en référe…"
type textarea "x"
type textarea ""environ 100 barricades pour environ 800 pieds de distance, voir plan en référe…"
type textarea "x"
type textarea ""environ 100 barricades pour environ 800 pieds de distance, voir plan en référe…"
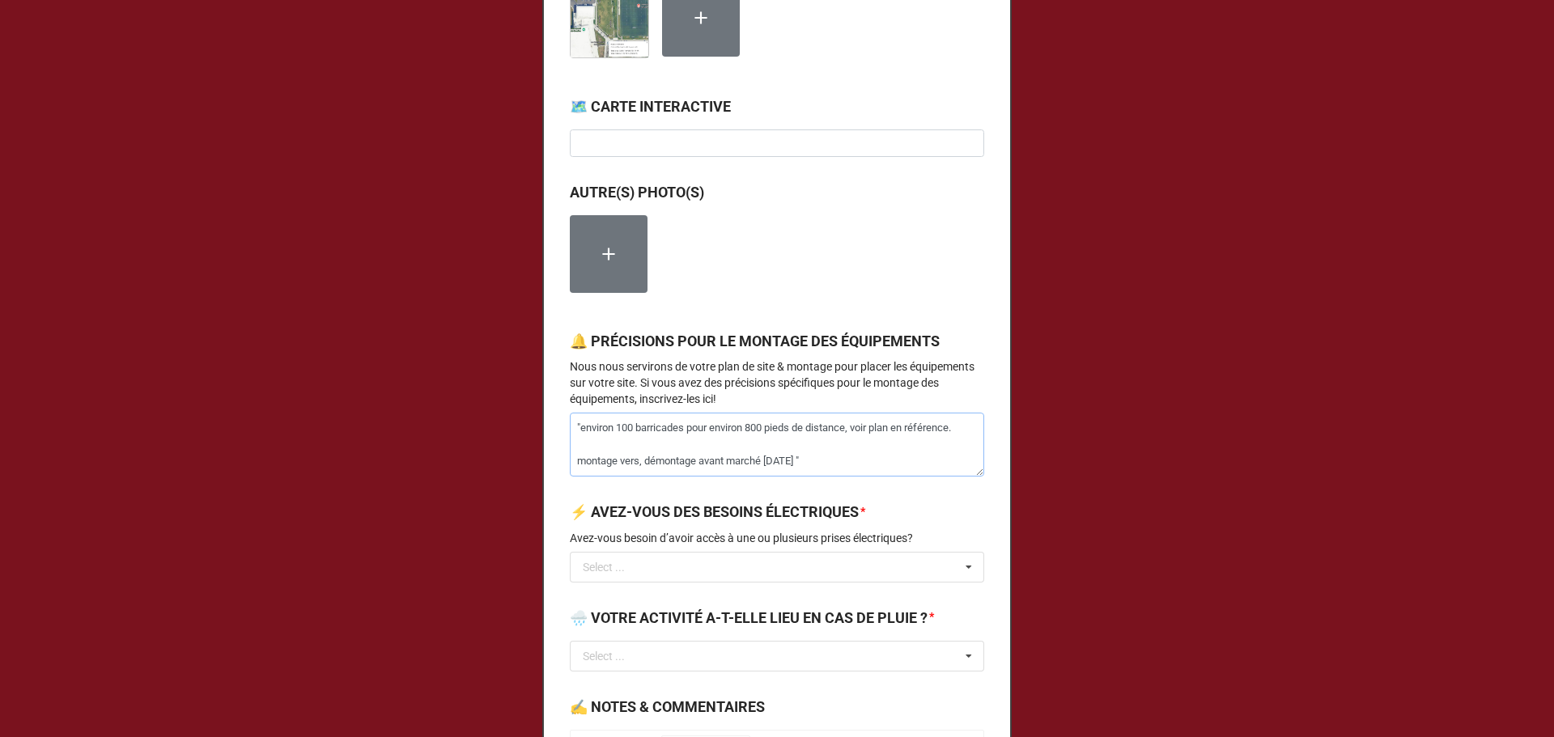
type textarea "x"
type textarea ""environ 100 barricades pour environ 800 pieds de distance, voir plan en référe…"
type textarea "x"
type textarea ""environ 100 barricades pour environ 800 pieds de distance, voir plan en référe…"
type textarea "x"
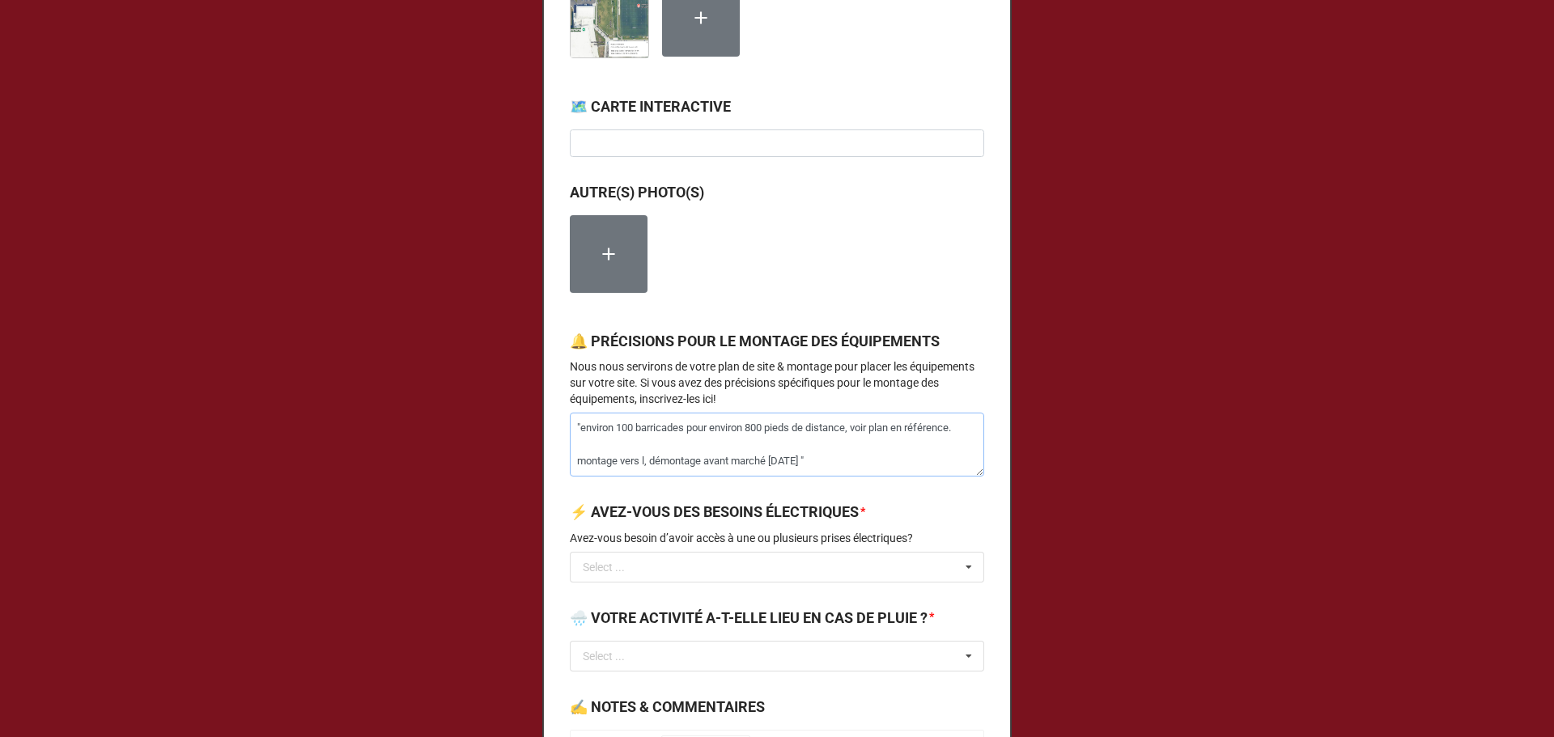
type textarea ""environ 100 barricades pour environ 800 pieds de distance, voir plan en référe…"
type textarea "x"
type textarea ""environ 100 barricades pour environ 800 pieds de distance, voir plan en référe…"
type textarea "x"
type textarea ""environ 100 barricades pour environ 800 pieds de distance, voir plan en référe…"
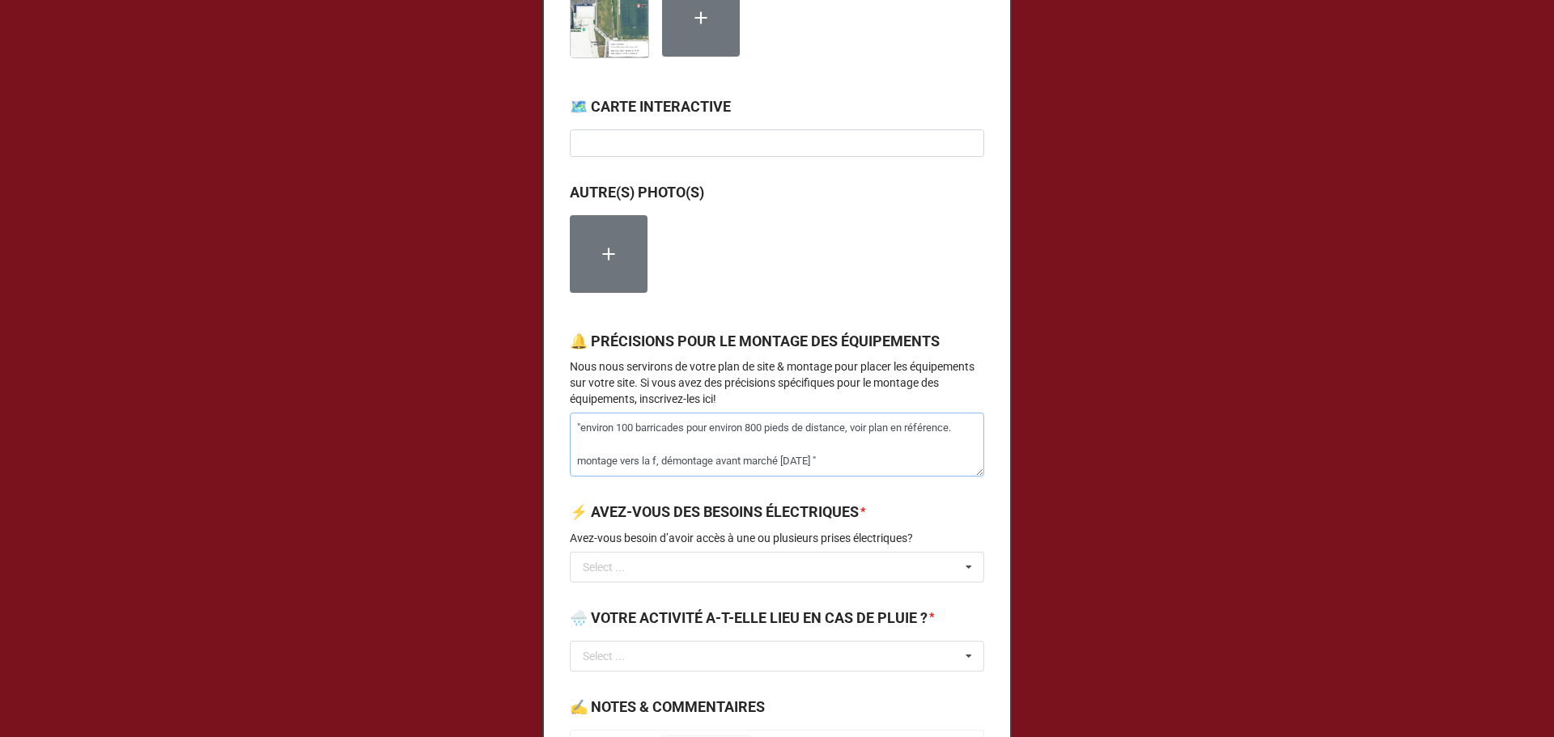
type textarea "x"
type textarea ""environ 100 barricades pour environ 800 pieds de distance, voir plan en référe…"
type textarea "x"
type textarea ""environ 100 barricades pour environ 800 pieds de distance, voir plan en référe…"
type textarea "x"
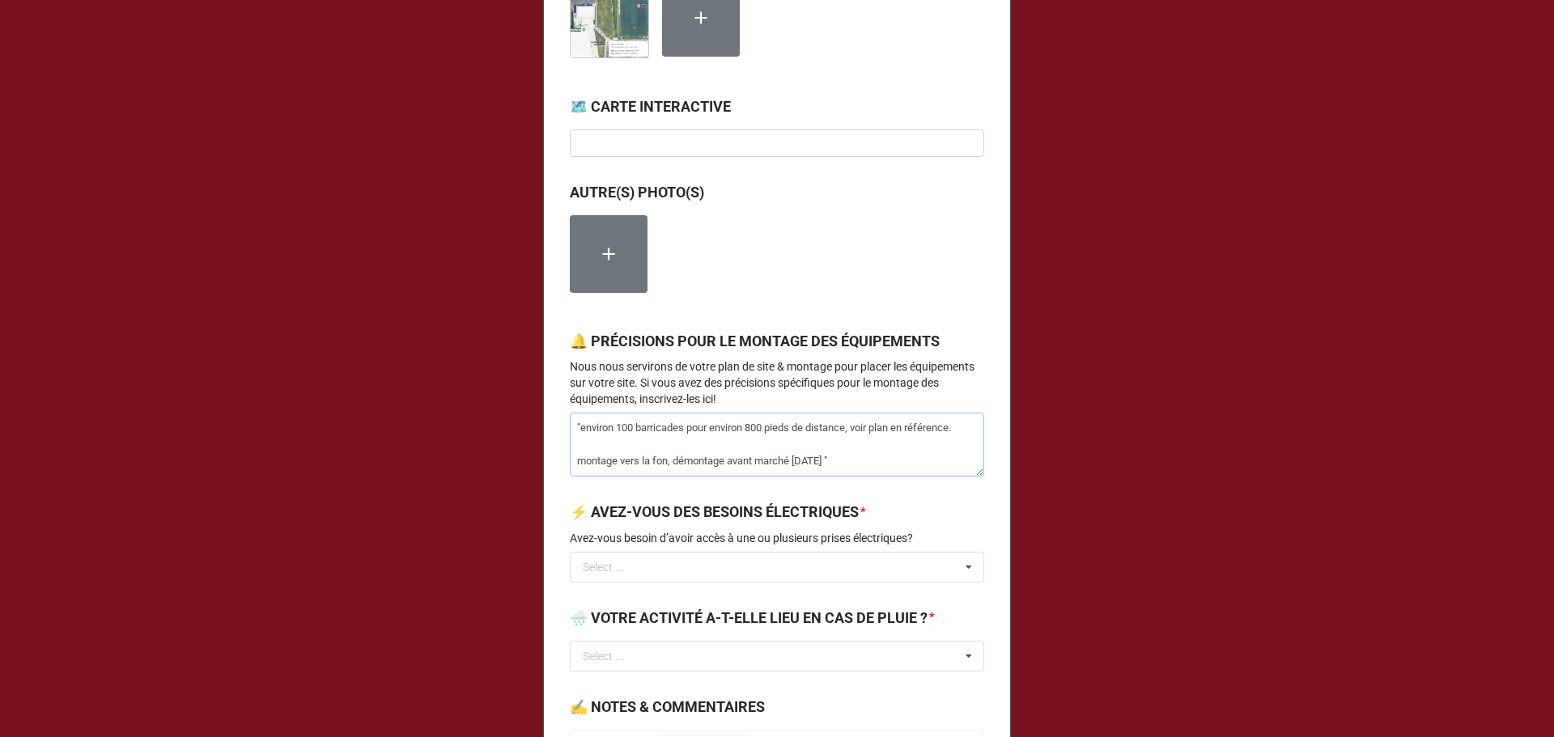
type textarea ""environ 100 barricades pour environ 800 pieds de distance, voir plan en référe…"
type textarea "x"
type textarea ""environ 100 barricades pour environ 800 pieds de distance, voir plan en référe…"
type textarea "x"
type textarea ""environ 100 barricades pour environ 800 pieds de distance, voir plan en référe…"
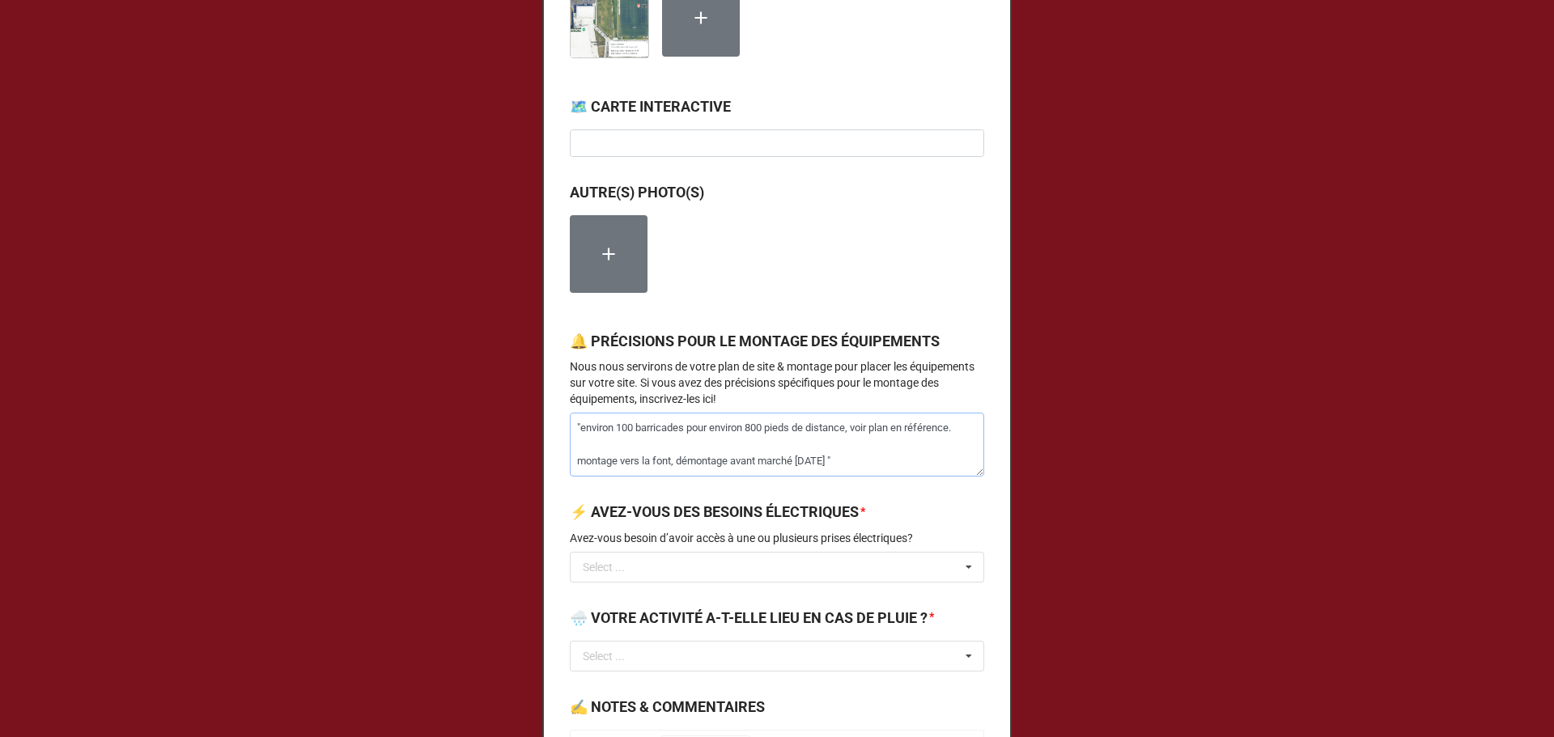
type textarea "x"
type textarea ""environ 100 barricades pour environ 800 pieds de distance, voir plan en référe…"
type textarea "x"
type textarea ""environ 100 barricades pour environ 800 pieds de distance, voir plan en référe…"
type textarea "x"
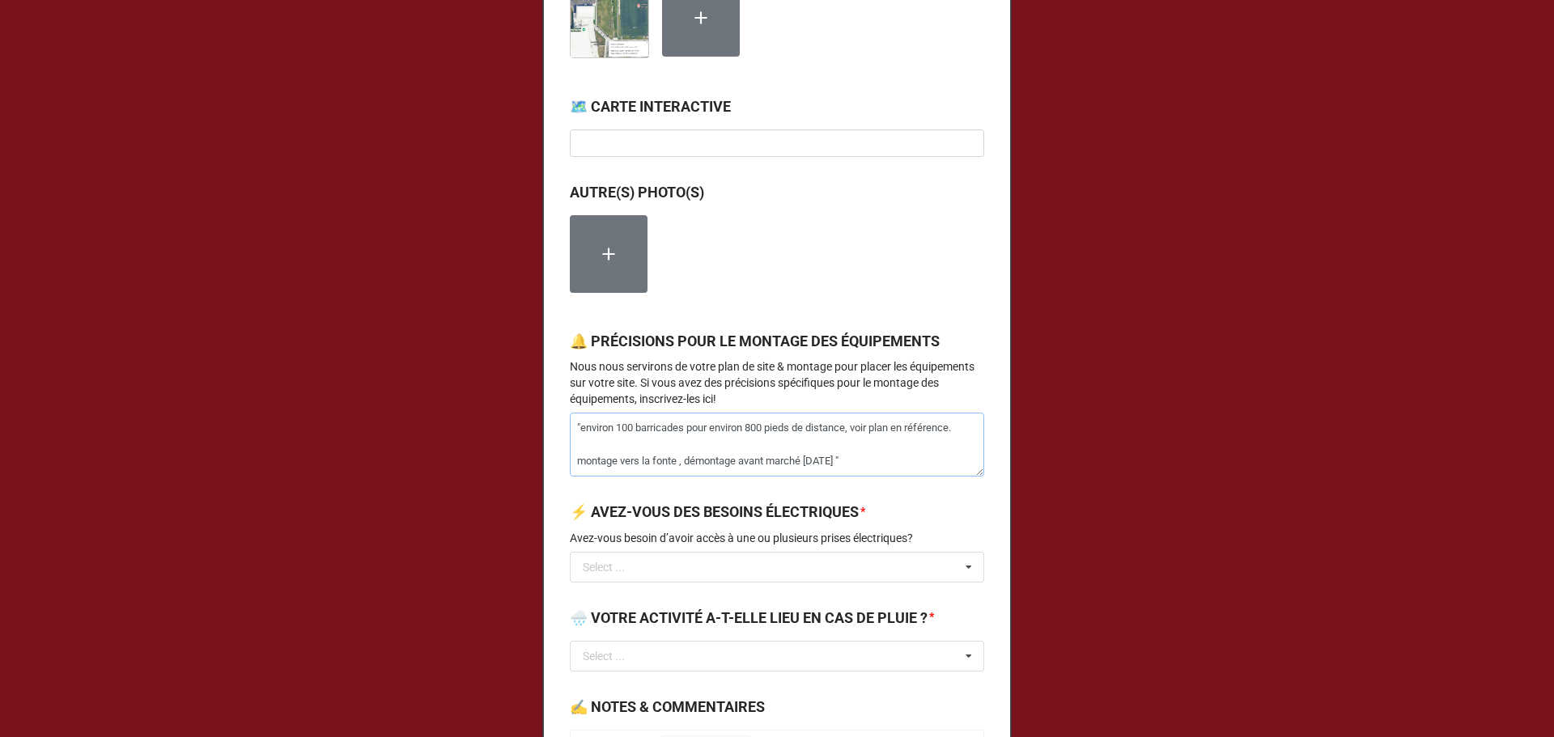
type textarea ""environ 100 barricades pour environ 800 pieds de distance, voir plan en référe…"
type textarea "x"
type textarea ""environ 100 barricades pour environ 800 pieds de distance, voir plan en référe…"
type textarea "x"
type textarea ""environ 100 barricades pour environ 800 pieds de distance, voir plan en référe…"
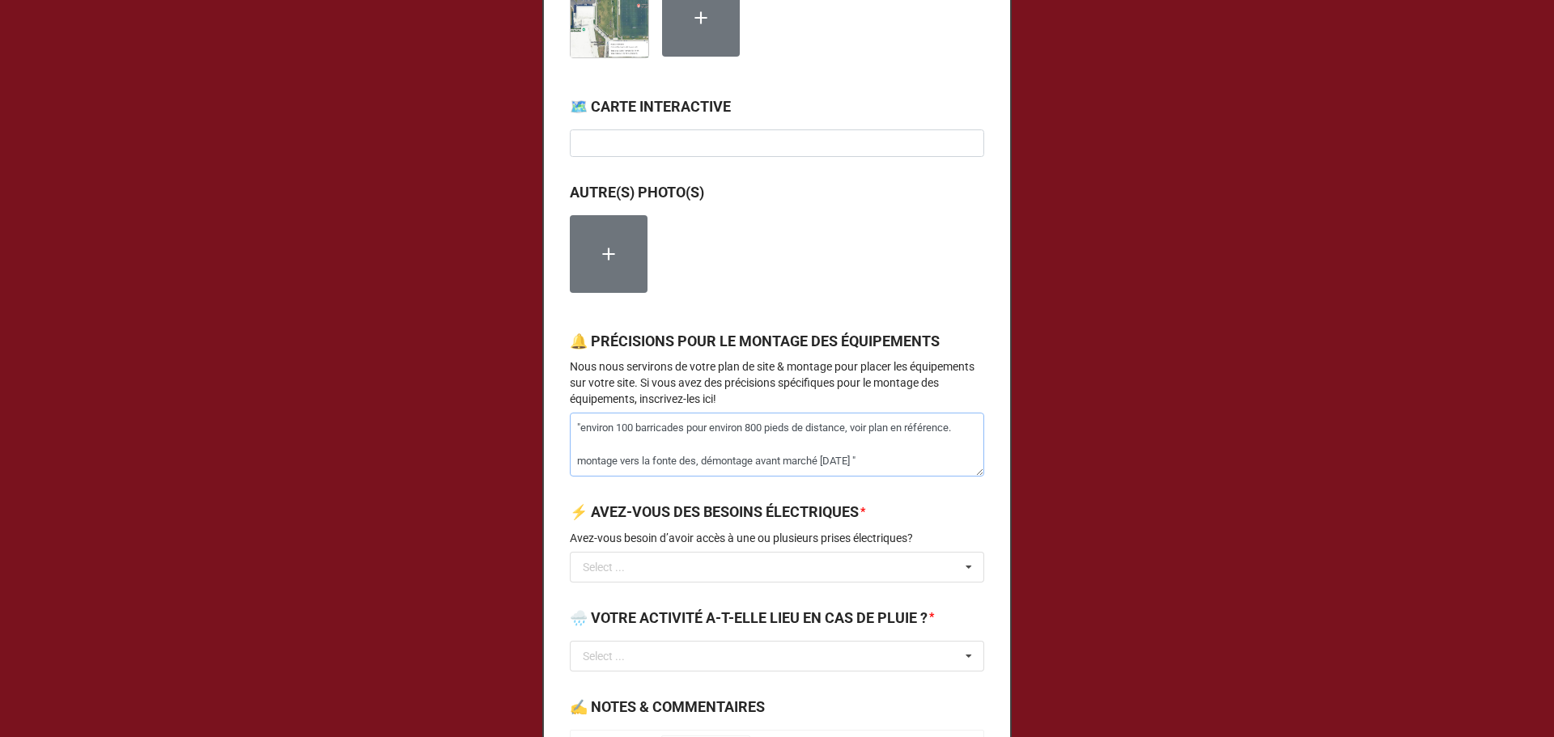
type textarea "x"
type textarea ""environ 100 barricades pour environ 800 pieds de distance, voir plan en référe…"
type textarea "x"
type textarea ""environ 100 barricades pour environ 800 pieds de distance, voir plan en référe…"
type textarea "x"
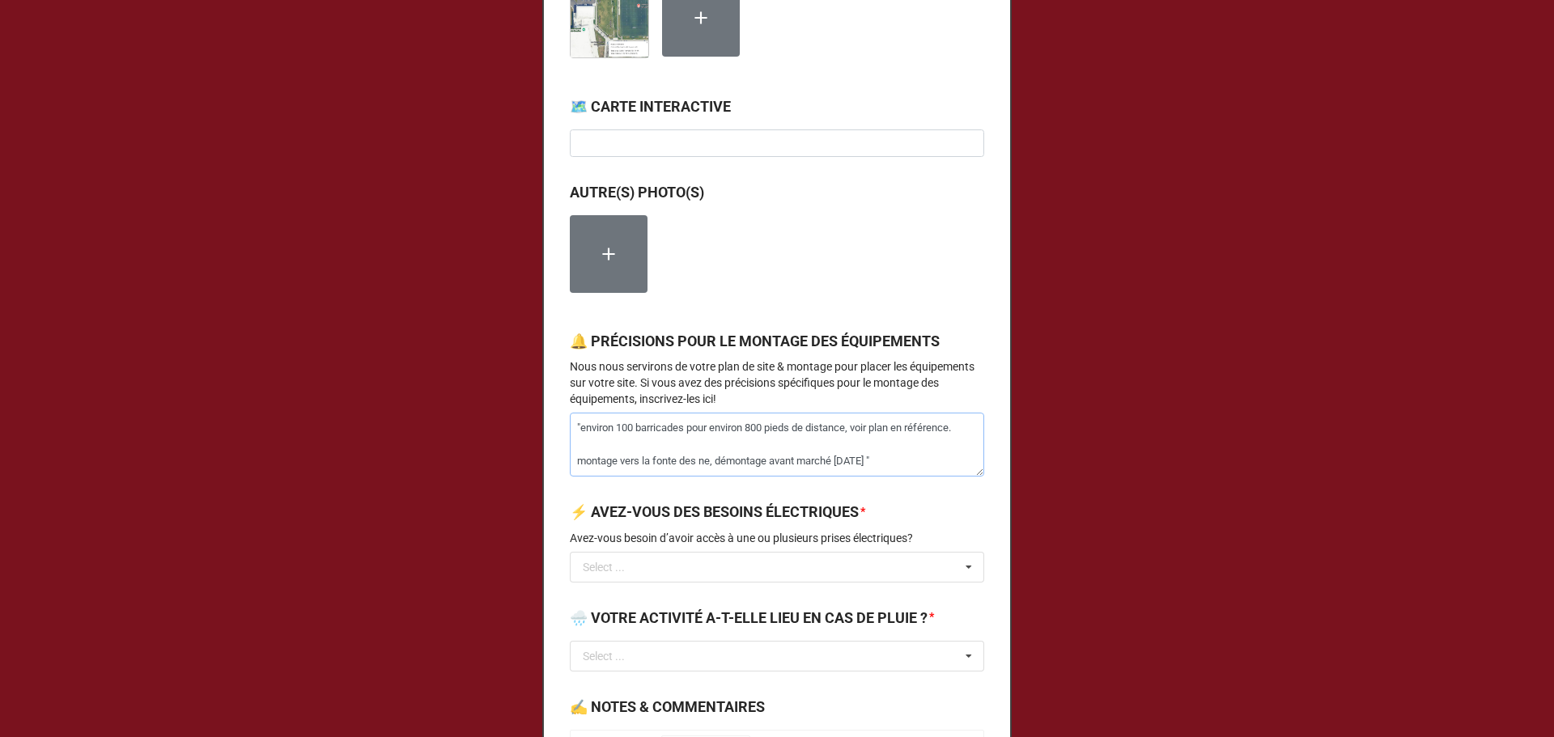
type textarea ""environ 100 barricades pour environ 800 pieds de distance, voir plan en référe…"
type textarea "x"
type textarea ""environ 100 barricades pour environ 800 pieds de distance, voir plan en référe…"
type textarea "x"
type textarea ""environ 100 barricades pour environ 800 pieds de distance, voir plan en référe…"
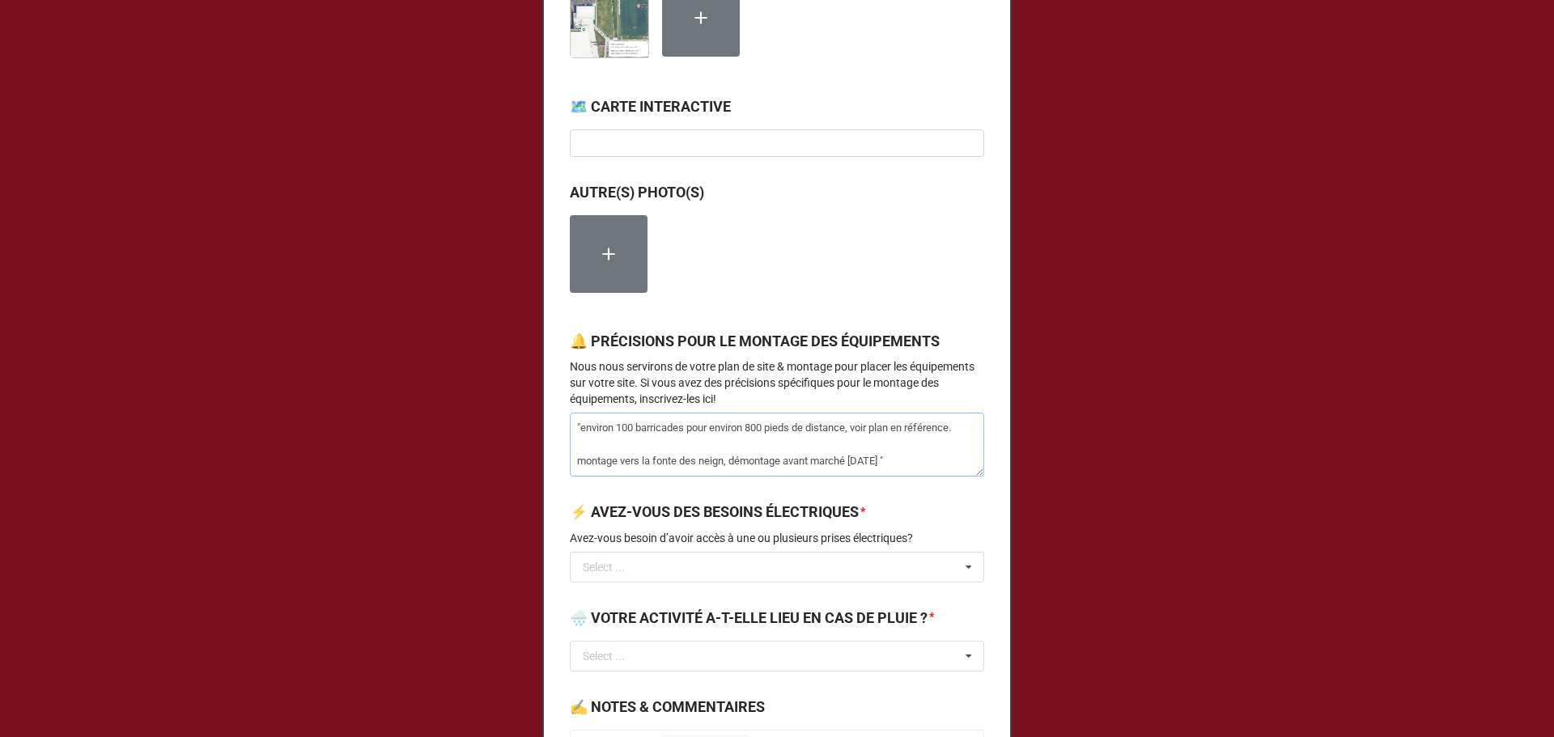
type textarea "x"
type textarea ""environ 100 barricades pour environ 800 pieds de distance, voir plan en référe…"
type textarea "x"
type textarea ""environ 100 barricades pour environ 800 pieds de distance, voir plan en référe…"
drag, startPoint x: 888, startPoint y: 486, endPoint x: 796, endPoint y: 485, distance: 92.2
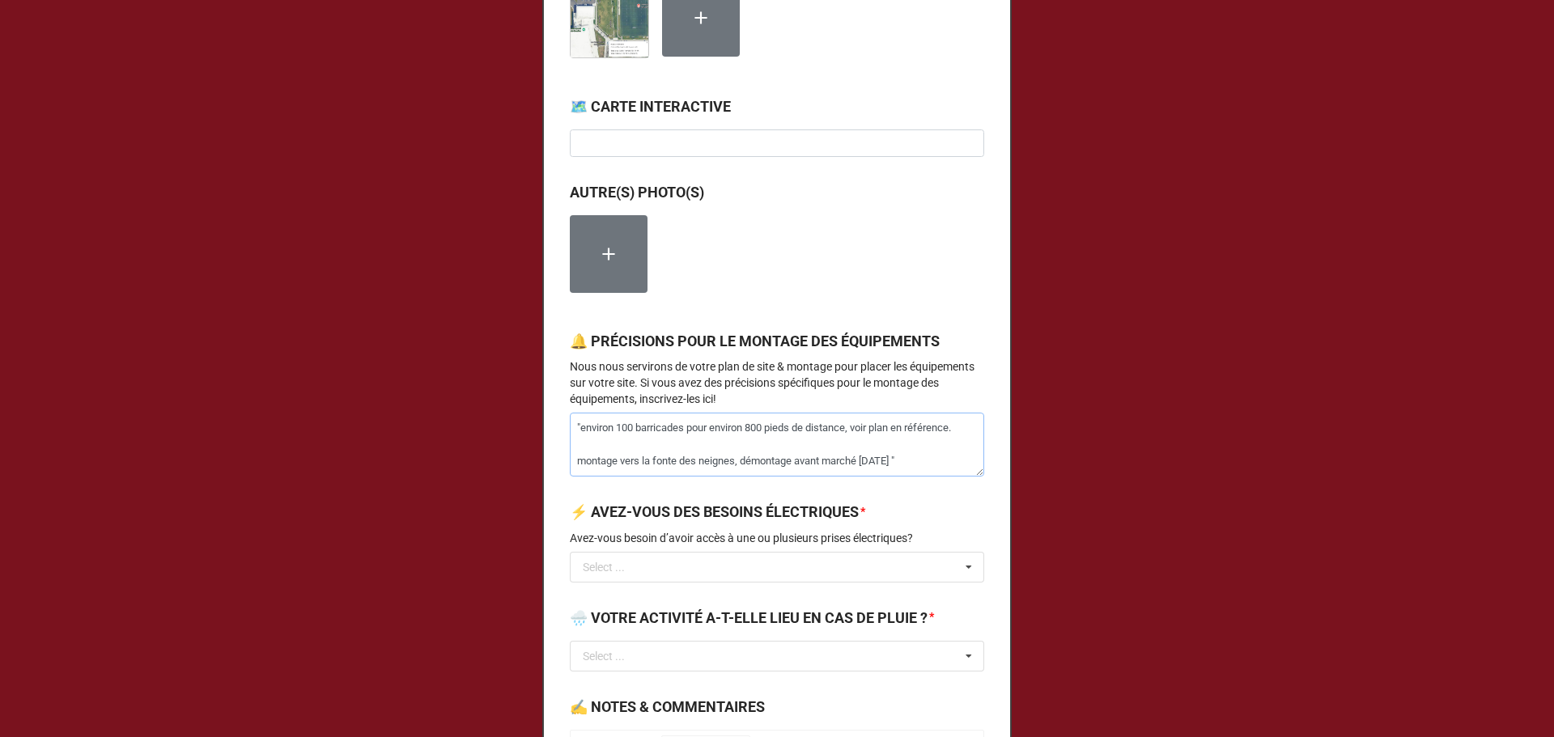
click at [796, 477] on textarea ""environ 100 barricades pour environ 800 pieds de distance, voir plan en référe…" at bounding box center [777, 445] width 414 height 64
type textarea "x"
type textarea ""environ 100 barricades pour environ 800 pieds de distance, voir plan en référe…"
type textarea "x"
type textarea ""environ 100 barricades pour environ 800 pieds de distance, voir plan en référe…"
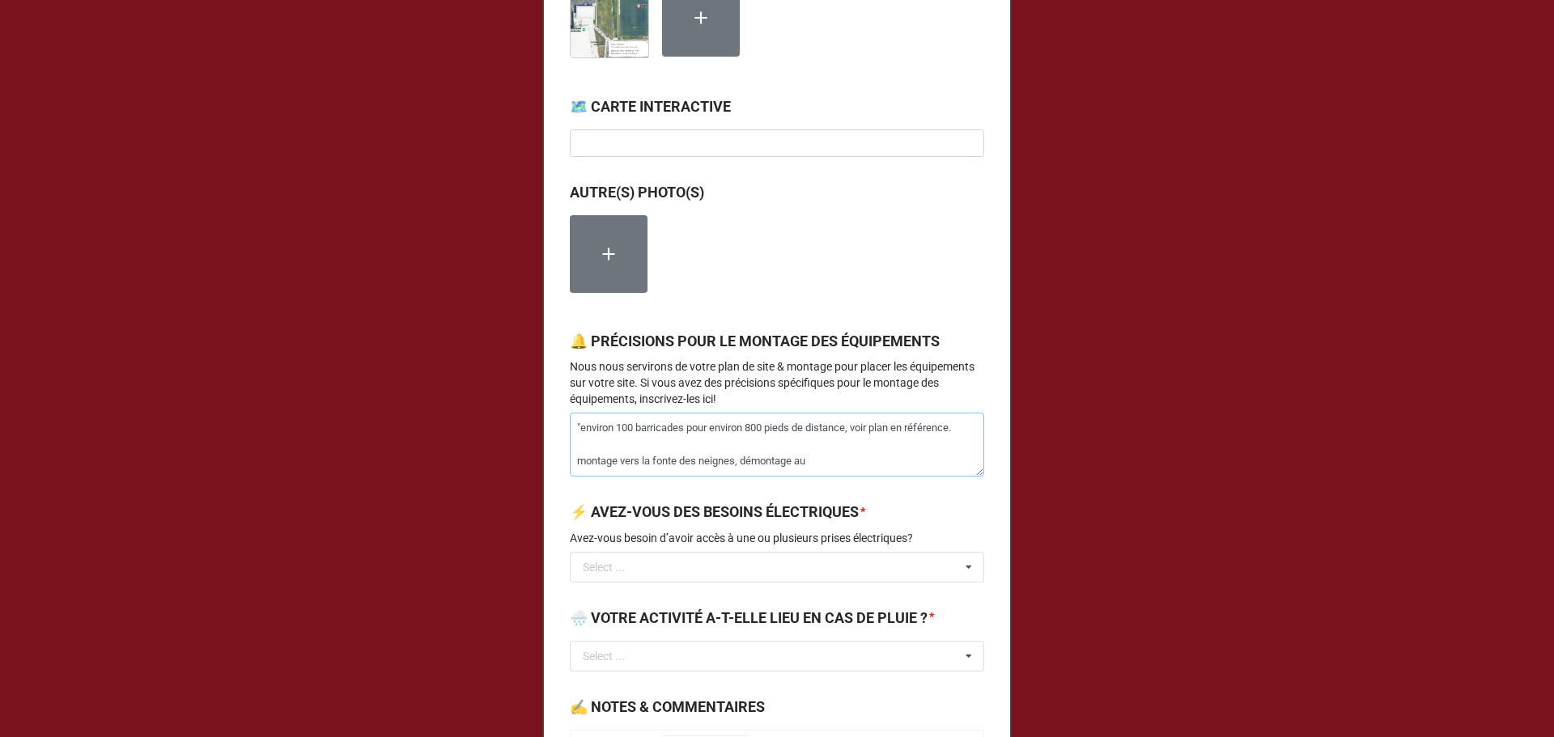
type textarea "x"
type textarea ""environ 100 barricades pour environ 800 pieds de distance, voir plan en référe…"
type textarea "x"
type textarea ""environ 100 barricades pour environ 800 pieds de distance, voir plan en référe…"
type textarea "x"
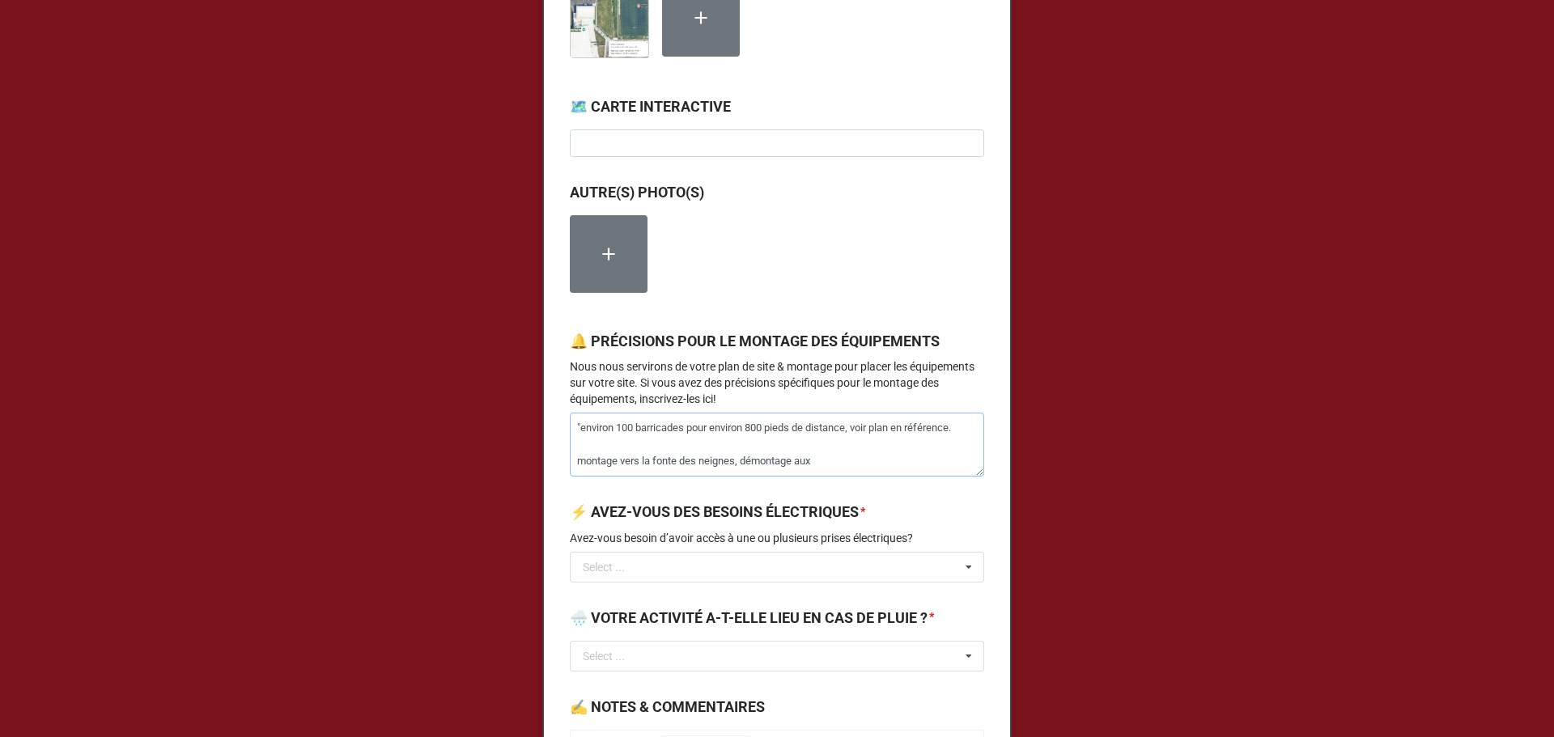
type textarea ""environ 100 barricades pour environ 800 pieds de distance, voir plan en référe…"
type textarea "x"
type textarea ""environ 100 barricades pour environ 800 pieds de distance, voir plan en référe…"
type textarea "x"
type textarea ""environ 100 barricades pour environ 800 pieds de distance, voir plan en référe…"
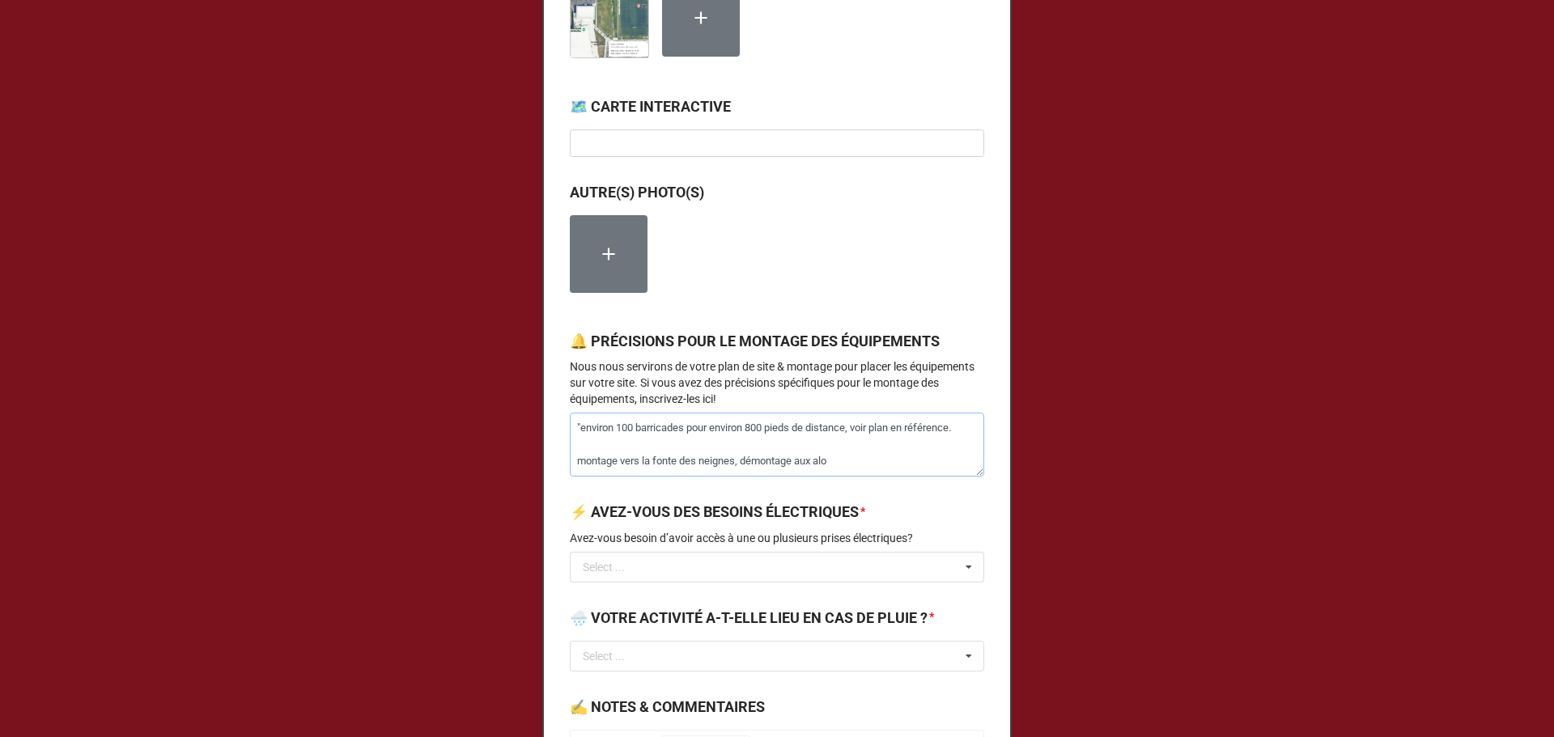
type textarea "x"
type textarea ""environ 100 barricades pour environ 800 pieds de distance, voir plan en référe…"
type textarea "x"
type textarea ""environ 100 barricades pour environ 800 pieds de distance, voir plan en référe…"
type textarea "x"
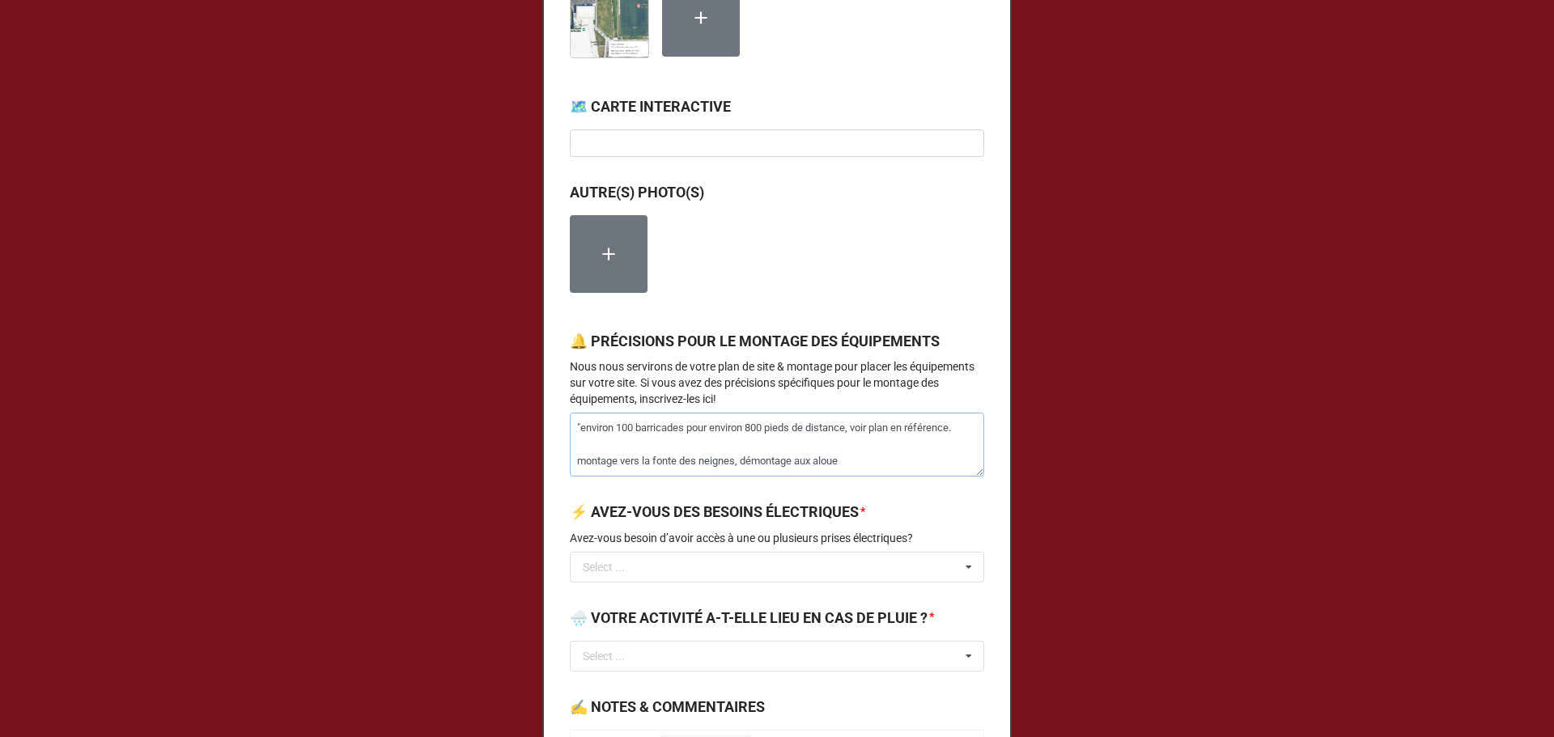
type textarea ""environ 100 barricades pour environ 800 pieds de distance, voir plan en référe…"
type textarea "x"
type textarea ""environ 100 barricades pour environ 800 pieds de distance, voir plan en référe…"
type textarea "x"
type textarea ""environ 100 barricades pour environ 800 pieds de distance, voir plan en référe…"
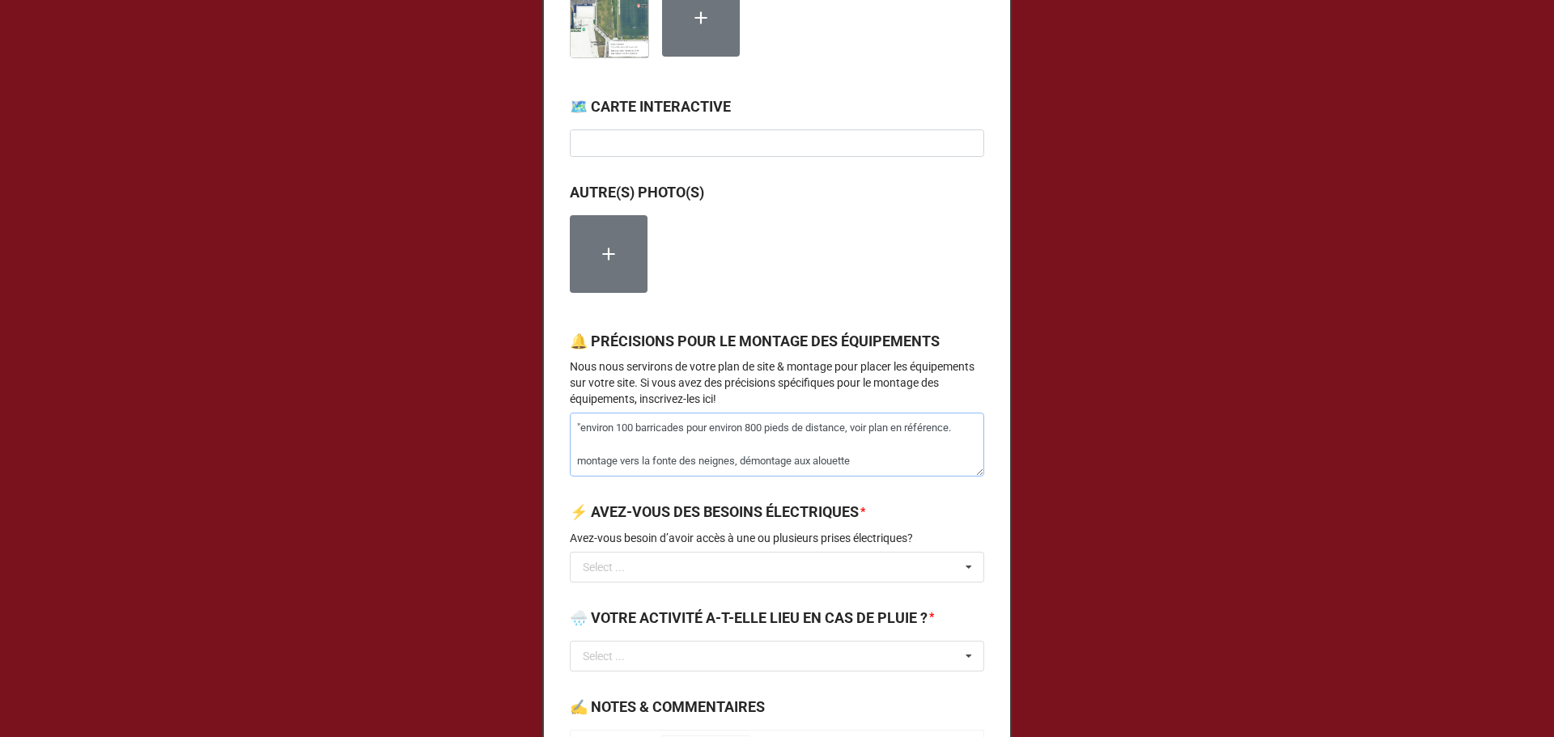
type textarea "x"
type textarea ""environ 100 barricades pour environ 800 pieds de distance, voir plan en référe…"
type textarea "x"
type textarea ""environ 100 barricades pour environ 800 pieds de distance, voir plan en référe…"
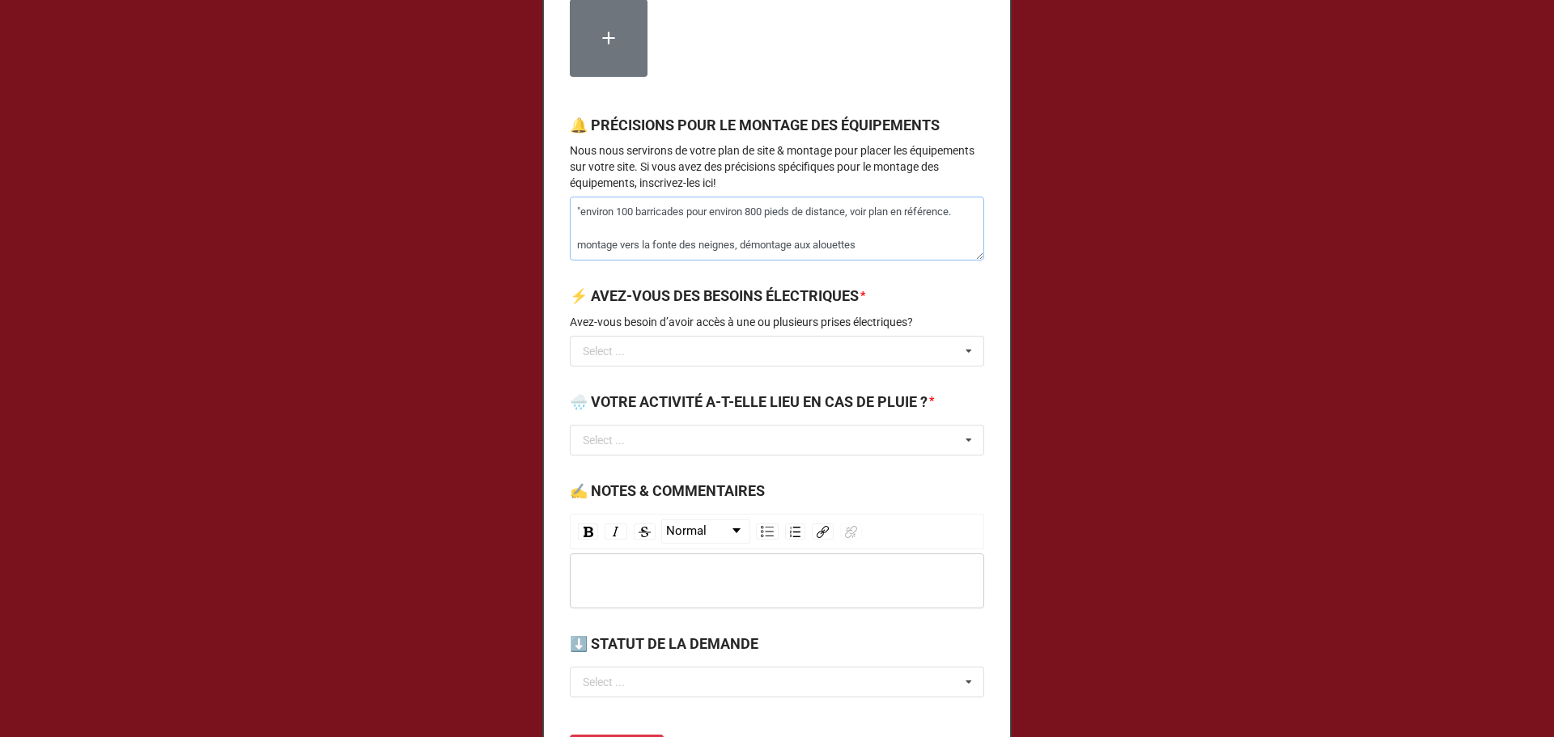
type textarea "x"
type textarea ""environ 100 barricades pour environ 800 pieds de distance, voir plan en référe…"
type textarea "x"
type textarea ""environ 100 barricades pour environ 800 pieds de distance, voir plan en référe…"
type textarea "x"
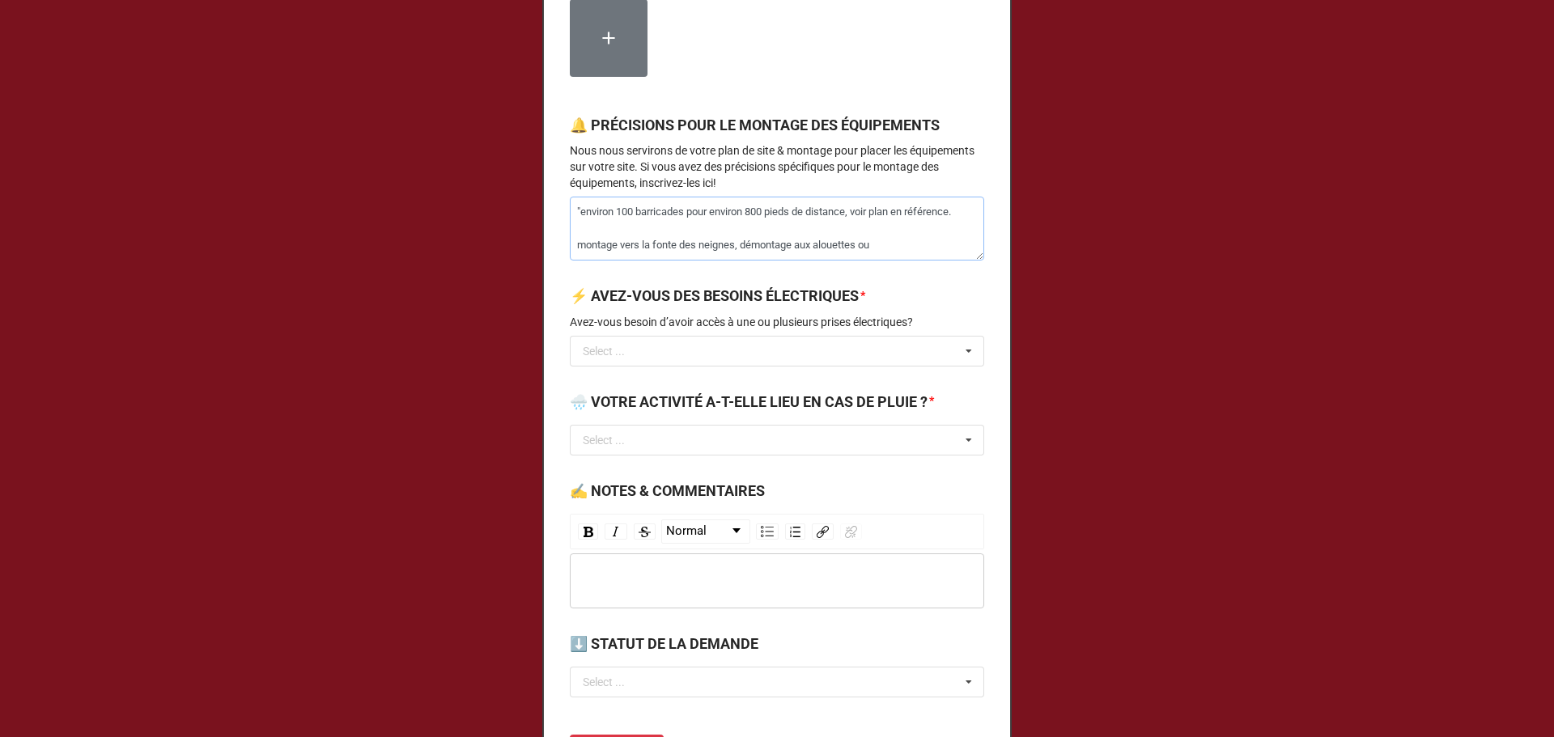
type textarea ""environ 100 barricades pour environ 800 pieds de distance, voir plan en référe…"
type textarea "x"
type textarea ""environ 100 barricades pour environ 800 pieds de distance, voir plan en référe…"
type textarea "x"
type textarea ""environ 100 barricades pour environ 800 pieds de distance, voir plan en référe…"
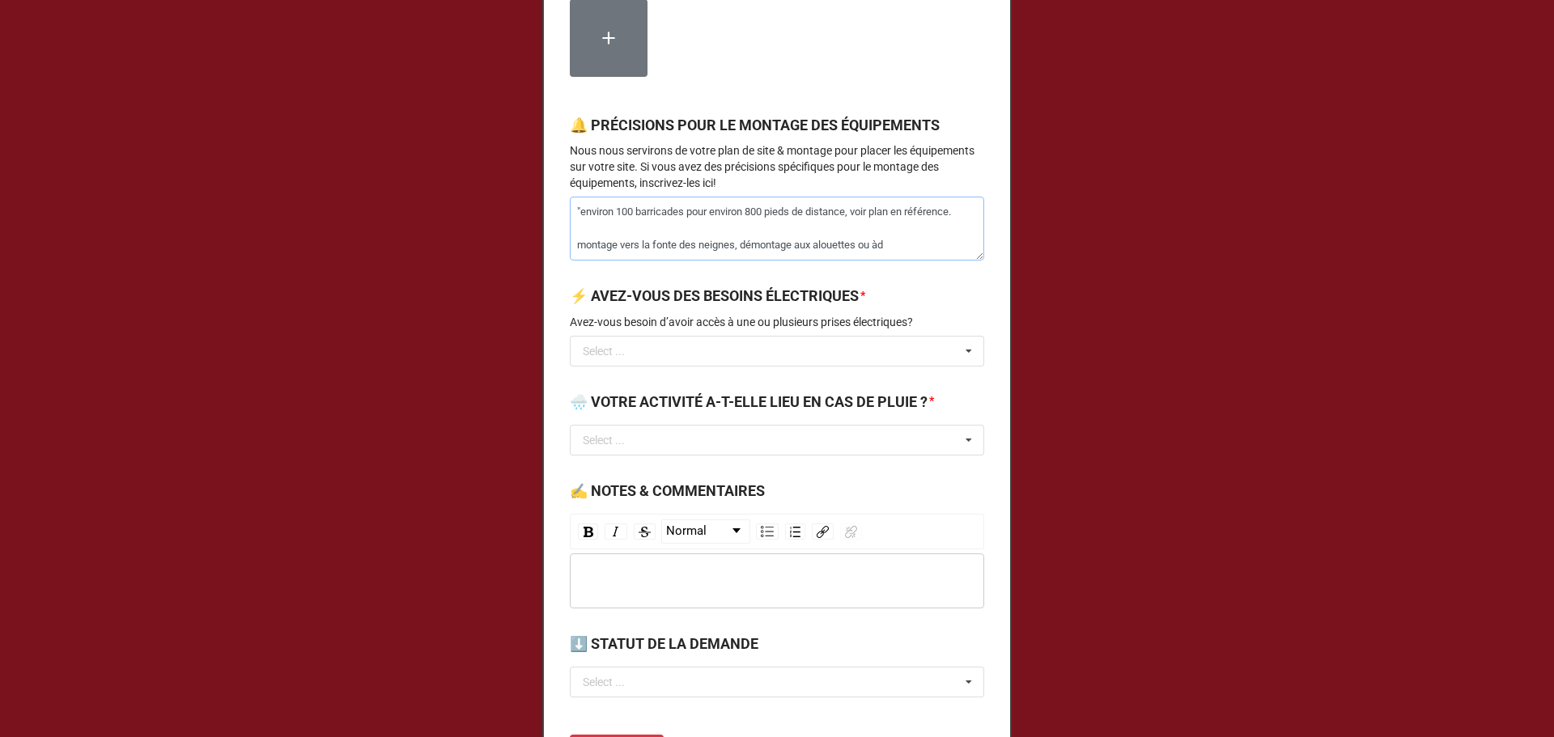
type textarea "x"
type textarea ""environ 100 barricades pour environ 800 pieds de distance, voir plan en référe…"
type textarea "x"
type textarea ""environ 100 barricades pour environ 800 pieds de distance, voir plan en référe…"
type textarea "x"
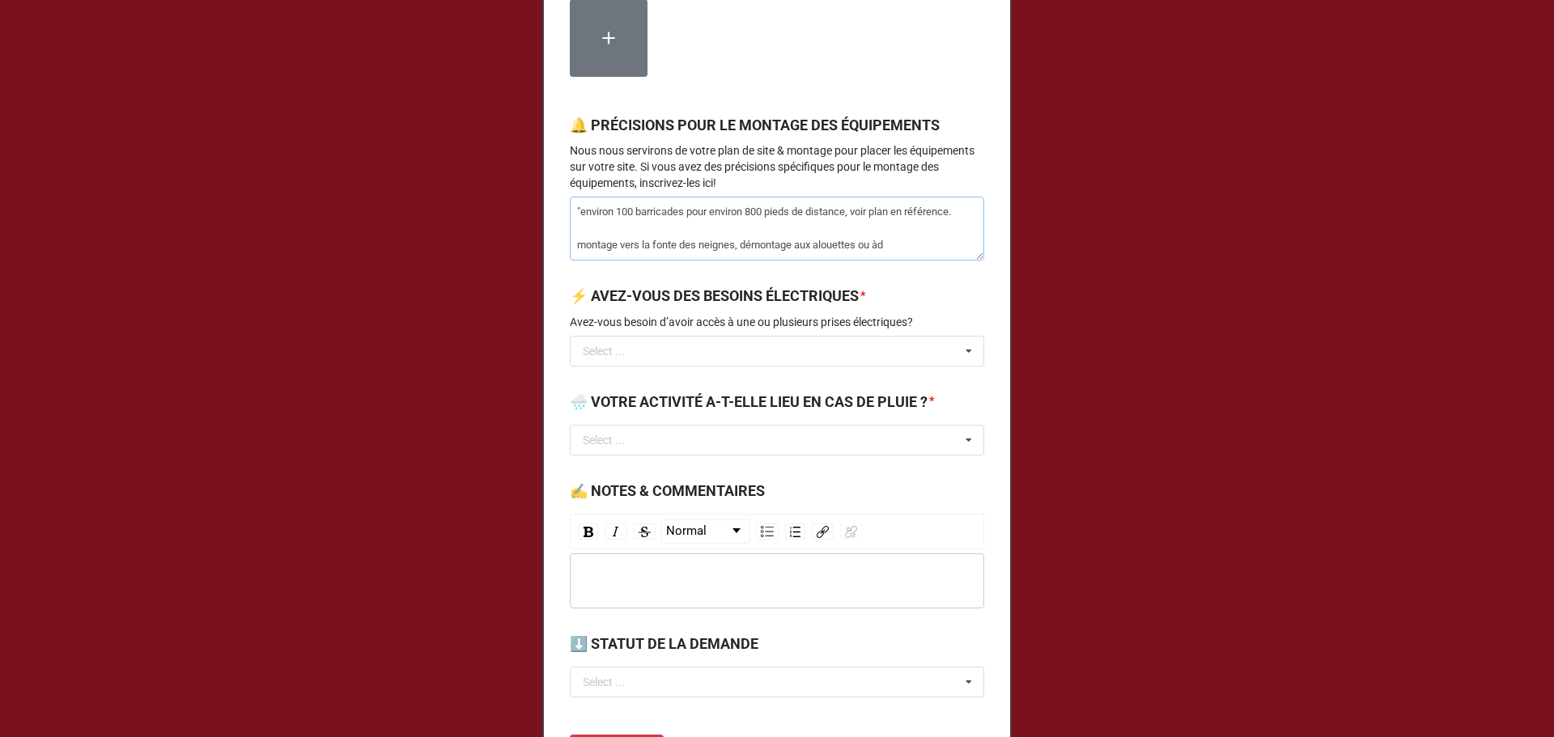
type textarea ""environ 100 barricades pour environ 800 pieds de distance, voir plan en référe…"
type textarea "x"
type textarea ""environ 100 barricades pour environ 800 pieds de distance, voir plan en référe…"
type textarea "x"
type textarea ""environ 100 barricades pour environ 800 pieds de distance, voir plan en référe…"
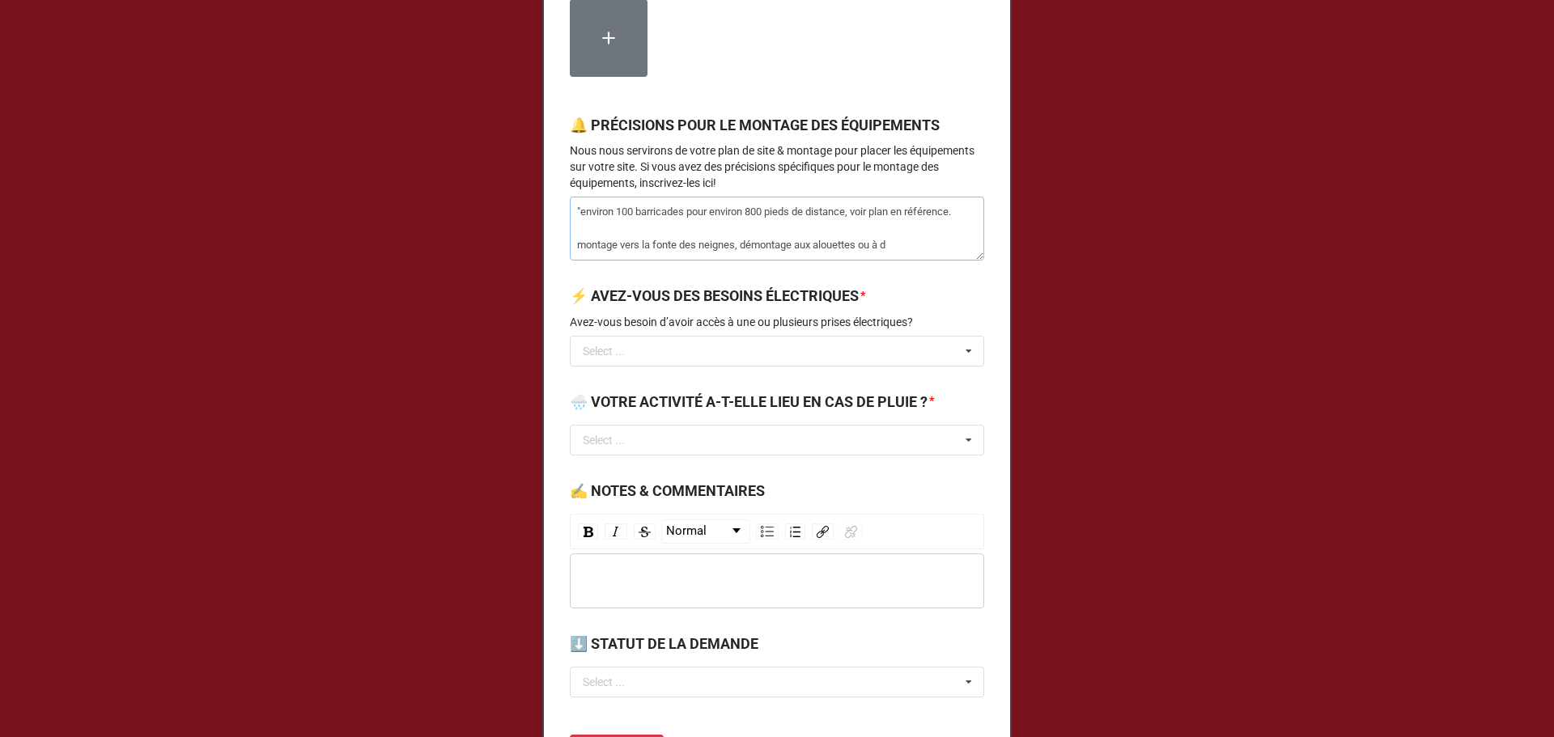
type textarea "x"
type textarea ""environ 100 barricades pour environ 800 pieds de distance, voir plan en référe…"
type textarea "x"
type textarea ""environ 100 barricades pour environ 800 pieds de distance, voir plan en référe…"
type textarea "x"
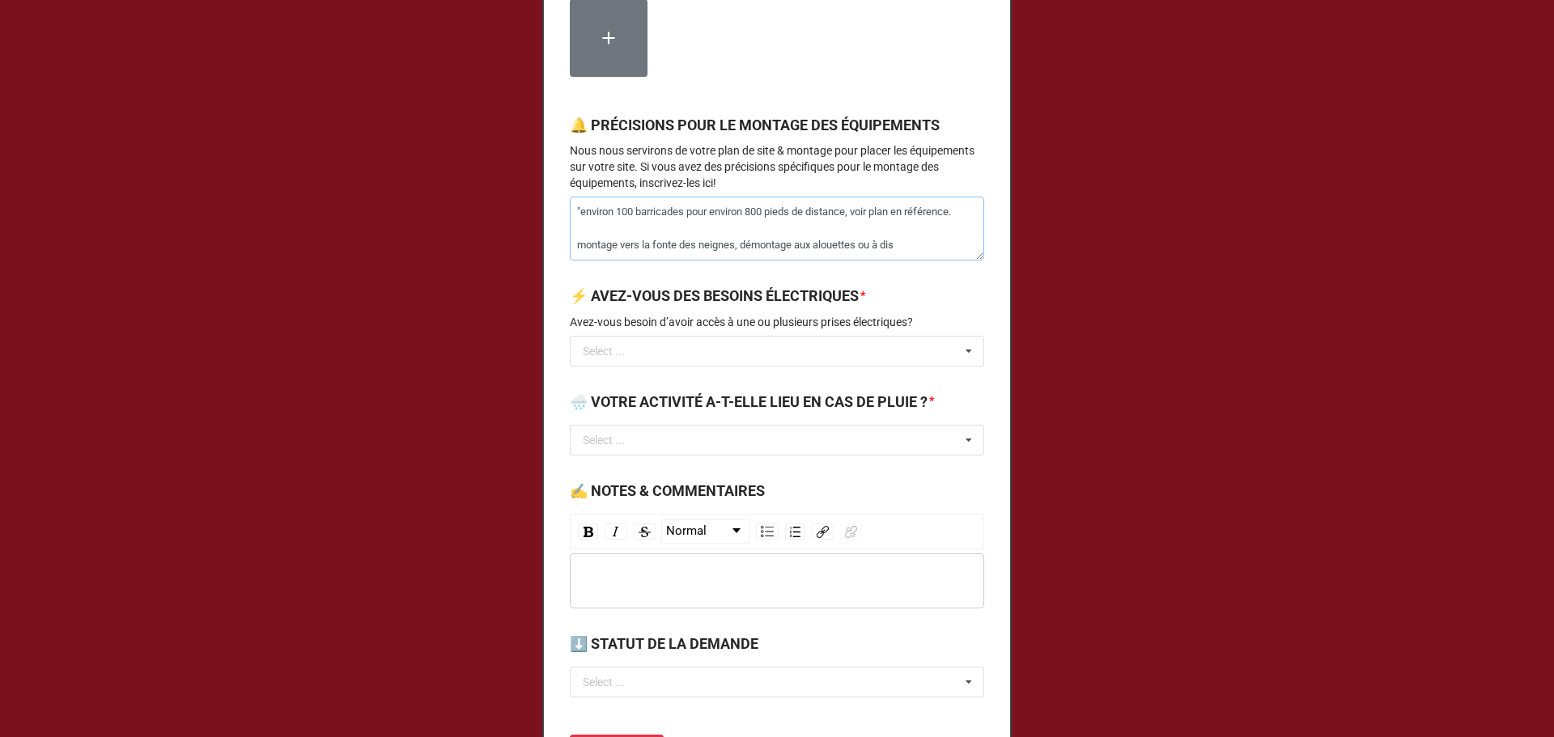
type textarea ""environ 100 barricades pour environ 800 pieds de distance, voir plan en référe…"
type textarea "x"
type textarea ""environ 100 barricades pour environ 800 pieds de distance, voir plan en référe…"
type textarea "x"
type textarea ""environ 100 barricades pour environ 800 pieds de distance, voir plan en référe…"
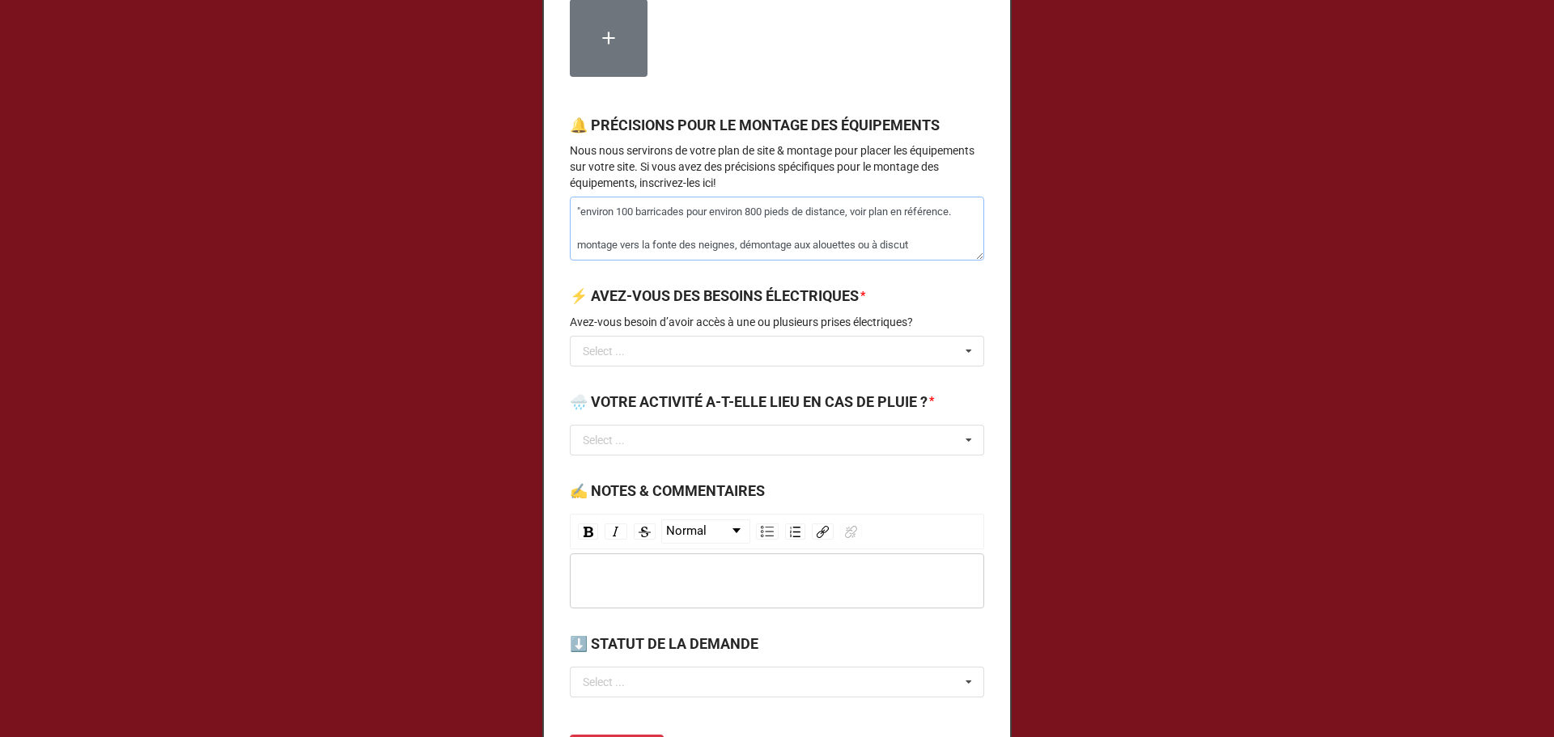
type textarea "x"
type textarea ""environ 100 barricades pour environ 800 pieds de distance, voir plan en référe…"
type textarea "x"
type textarea ""environ 100 barricades pour environ 800 pieds de distance, voir plan en référe…"
type textarea "x"
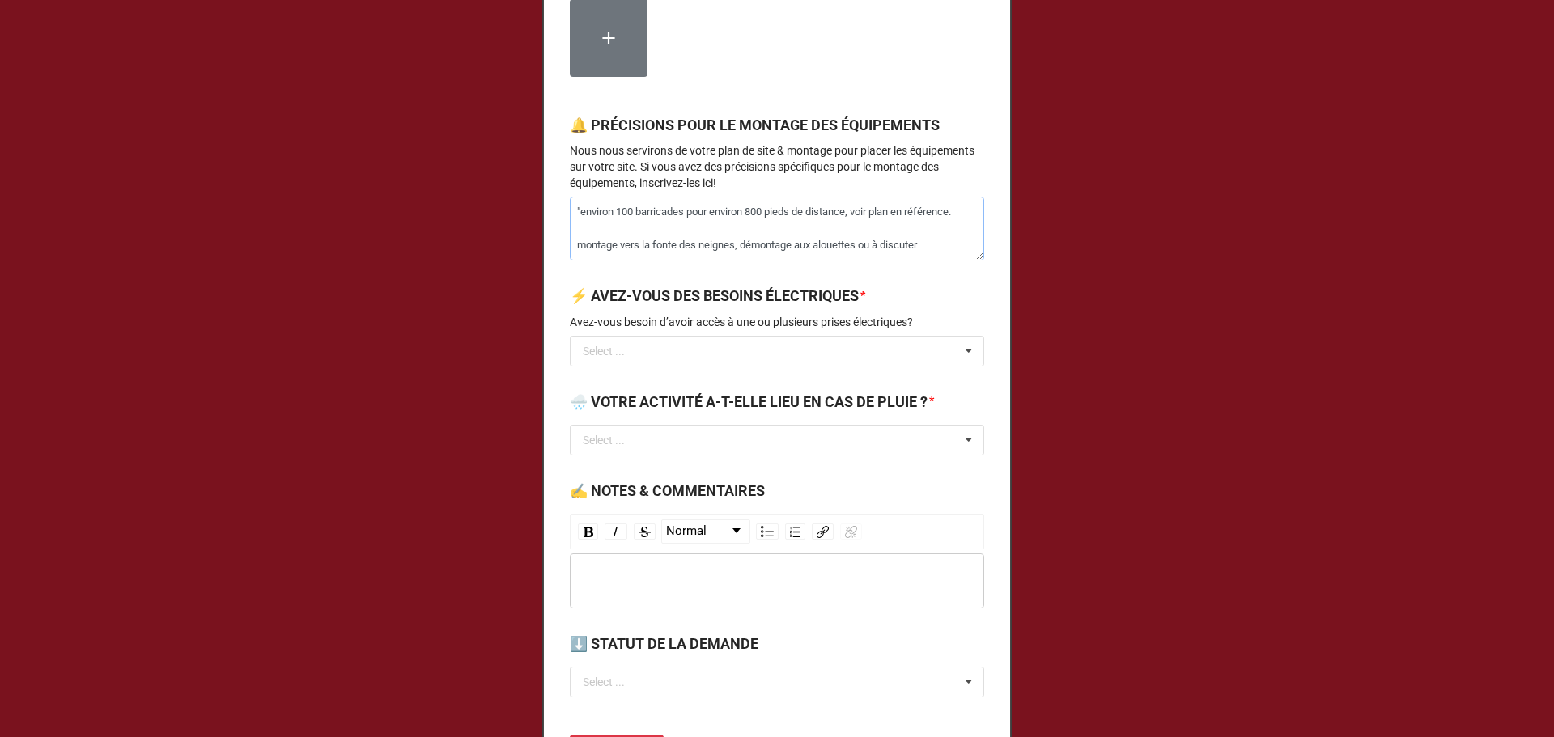
type textarea ""environ 100 barricades pour environ 800 pieds de distance, voir plan en référe…"
type textarea "x"
type textarea ""environ 100 barricades pour environ 800 pieds de distance, voir plan en référe…"
type textarea "x"
type textarea ""environ 100 barricades pour environ 800 pieds de distance, voir plan en référe…"
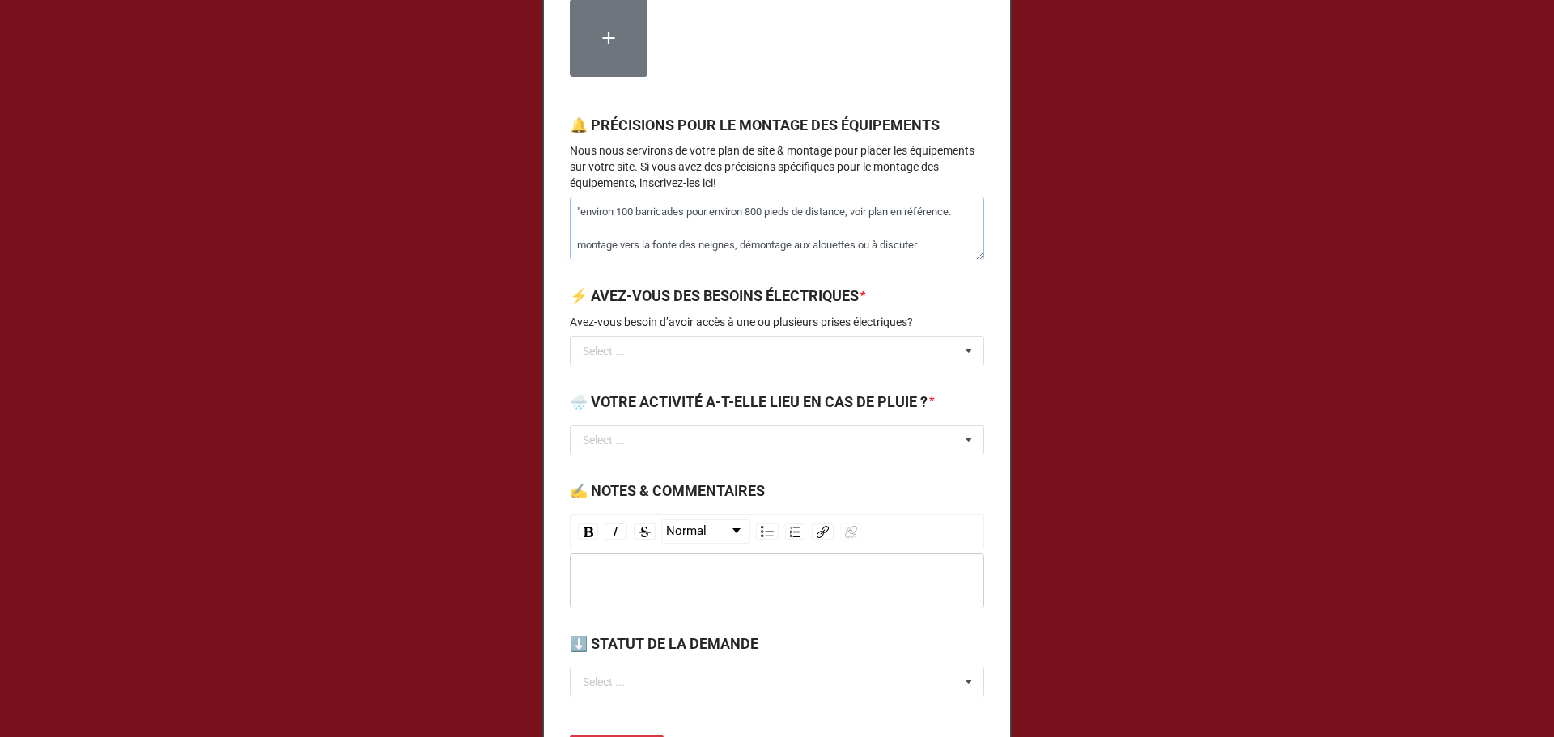
type textarea "x"
type textarea ""environ 100 barricades pour environ 800 pieds de distance, voir plan en référe…"
type textarea "x"
type textarea ""environ 100 barricades pour environ 800 pieds de distance, voir plan en référe…"
type textarea "x"
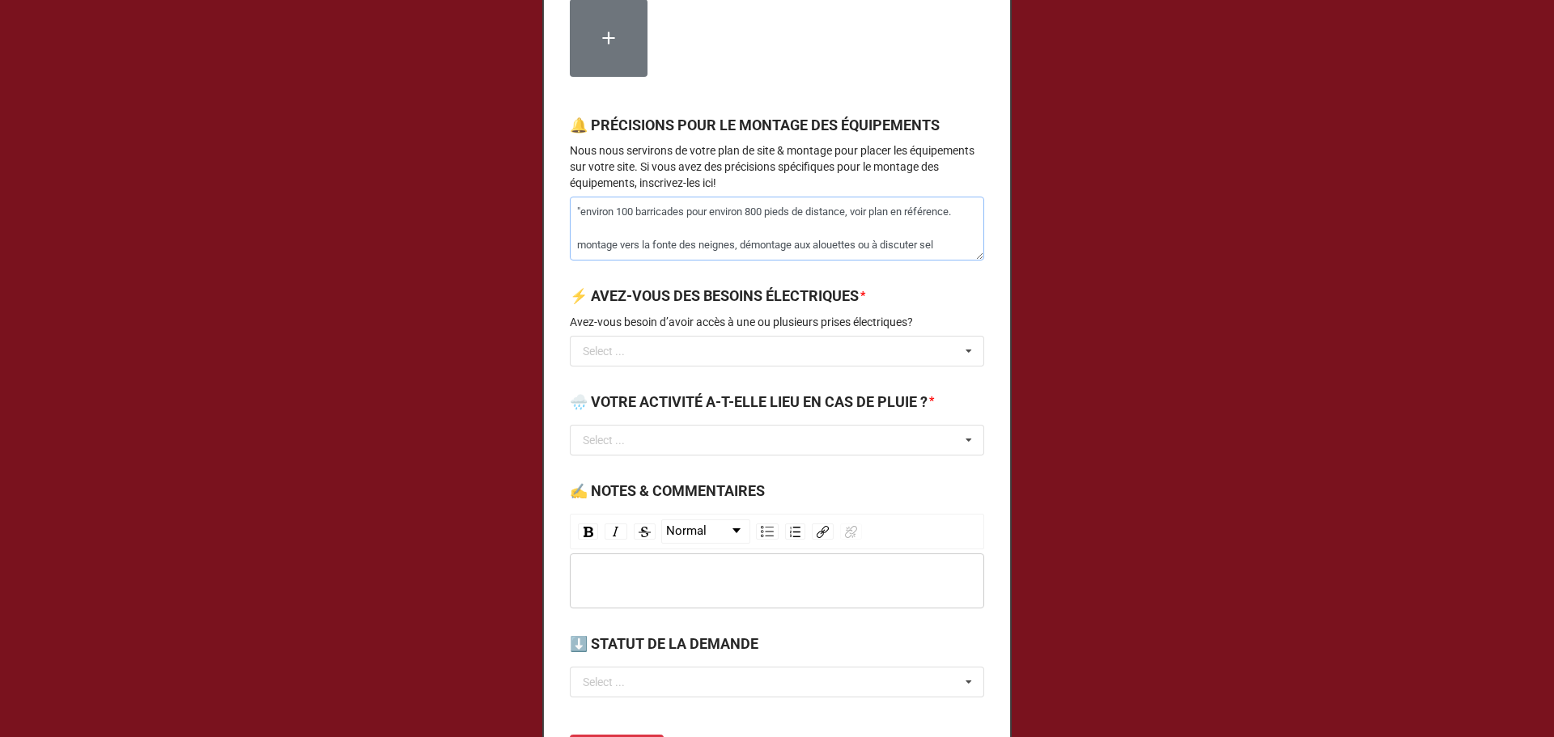
type textarea ""environ 100 barricades pour environ 800 pieds de distance, voir plan en référe…"
type textarea "x"
type textarea ""environ 100 barricades pour environ 800 pieds de distance, voir plan en référe…"
type textarea "x"
type textarea ""environ 100 barricades pour environ 800 pieds de distance, voir plan en référe…"
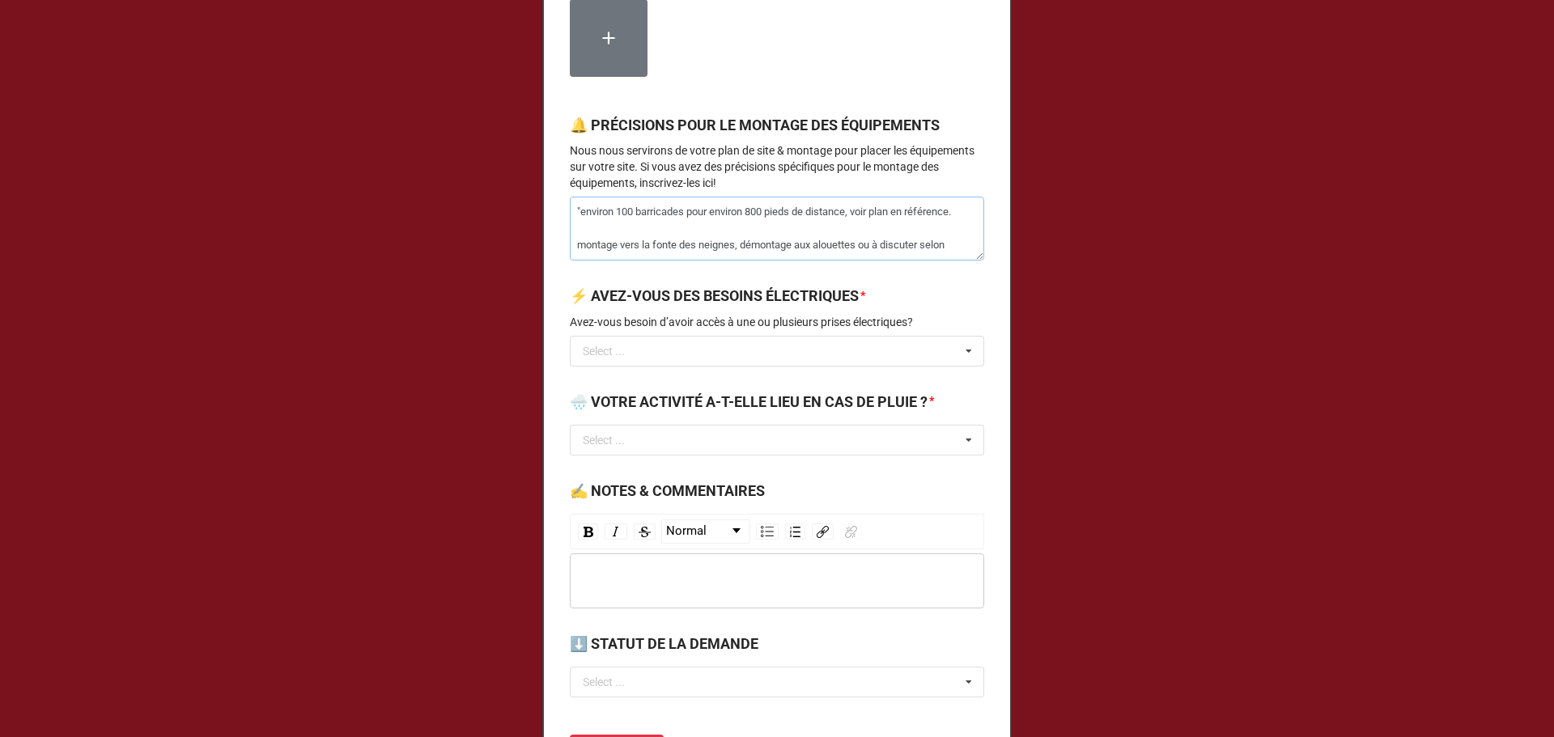
type textarea "x"
type textarea ""environ 100 barricades pour environ 800 pieds de distance, voir plan en référe…"
type textarea "x"
type textarea ""environ 100 barricades pour environ 800 pieds de distance, voir plan en référe…"
type textarea "x"
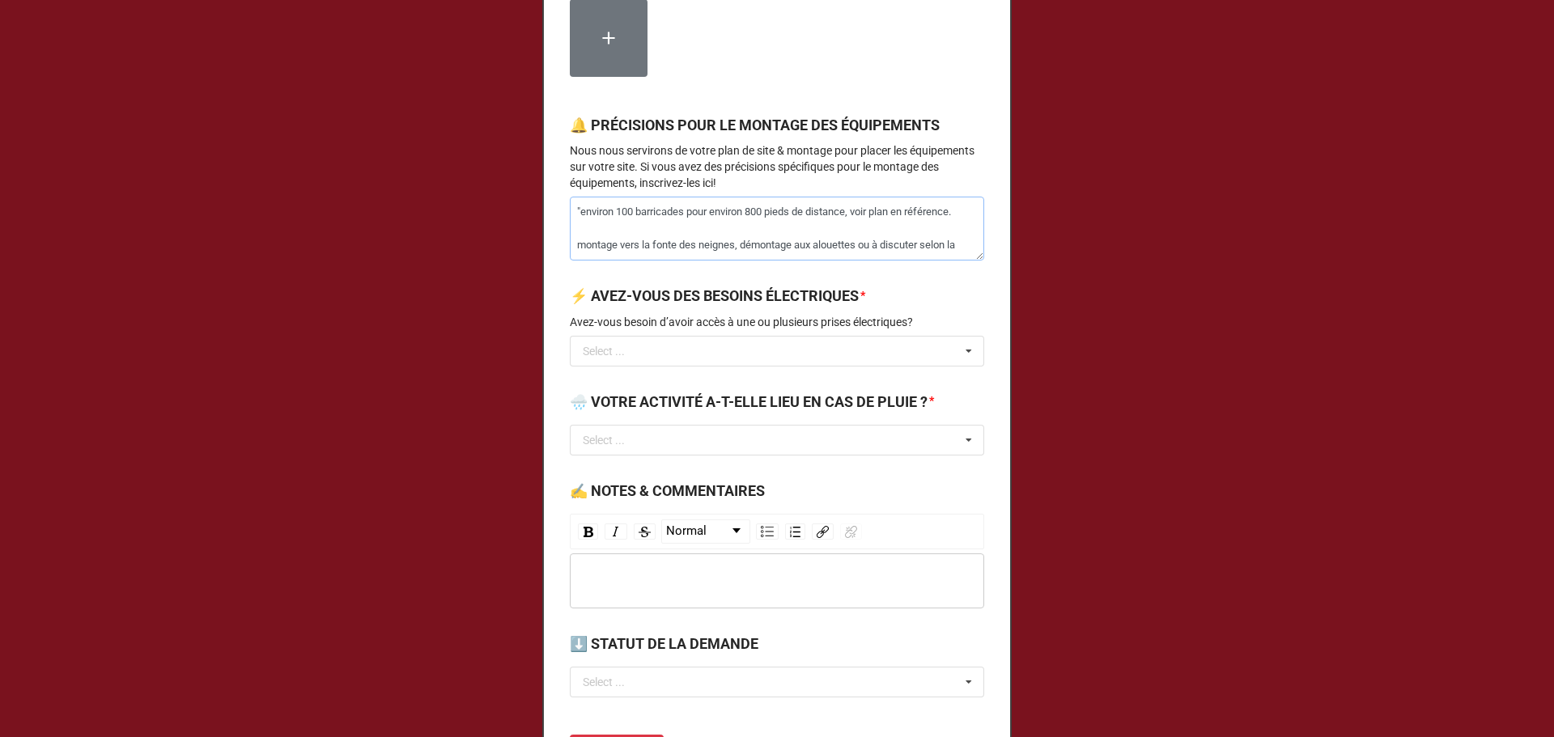
type textarea ""environ 100 barricades pour environ 800 pieds de distance, voir plan en référe…"
type textarea "x"
type textarea ""environ 100 barricades pour environ 800 pieds de distance, voir plan en référe…"
type textarea "x"
type textarea ""environ 100 barricades pour environ 800 pieds de distance, voir plan en référe…"
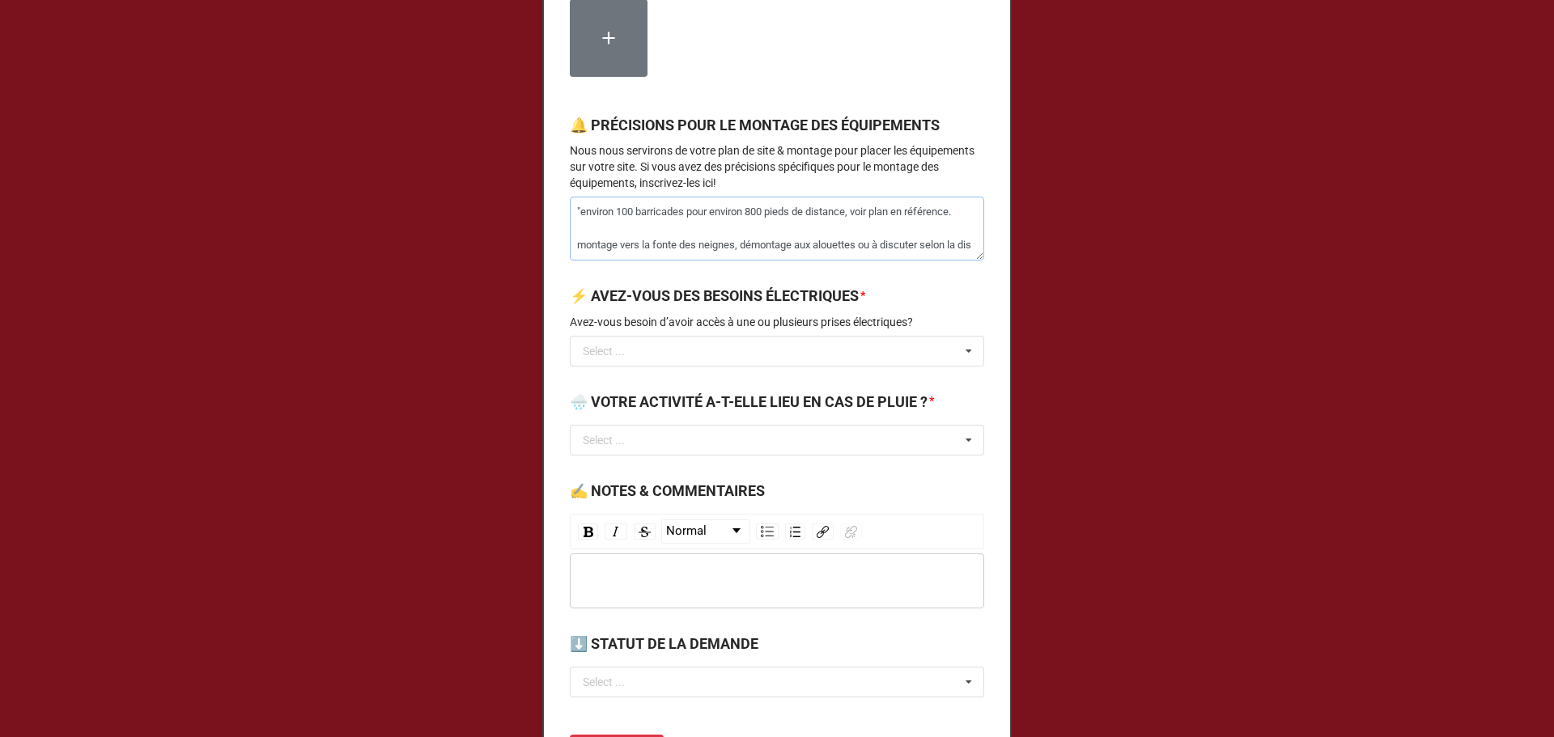
type textarea "x"
type textarea ""environ 100 barricades pour environ 800 pieds de distance, voir plan en référe…"
type textarea "x"
type textarea ""environ 100 barricades pour environ 800 pieds de distance, voir plan en référe…"
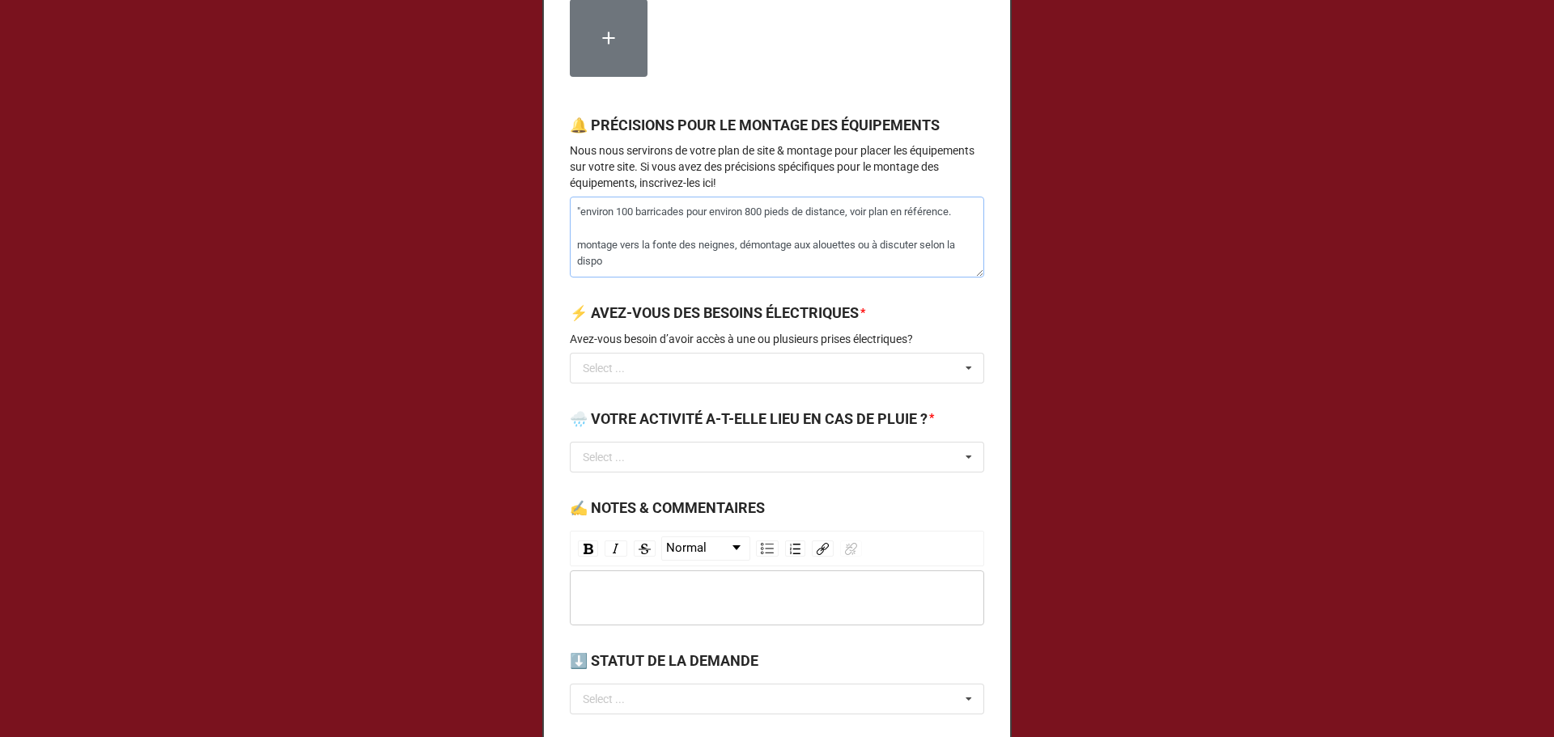
type textarea "x"
type textarea ""environ 100 barricades pour environ 800 pieds de distance, voir plan en référe…"
type textarea "x"
type textarea ""environ 100 barricades pour environ 800 pieds de distance, voir plan en référe…"
type textarea "x"
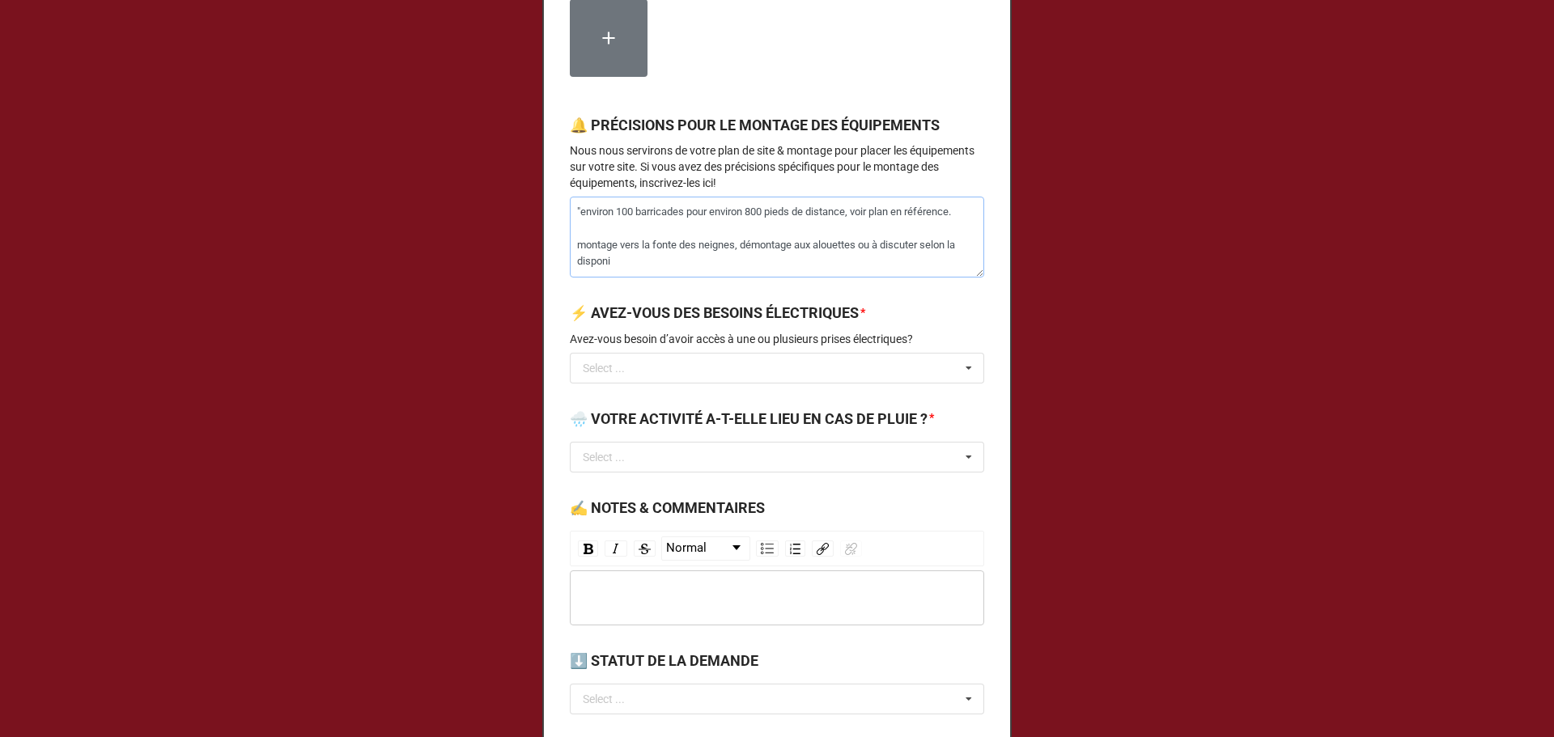
type textarea ""environ 100 barricades pour environ 800 pieds de distance, voir plan en référe…"
type textarea "x"
type textarea ""environ 100 barricades pour environ 800 pieds de distance, voir plan en référe…"
type textarea "x"
type textarea ""environ 100 barricades pour environ 800 pieds de distance, voir plan en référe…"
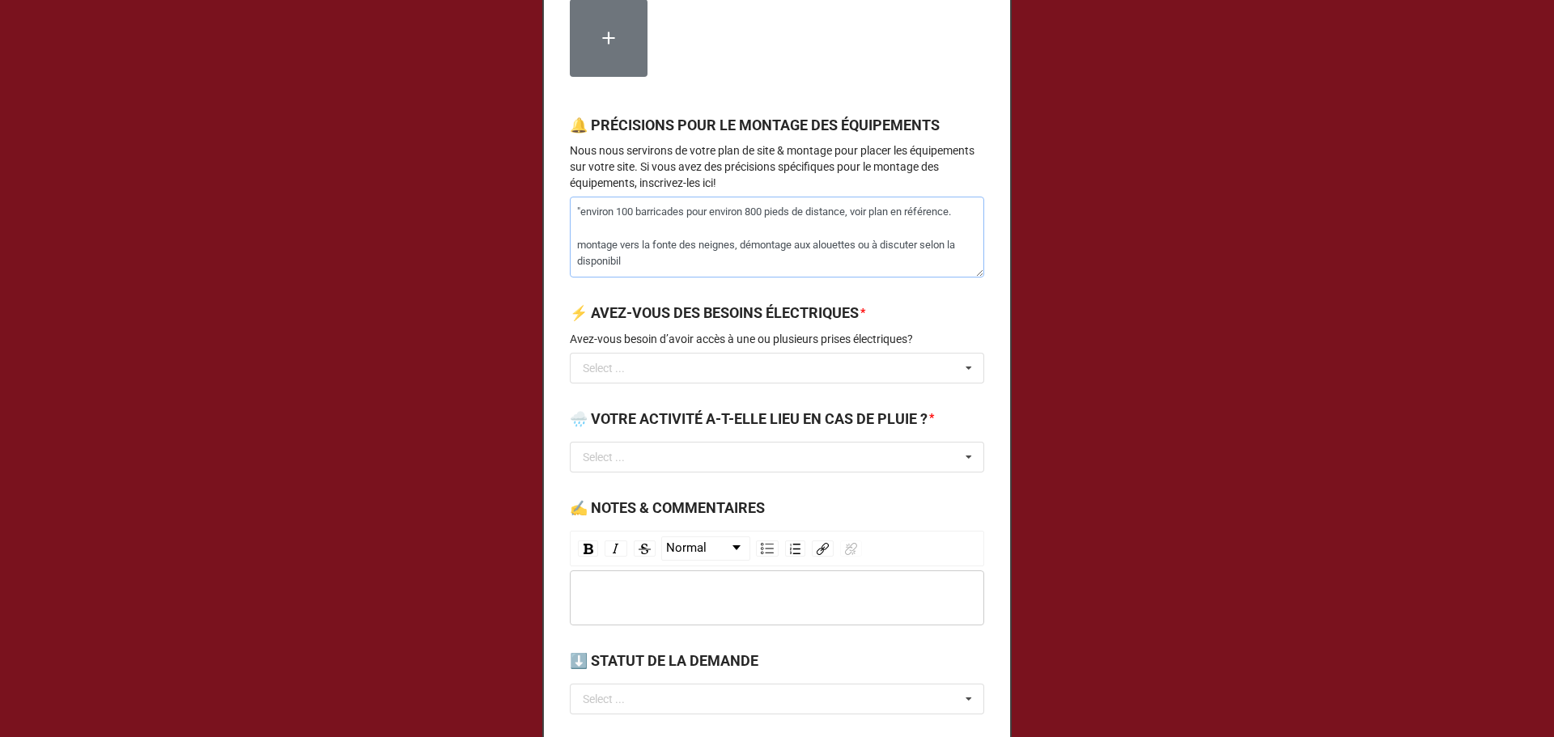
type textarea "x"
type textarea ""environ 100 barricades pour environ 800 pieds de distance, voir plan en référe…"
type textarea "x"
type textarea ""environ 100 barricades pour environ 800 pieds de distance, voir plan en référe…"
type textarea "x"
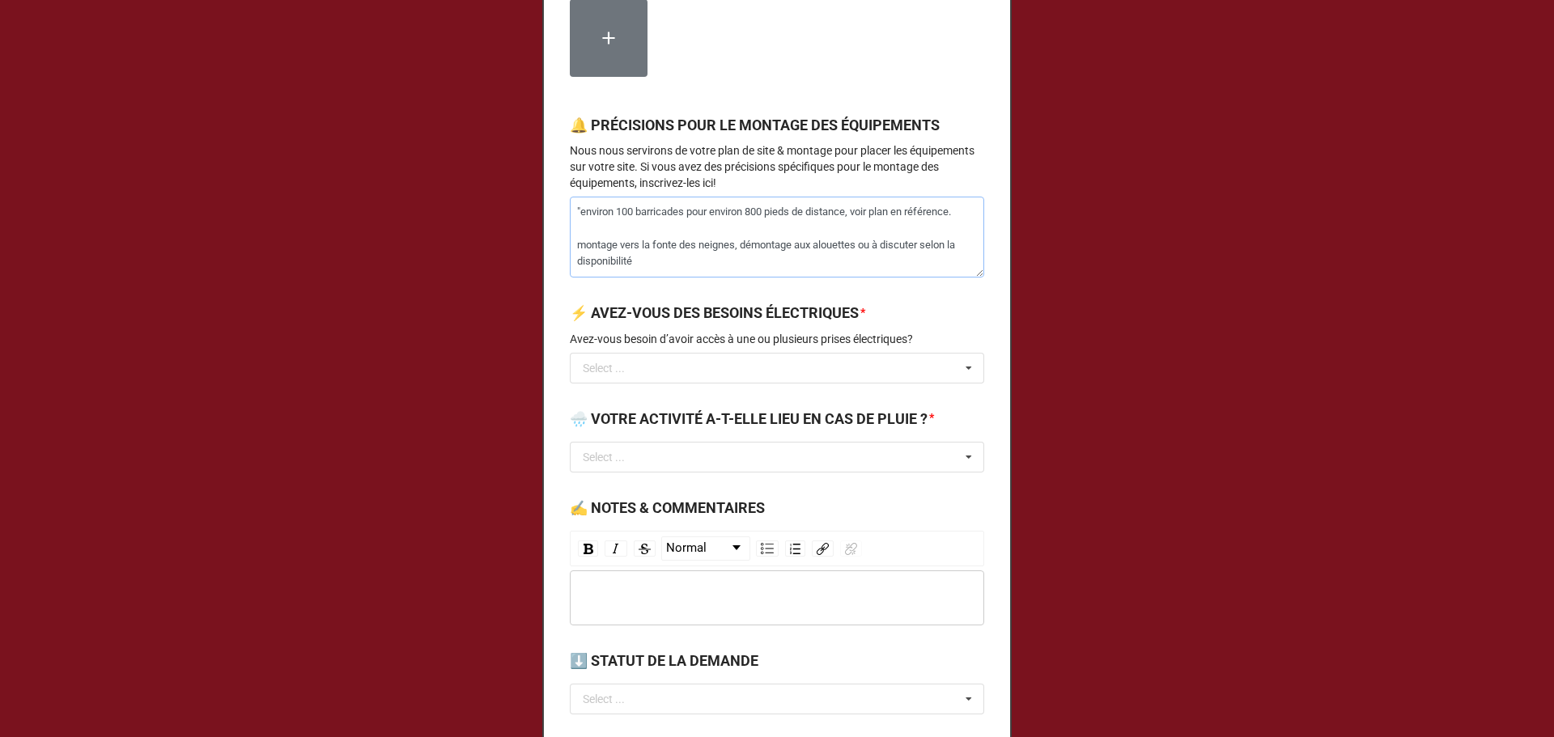
type textarea ""environ 100 barricades pour environ 800 pieds de distance, voir plan en référe…"
type textarea "x"
type textarea ""environ 100 barricades pour environ 800 pieds de distance, voir plan en référe…"
click at [718, 278] on textarea ""environ 100 barricades pour environ 800 pieds de distance, voir plan en référe…" at bounding box center [777, 237] width 414 height 81
type textarea "x"
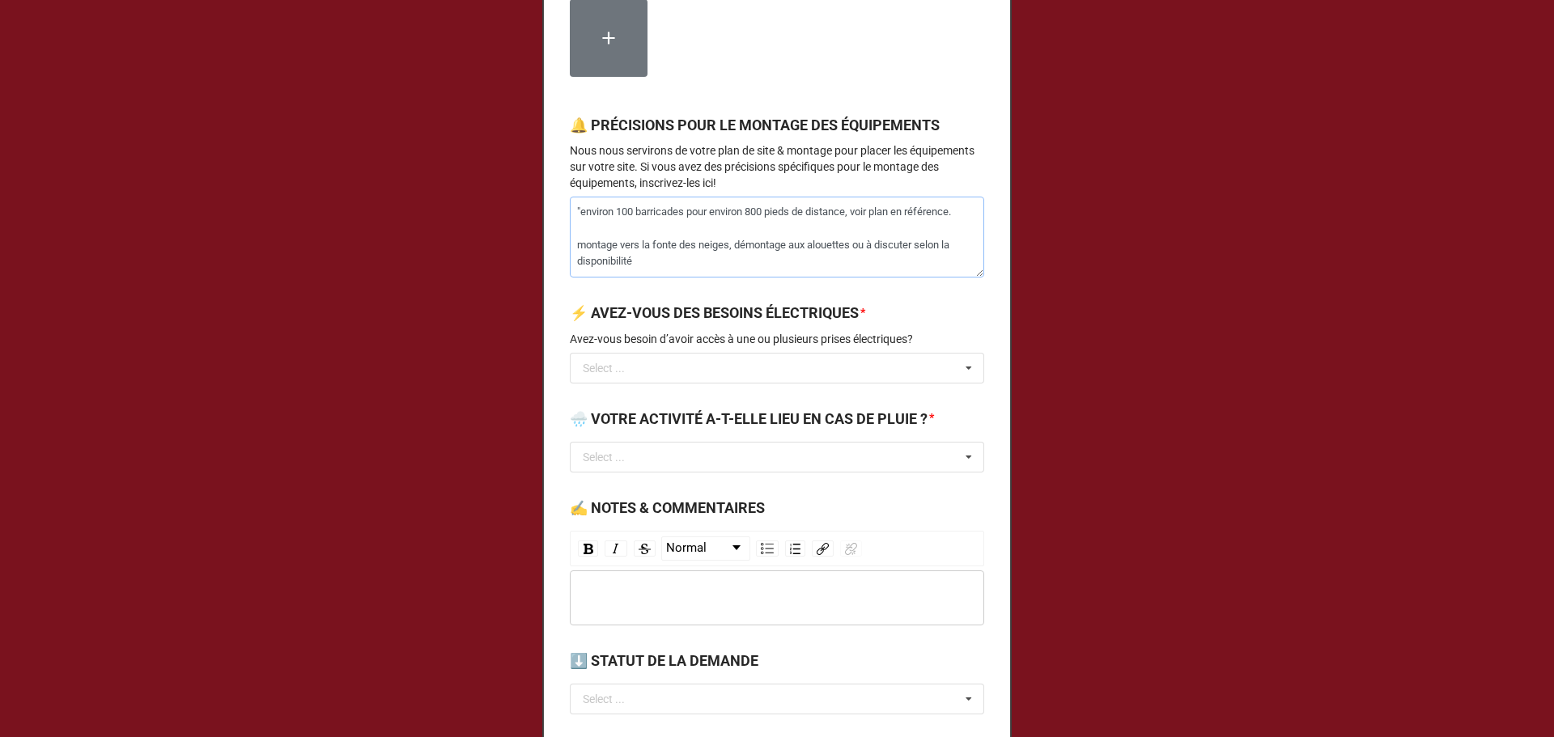
type textarea ""environ 100 barricades pour environ 800 pieds de distance, voir plan en référe…"
type textarea "x"
type textarea ""environ 100 barricades pour environ 800 pieds de distance, voir plan en référe…"
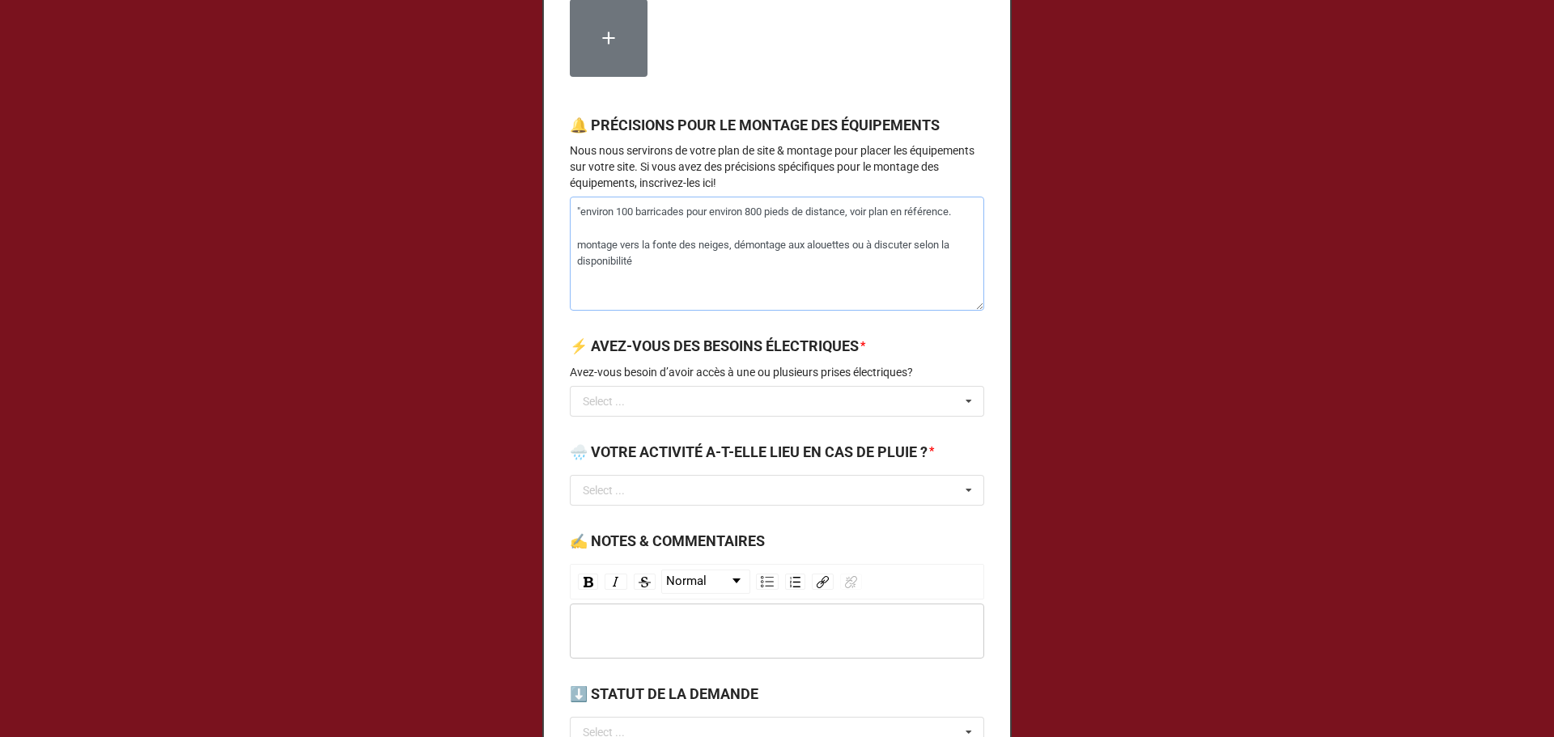
type textarea "x"
type textarea ""environ 100 barricades pour environ 800 pieds de distance, voir plan en référe…"
type textarea "x"
type textarea ""environ 100 barricades pour environ 800 pieds de distance, voir plan en référe…"
type textarea "x"
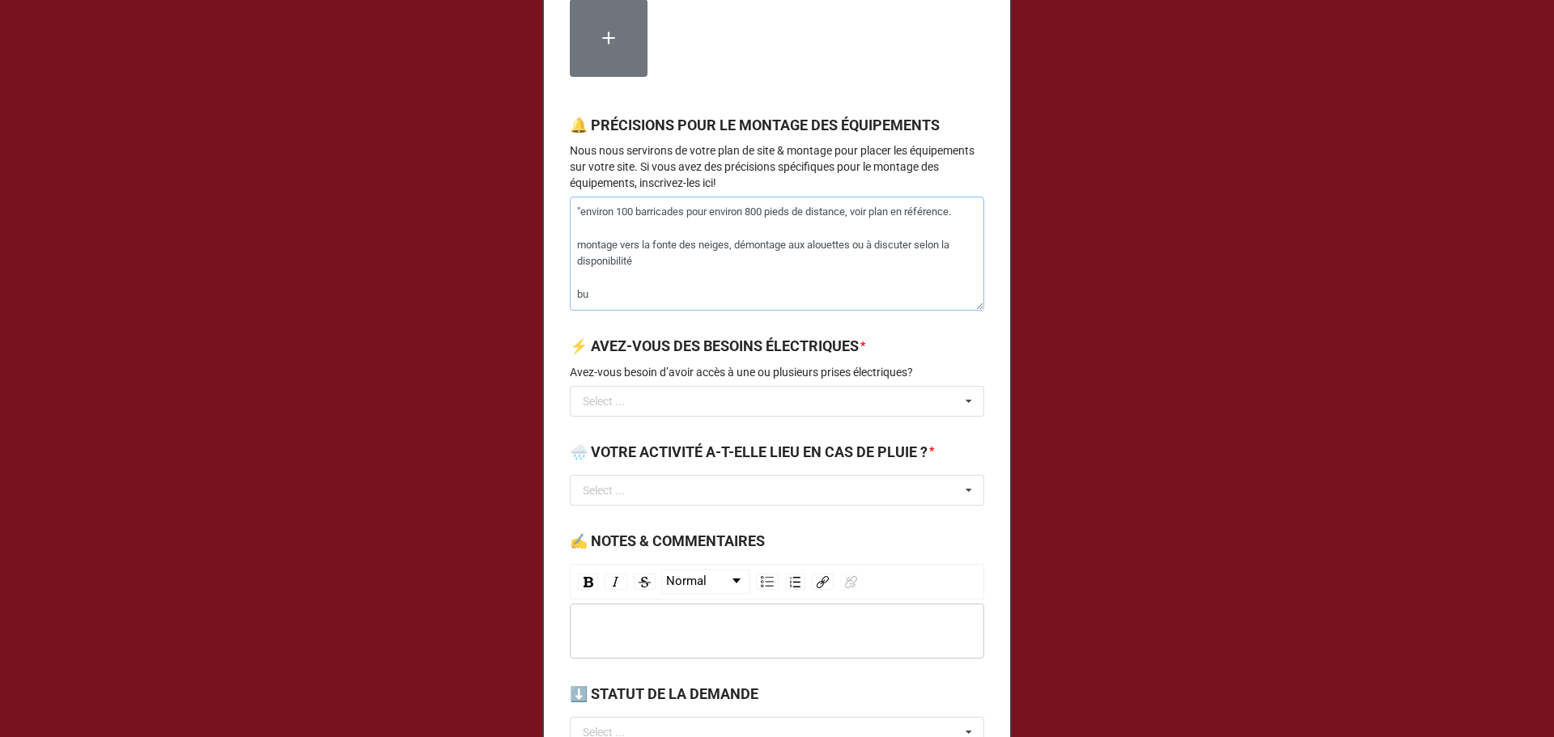
type textarea ""environ 100 barricades pour environ 800 pieds de distance, voir plan en référe…"
type textarea "x"
type textarea ""environ 100 barricades pour environ 800 pieds de distance, voir plan en référe…"
type textarea "x"
type textarea ""environ 100 barricades pour environ 800 pieds de distance, voir plan en référe…"
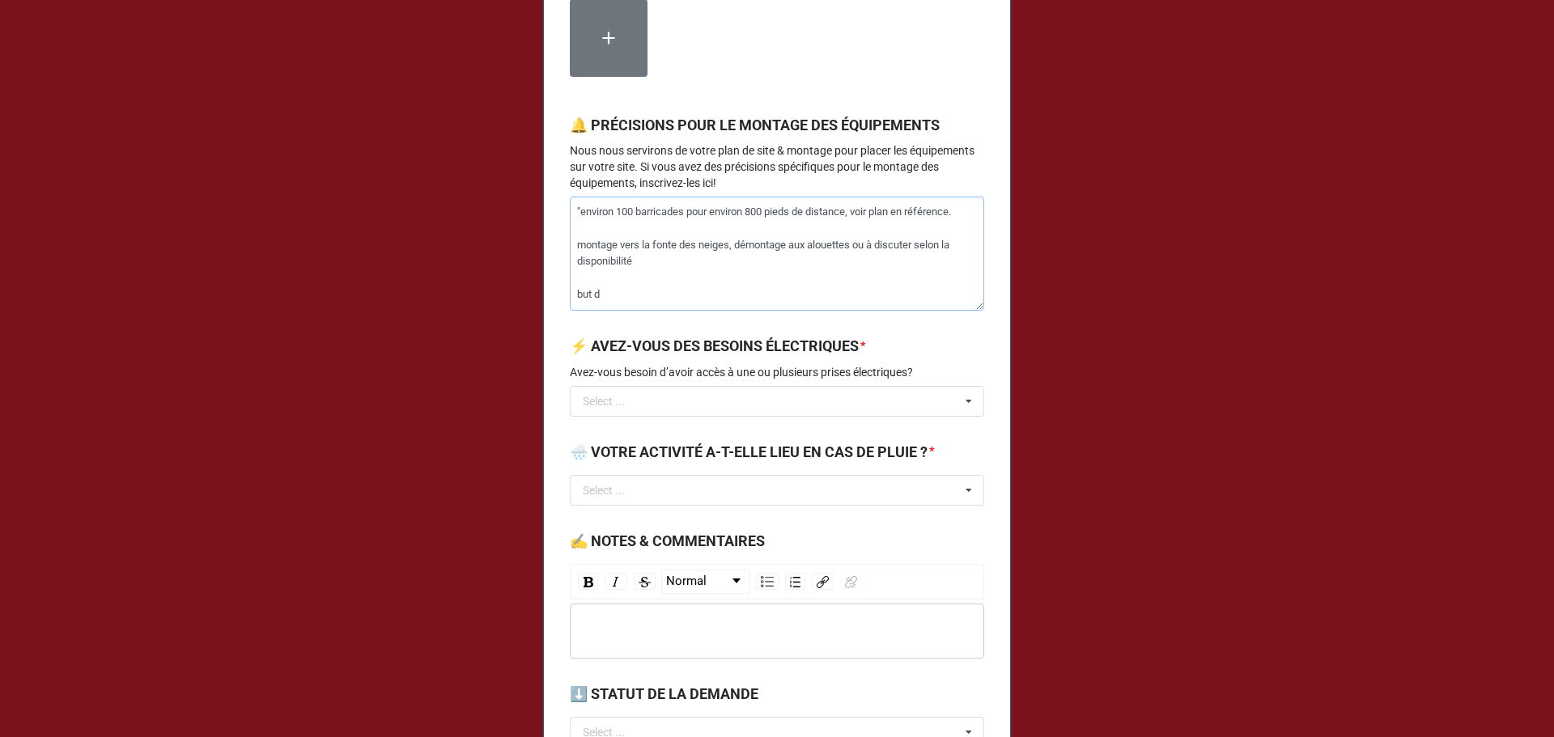
type textarea "x"
type textarea ""environ 100 barricades pour environ 800 pieds de distance, voir plan en référe…"
type textarea "x"
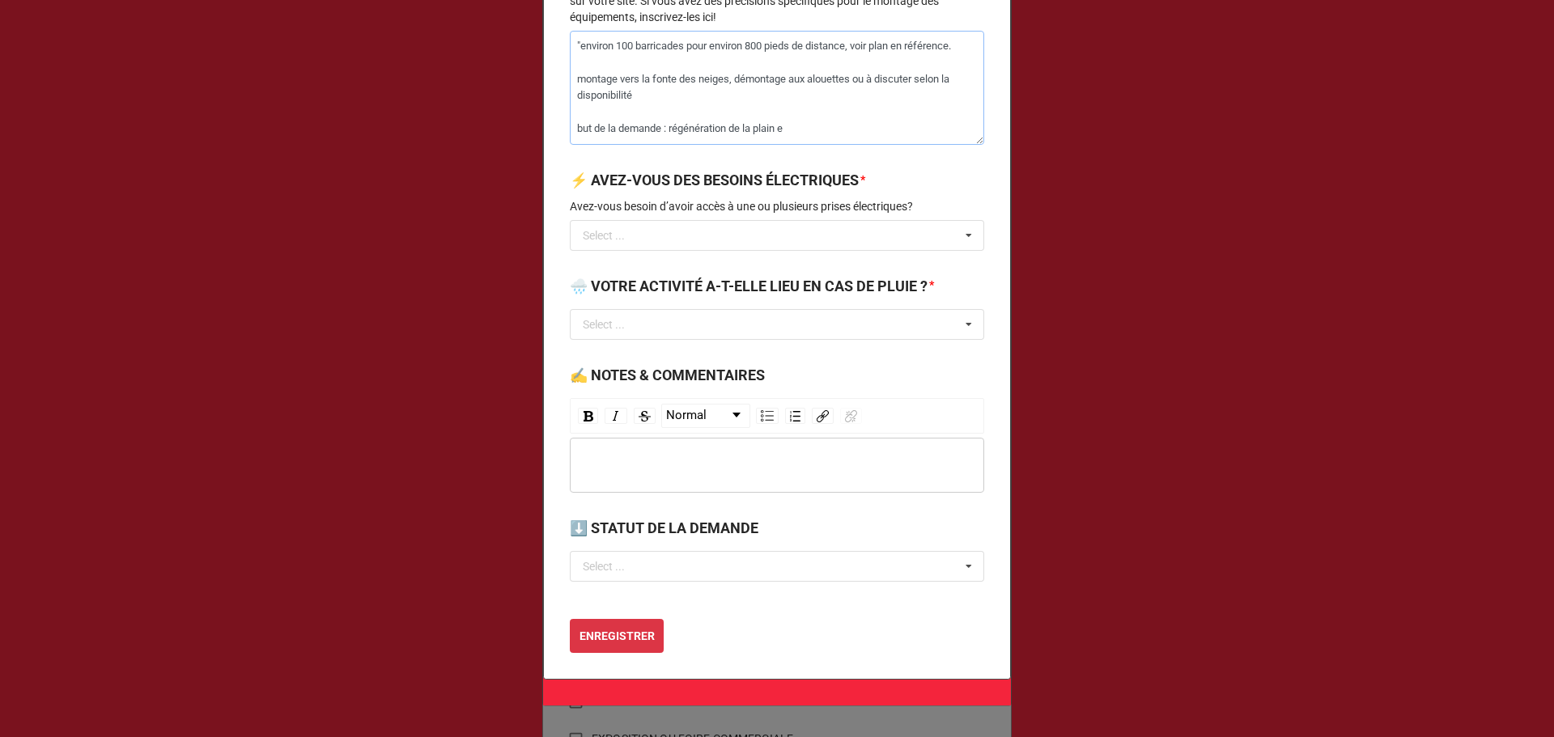
scroll to position [2158, 0]
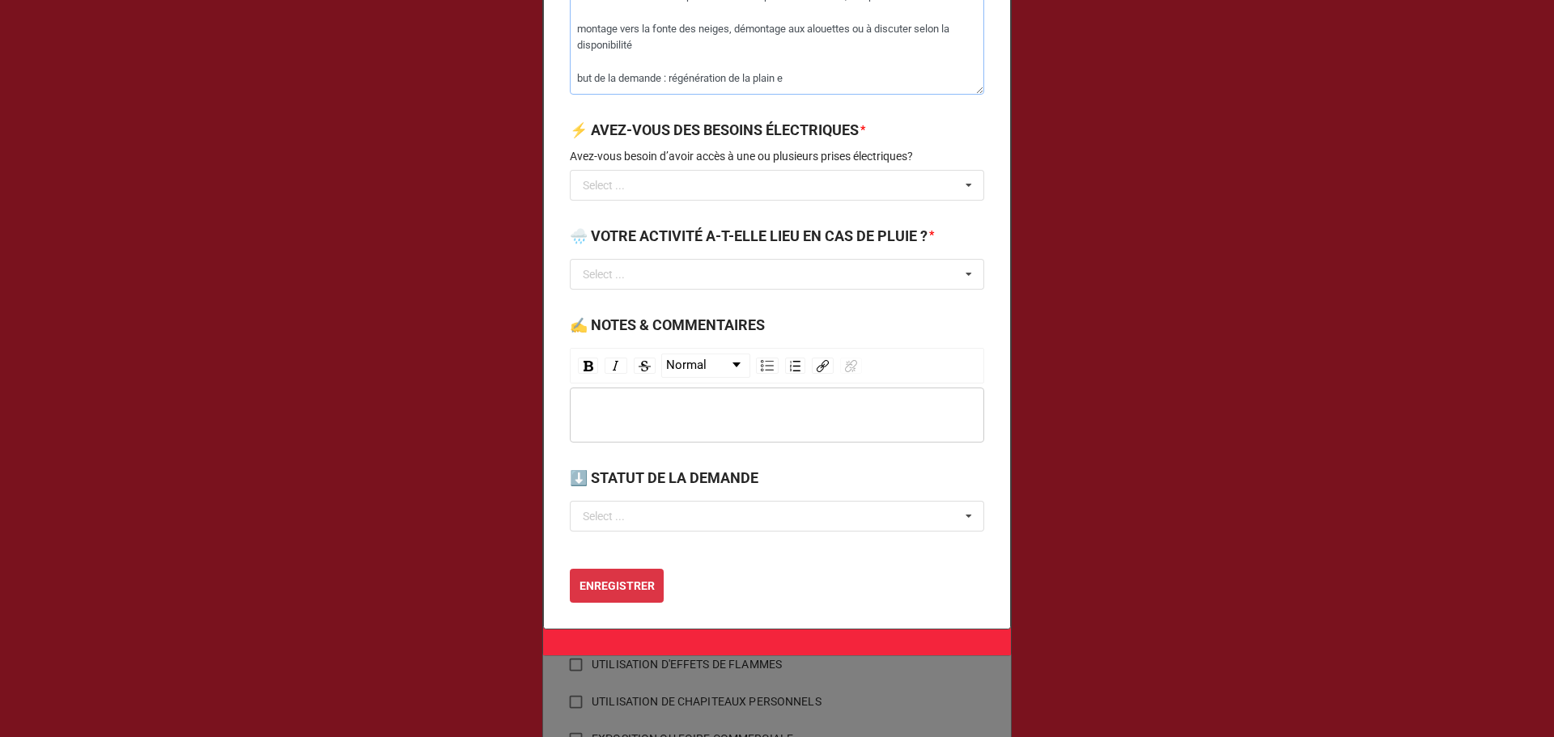
drag, startPoint x: 775, startPoint y: 98, endPoint x: 784, endPoint y: 99, distance: 8.9
click at [784, 95] on textarea ""environ 100 barricades pour environ 800 pieds de distance, voir plan en référe…" at bounding box center [777, 38] width 414 height 114
click at [783, 95] on textarea ""environ 100 barricades pour environ 800 pieds de distance, voir plan en référe…" at bounding box center [777, 38] width 414 height 114
click at [780, 95] on textarea ""environ 100 barricades pour environ 800 pieds de distance, voir plan en référe…" at bounding box center [777, 38] width 414 height 114
click at [734, 200] on input "text" at bounding box center [777, 185] width 413 height 29
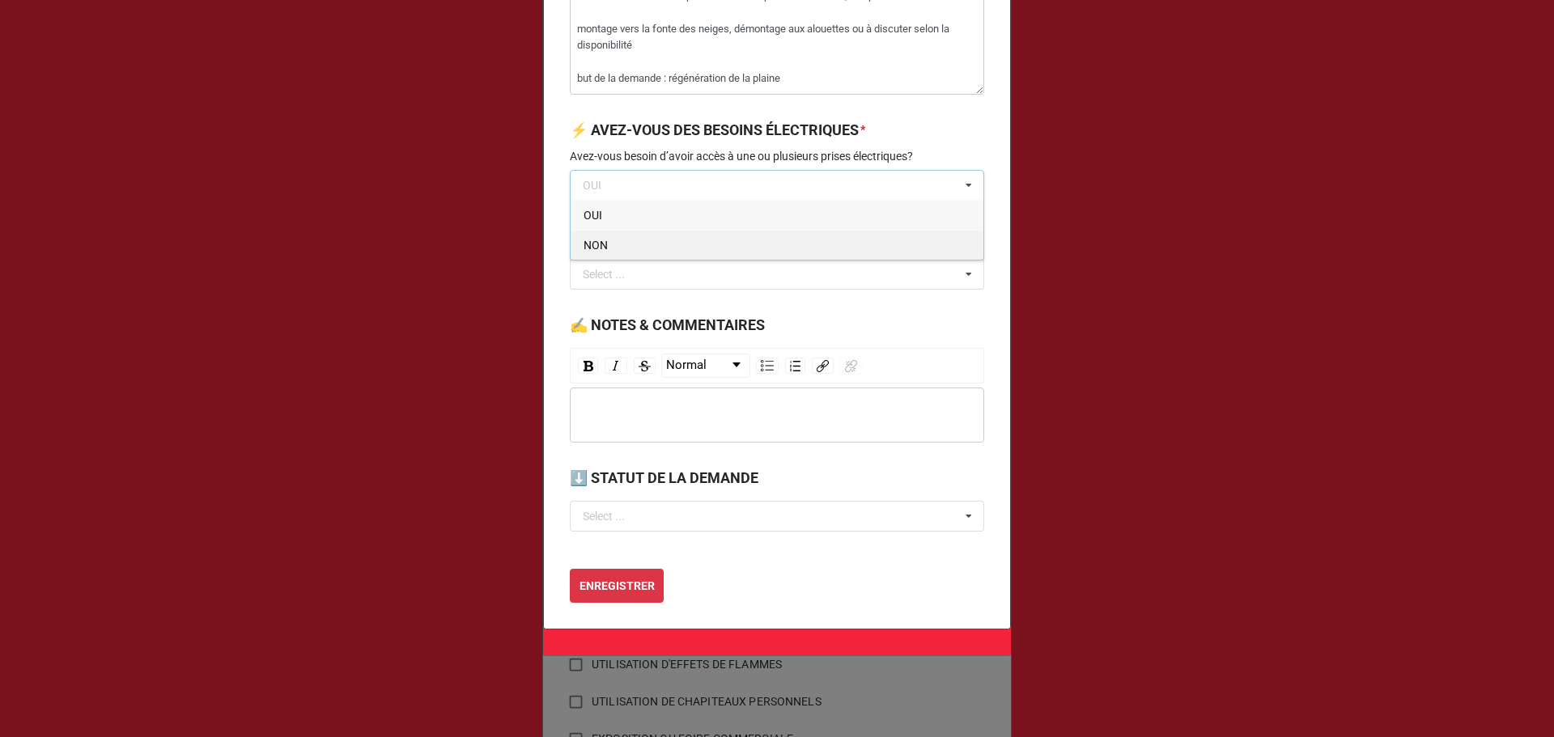
click at [741, 260] on div "NON" at bounding box center [776, 245] width 413 height 30
click at [726, 289] on input "text" at bounding box center [777, 274] width 413 height 29
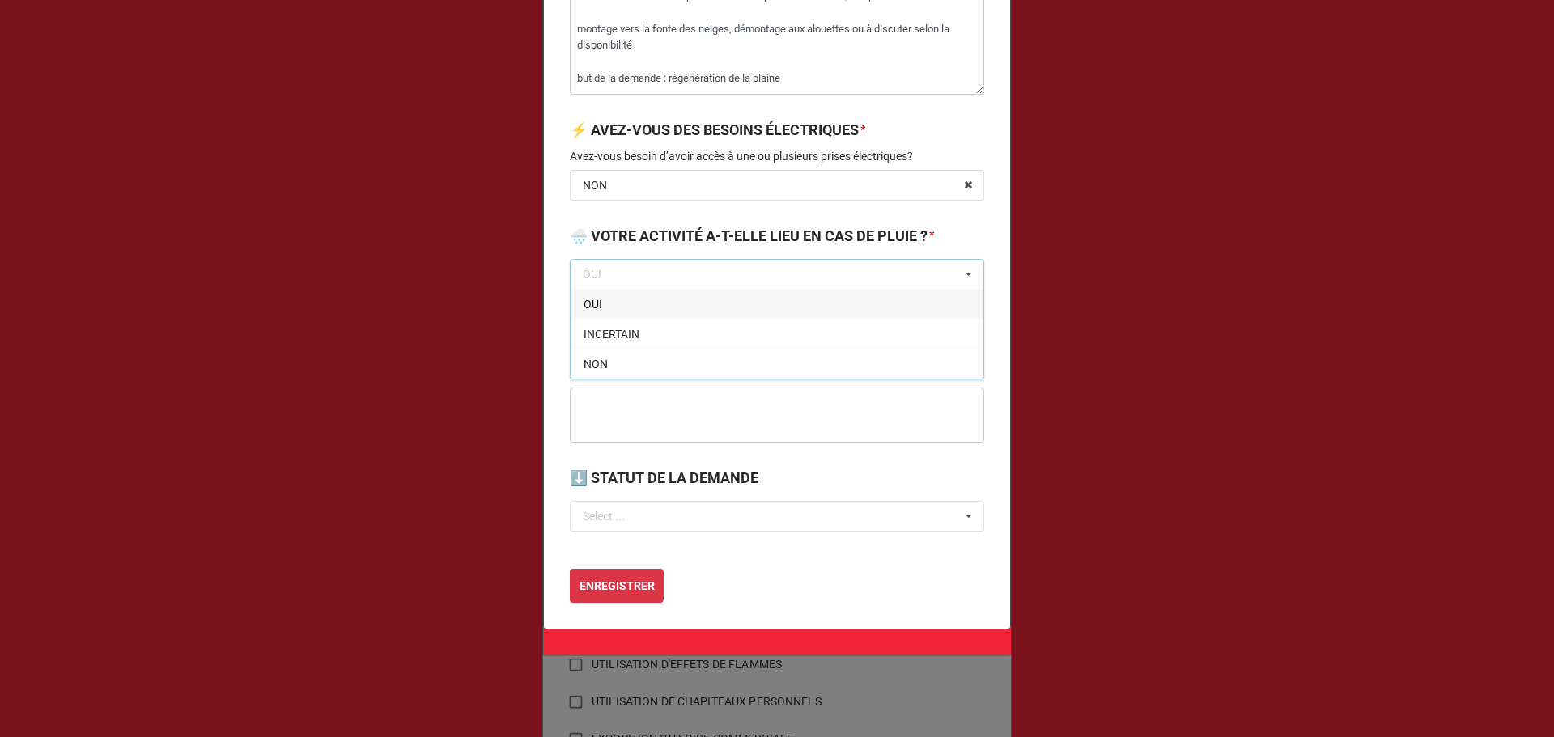
click at [677, 319] on div "OUI" at bounding box center [776, 304] width 413 height 30
drag, startPoint x: 682, startPoint y: 519, endPoint x: 685, endPoint y: 528, distance: 8.7
click at [682, 501] on div "⬇️ STATUT DE LA DEMANDE" at bounding box center [777, 484] width 414 height 34
click at [685, 531] on input "text" at bounding box center [777, 516] width 413 height 29
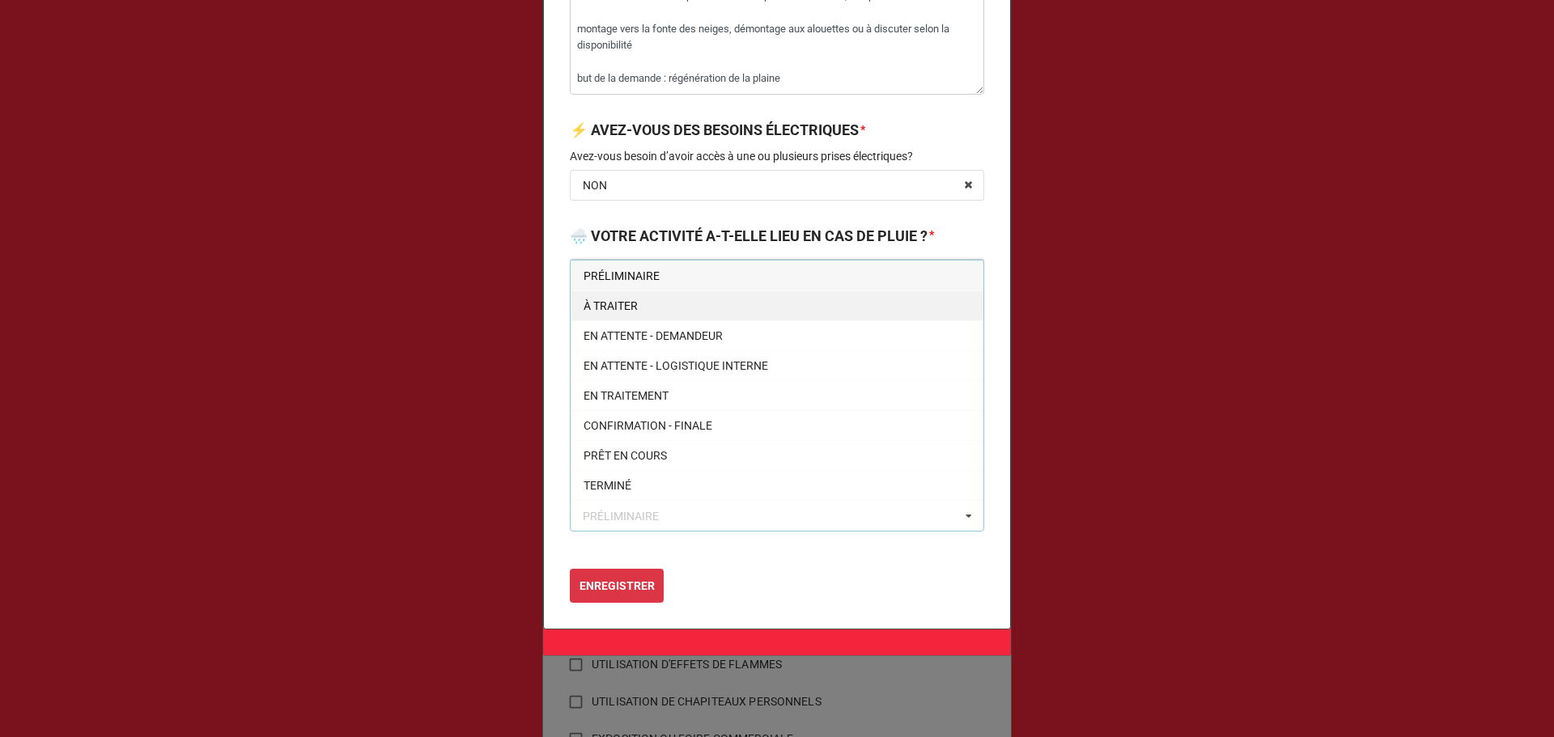
click at [642, 320] on div "À TRAITER" at bounding box center [776, 305] width 413 height 30
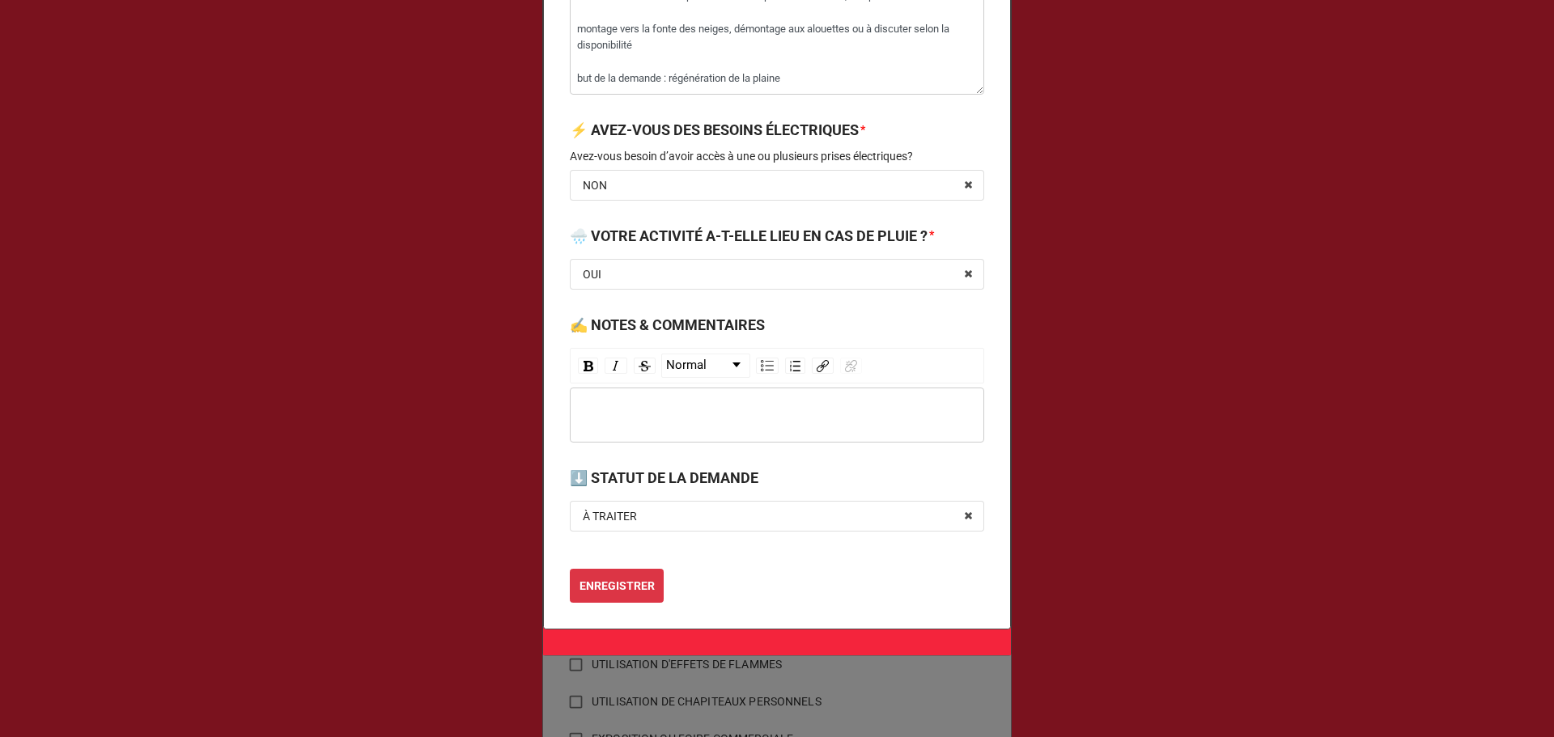
click at [627, 595] on b "ENREGISTRER" at bounding box center [616, 586] width 75 height 17
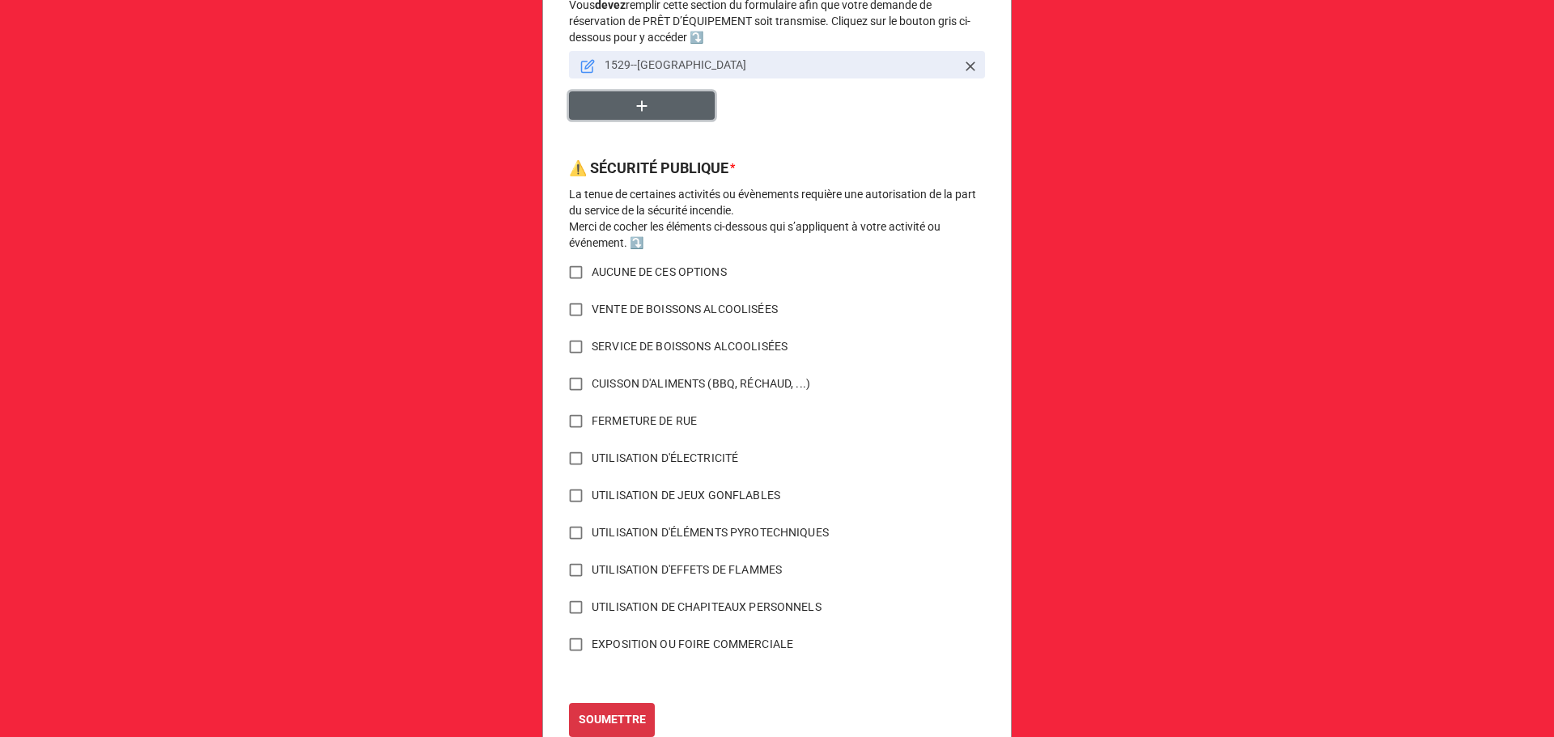
scroll to position [1145, 0]
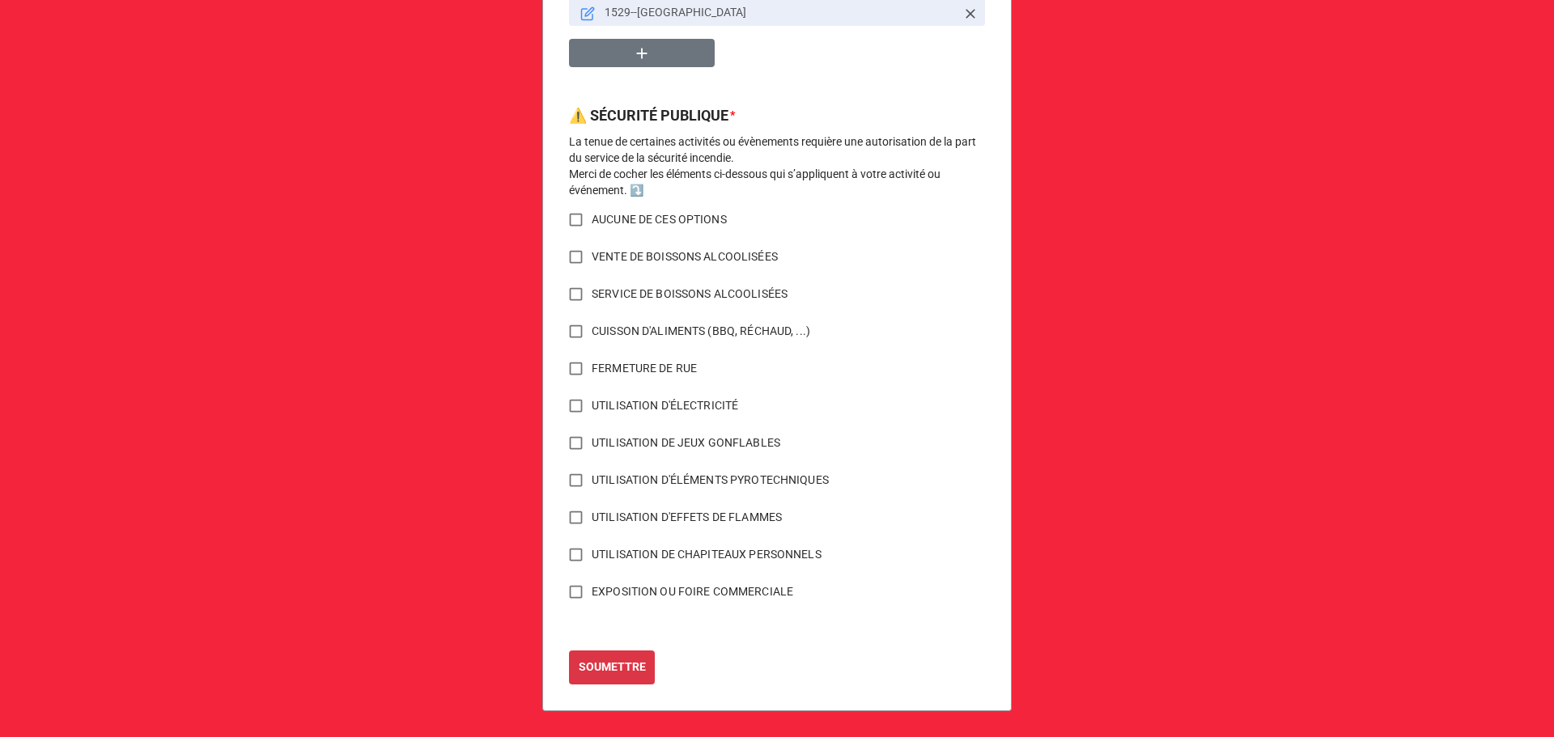
click at [630, 226] on span "AUCUNE DE CES OPTIONS" at bounding box center [659, 219] width 135 height 17
click at [592, 226] on input "AUCUNE DE CES OPTIONS" at bounding box center [576, 220] width 32 height 32
click at [625, 669] on b "SOUMETTRE" at bounding box center [612, 667] width 67 height 17
